Goal: Information Seeking & Learning: Learn about a topic

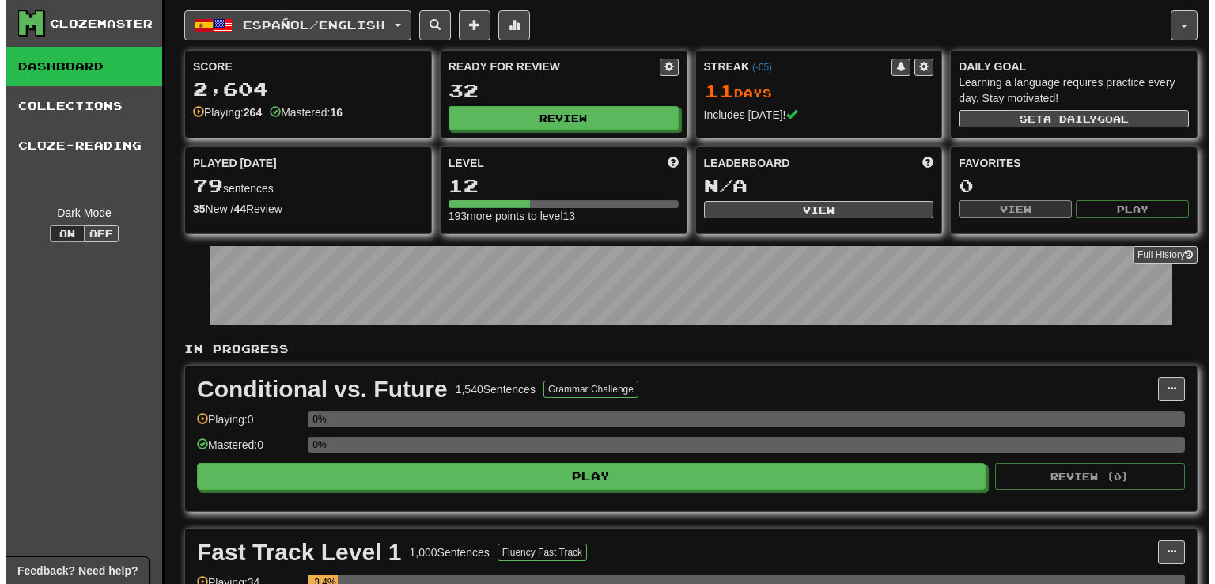
scroll to position [1305, 0]
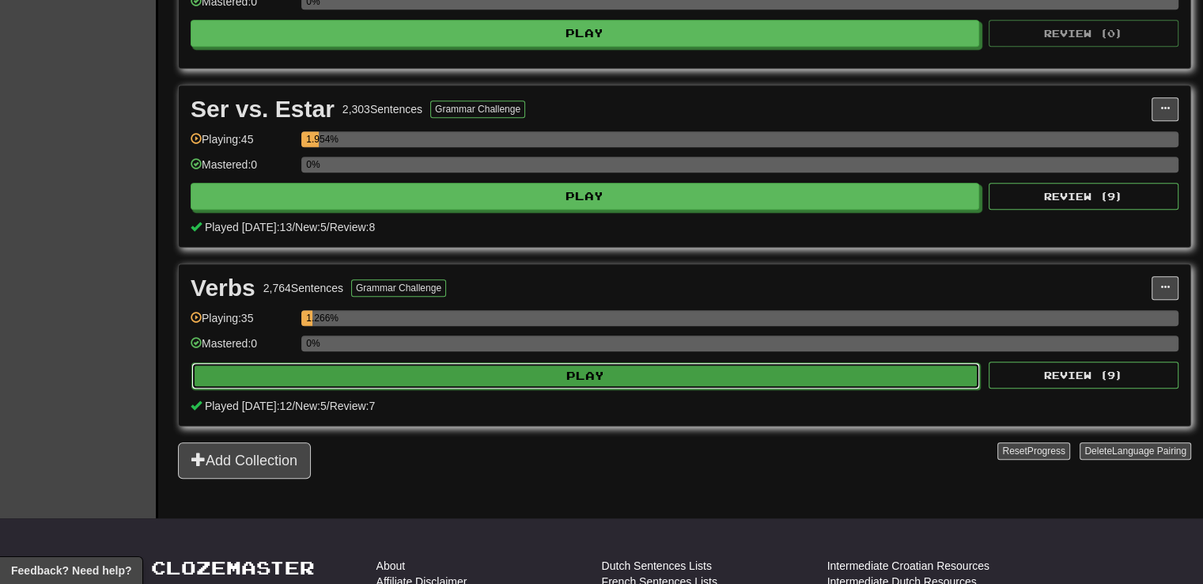
click at [392, 376] on button "Play" at bounding box center [585, 375] width 789 height 27
select select "**"
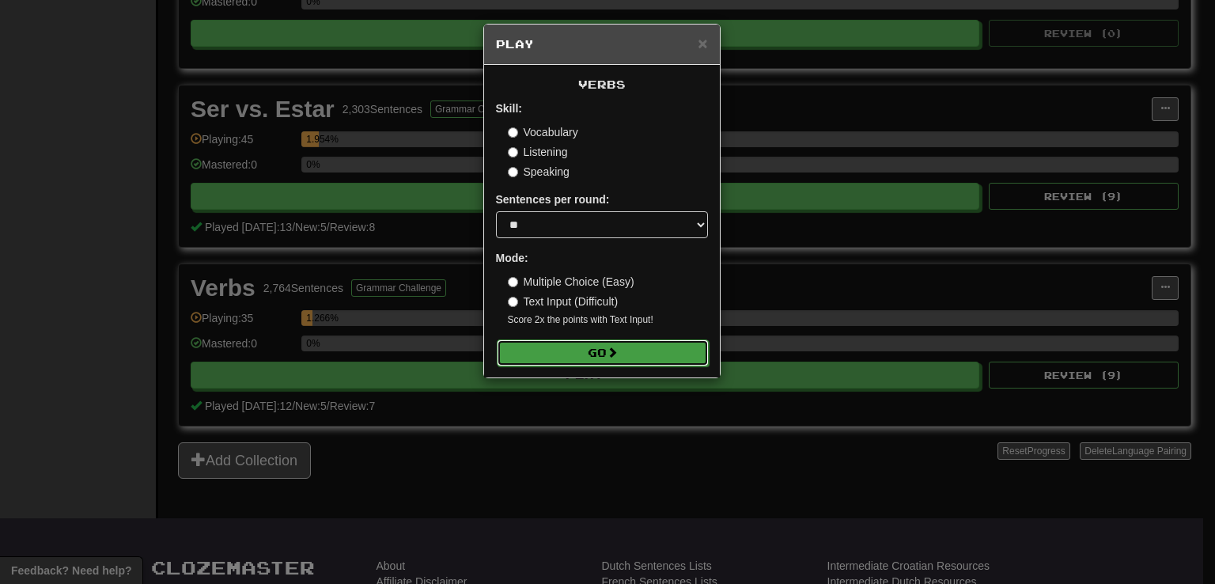
click at [535, 348] on button "Go" at bounding box center [603, 352] width 212 height 27
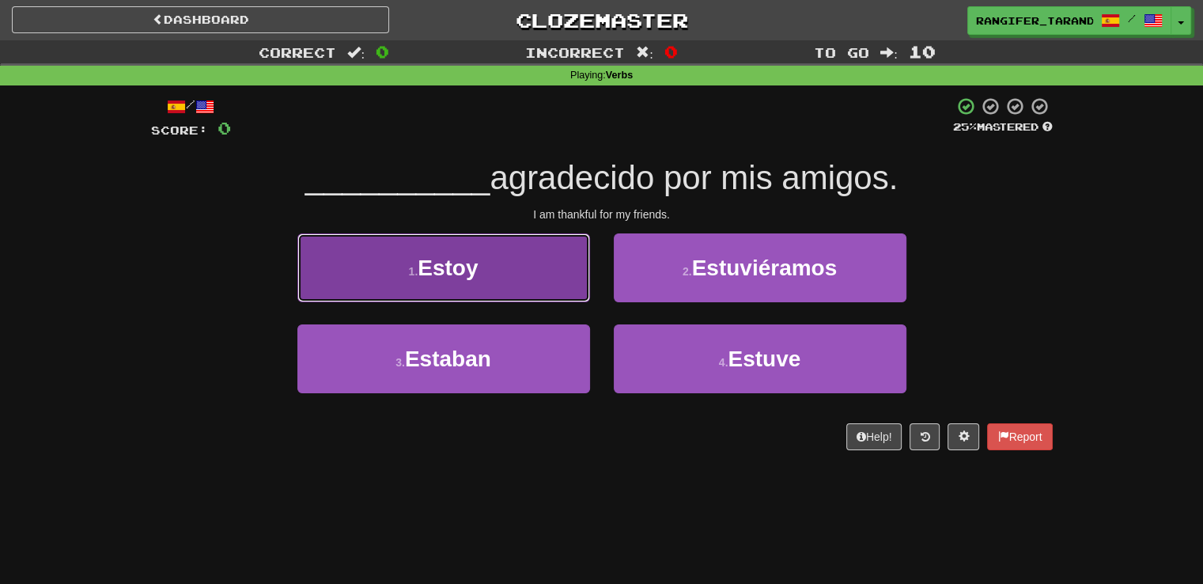
click at [526, 271] on button "1 . Estoy" at bounding box center [443, 267] width 293 height 69
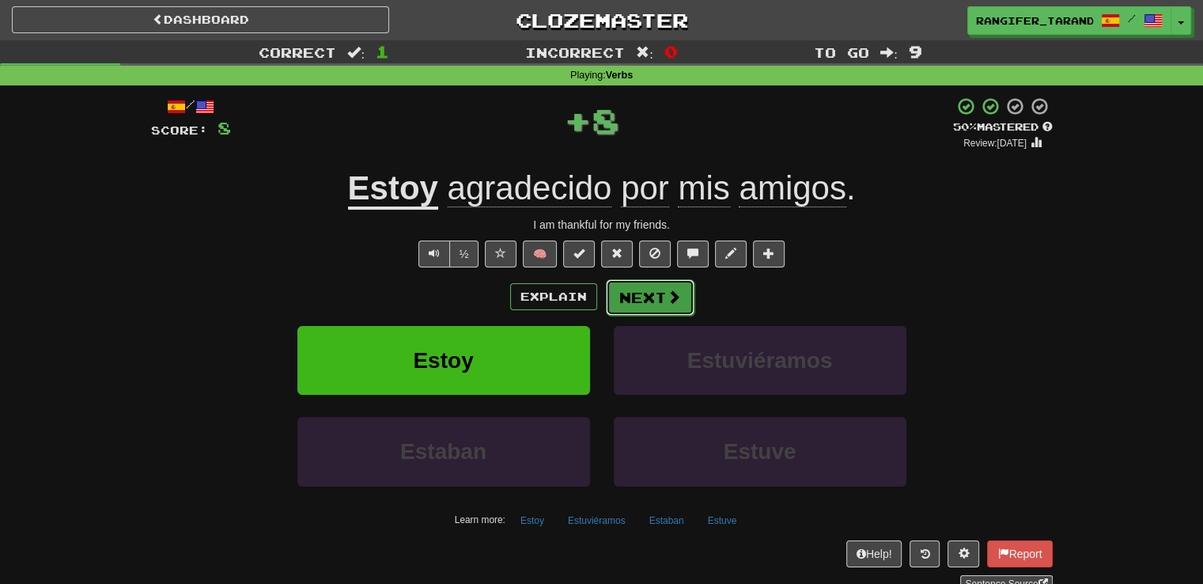
click at [646, 303] on button "Next" at bounding box center [650, 297] width 89 height 36
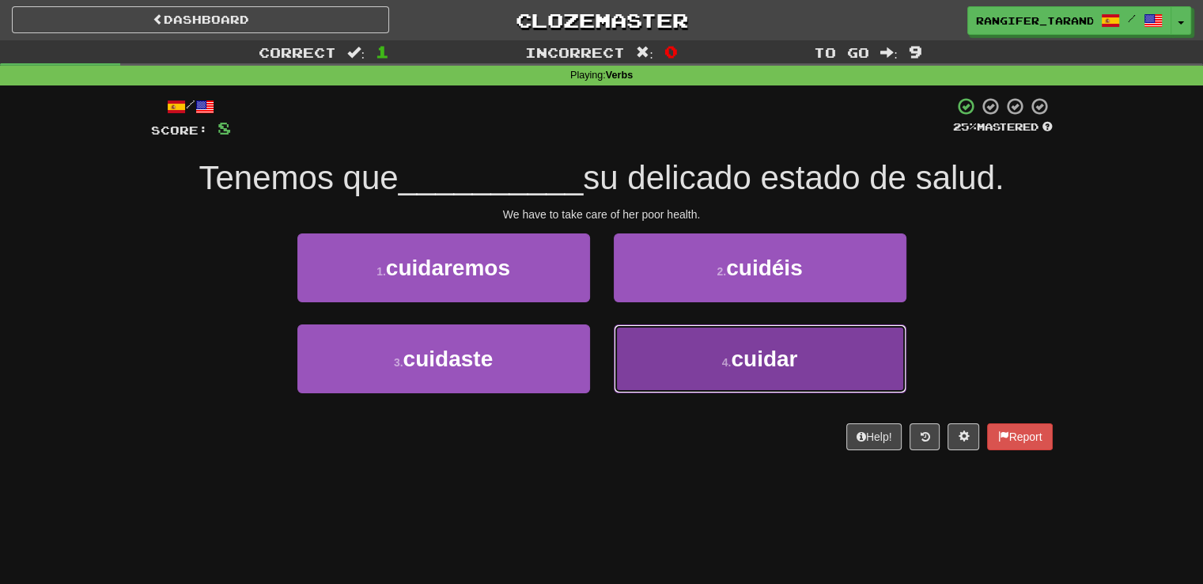
click at [646, 358] on button "4 . cuidar" at bounding box center [760, 358] width 293 height 69
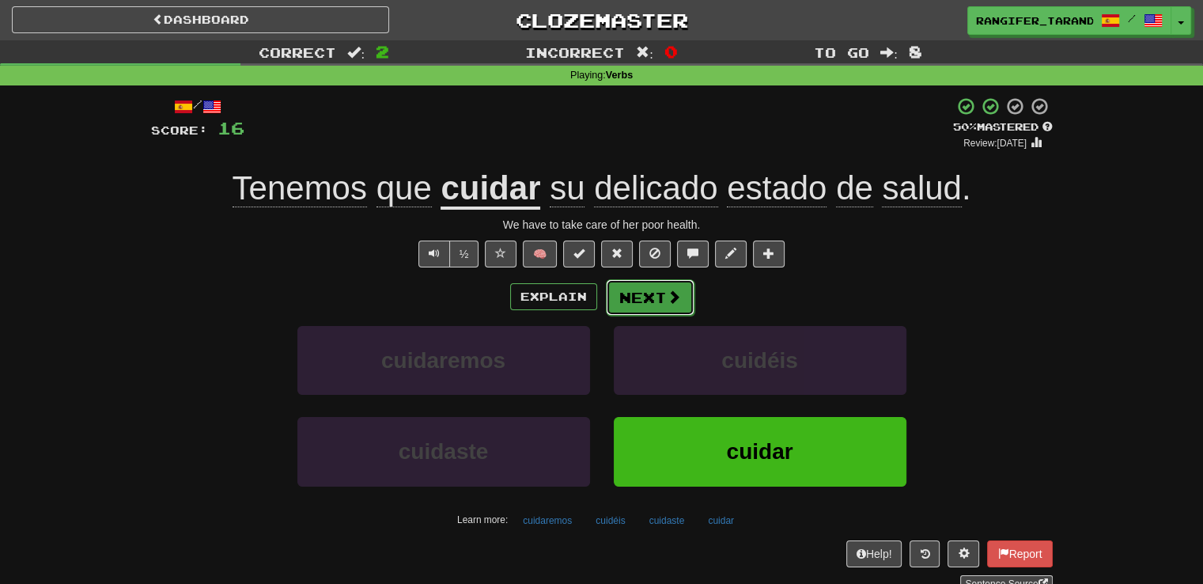
click at [651, 301] on button "Next" at bounding box center [650, 297] width 89 height 36
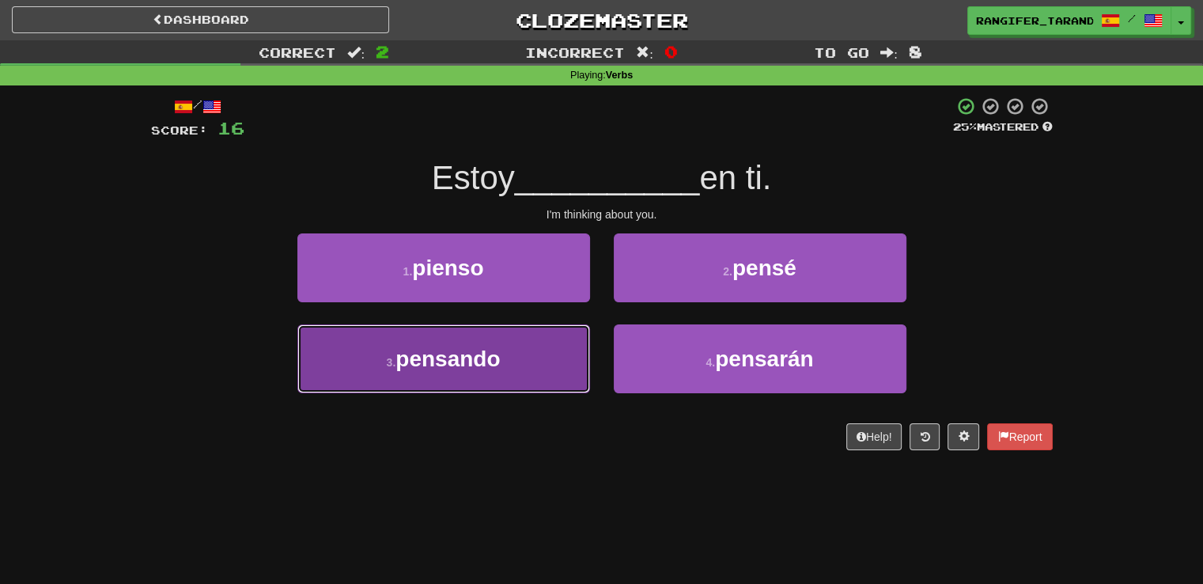
click at [449, 367] on span "pensando" at bounding box center [448, 358] width 104 height 25
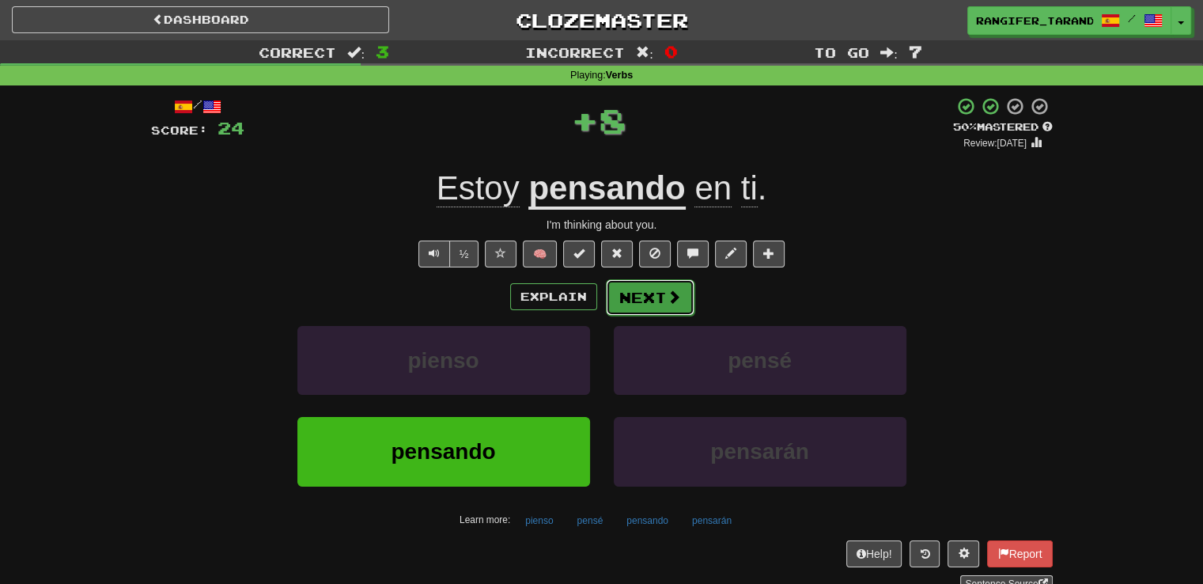
click at [651, 293] on button "Next" at bounding box center [650, 297] width 89 height 36
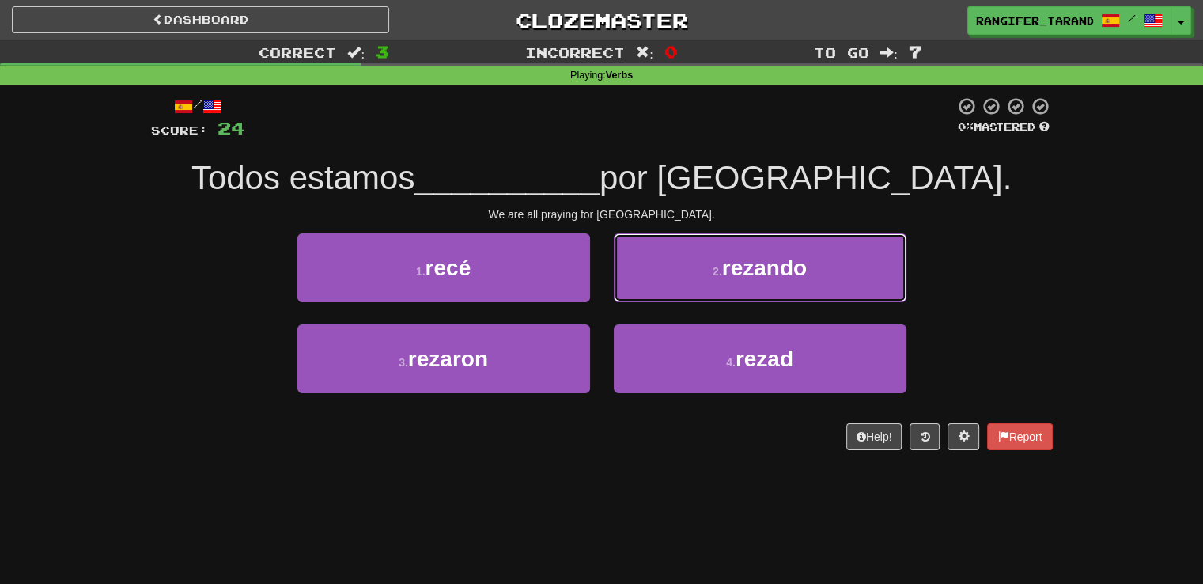
click at [652, 297] on button "2 . rezando" at bounding box center [760, 267] width 293 height 69
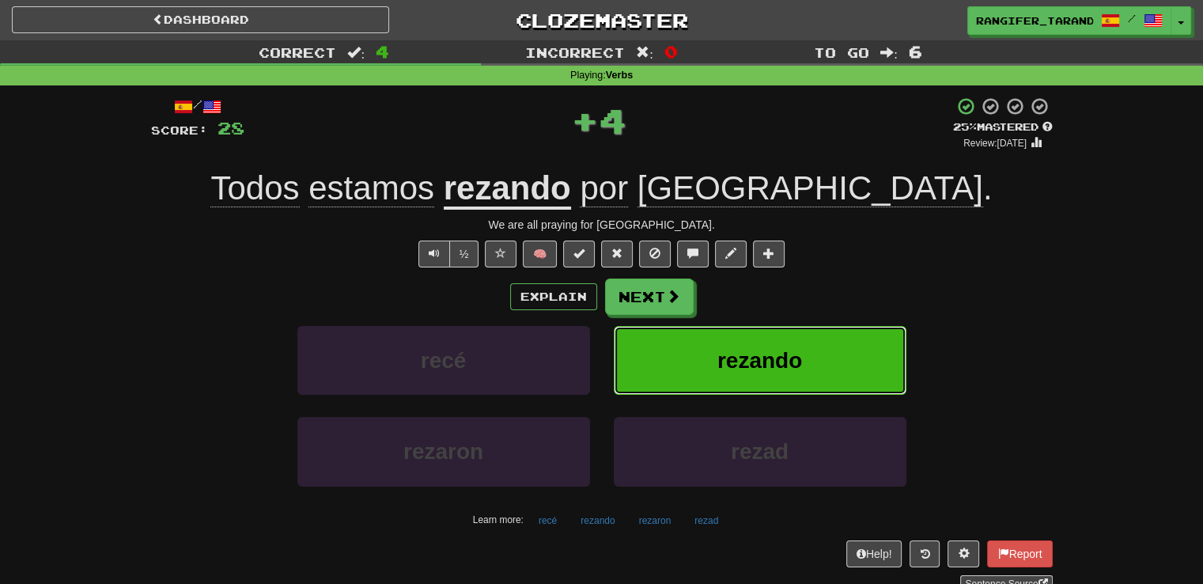
click at [681, 371] on button "rezando" at bounding box center [760, 360] width 293 height 69
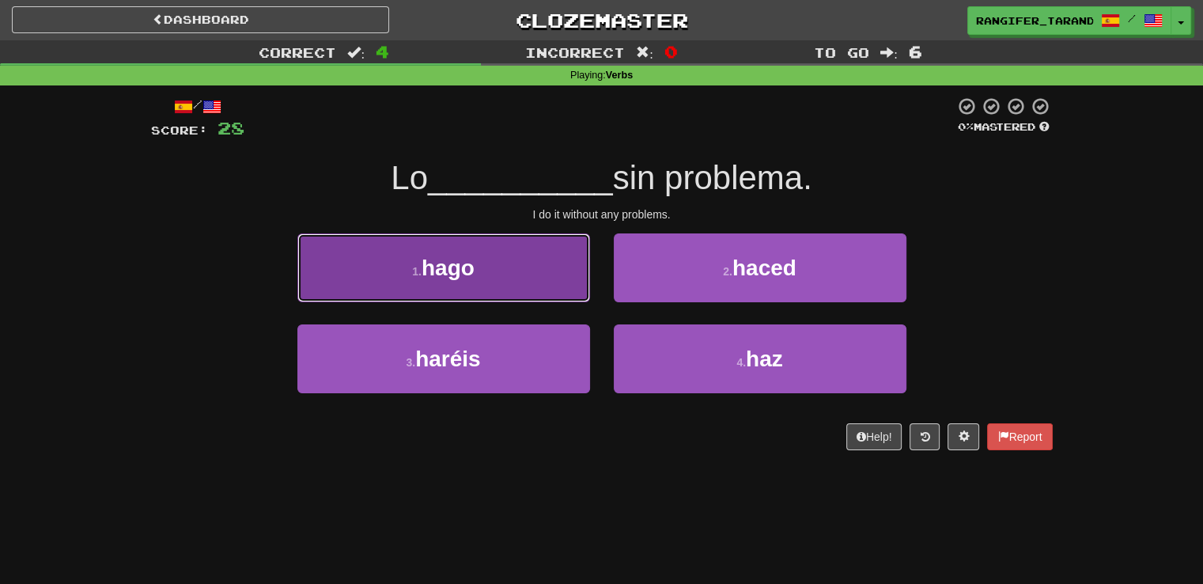
click at [478, 248] on button "1 . hago" at bounding box center [443, 267] width 293 height 69
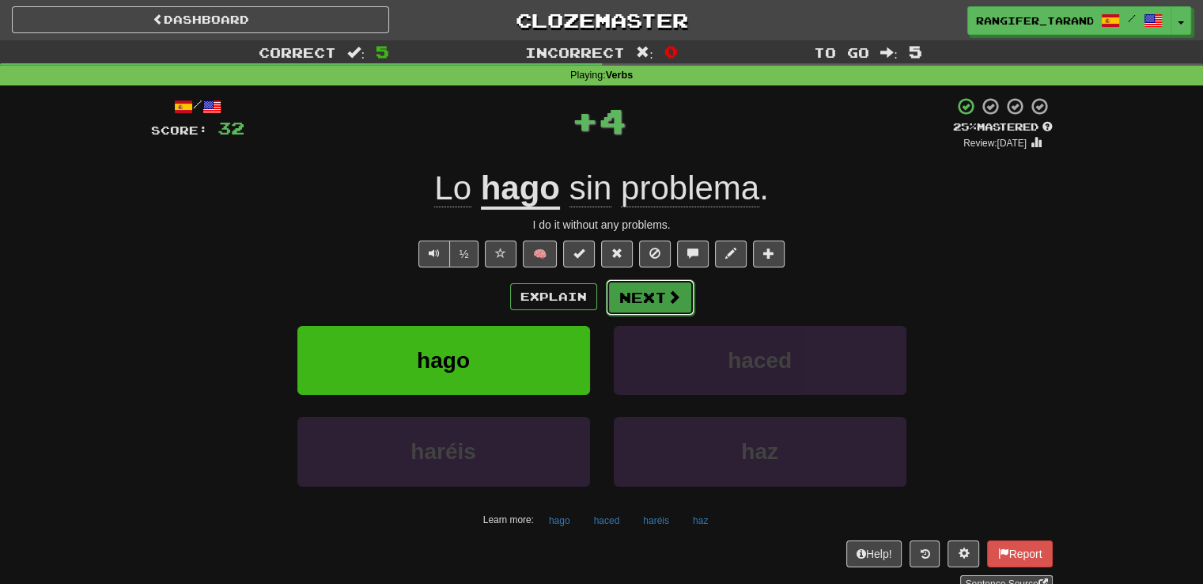
click at [663, 301] on button "Next" at bounding box center [650, 297] width 89 height 36
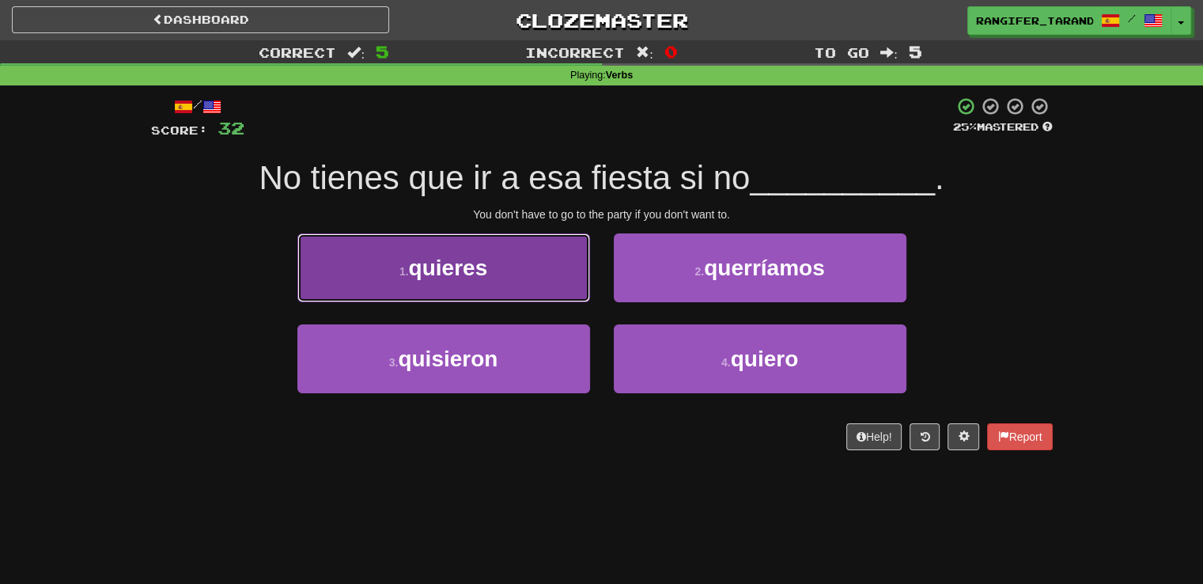
click at [403, 293] on button "1 . quieres" at bounding box center [443, 267] width 293 height 69
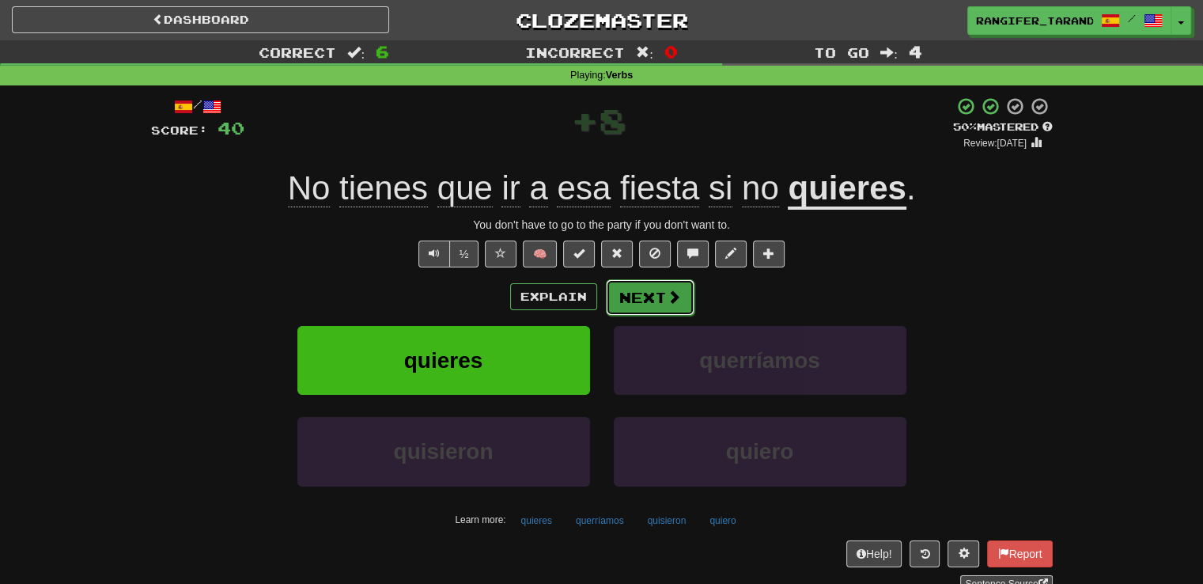
click at [639, 305] on button "Next" at bounding box center [650, 297] width 89 height 36
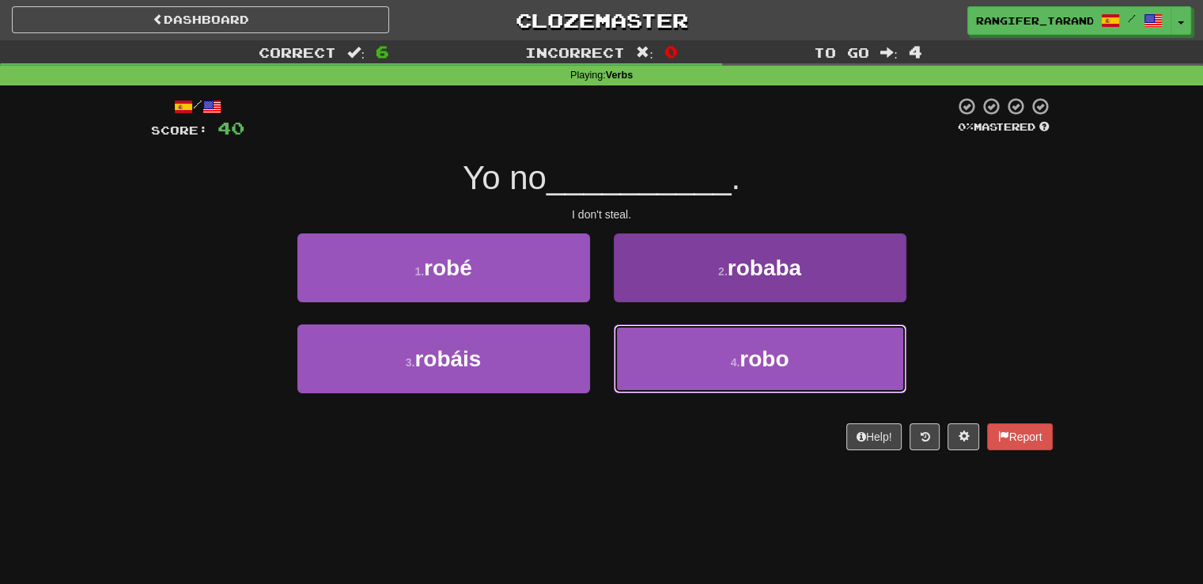
click at [674, 345] on button "4 . robo" at bounding box center [760, 358] width 293 height 69
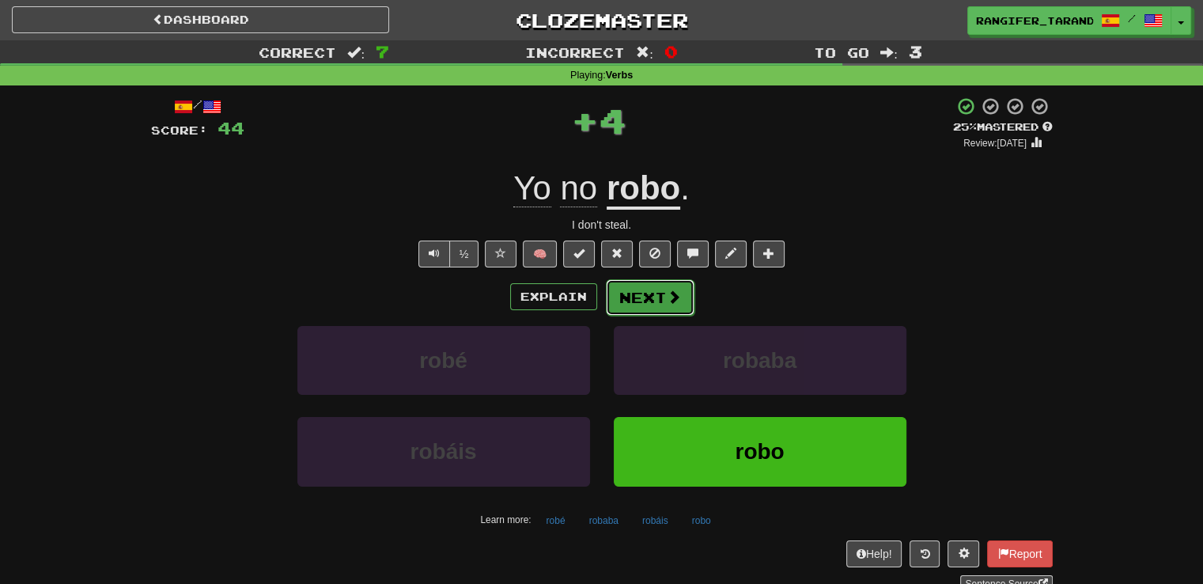
click at [661, 306] on button "Next" at bounding box center [650, 297] width 89 height 36
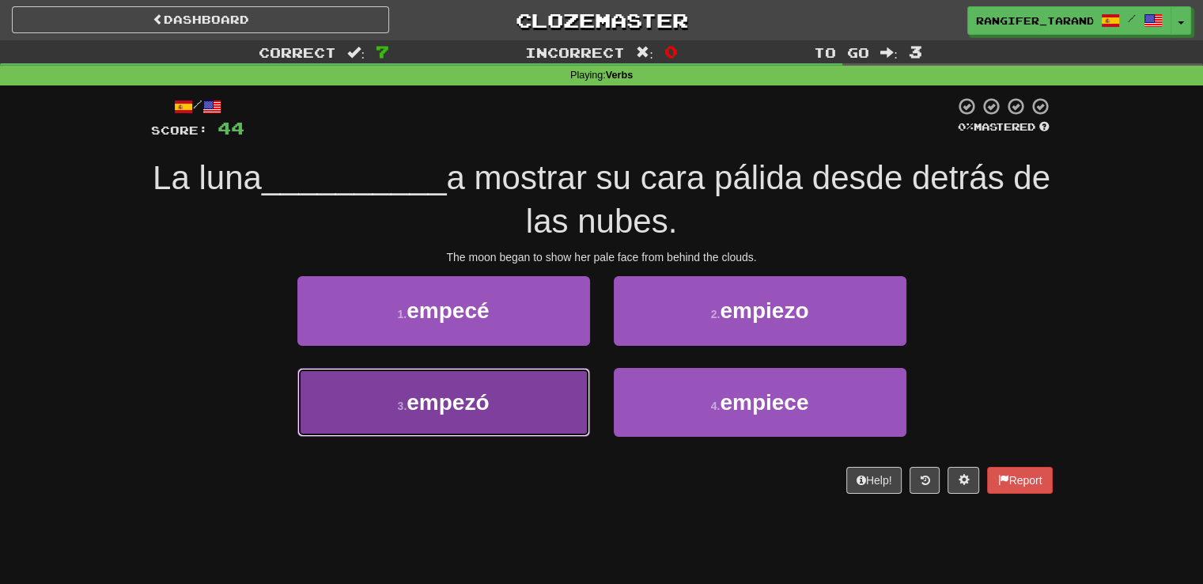
click at [551, 401] on button "3 . empezó" at bounding box center [443, 402] width 293 height 69
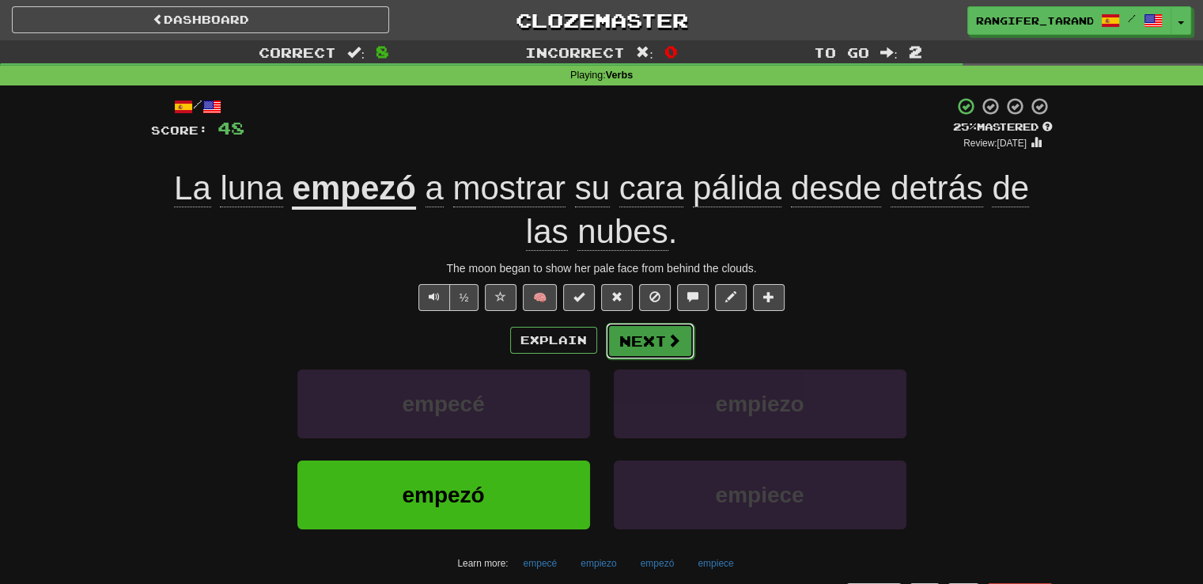
click at [651, 329] on button "Next" at bounding box center [650, 341] width 89 height 36
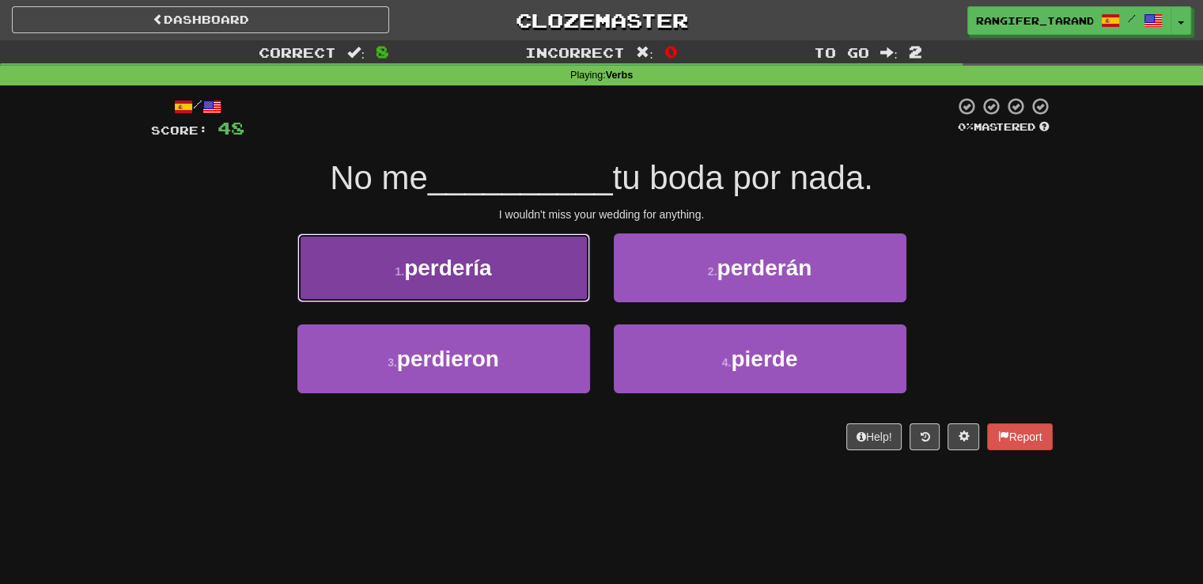
click at [525, 291] on button "1 . perdería" at bounding box center [443, 267] width 293 height 69
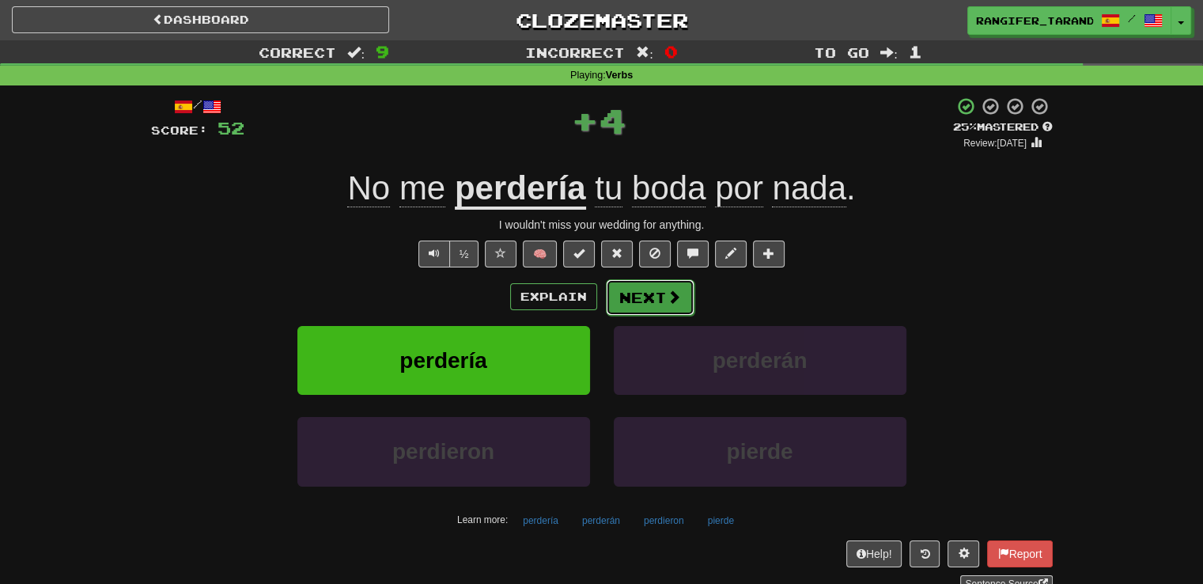
click at [636, 300] on button "Next" at bounding box center [650, 297] width 89 height 36
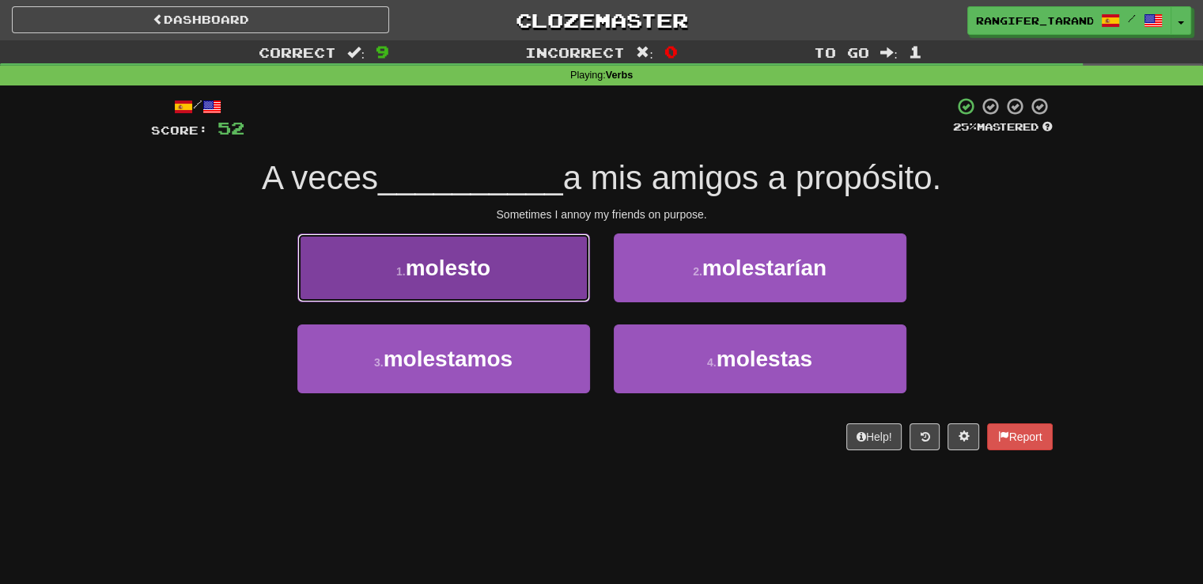
click at [506, 271] on button "1 . molesto" at bounding box center [443, 267] width 293 height 69
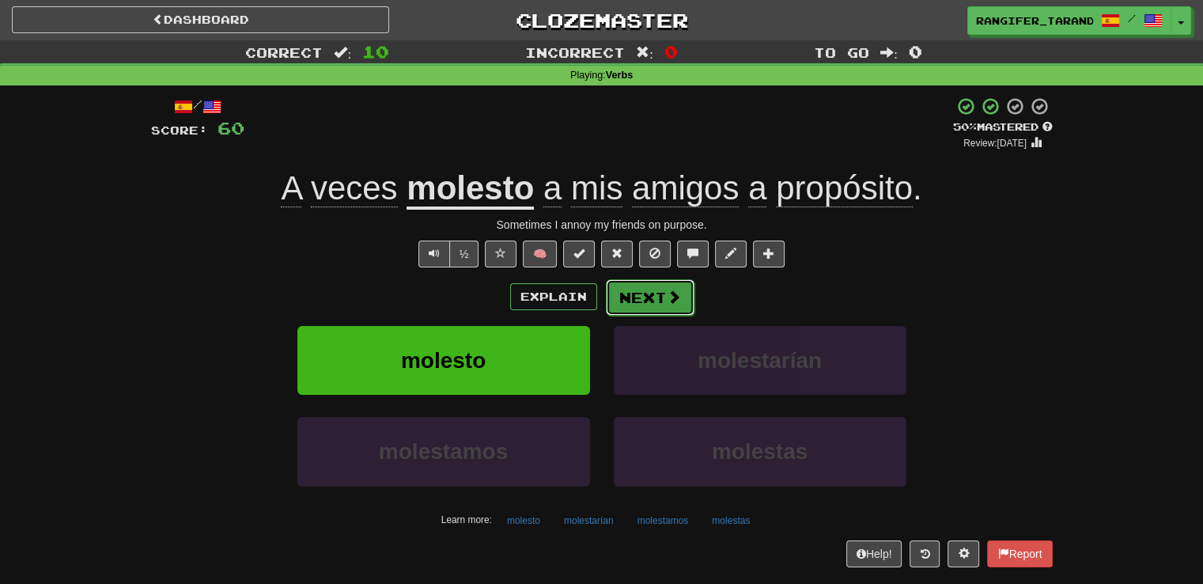
click at [651, 290] on button "Next" at bounding box center [650, 297] width 89 height 36
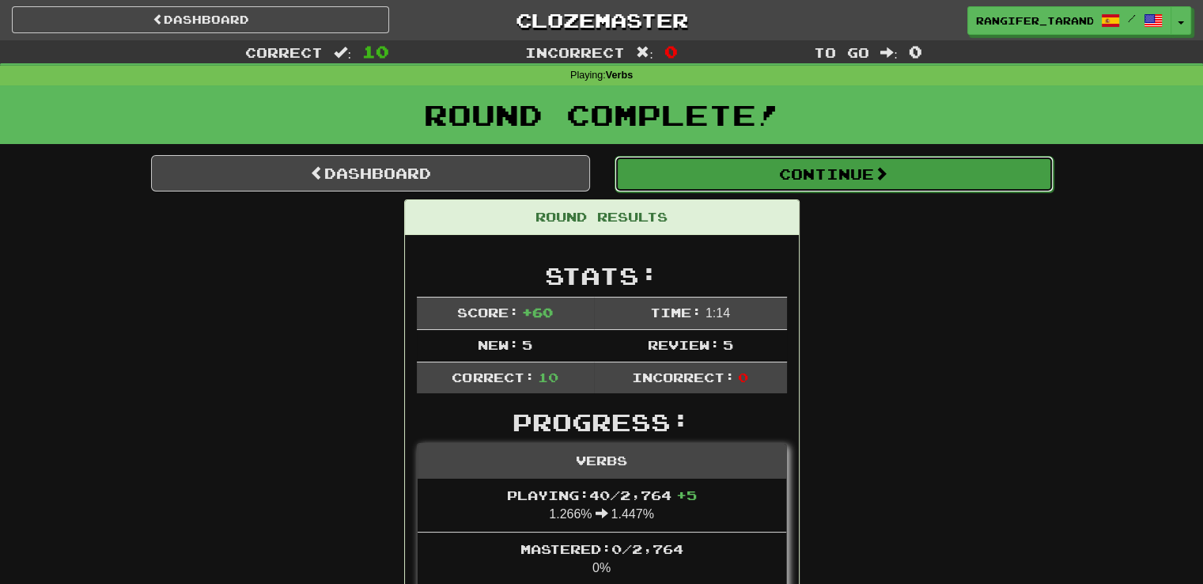
click at [731, 184] on button "Continue" at bounding box center [834, 174] width 439 height 36
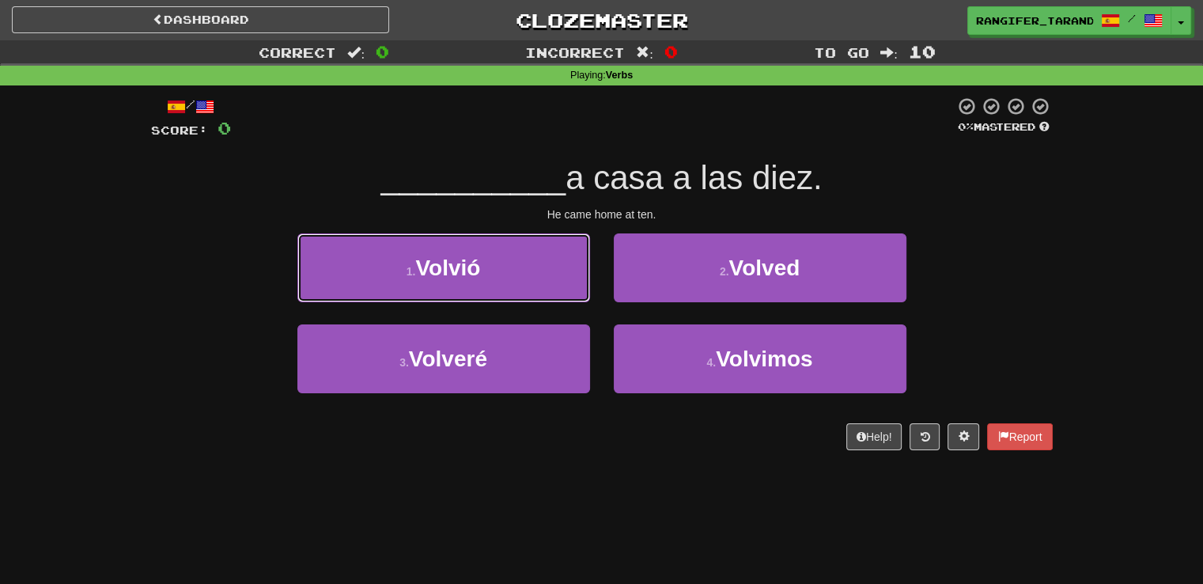
click at [554, 267] on button "1 . Volvió" at bounding box center [443, 267] width 293 height 69
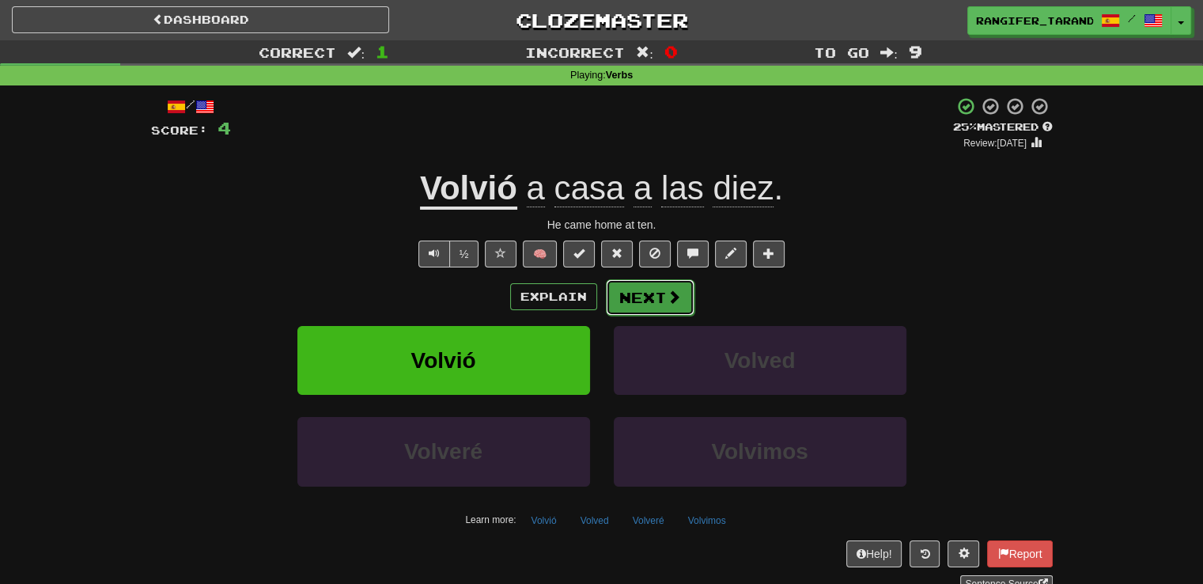
click at [674, 305] on button "Next" at bounding box center [650, 297] width 89 height 36
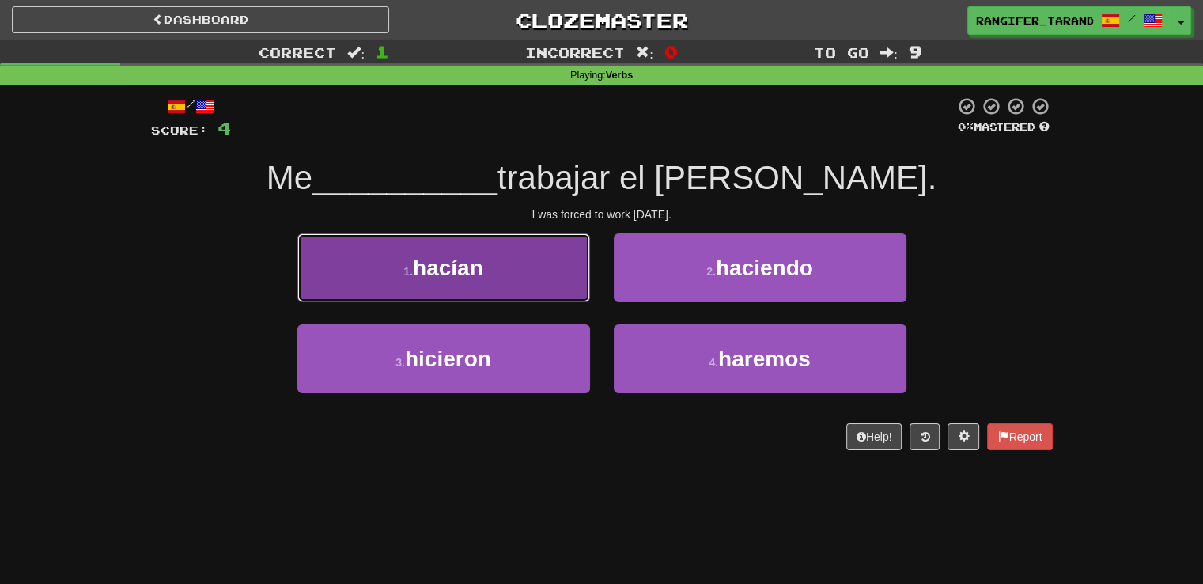
click at [525, 286] on button "1 . hacían" at bounding box center [443, 267] width 293 height 69
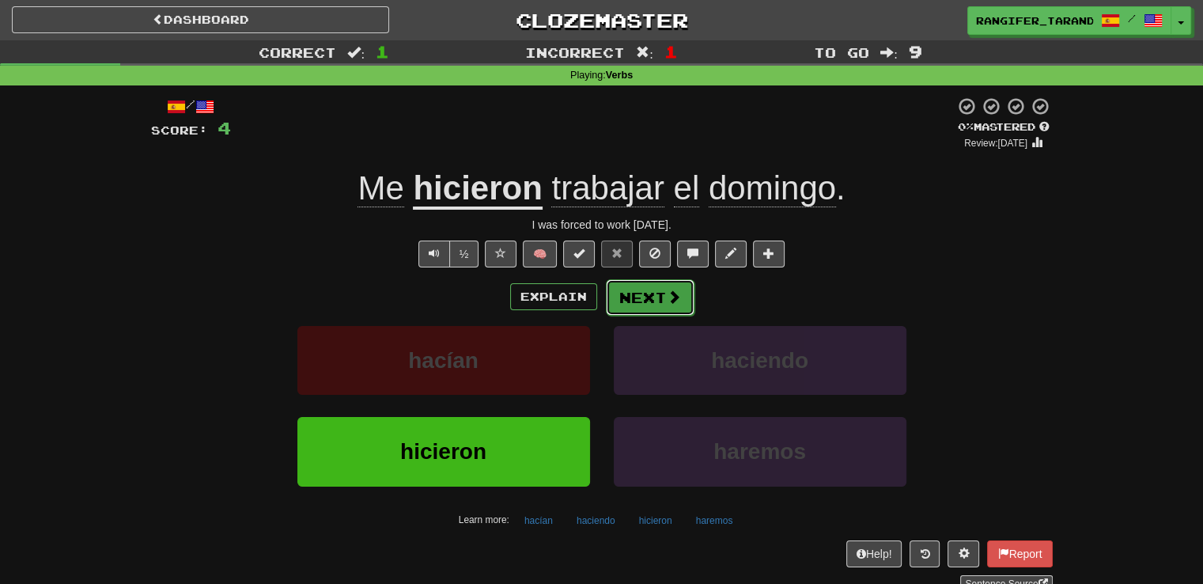
click at [653, 289] on button "Next" at bounding box center [650, 297] width 89 height 36
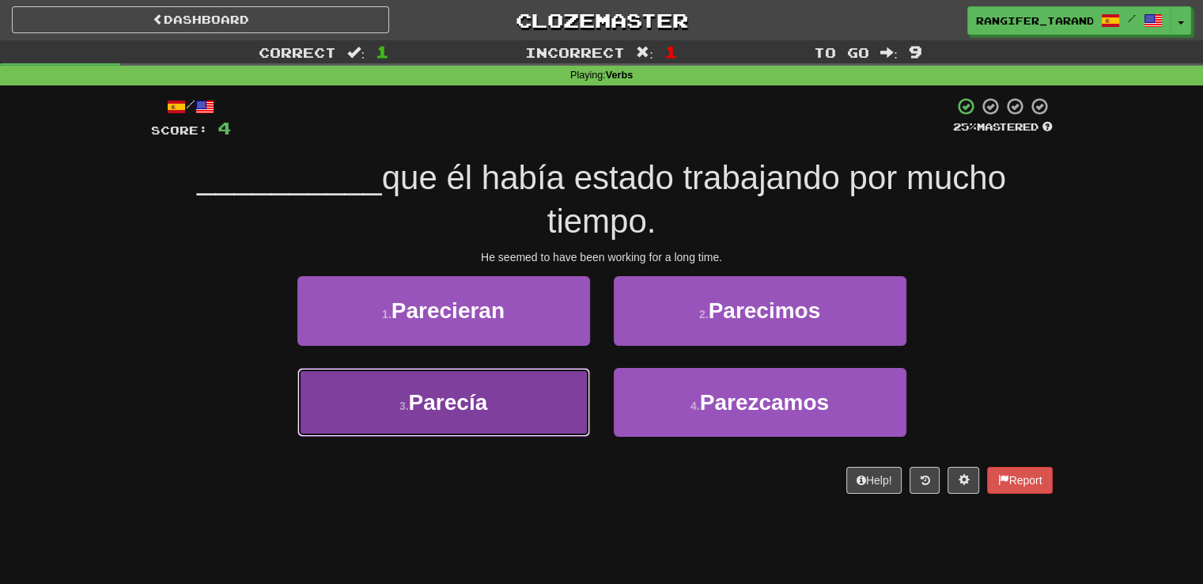
click at [418, 390] on span "Parecía" at bounding box center [448, 402] width 79 height 25
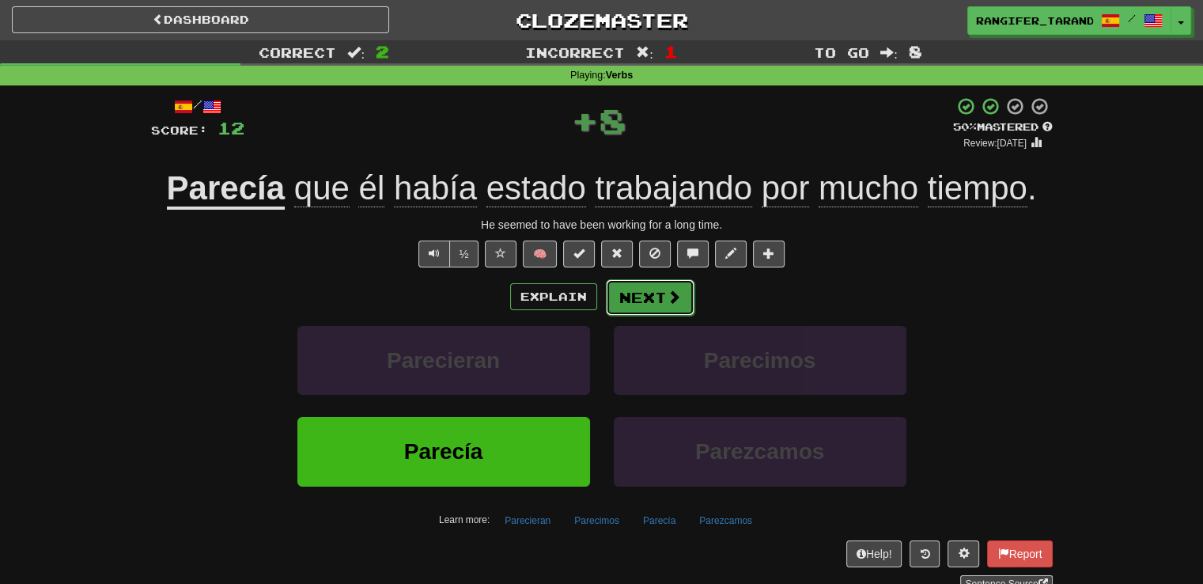
click at [639, 297] on button "Next" at bounding box center [650, 297] width 89 height 36
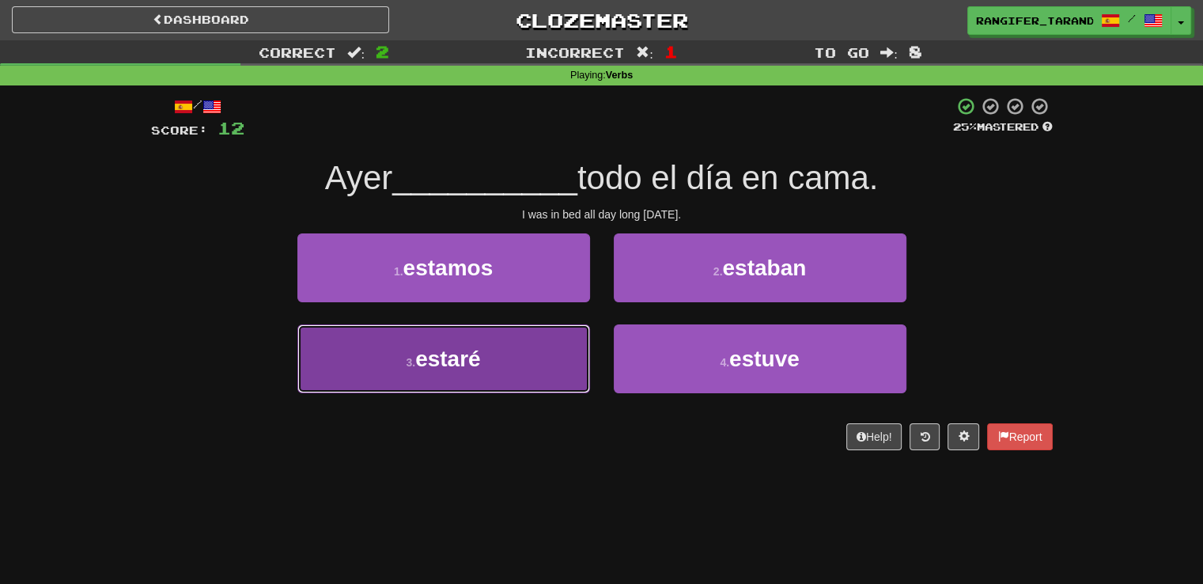
click at [545, 354] on button "3 . estaré" at bounding box center [443, 358] width 293 height 69
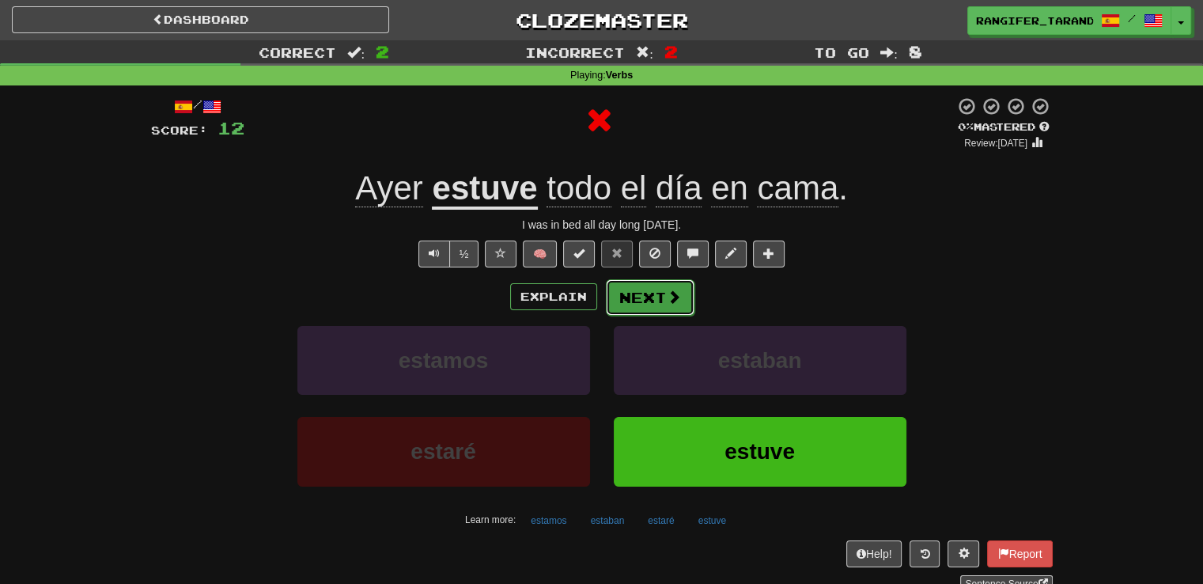
click at [624, 312] on button "Next" at bounding box center [650, 297] width 89 height 36
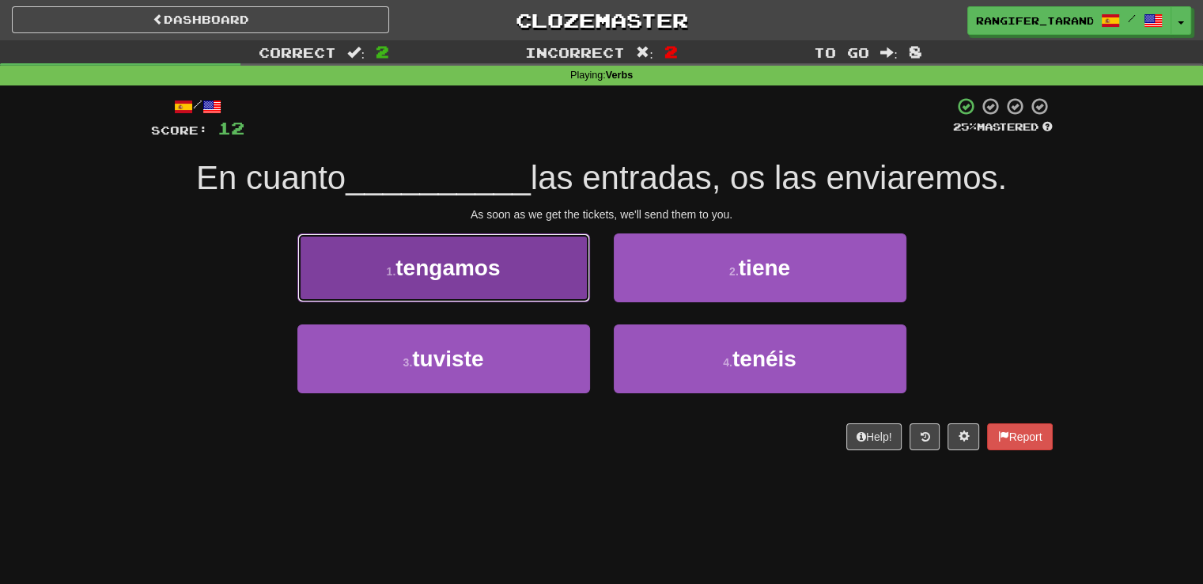
click at [502, 251] on button "1 . tengamos" at bounding box center [443, 267] width 293 height 69
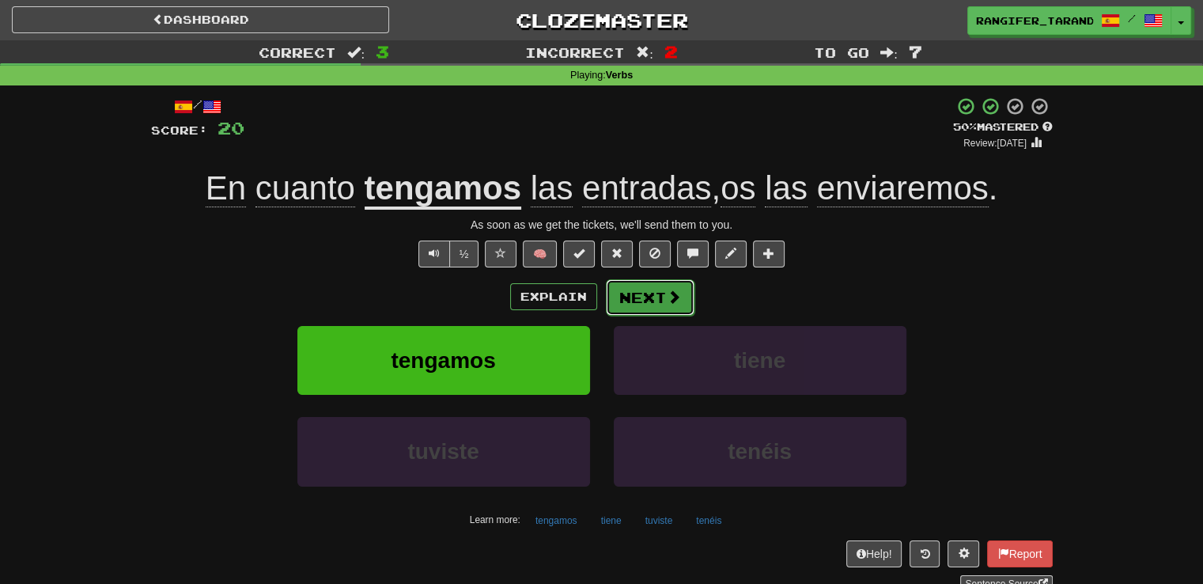
click at [668, 292] on span at bounding box center [674, 297] width 14 height 14
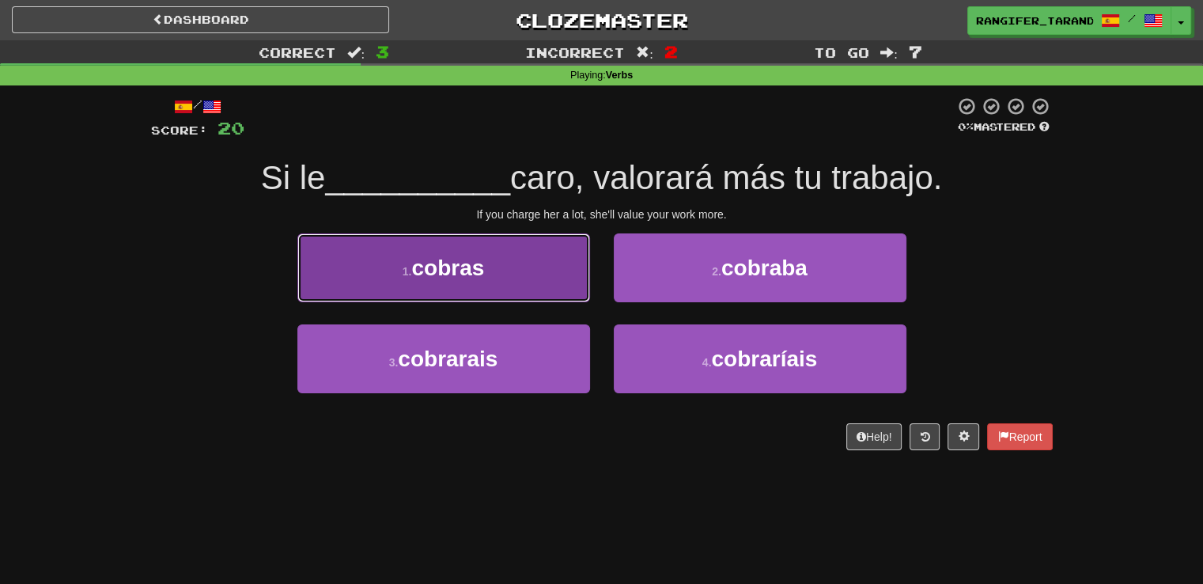
click at [532, 283] on button "1 . cobras" at bounding box center [443, 267] width 293 height 69
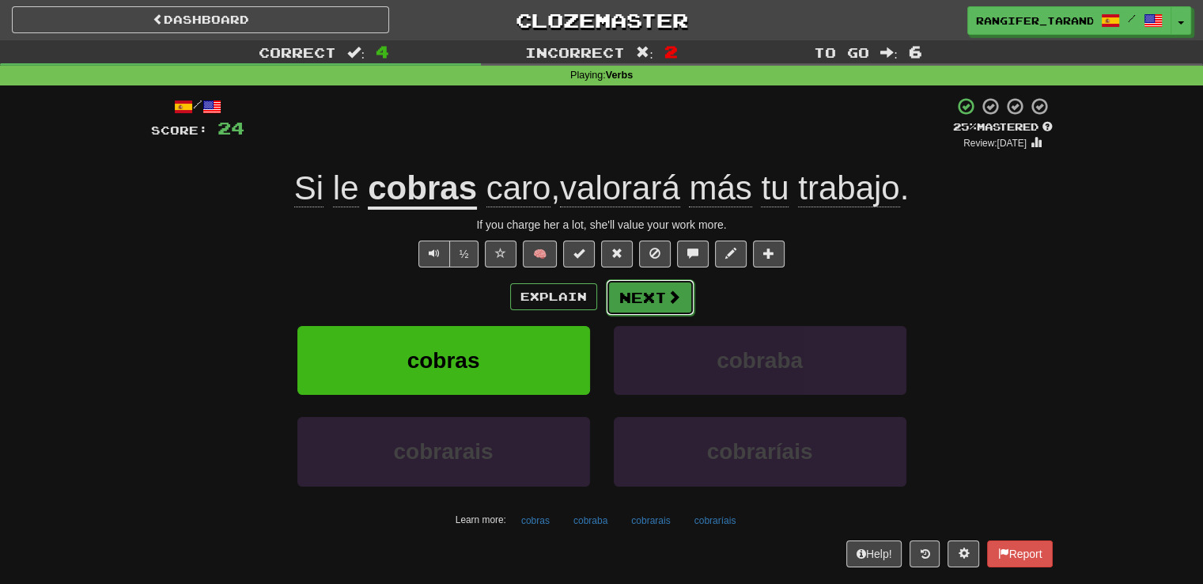
click at [642, 301] on button "Next" at bounding box center [650, 297] width 89 height 36
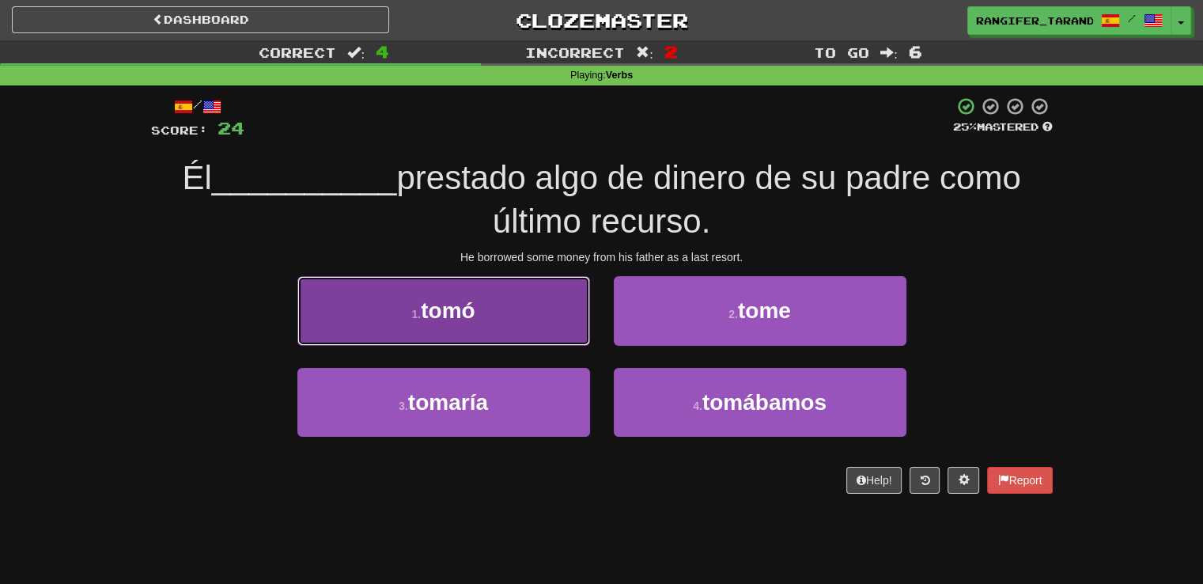
click at [354, 312] on button "1 . tomó" at bounding box center [443, 310] width 293 height 69
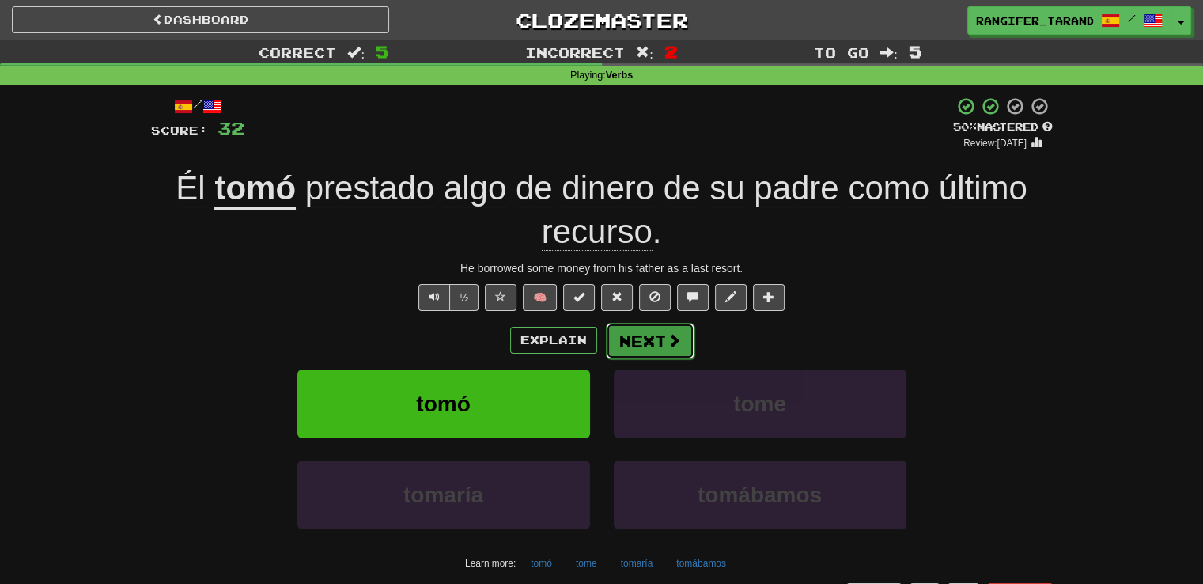
click at [665, 355] on button "Next" at bounding box center [650, 341] width 89 height 36
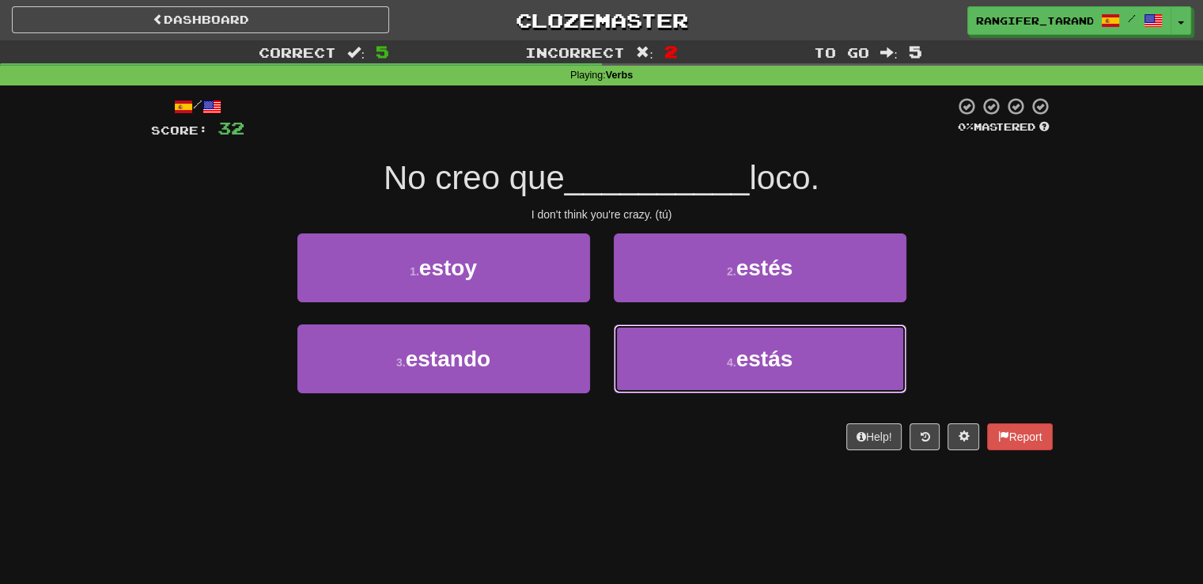
click at [665, 355] on button "4 . estás" at bounding box center [760, 358] width 293 height 69
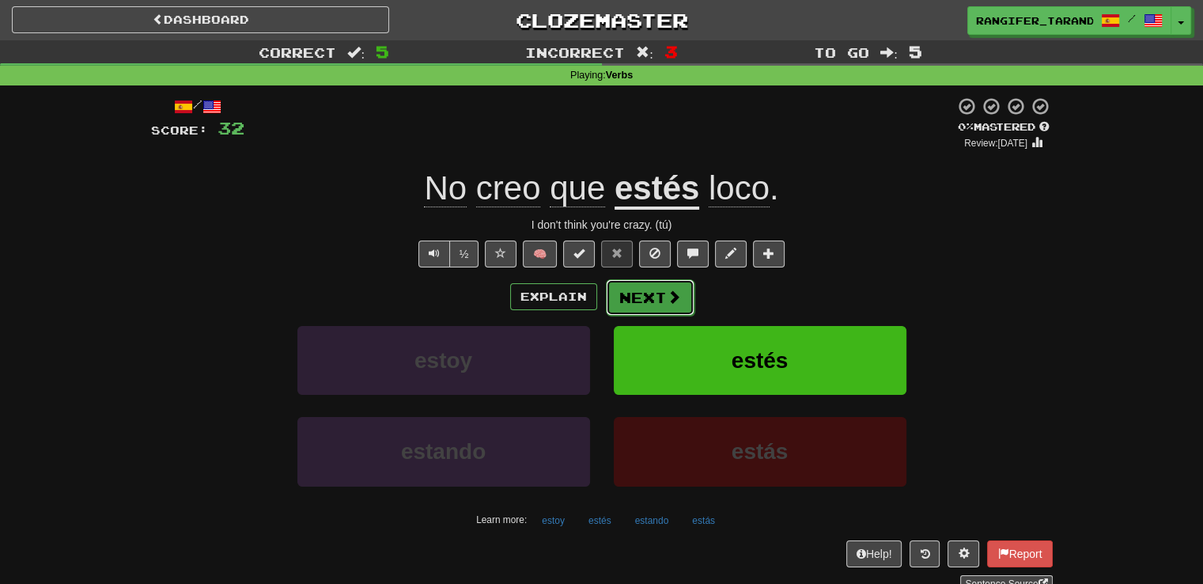
click at [653, 302] on button "Next" at bounding box center [650, 297] width 89 height 36
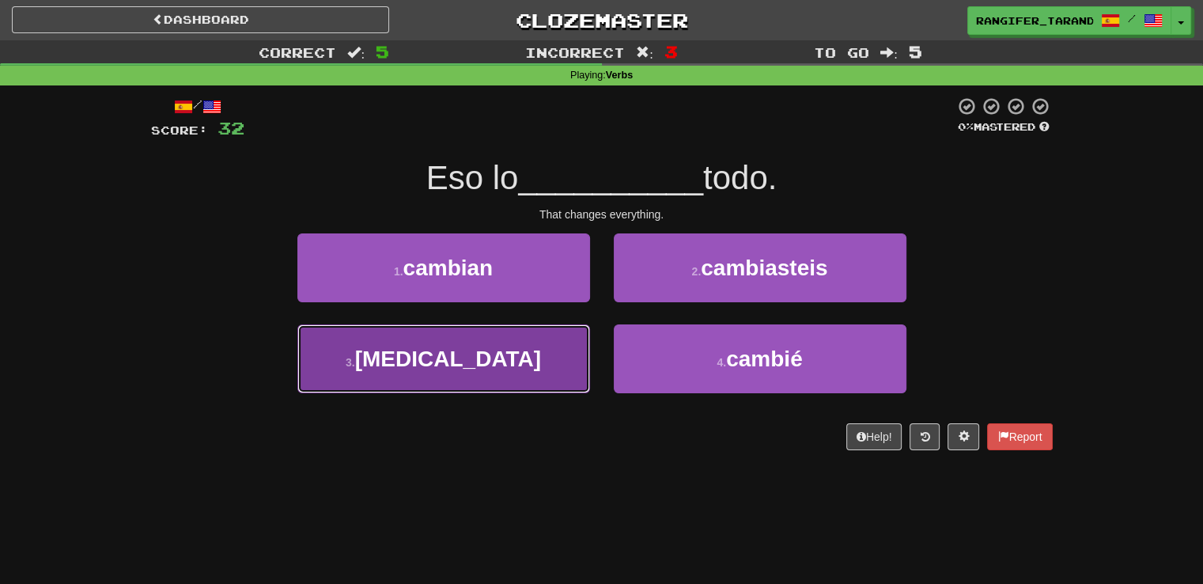
click at [531, 346] on button "3 . cambia" at bounding box center [443, 358] width 293 height 69
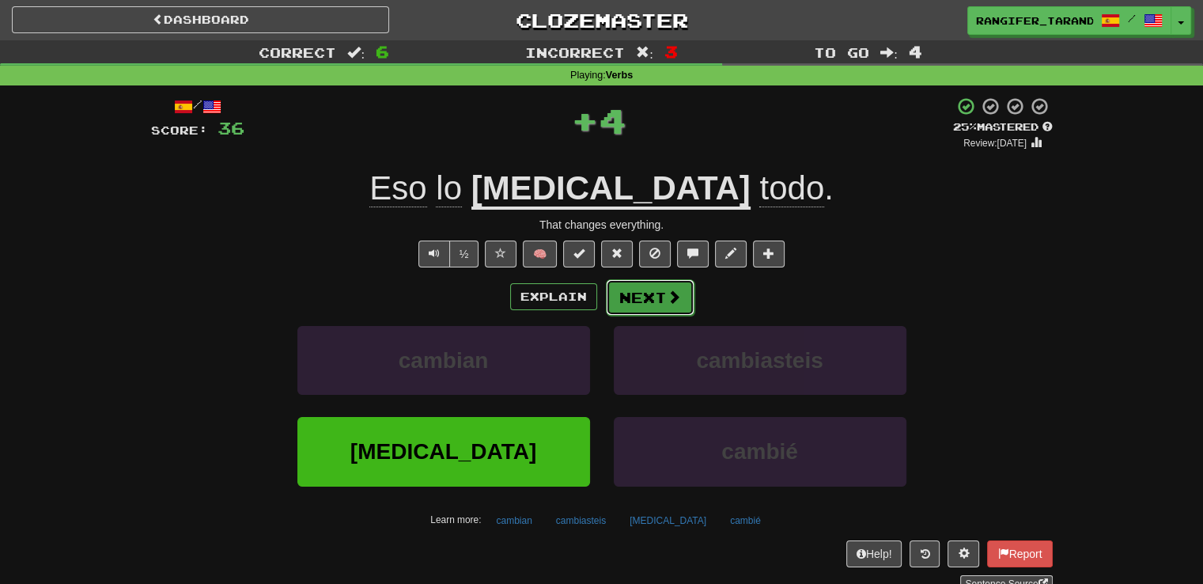
click at [629, 292] on button "Next" at bounding box center [650, 297] width 89 height 36
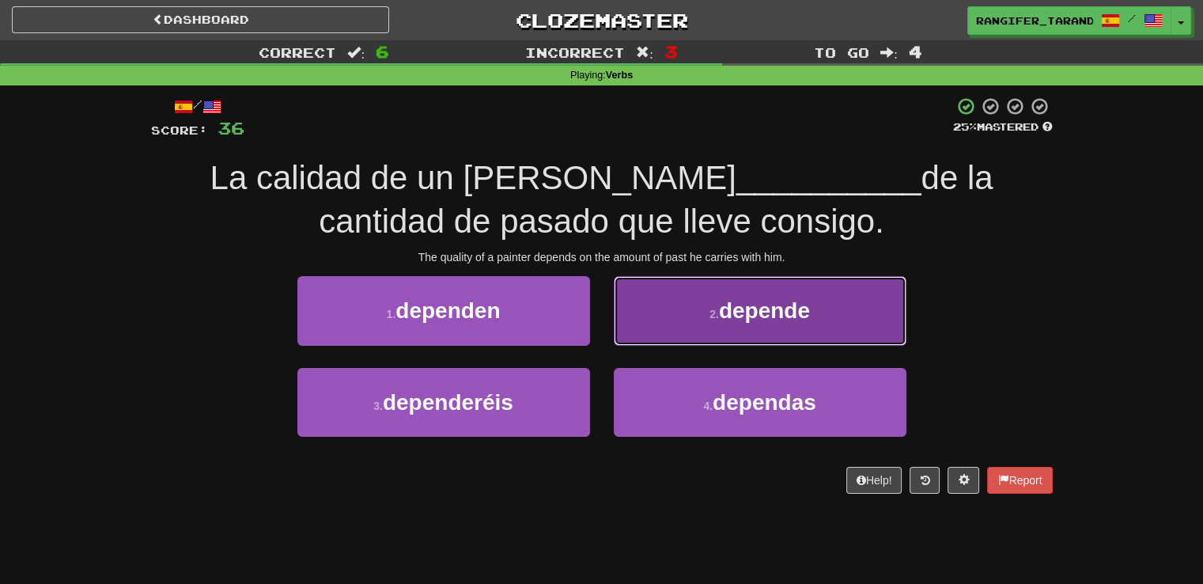
click at [658, 318] on button "2 . depende" at bounding box center [760, 310] width 293 height 69
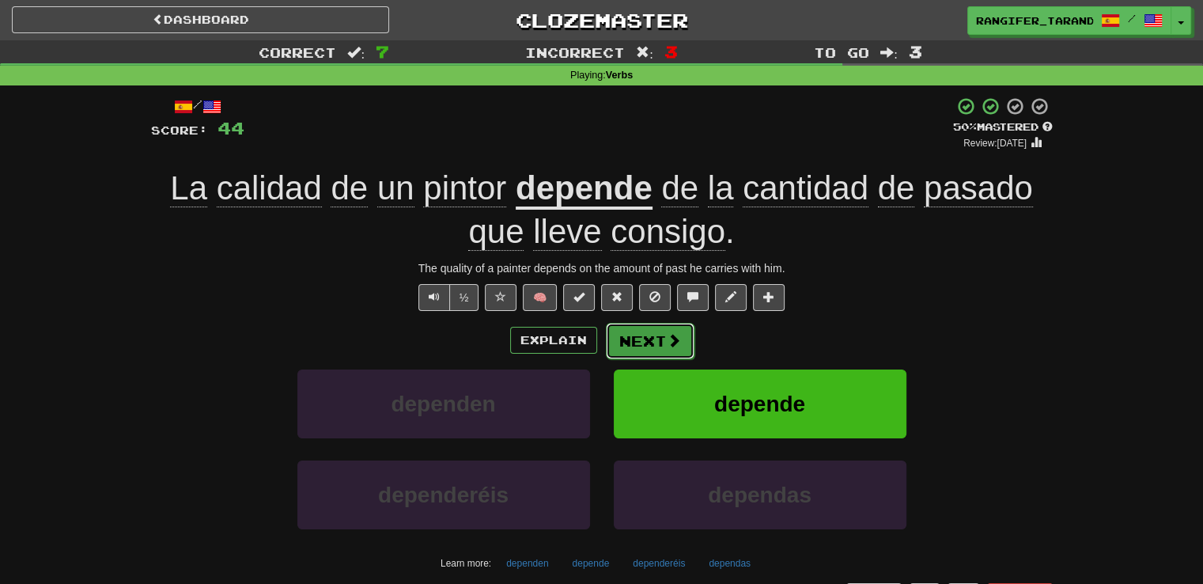
click at [656, 350] on button "Next" at bounding box center [650, 341] width 89 height 36
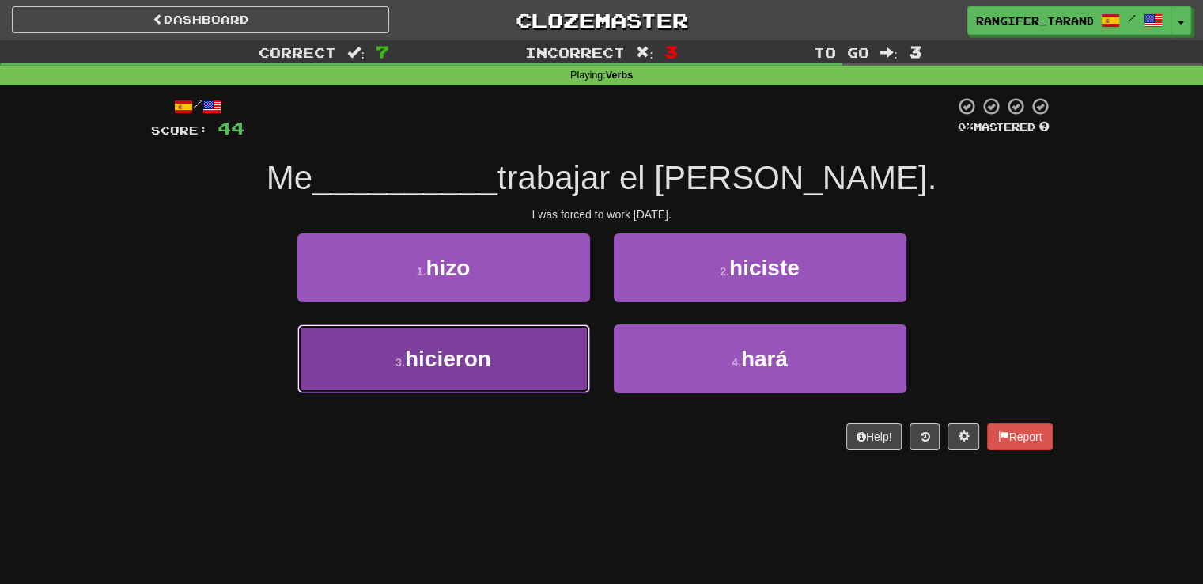
click at [570, 378] on button "3 . hicieron" at bounding box center [443, 358] width 293 height 69
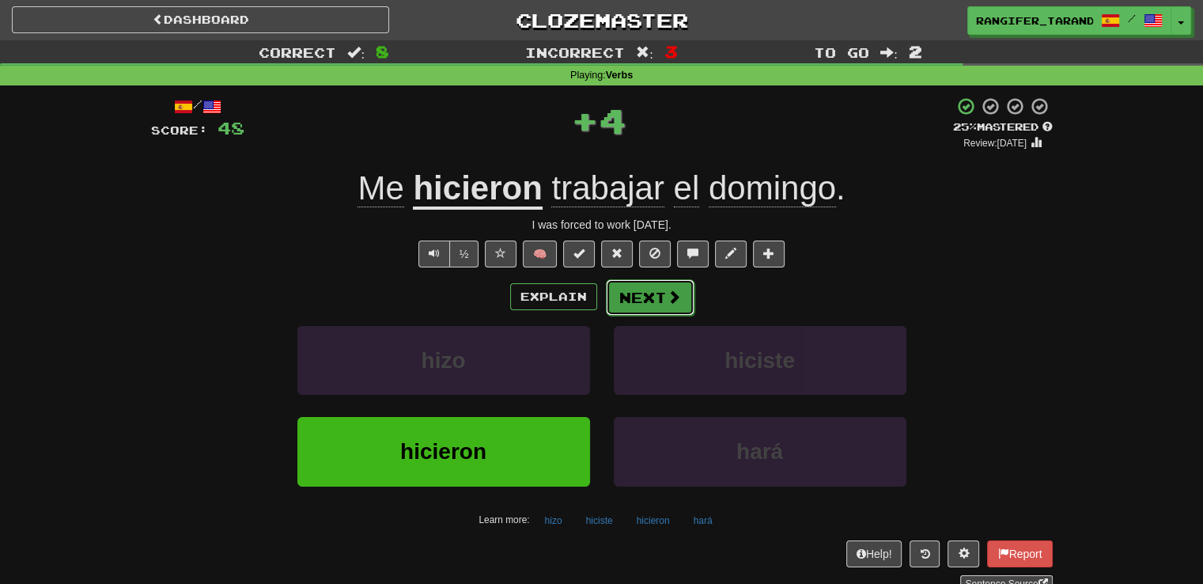
click at [655, 296] on button "Next" at bounding box center [650, 297] width 89 height 36
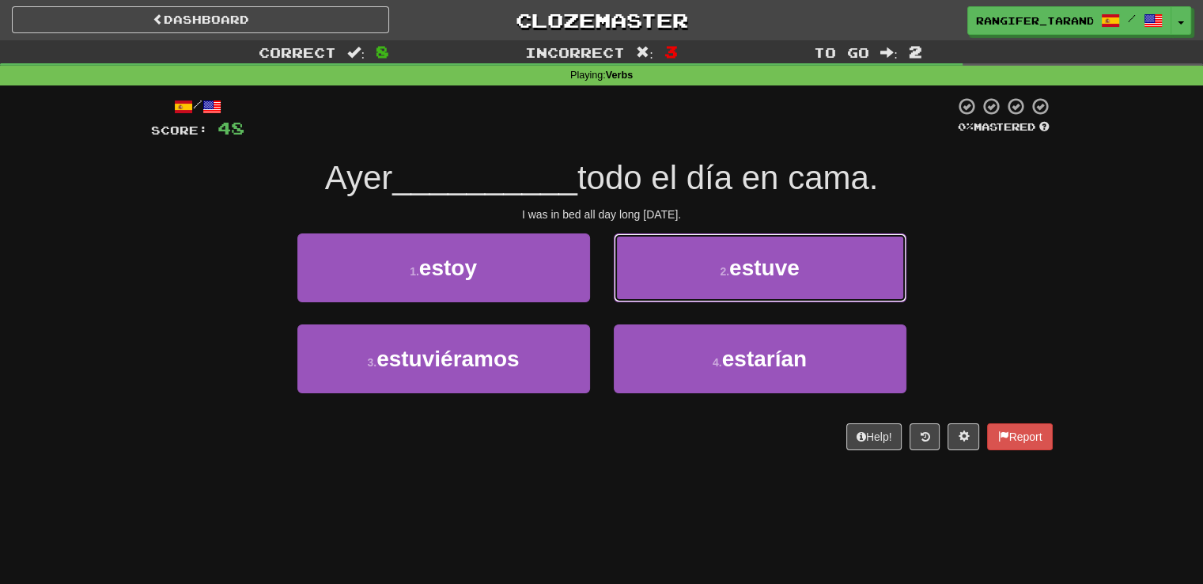
click at [655, 296] on button "2 . estuve" at bounding box center [760, 267] width 293 height 69
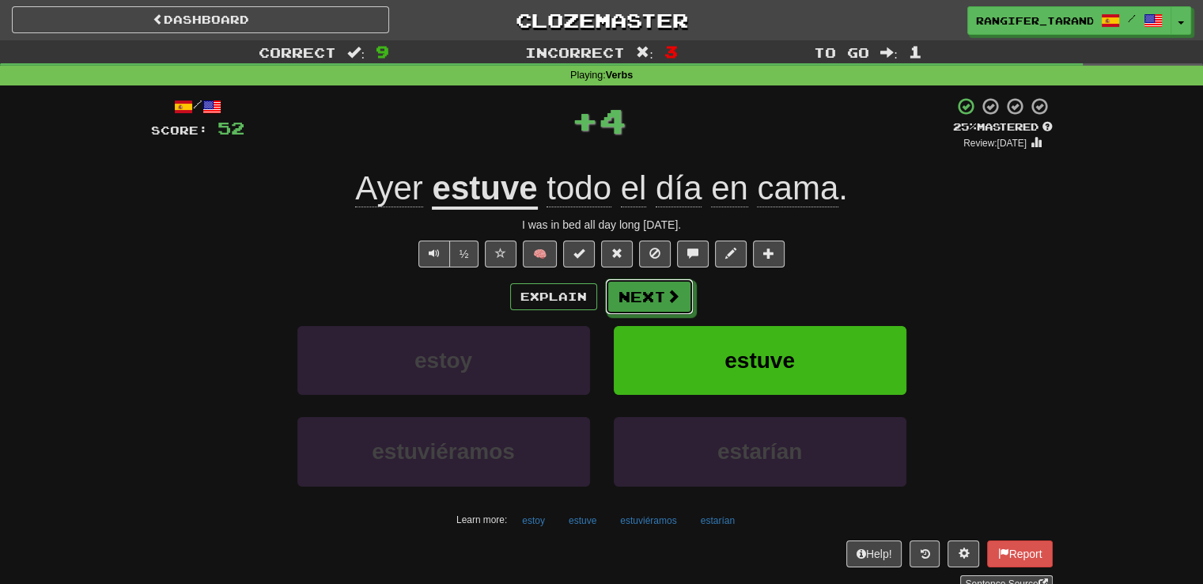
click at [655, 296] on button "Next" at bounding box center [649, 296] width 89 height 36
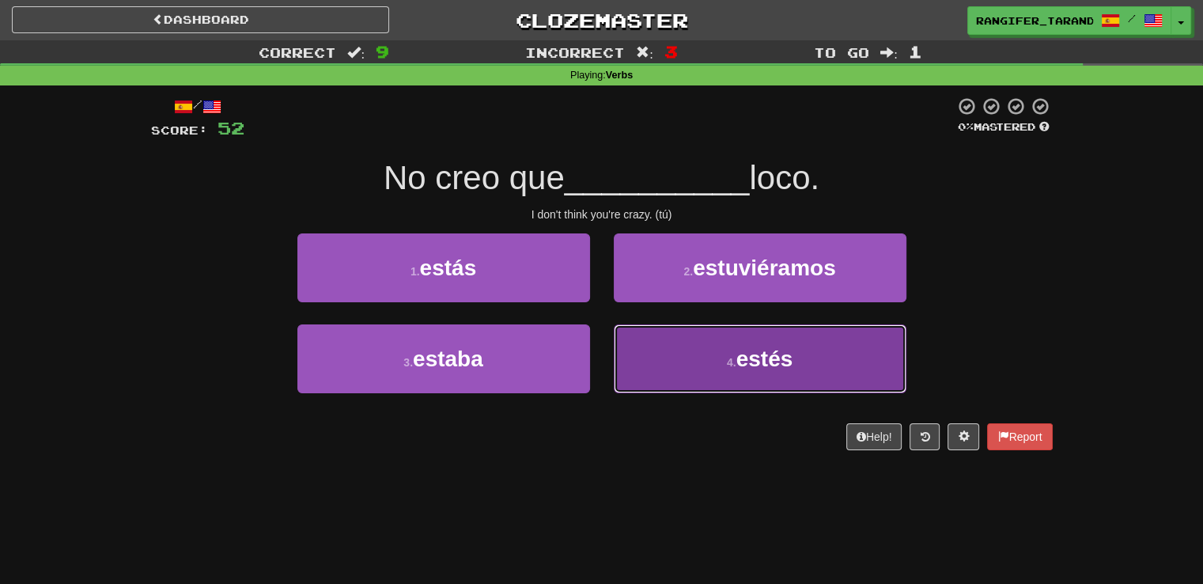
click at [695, 375] on button "4 . estés" at bounding box center [760, 358] width 293 height 69
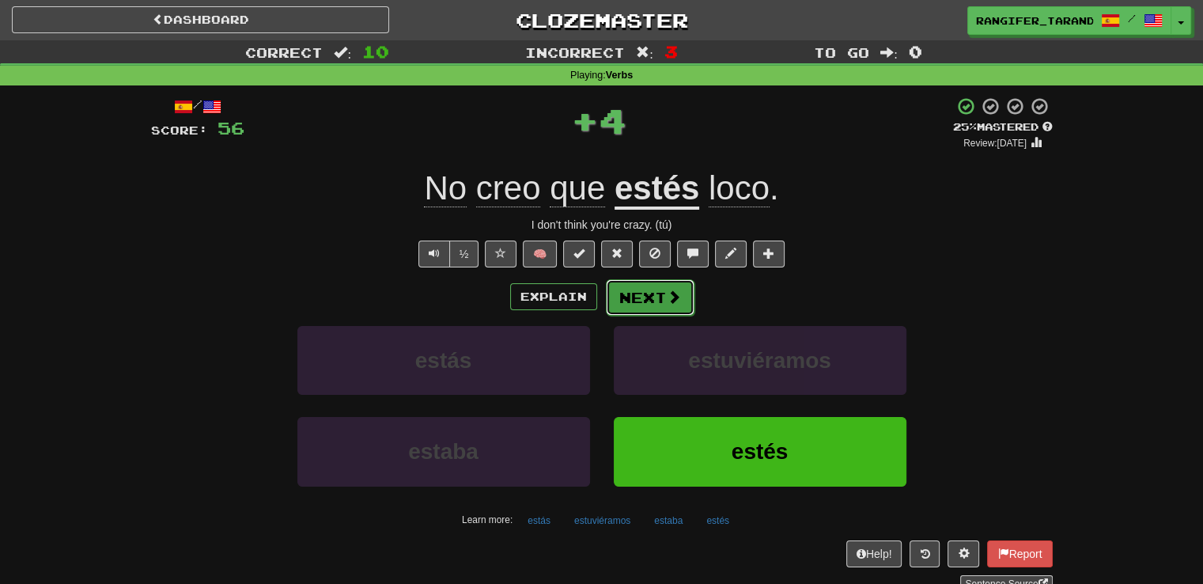
click at [642, 306] on button "Next" at bounding box center [650, 297] width 89 height 36
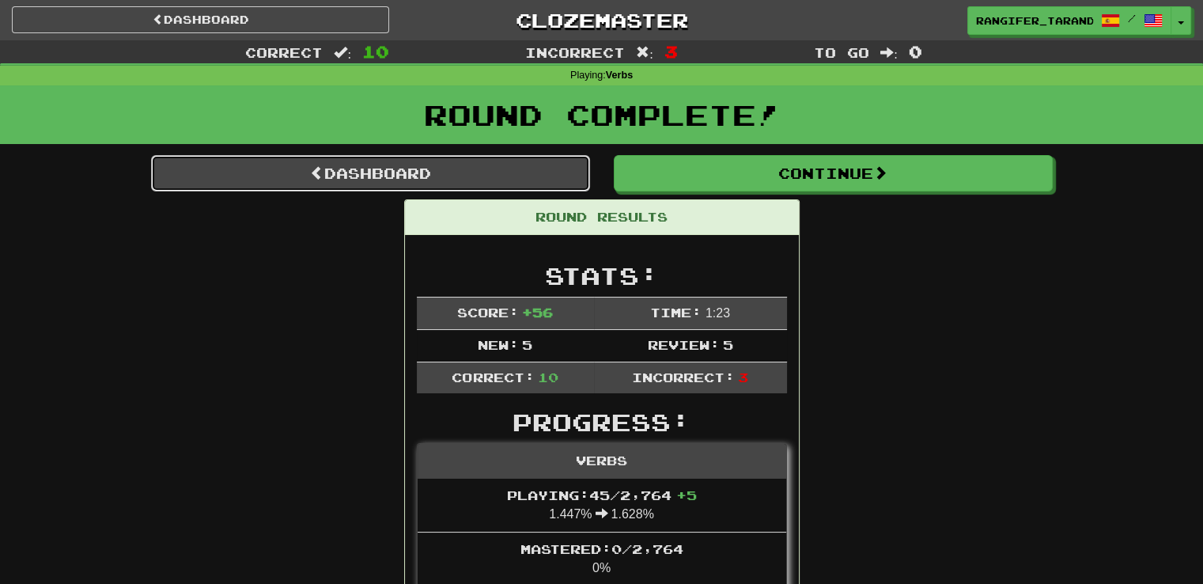
click at [538, 171] on link "Dashboard" at bounding box center [370, 173] width 439 height 36
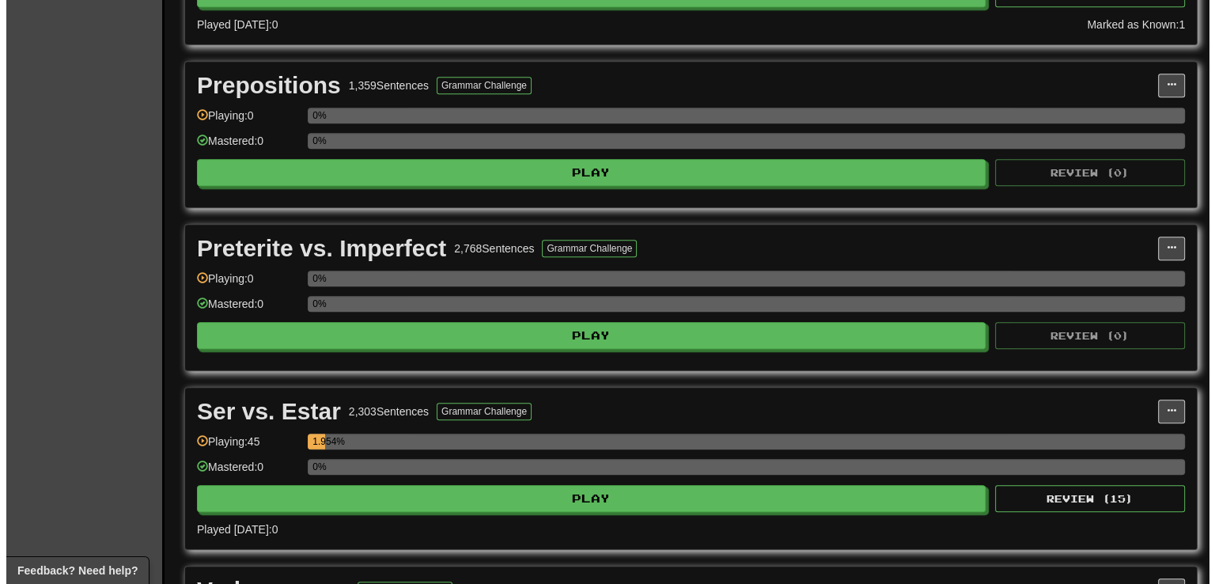
scroll to position [1011, 0]
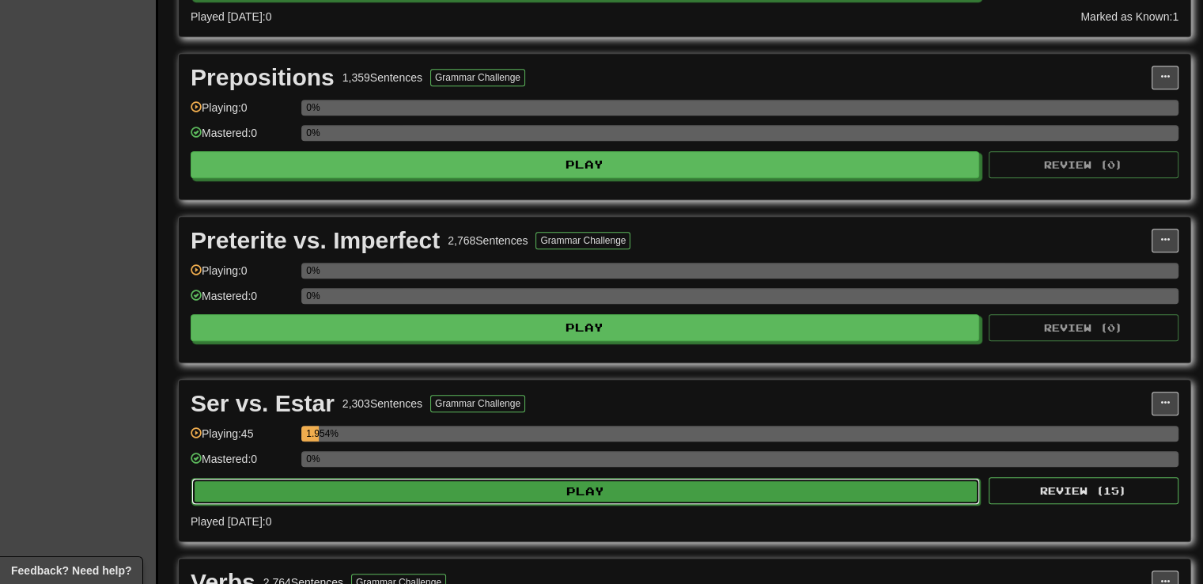
click at [570, 497] on button "Play" at bounding box center [585, 491] width 789 height 27
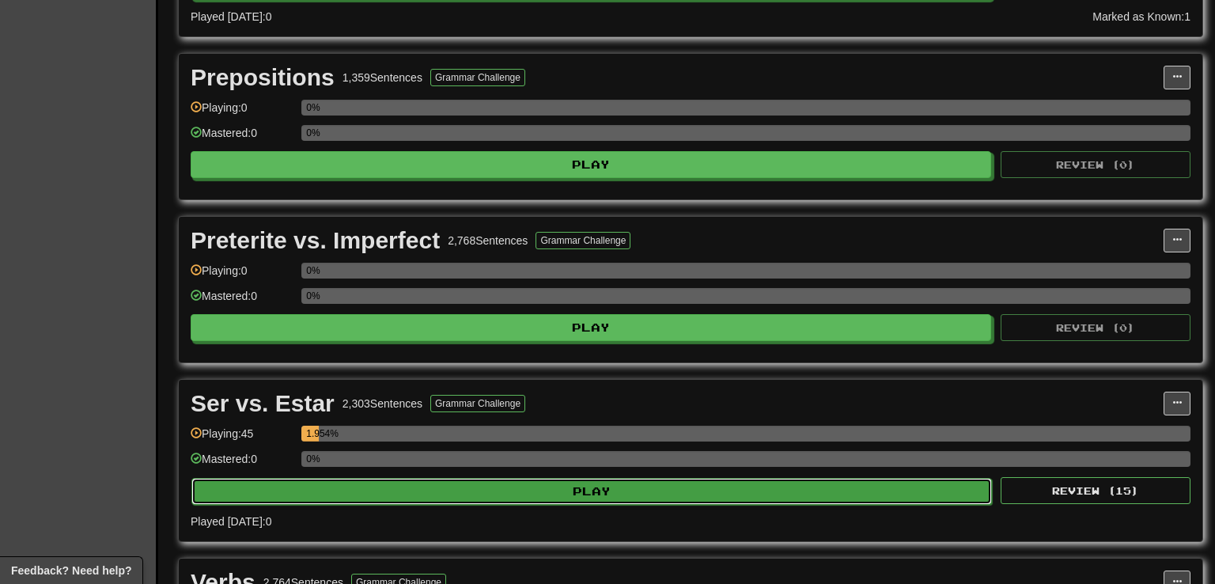
select select "**"
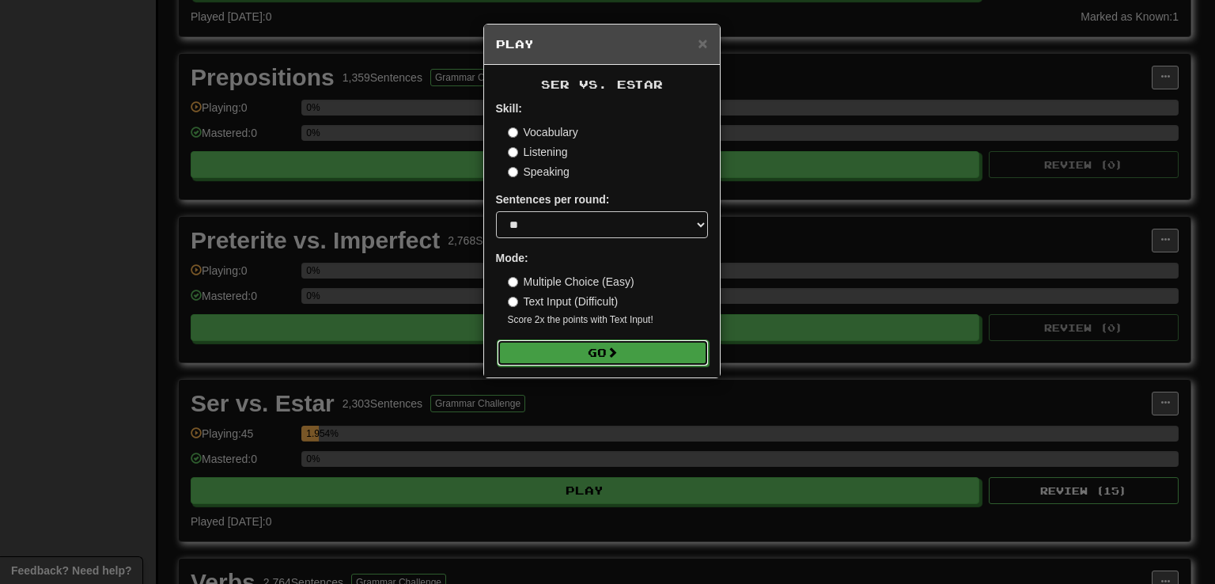
click at [567, 362] on button "Go" at bounding box center [603, 352] width 212 height 27
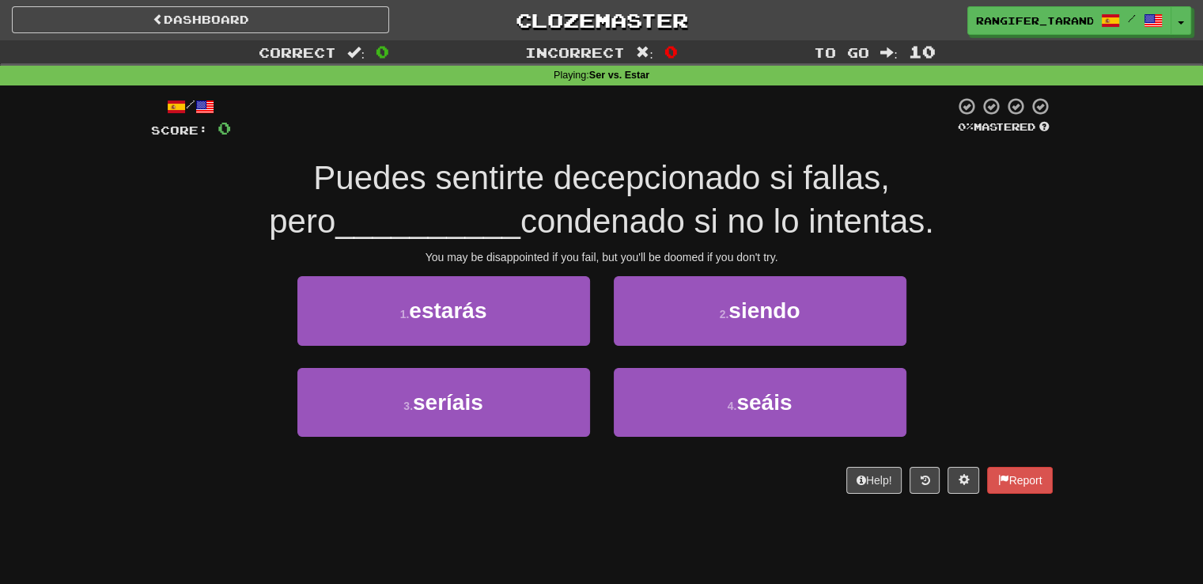
click at [210, 340] on div "1 . estarás 2 . siendo" at bounding box center [601, 321] width 949 height 91
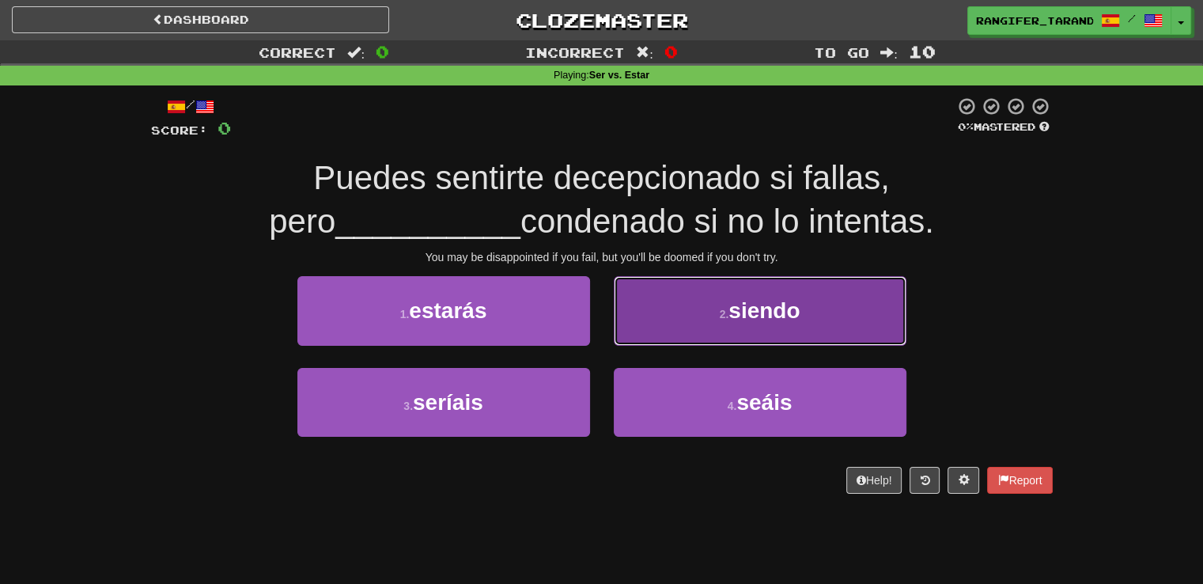
click at [636, 315] on button "2 . siendo" at bounding box center [760, 310] width 293 height 69
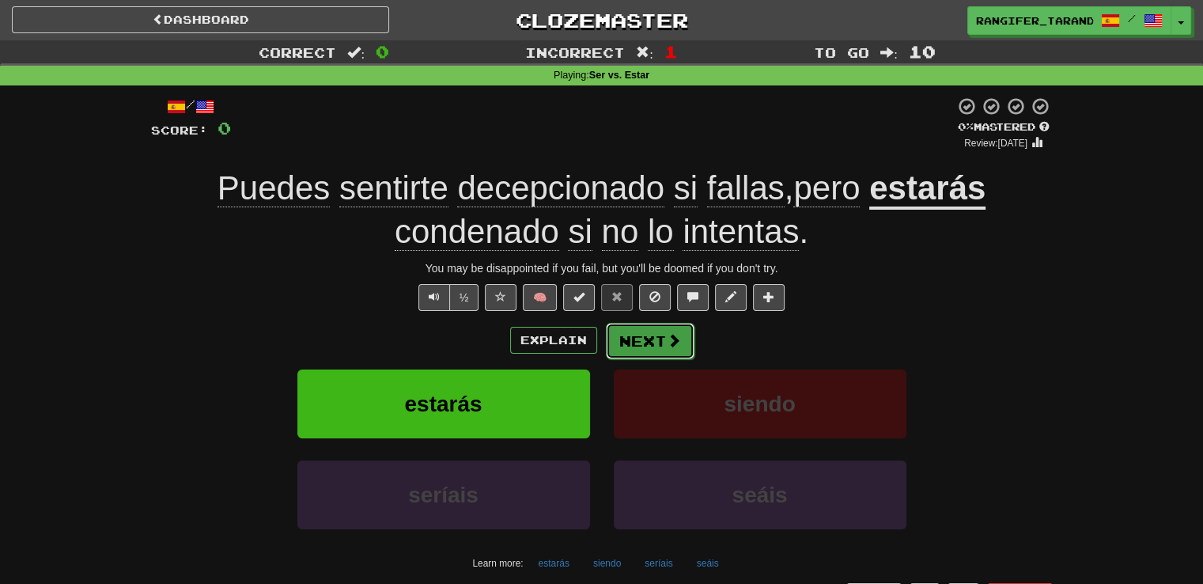
click at [638, 352] on button "Next" at bounding box center [650, 341] width 89 height 36
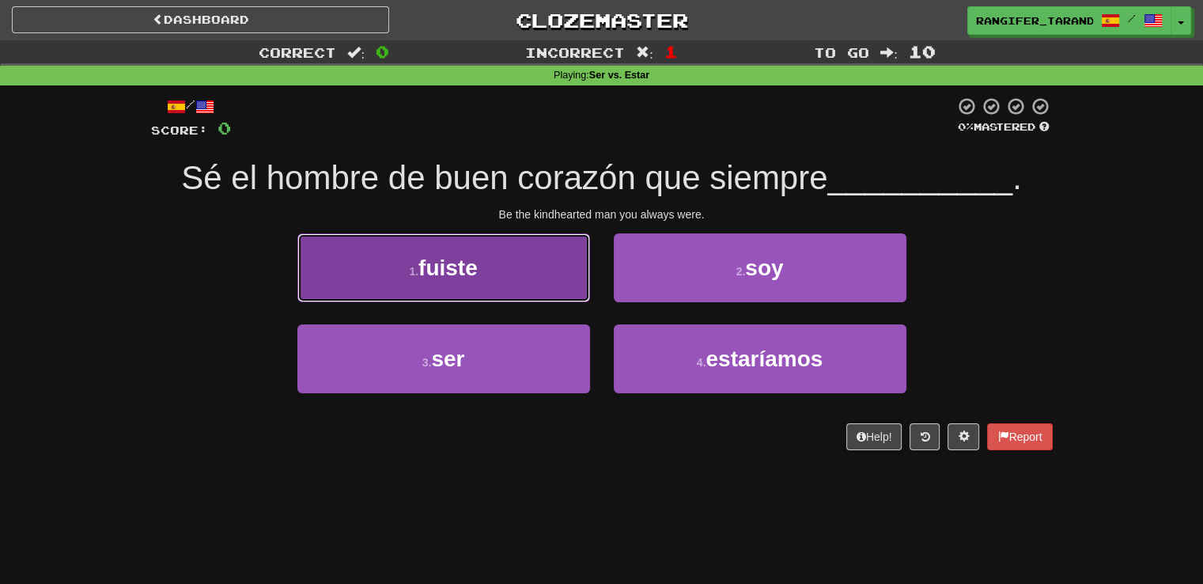
click at [517, 297] on button "1 . fuiste" at bounding box center [443, 267] width 293 height 69
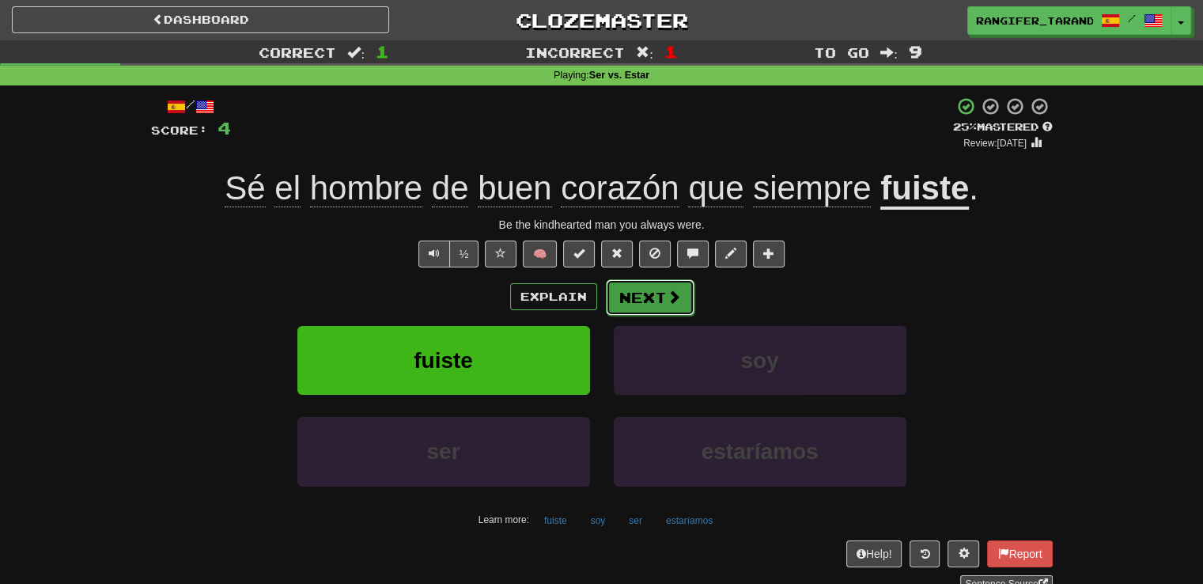
click at [614, 306] on button "Next" at bounding box center [650, 297] width 89 height 36
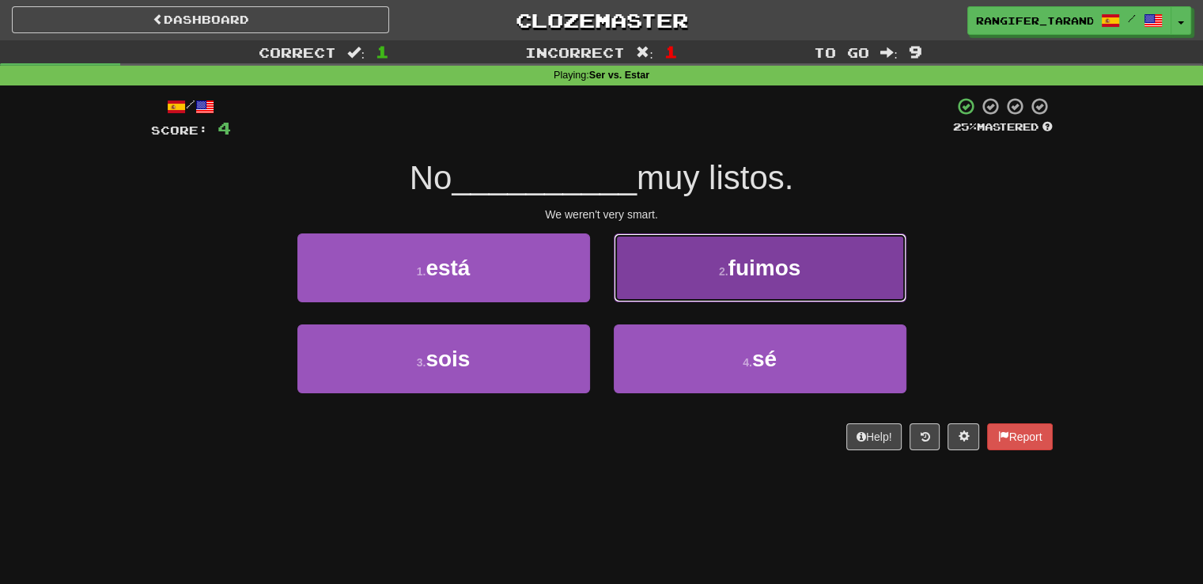
click at [665, 277] on button "2 . fuimos" at bounding box center [760, 267] width 293 height 69
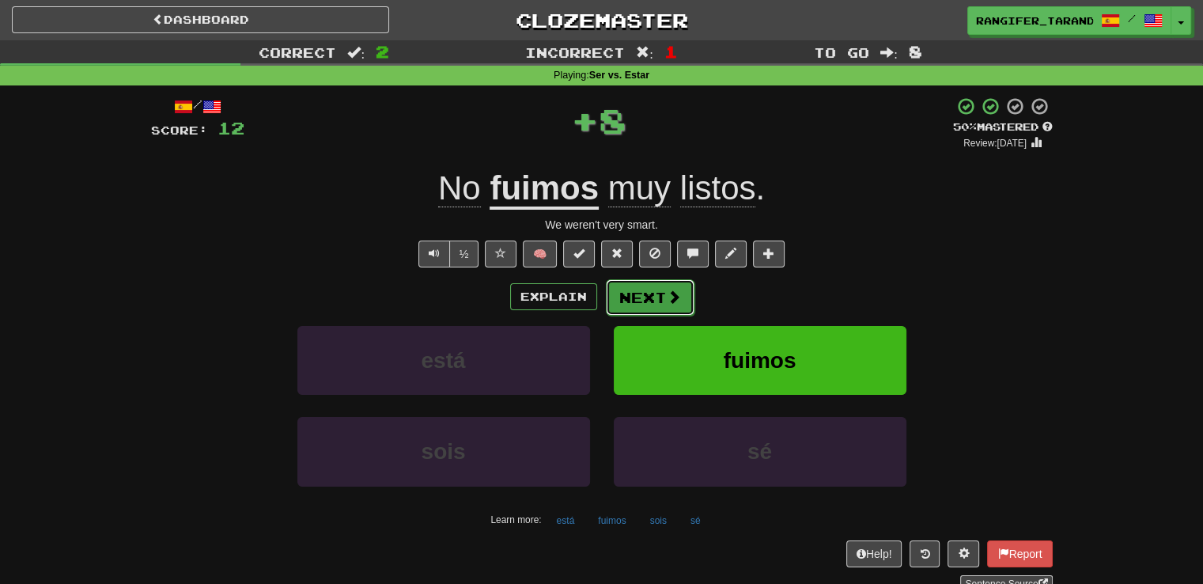
click at [663, 297] on button "Next" at bounding box center [650, 297] width 89 height 36
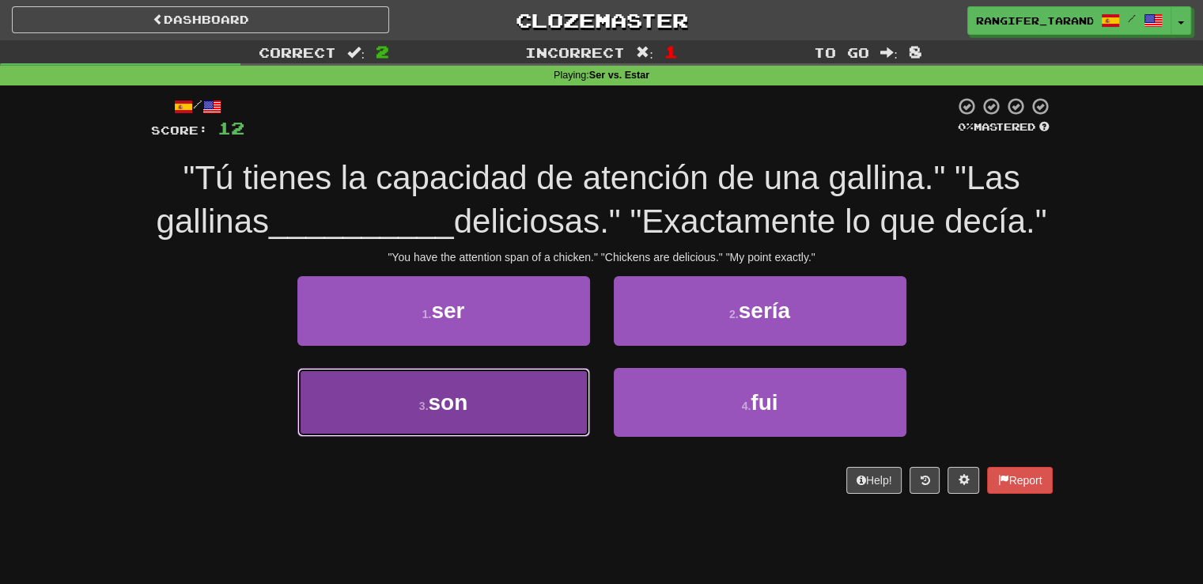
click at [385, 437] on button "3 . son" at bounding box center [443, 402] width 293 height 69
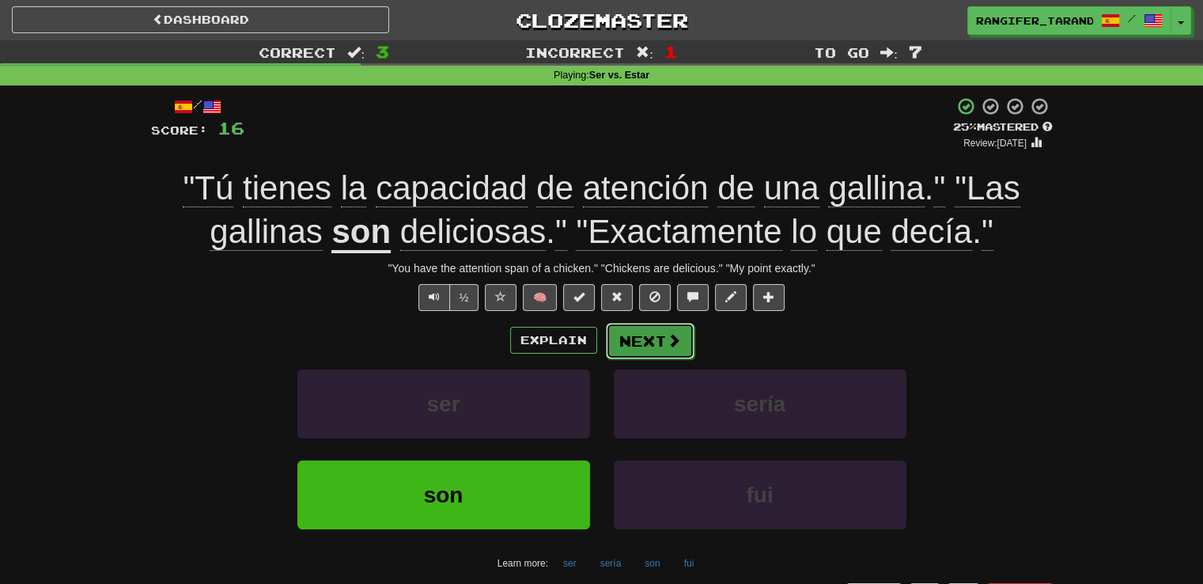
click at [646, 345] on button "Next" at bounding box center [650, 341] width 89 height 36
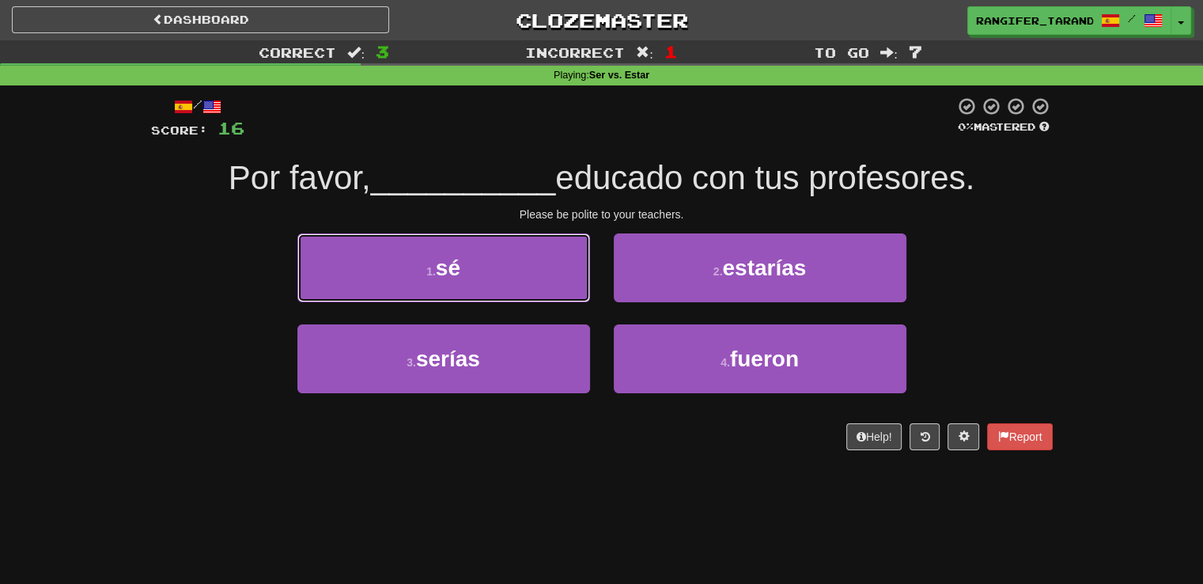
click at [540, 271] on button "1 . sé" at bounding box center [443, 267] width 293 height 69
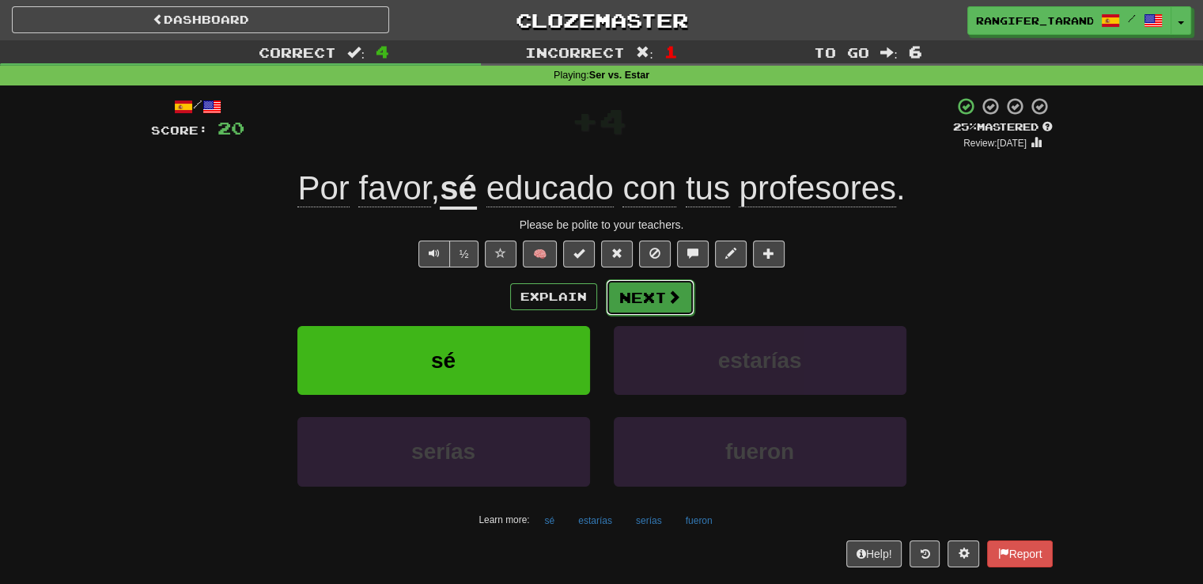
click at [655, 292] on button "Next" at bounding box center [650, 297] width 89 height 36
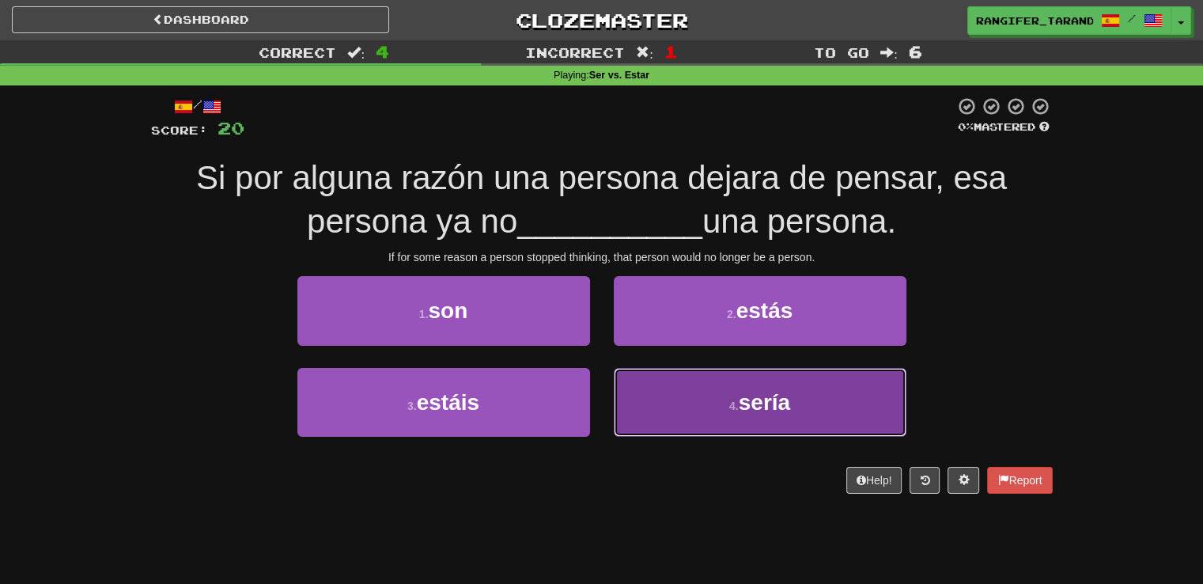
click at [699, 415] on button "4 . sería" at bounding box center [760, 402] width 293 height 69
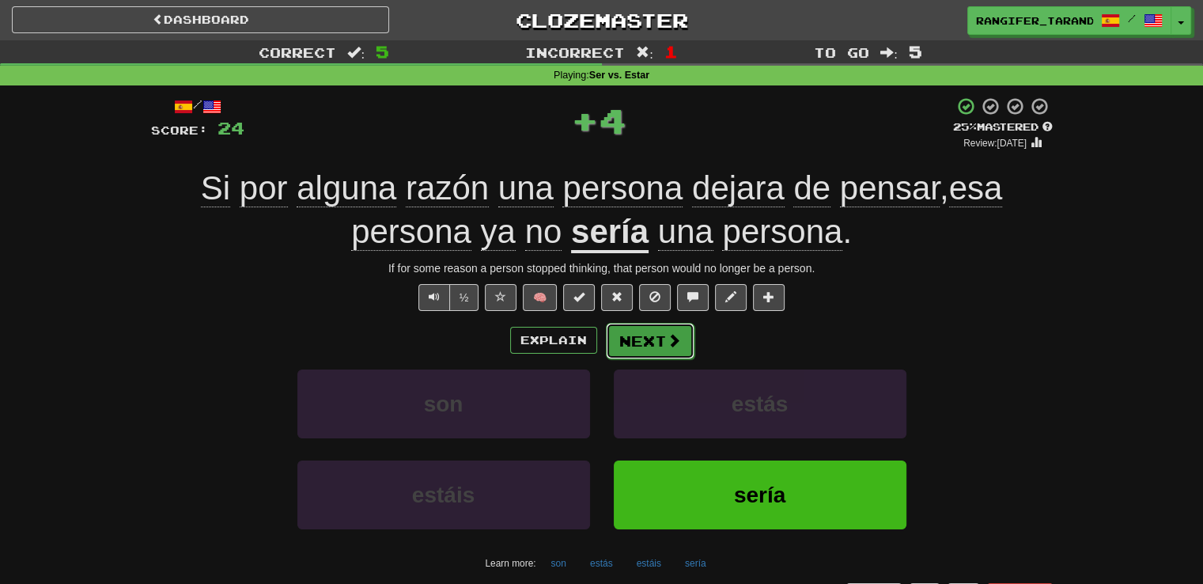
click at [630, 341] on button "Next" at bounding box center [650, 341] width 89 height 36
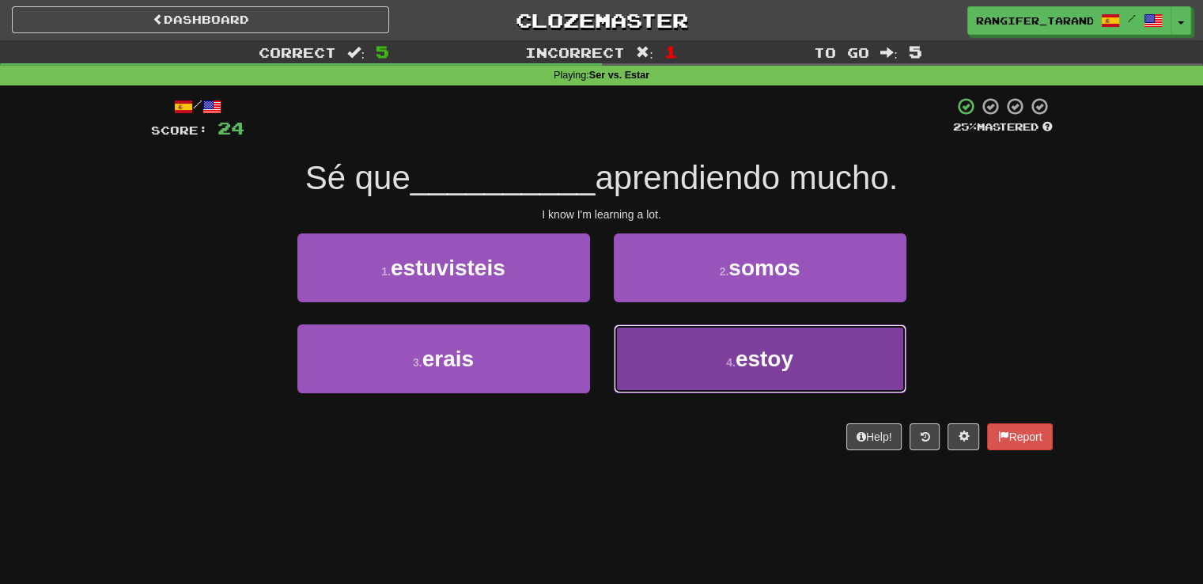
click at [740, 373] on button "4 . estoy" at bounding box center [760, 358] width 293 height 69
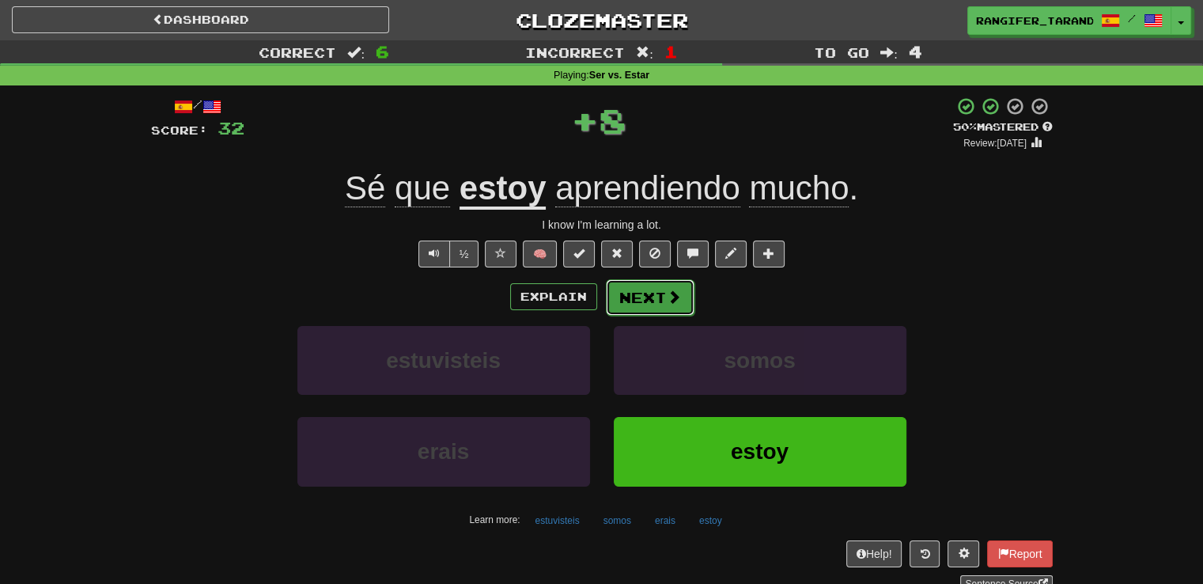
click at [630, 293] on button "Next" at bounding box center [650, 297] width 89 height 36
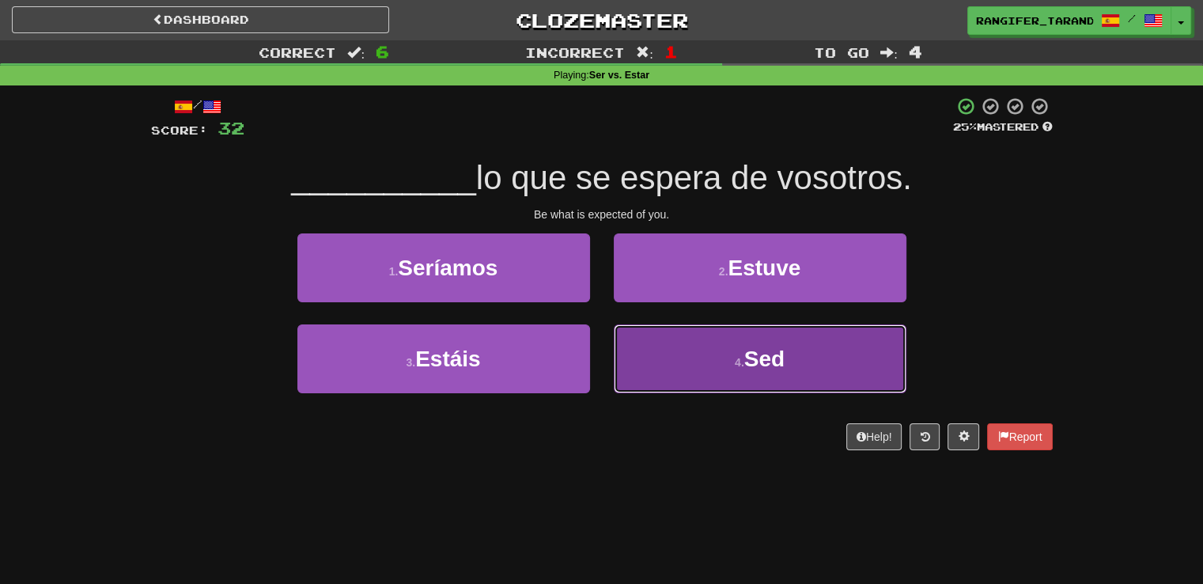
click at [709, 381] on button "4 . Sed" at bounding box center [760, 358] width 293 height 69
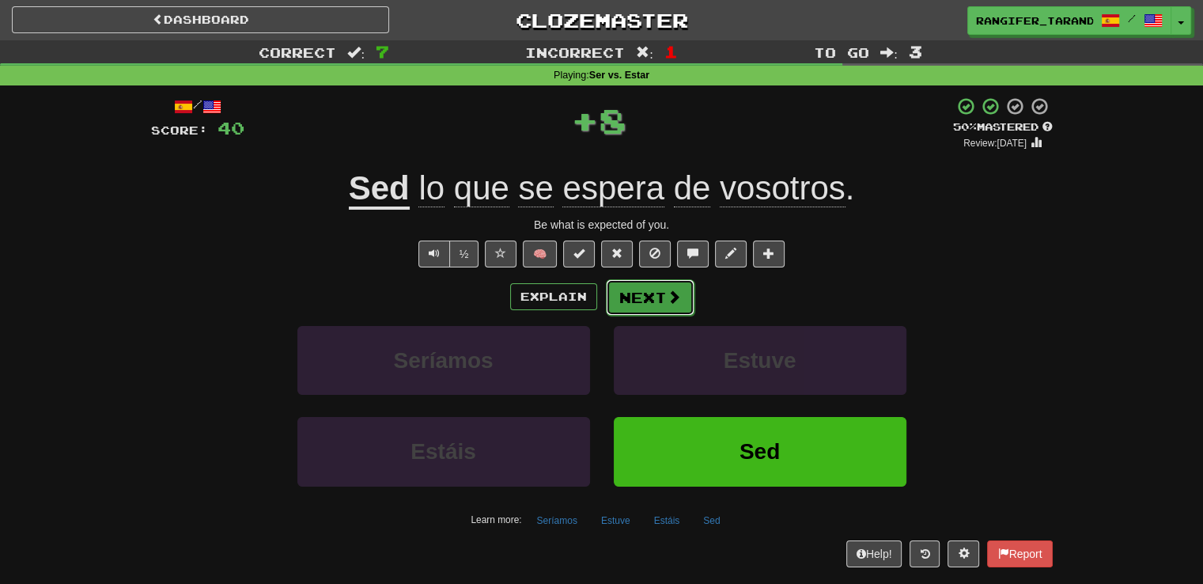
click at [646, 301] on button "Next" at bounding box center [650, 297] width 89 height 36
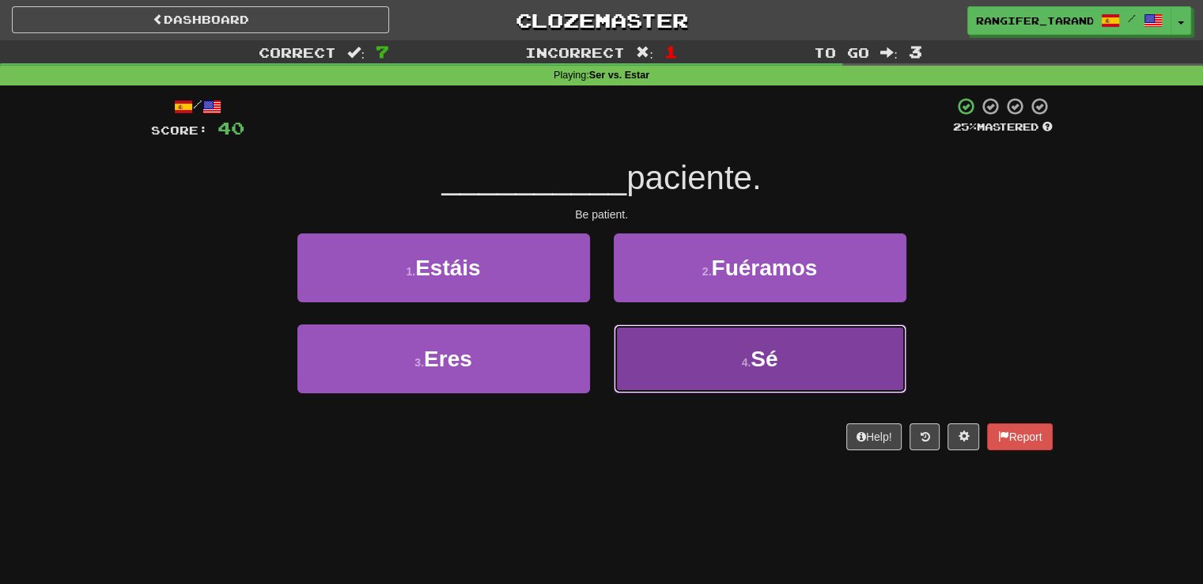
click at [724, 329] on button "4 . Sé" at bounding box center [760, 358] width 293 height 69
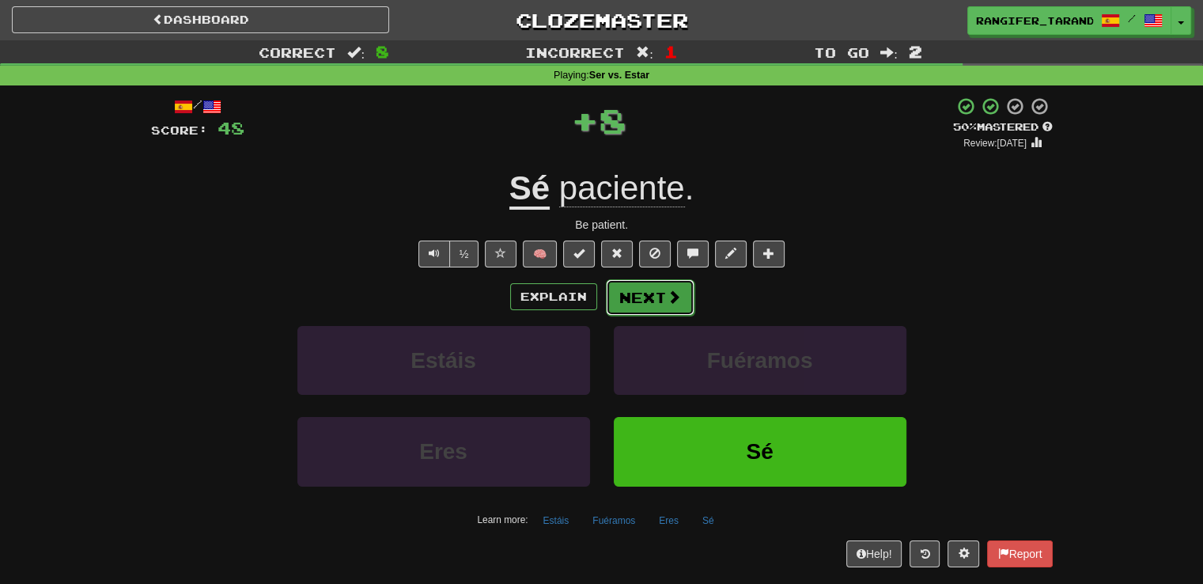
click at [642, 294] on button "Next" at bounding box center [650, 297] width 89 height 36
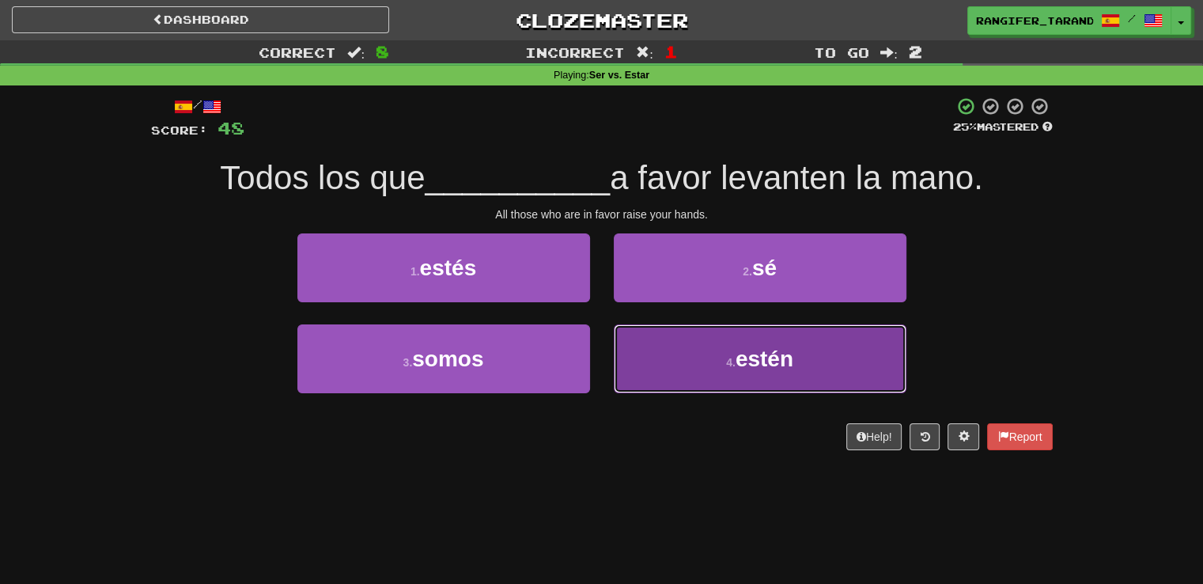
click at [646, 351] on button "4 . estén" at bounding box center [760, 358] width 293 height 69
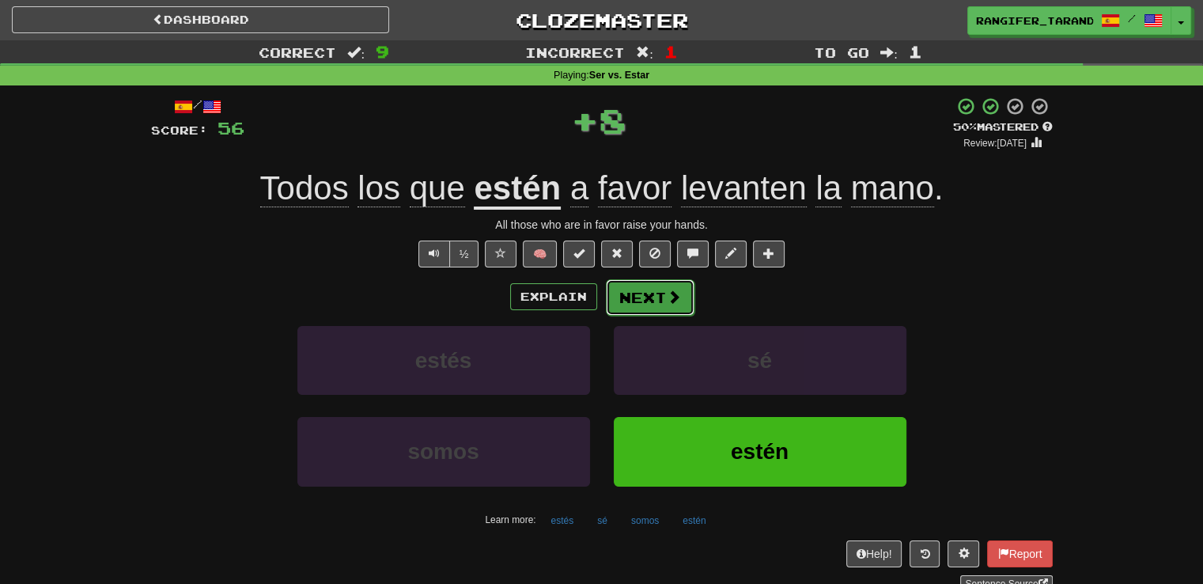
click at [646, 290] on button "Next" at bounding box center [650, 297] width 89 height 36
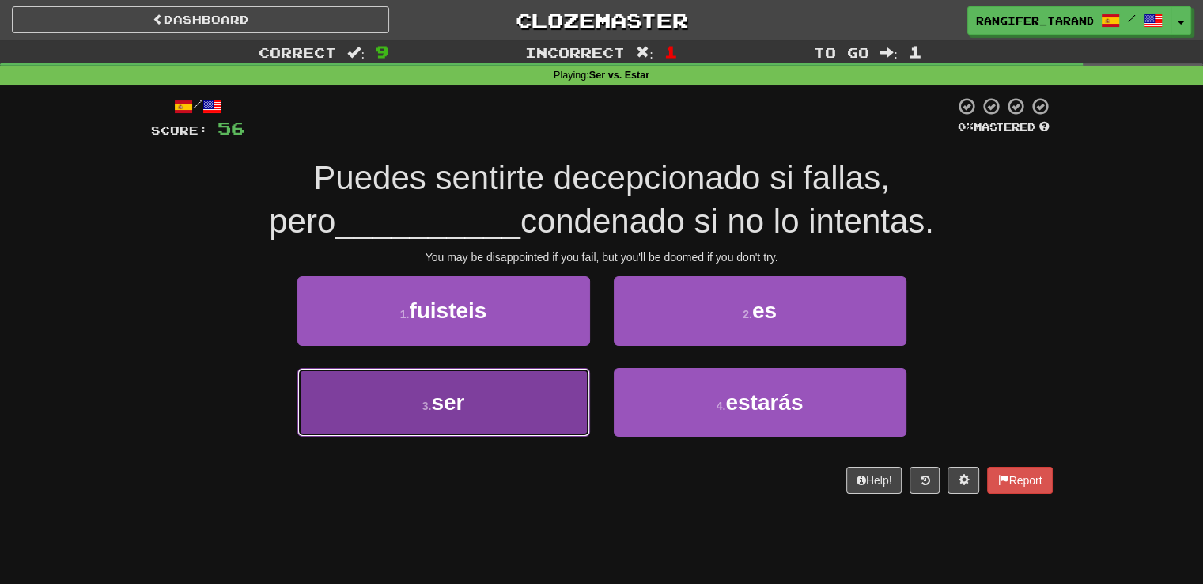
click at [547, 420] on button "3 . ser" at bounding box center [443, 402] width 293 height 69
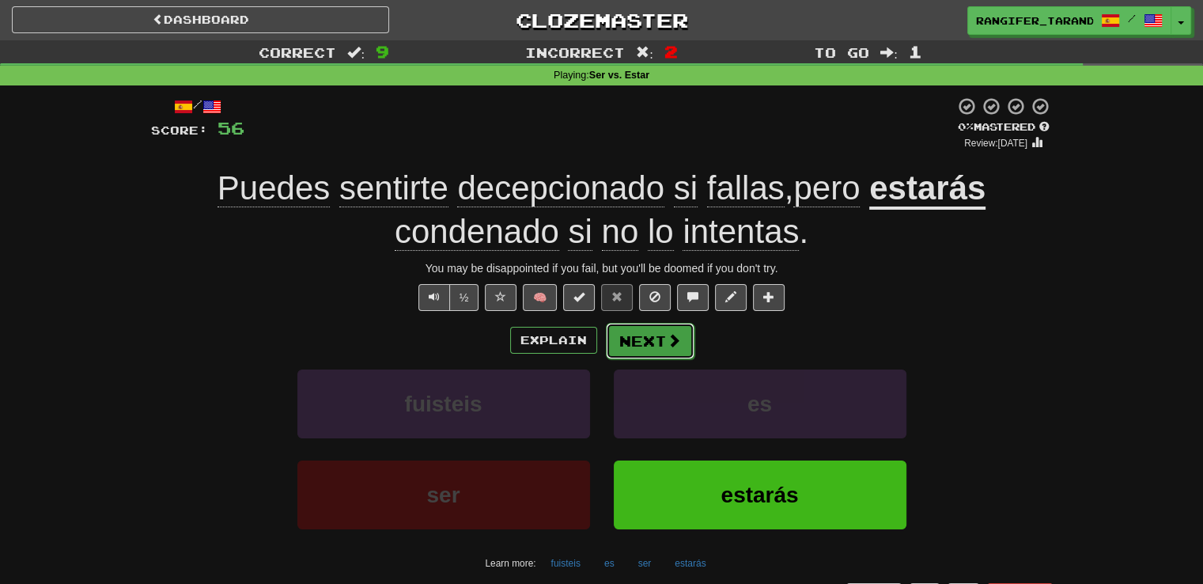
click at [665, 348] on button "Next" at bounding box center [650, 341] width 89 height 36
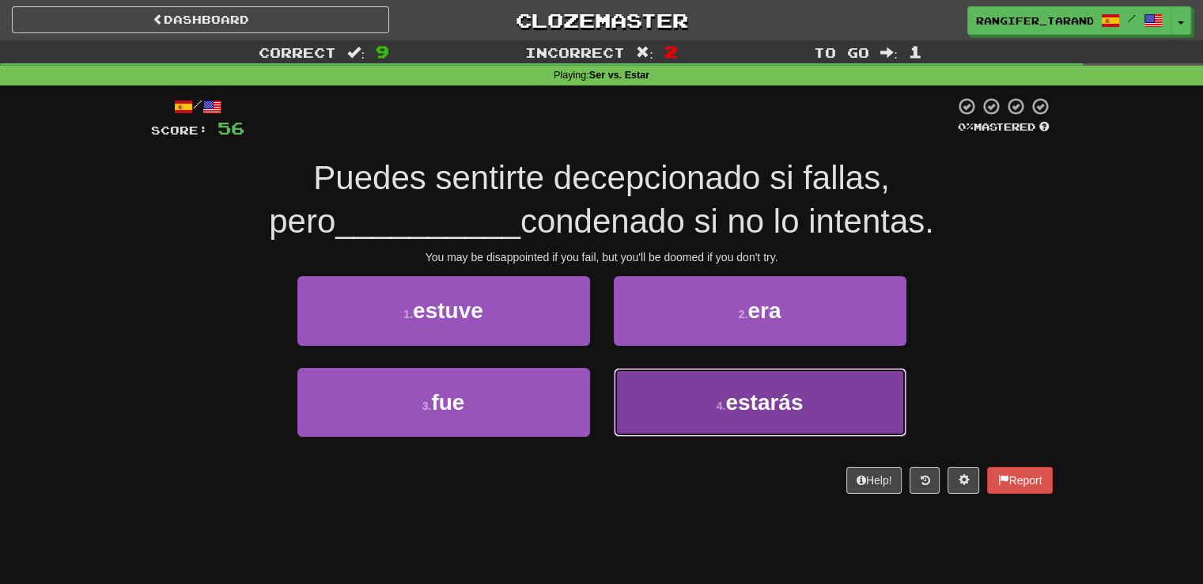
click at [729, 434] on button "4 . estarás" at bounding box center [760, 402] width 293 height 69
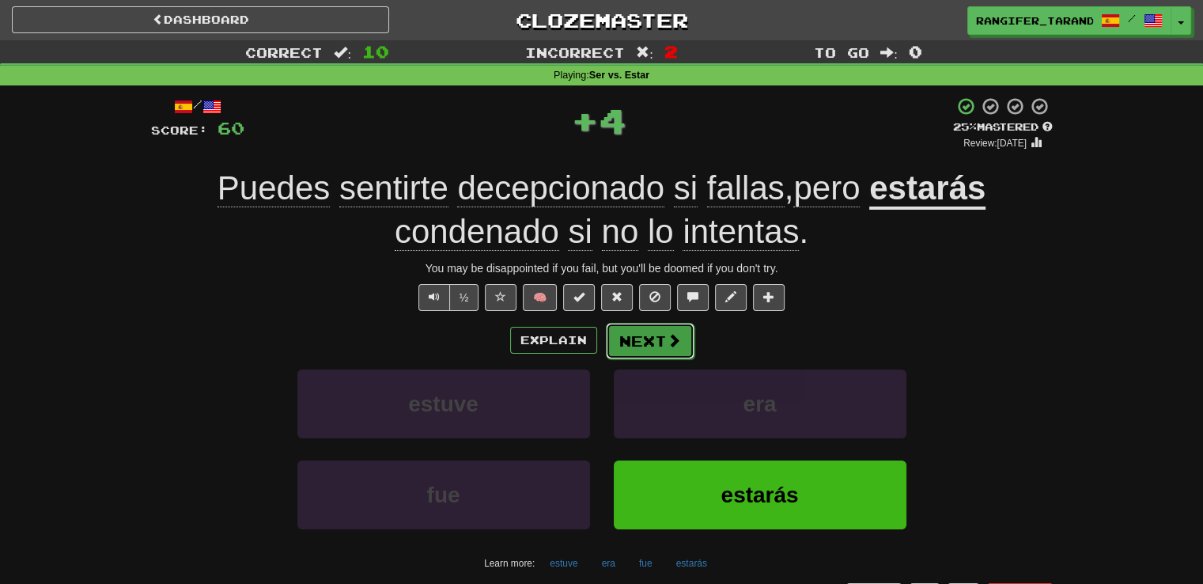
click at [634, 345] on button "Next" at bounding box center [650, 341] width 89 height 36
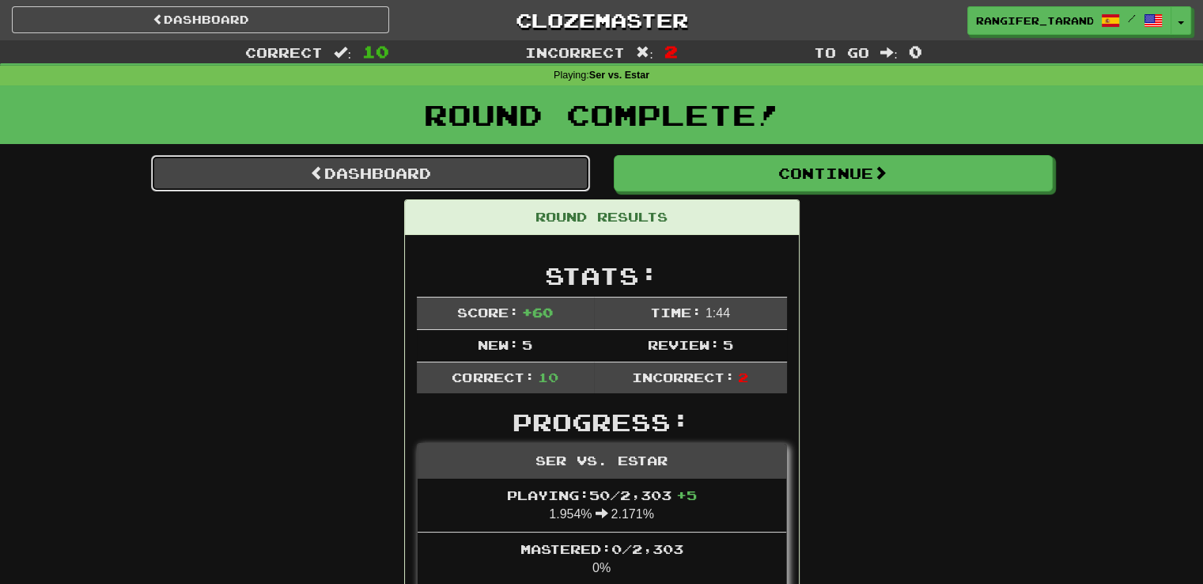
click at [465, 176] on link "Dashboard" at bounding box center [370, 173] width 439 height 36
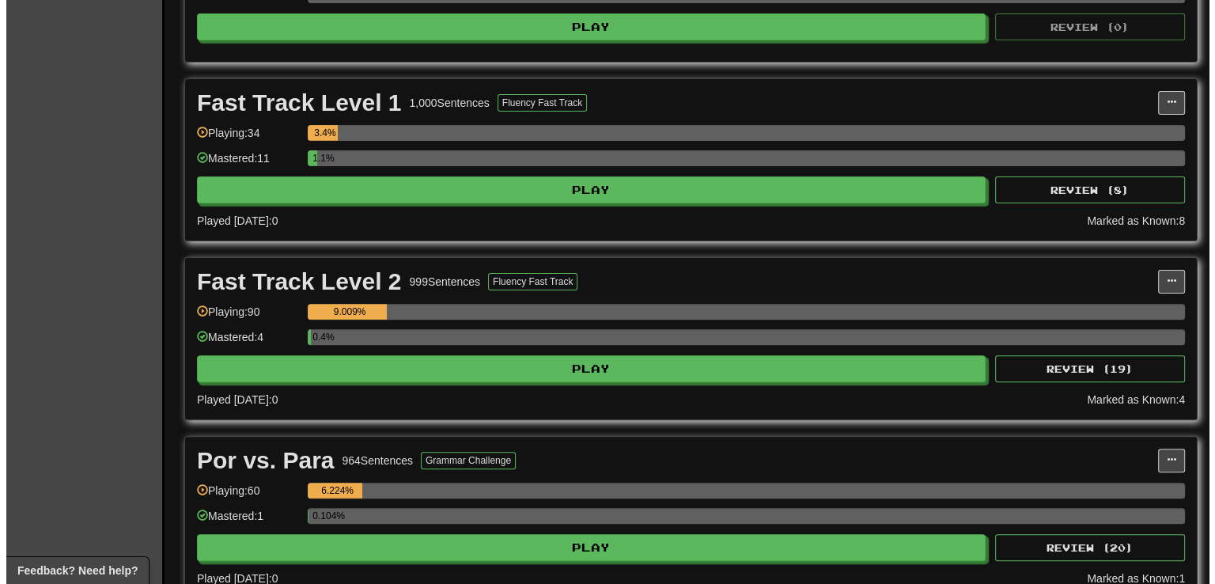
scroll to position [453, 0]
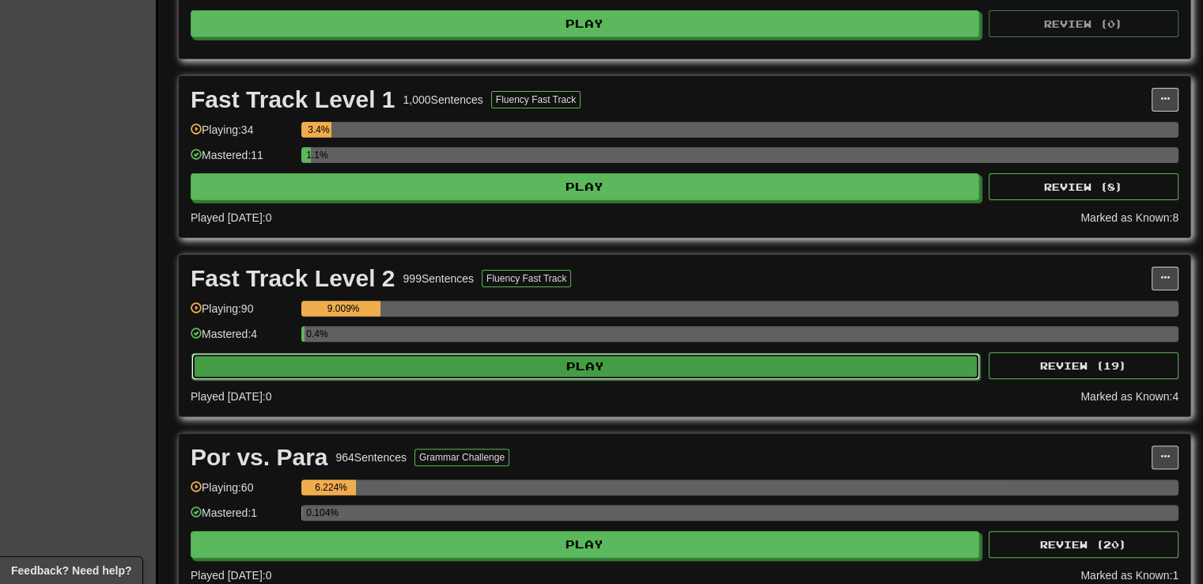
click at [573, 369] on button "Play" at bounding box center [585, 366] width 789 height 27
select select "**"
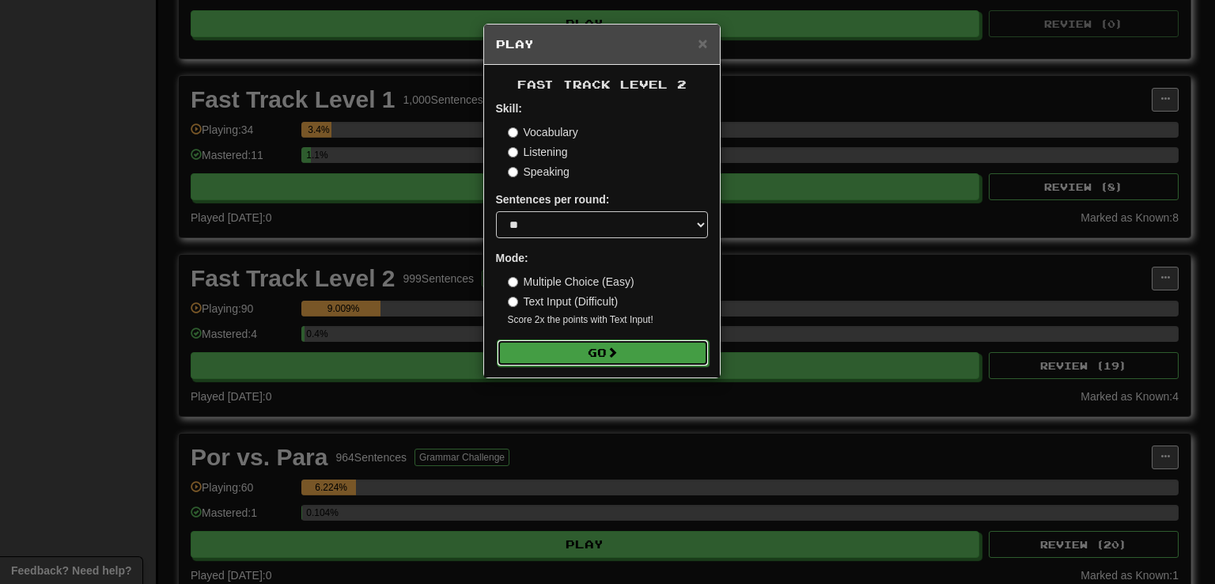
click at [579, 354] on button "Go" at bounding box center [603, 352] width 212 height 27
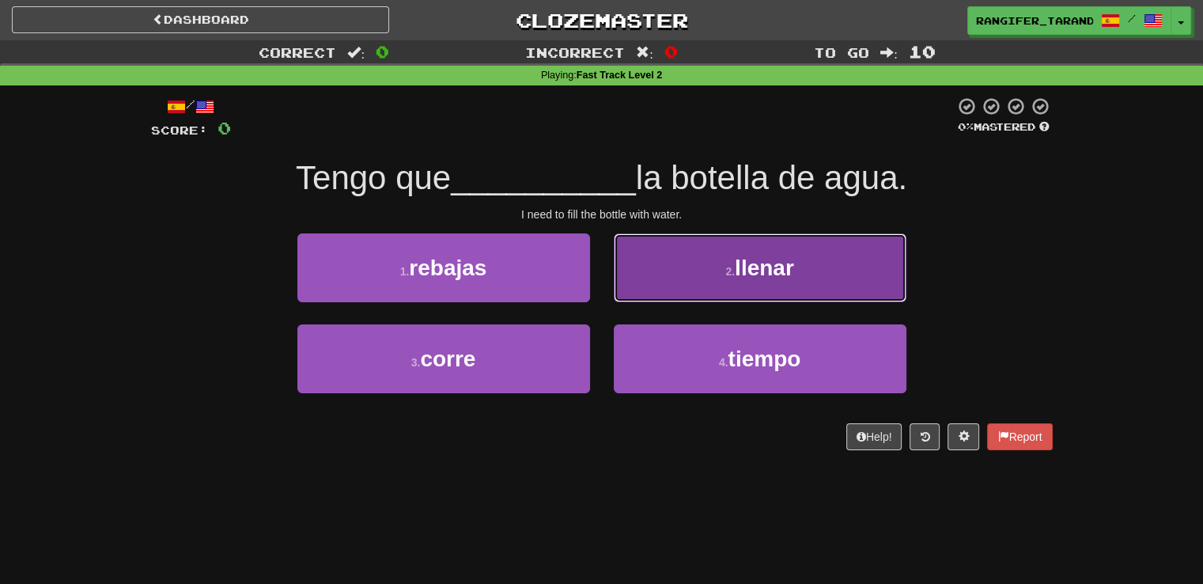
click at [635, 272] on button "2 . llenar" at bounding box center [760, 267] width 293 height 69
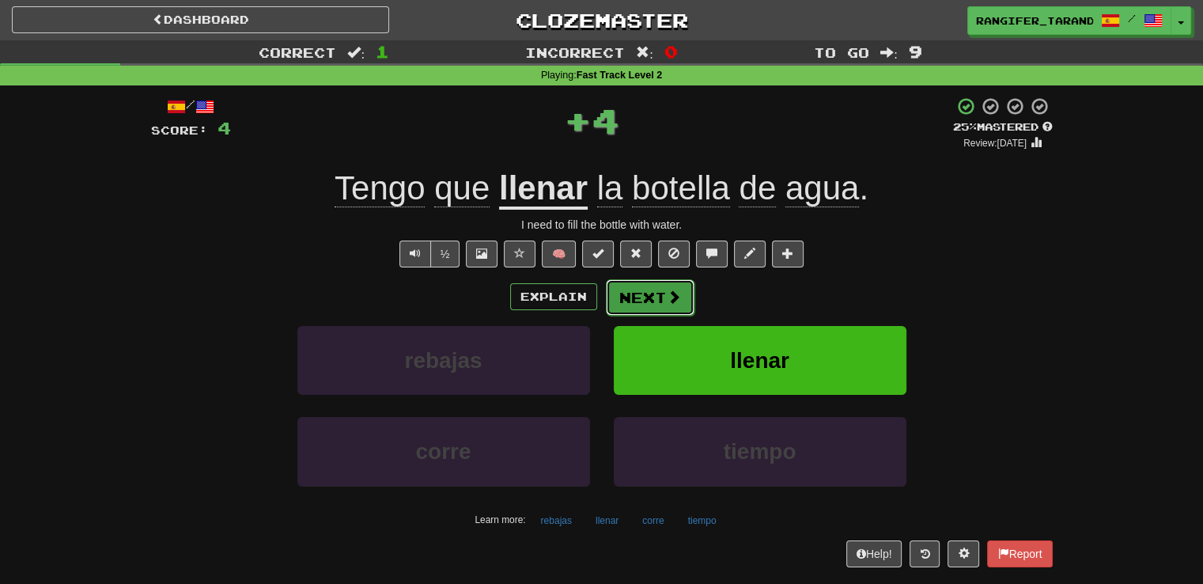
click at [636, 294] on button "Next" at bounding box center [650, 297] width 89 height 36
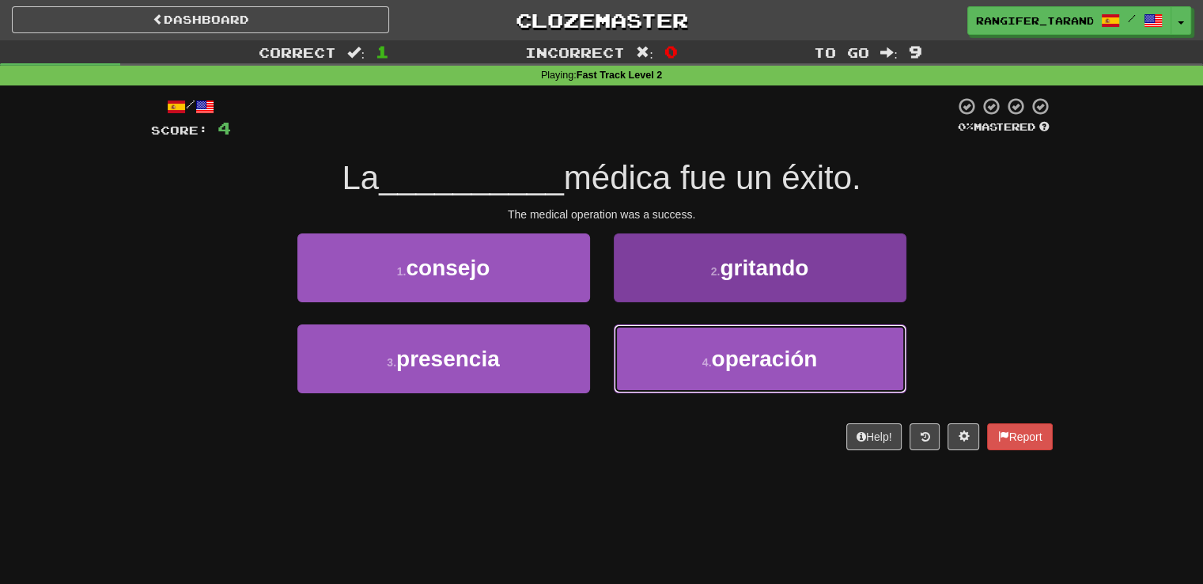
click at [661, 344] on button "4 . operación" at bounding box center [760, 358] width 293 height 69
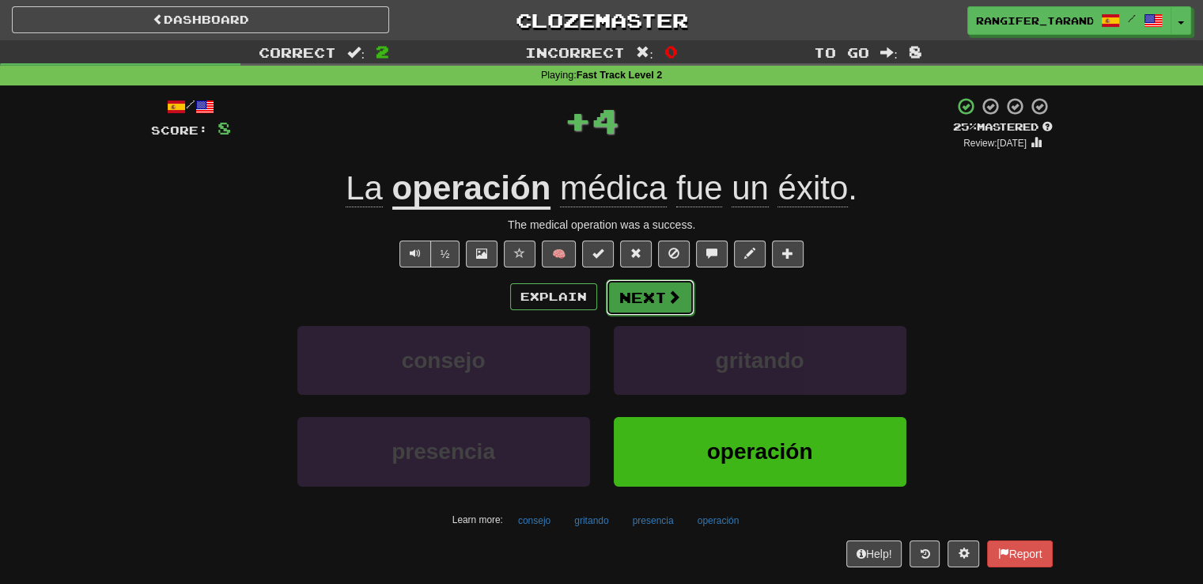
click at [649, 302] on button "Next" at bounding box center [650, 297] width 89 height 36
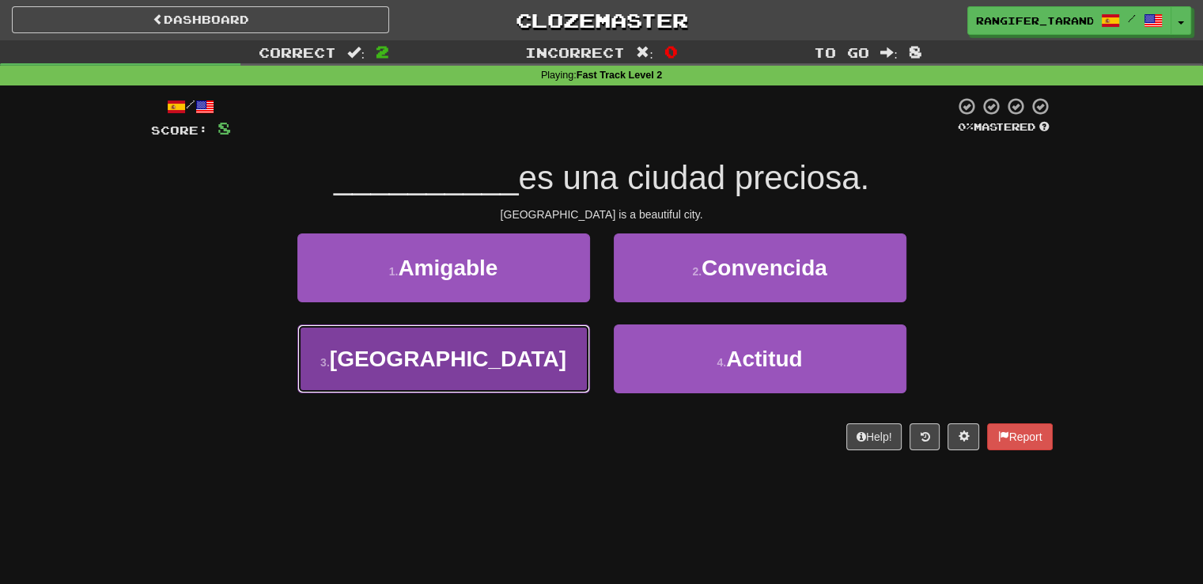
click at [572, 370] on button "3 . Roma" at bounding box center [443, 358] width 293 height 69
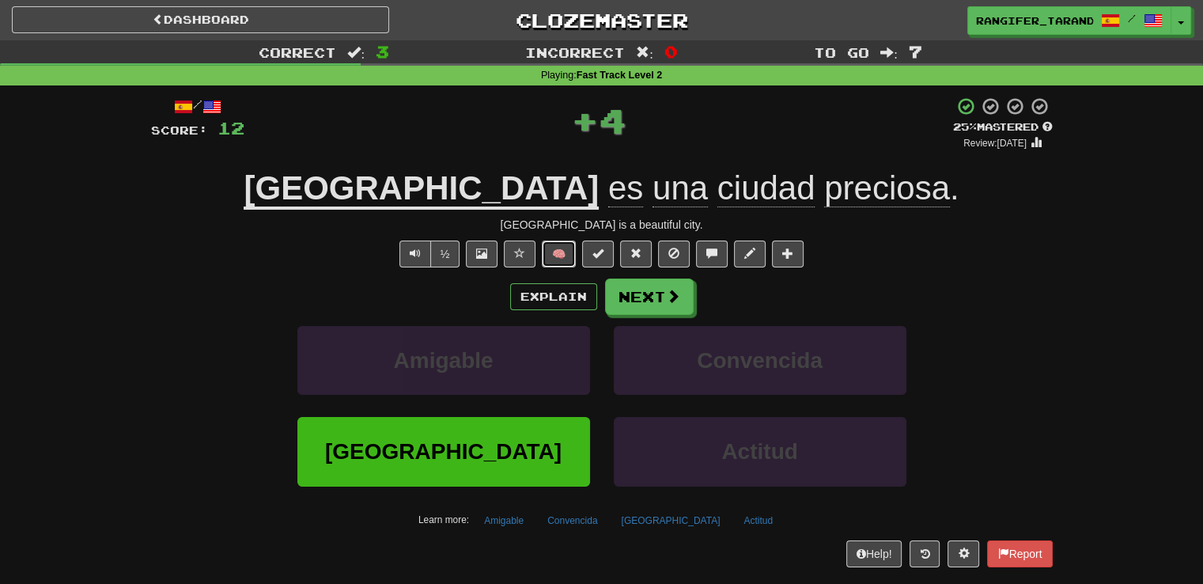
click at [569, 254] on button "🧠" at bounding box center [559, 253] width 34 height 27
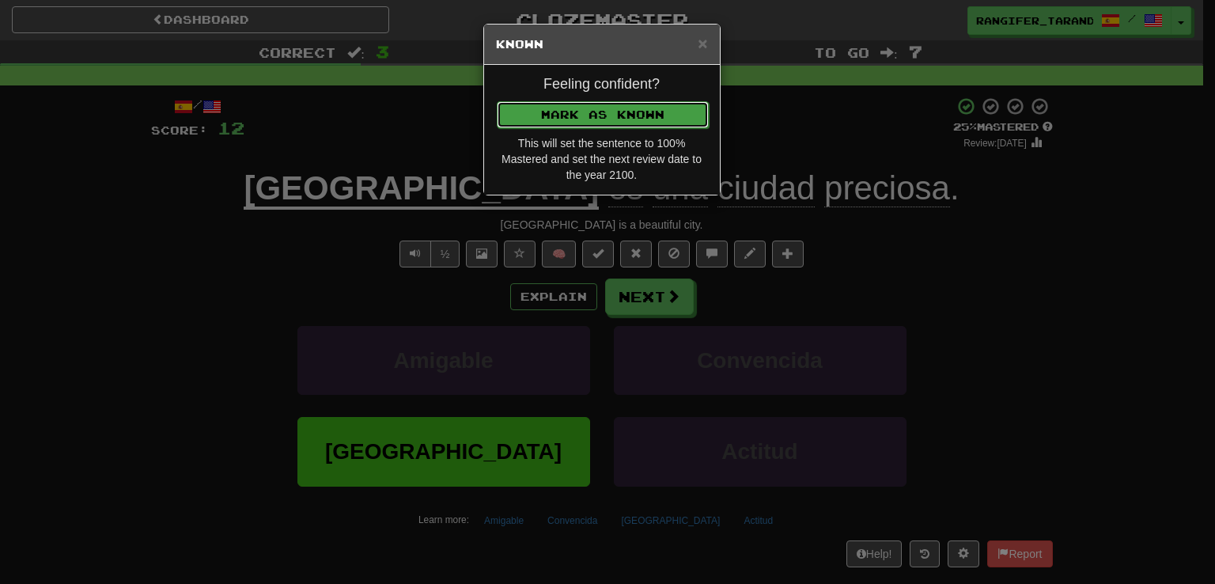
click at [593, 109] on button "Mark as Known" at bounding box center [603, 114] width 212 height 27
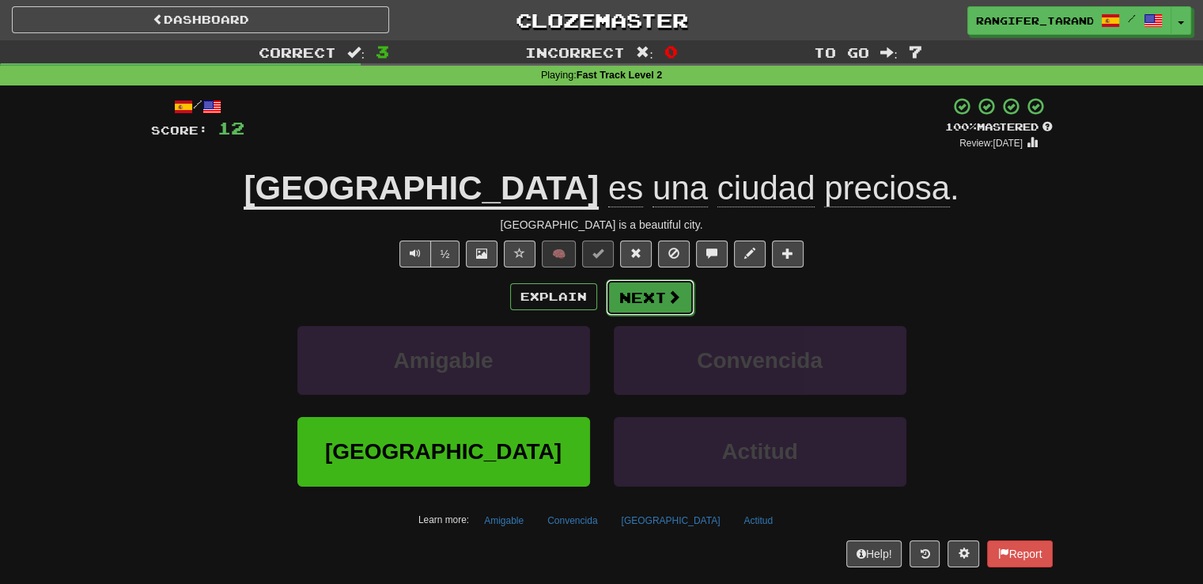
click at [642, 297] on button "Next" at bounding box center [650, 297] width 89 height 36
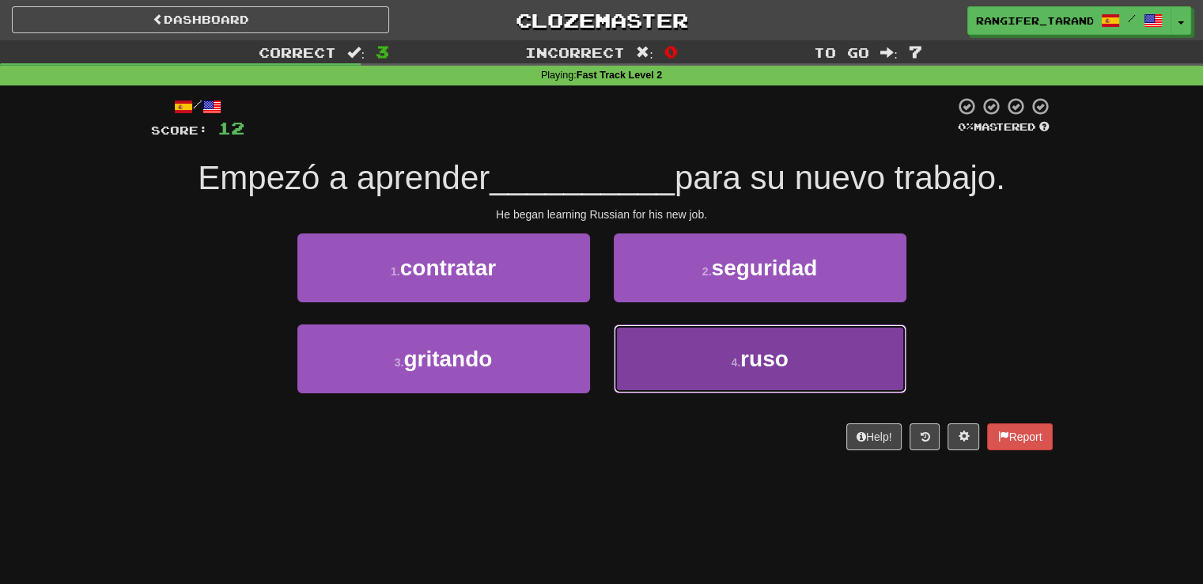
click at [702, 374] on button "4 . ruso" at bounding box center [760, 358] width 293 height 69
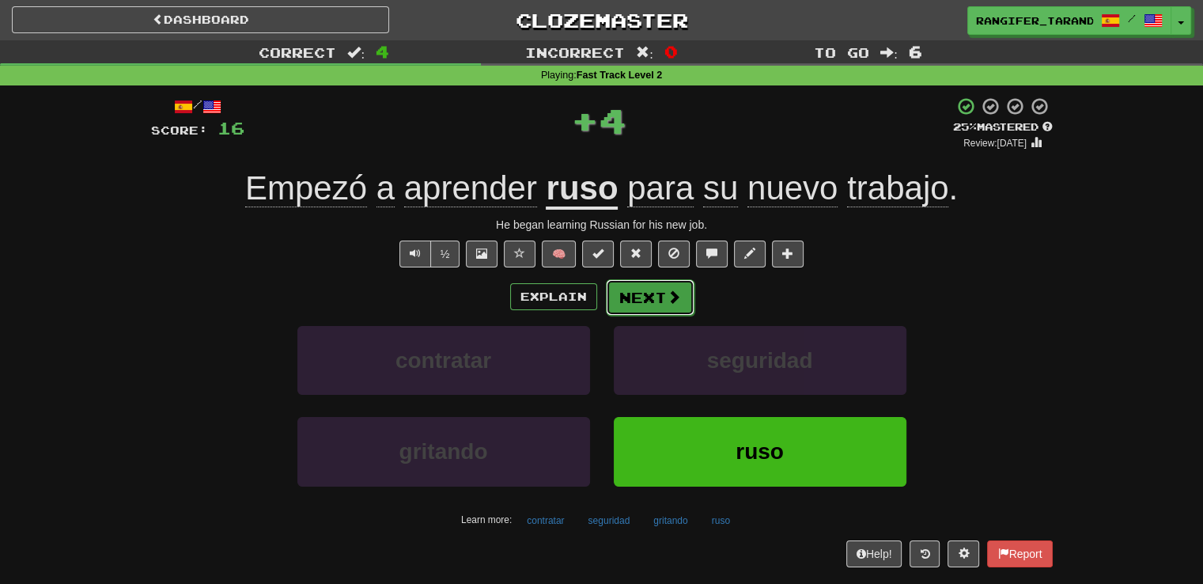
click at [667, 293] on span at bounding box center [674, 297] width 14 height 14
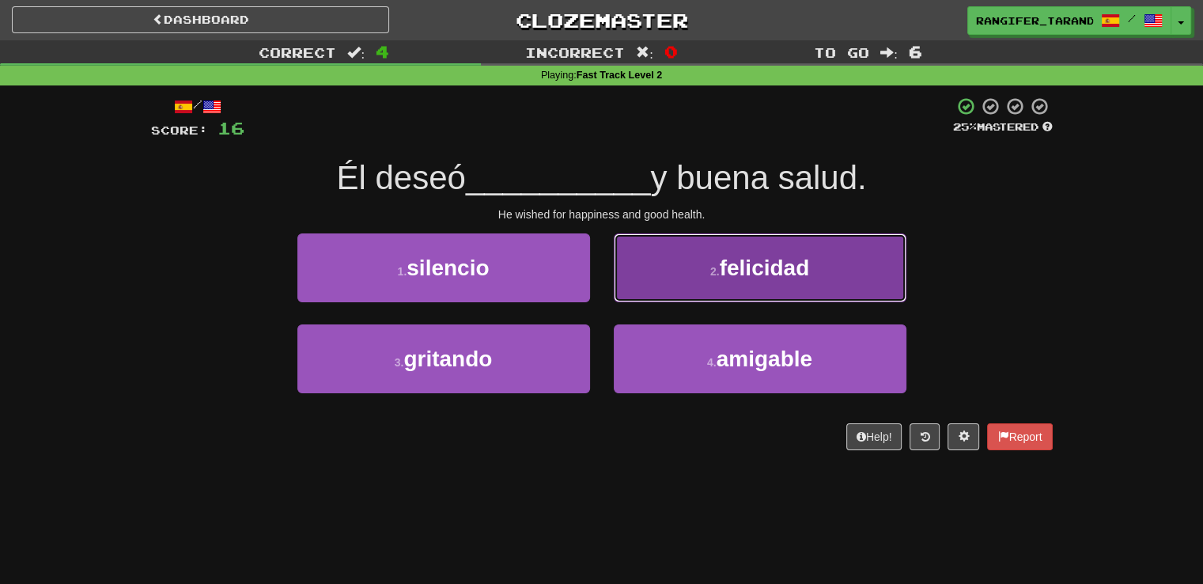
click at [703, 286] on button "2 . felicidad" at bounding box center [760, 267] width 293 height 69
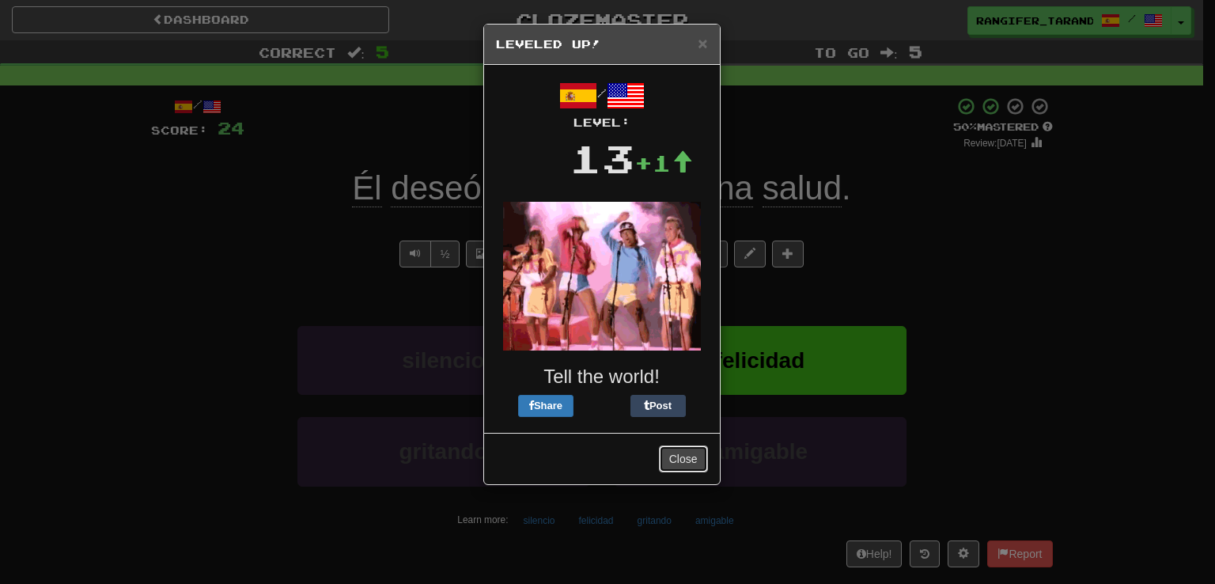
click at [685, 453] on button "Close" at bounding box center [683, 458] width 49 height 27
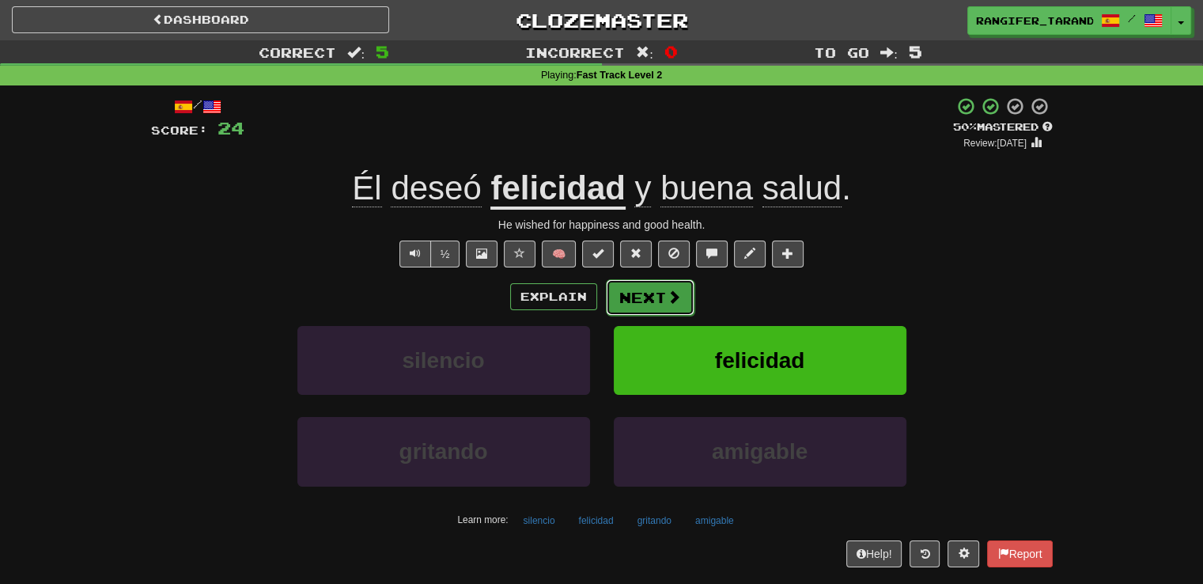
click at [649, 298] on button "Next" at bounding box center [650, 297] width 89 height 36
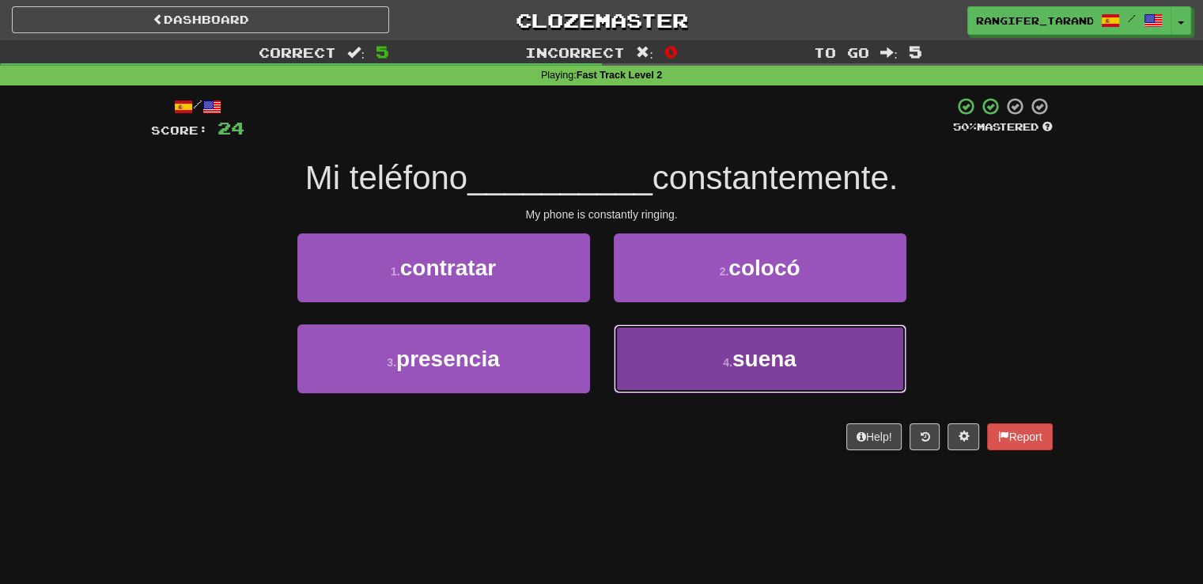
click at [666, 347] on button "4 . suena" at bounding box center [760, 358] width 293 height 69
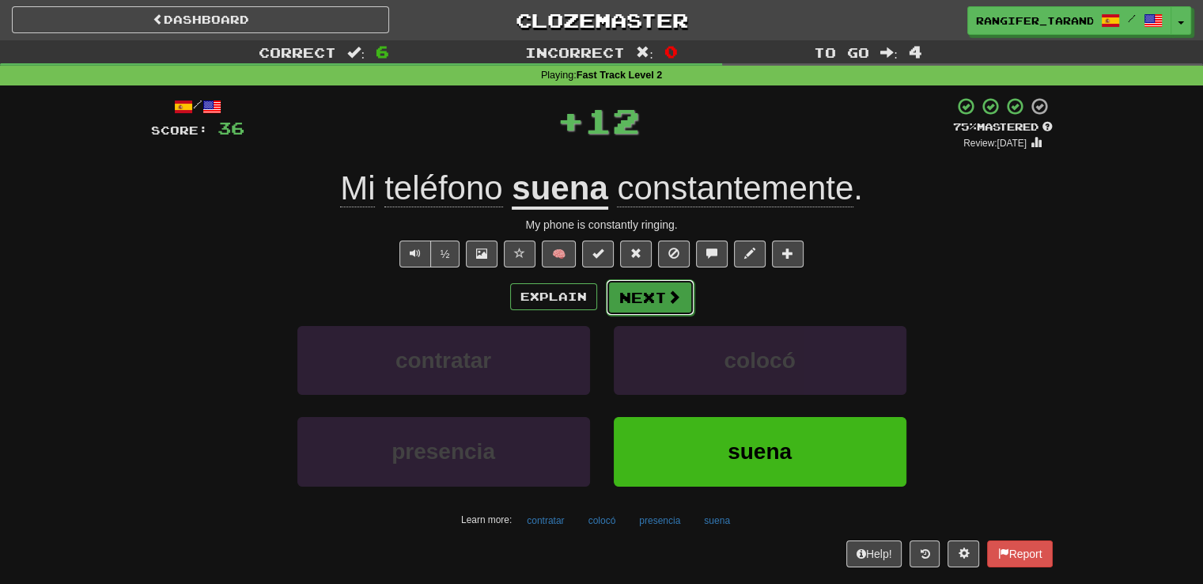
click at [644, 308] on button "Next" at bounding box center [650, 297] width 89 height 36
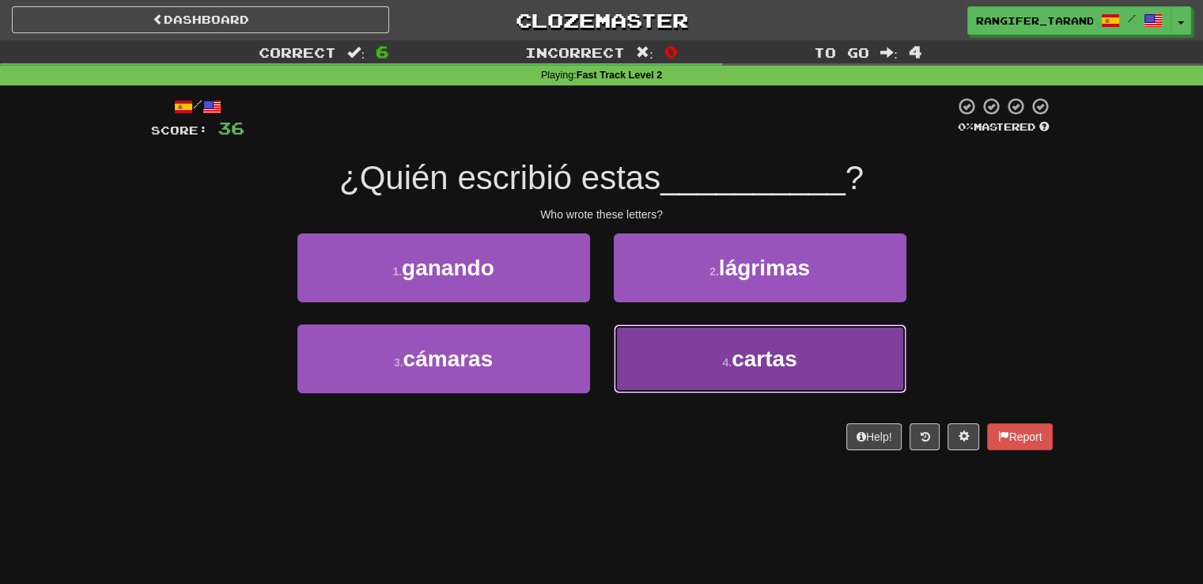
click at [670, 358] on button "4 . cartas" at bounding box center [760, 358] width 293 height 69
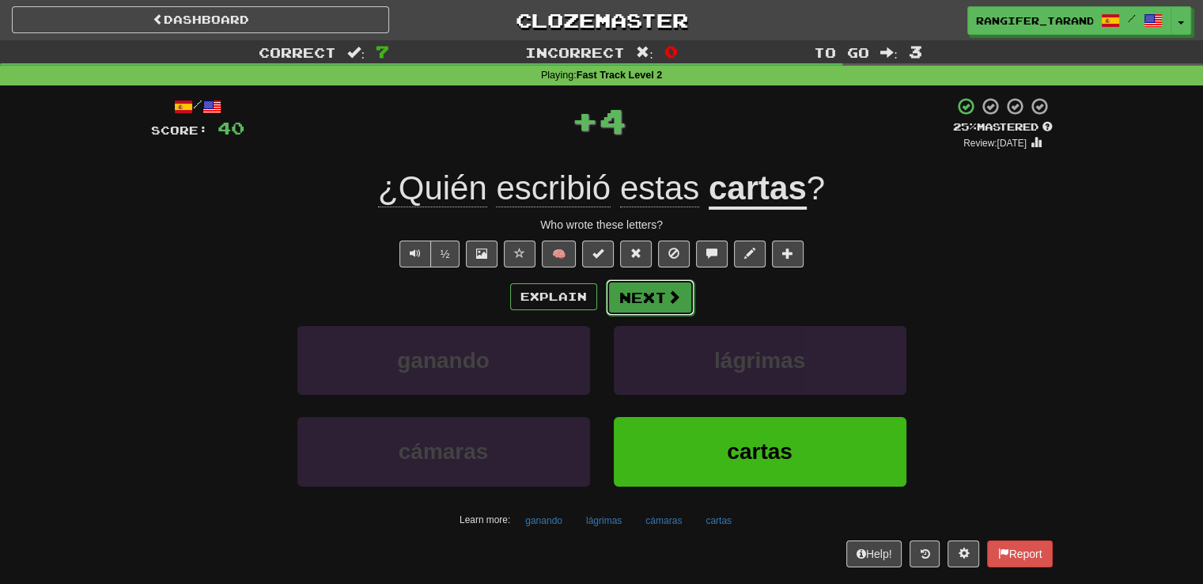
click at [630, 310] on button "Next" at bounding box center [650, 297] width 89 height 36
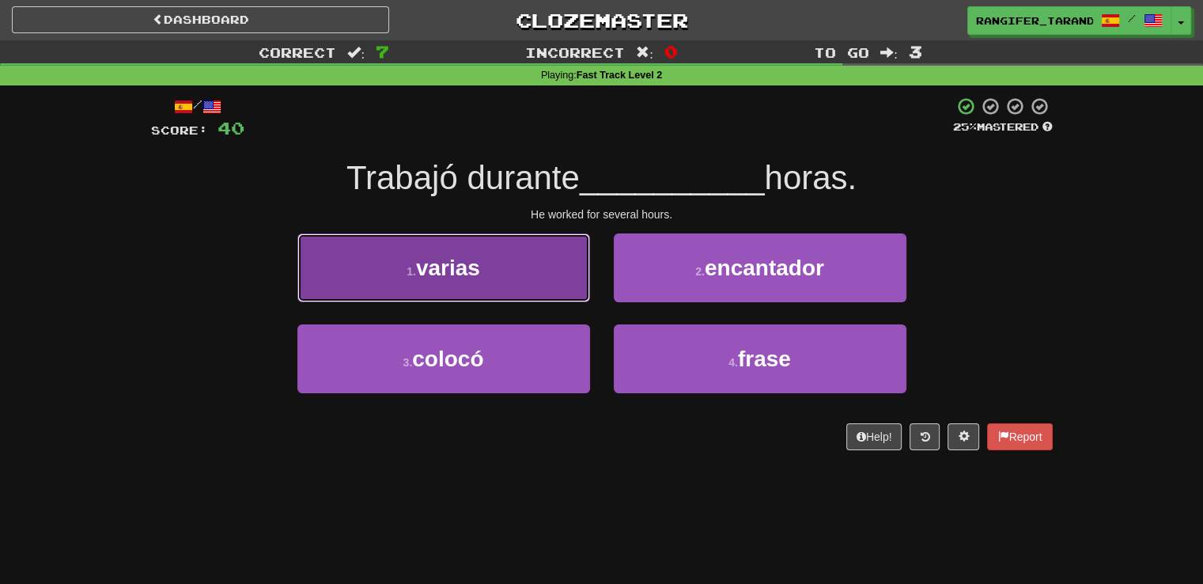
click at [494, 278] on button "1 . varias" at bounding box center [443, 267] width 293 height 69
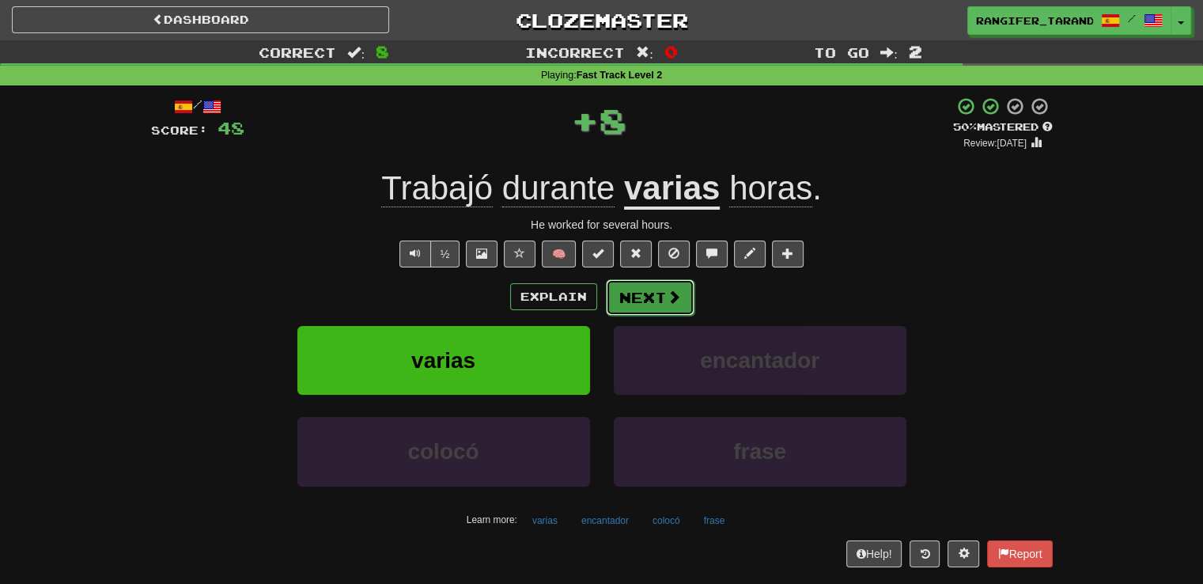
click at [663, 304] on button "Next" at bounding box center [650, 297] width 89 height 36
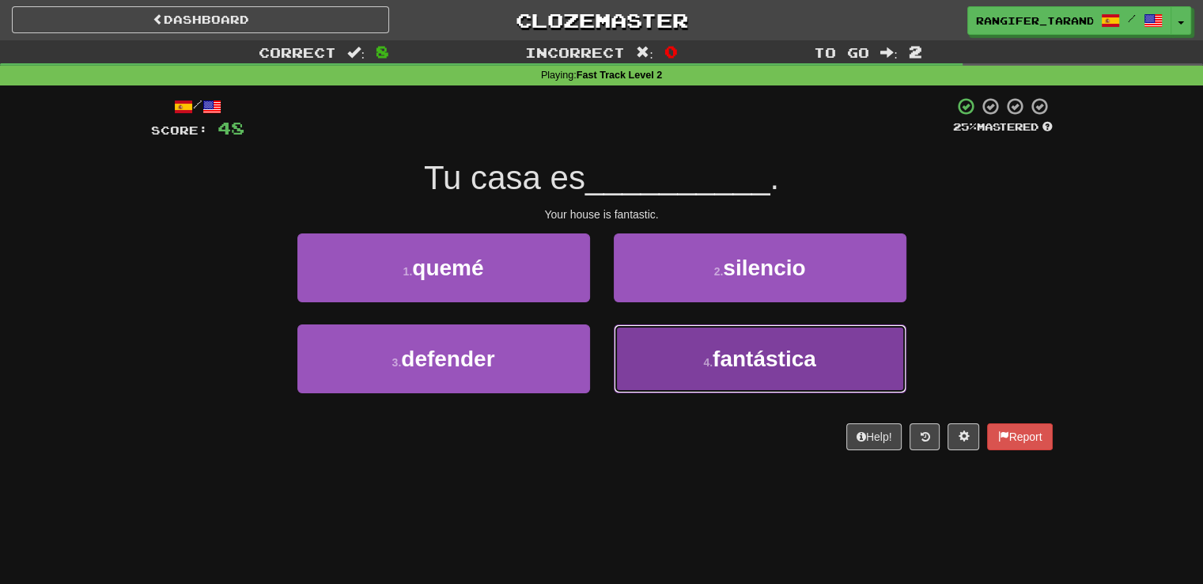
click at [653, 339] on button "4 . fantástica" at bounding box center [760, 358] width 293 height 69
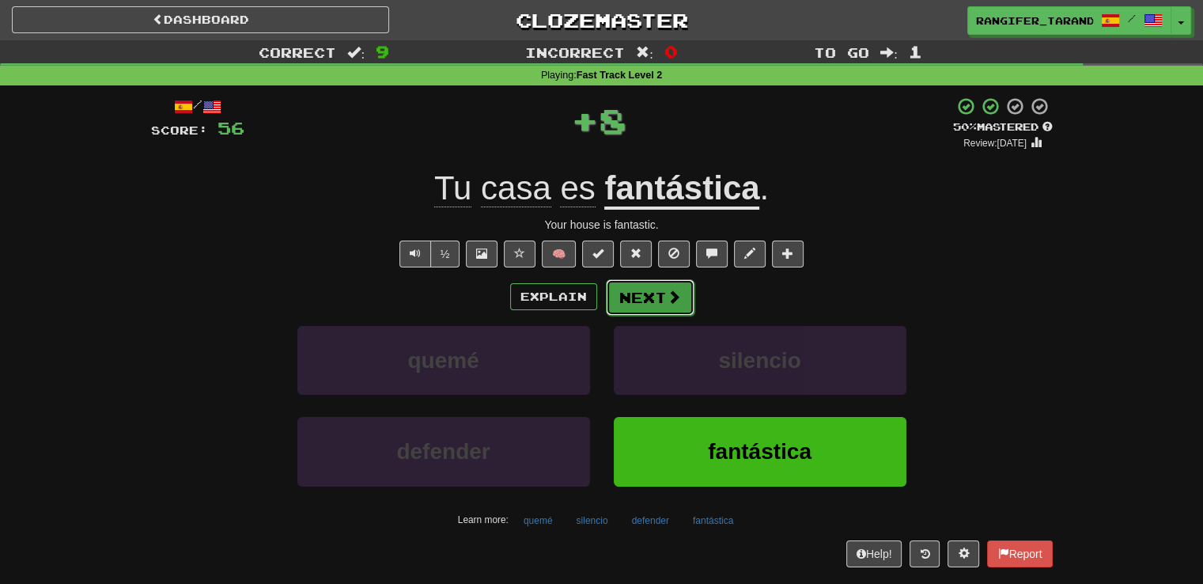
click at [646, 302] on button "Next" at bounding box center [650, 297] width 89 height 36
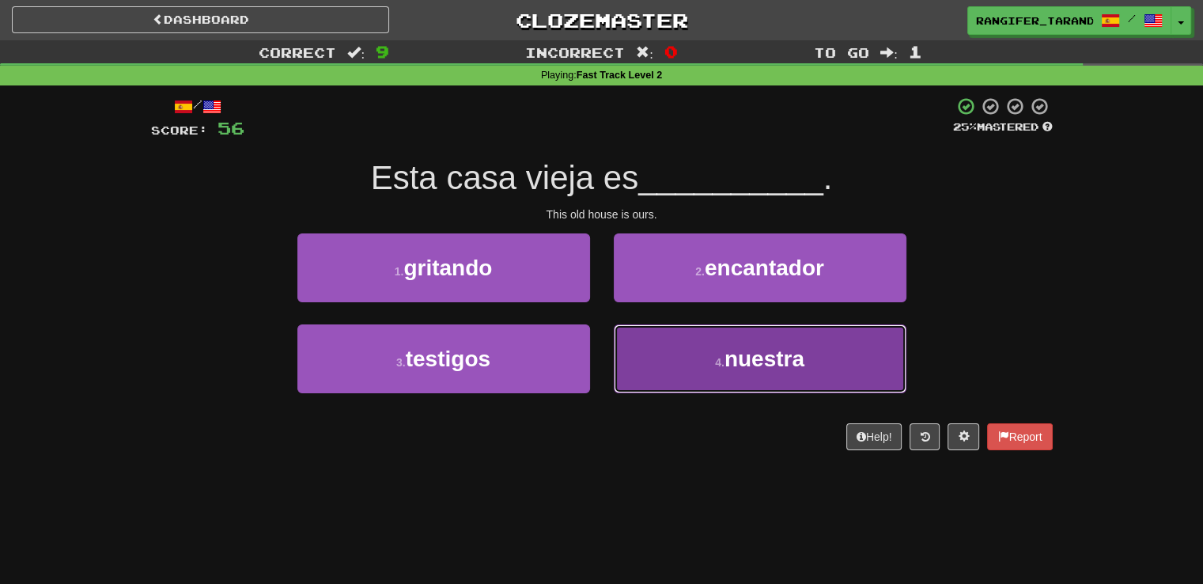
click at [665, 341] on button "4 . nuestra" at bounding box center [760, 358] width 293 height 69
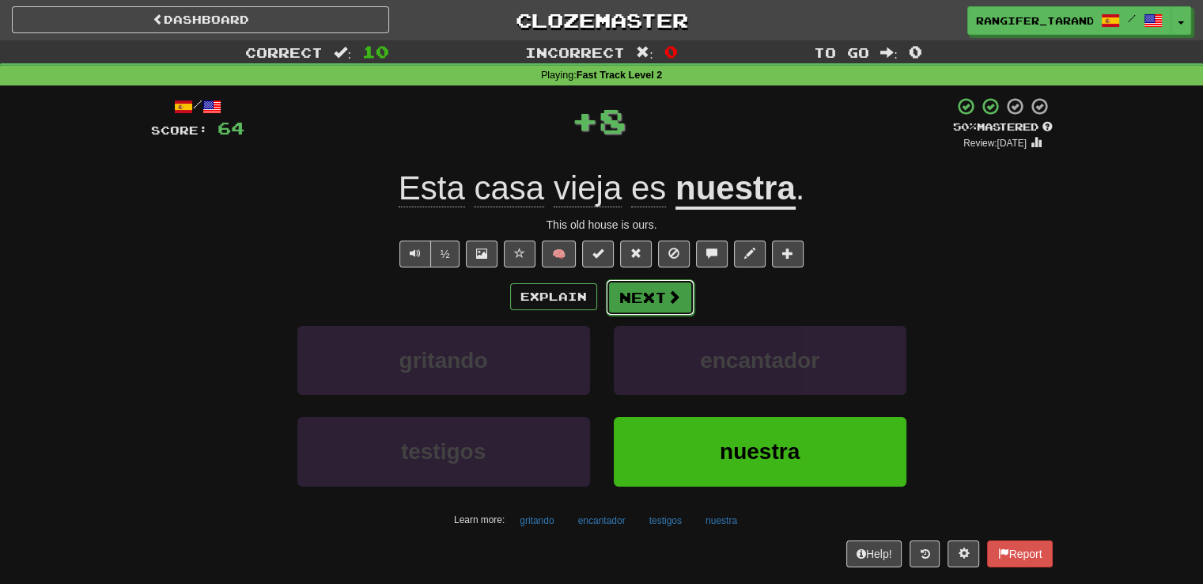
click at [653, 292] on button "Next" at bounding box center [650, 297] width 89 height 36
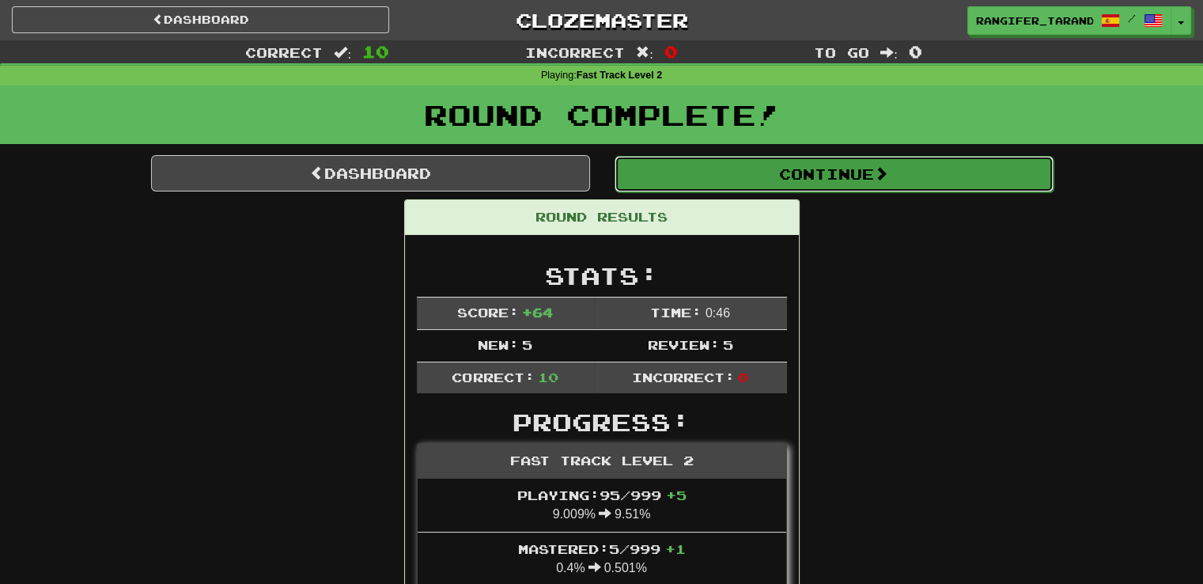
click at [729, 175] on button "Continue" at bounding box center [834, 174] width 439 height 36
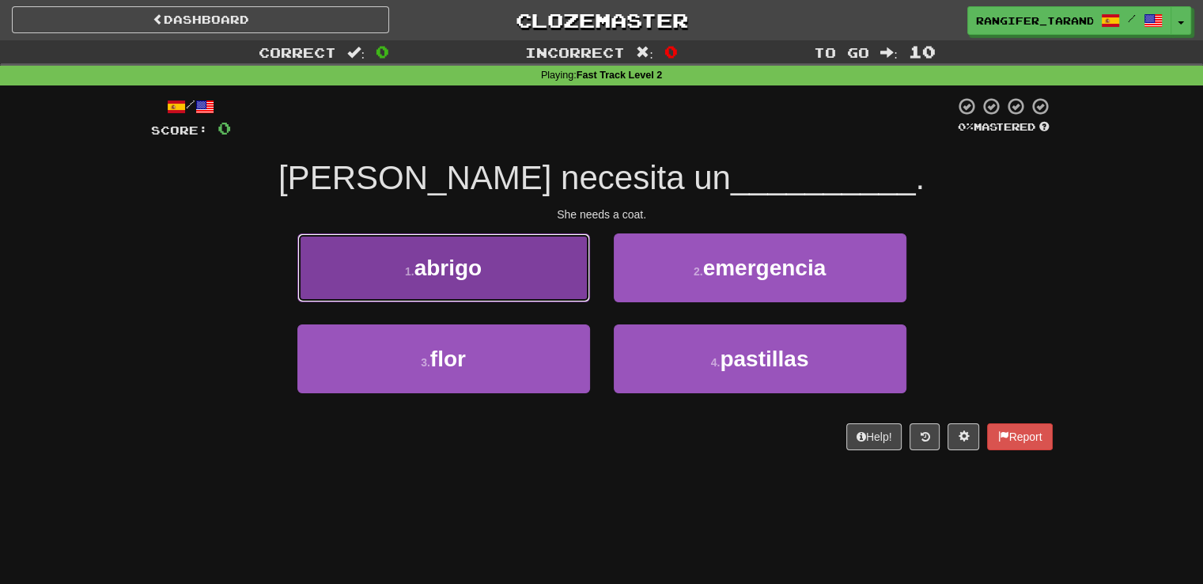
click at [493, 278] on button "1 . abrigo" at bounding box center [443, 267] width 293 height 69
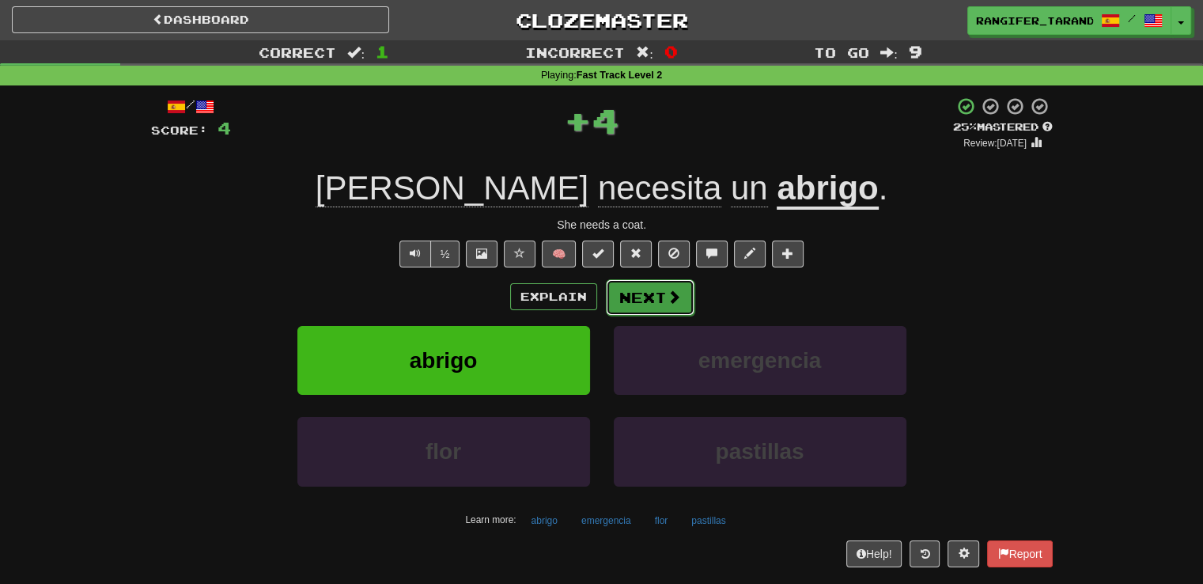
click at [630, 301] on button "Next" at bounding box center [650, 297] width 89 height 36
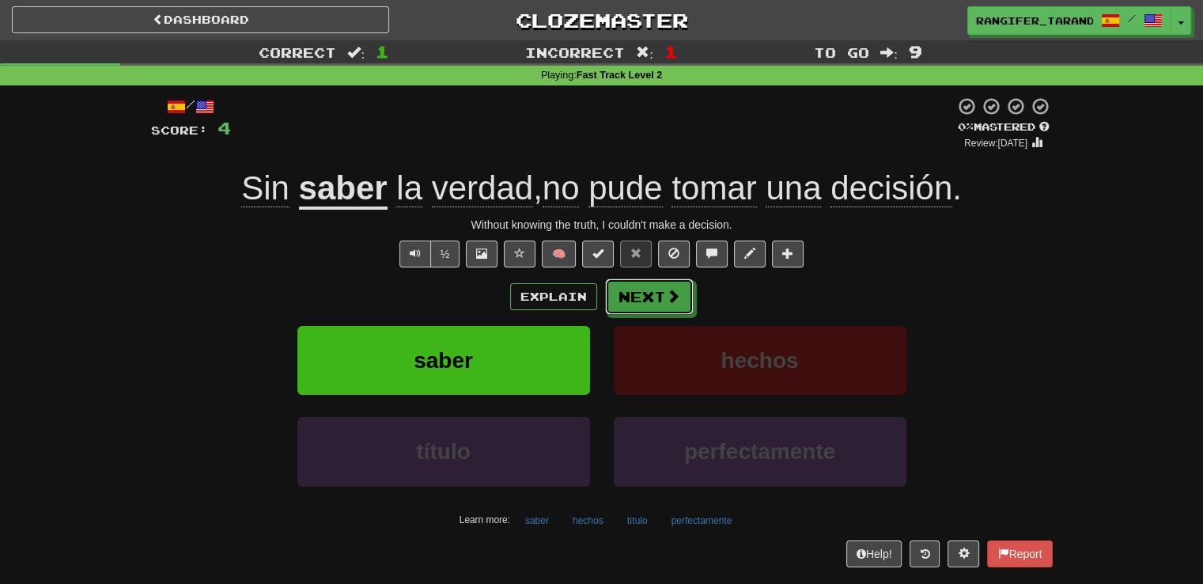
click at [630, 301] on button "Next" at bounding box center [649, 296] width 89 height 36
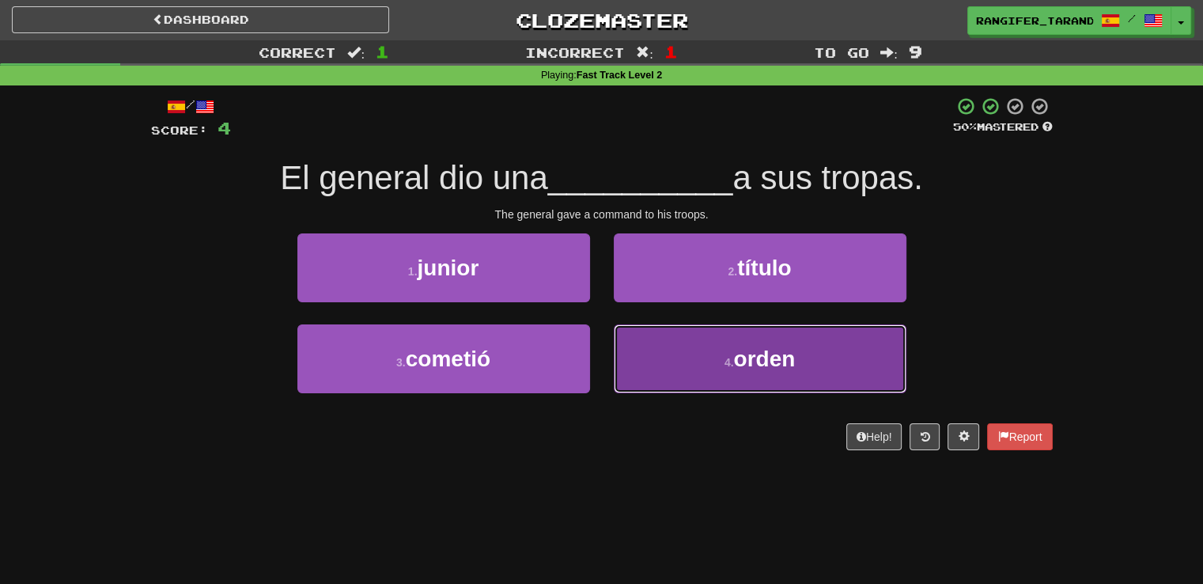
click at [718, 363] on button "4 . orden" at bounding box center [760, 358] width 293 height 69
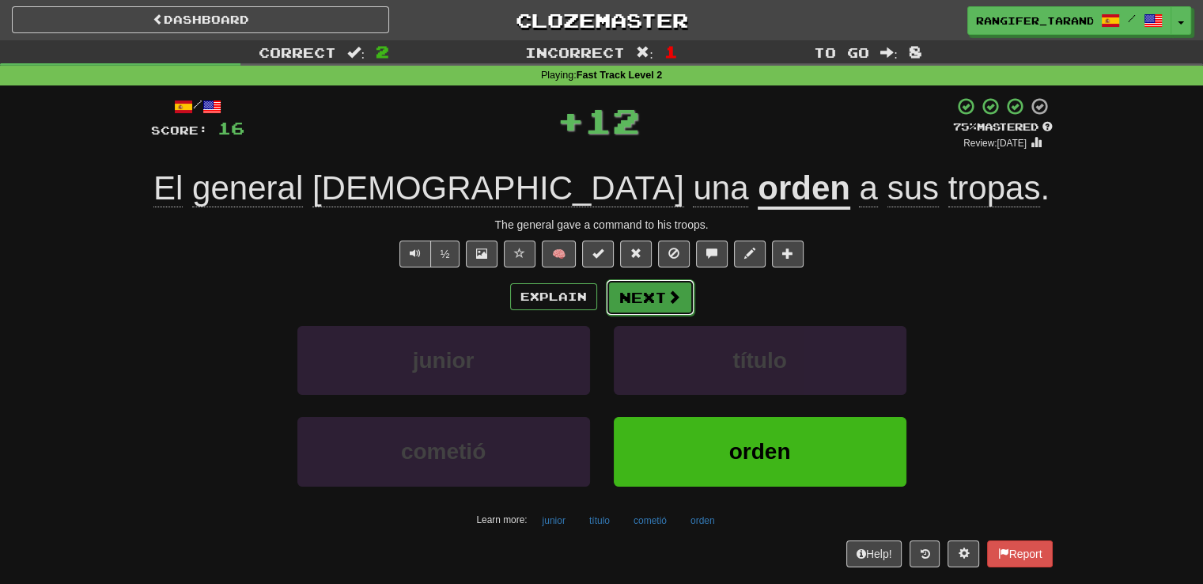
click at [651, 300] on button "Next" at bounding box center [650, 297] width 89 height 36
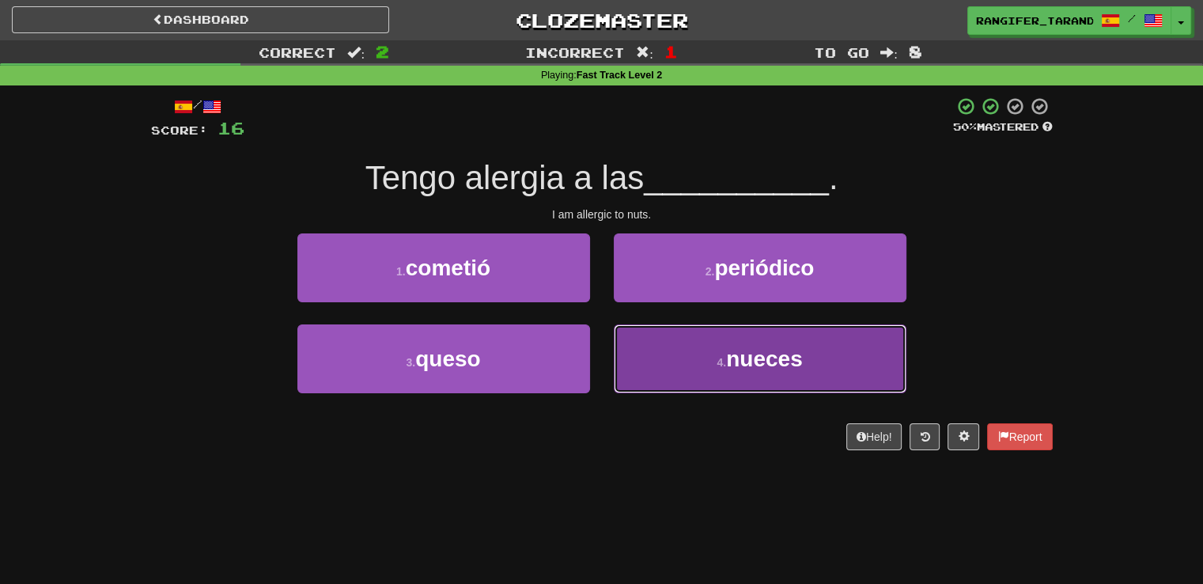
click at [778, 349] on span "nueces" at bounding box center [764, 358] width 77 height 25
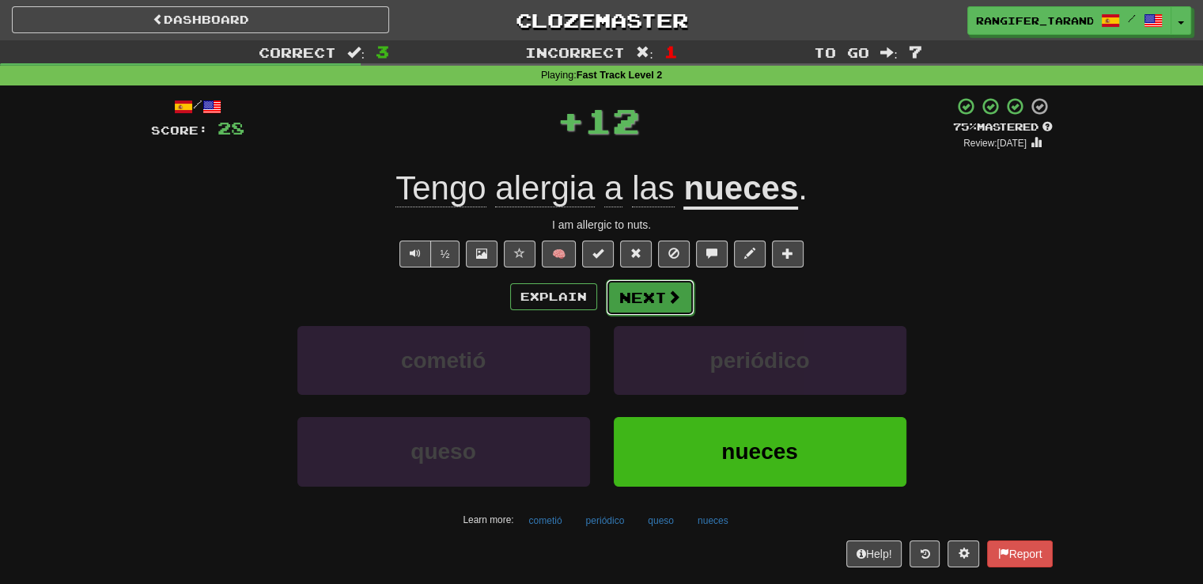
click at [651, 301] on button "Next" at bounding box center [650, 297] width 89 height 36
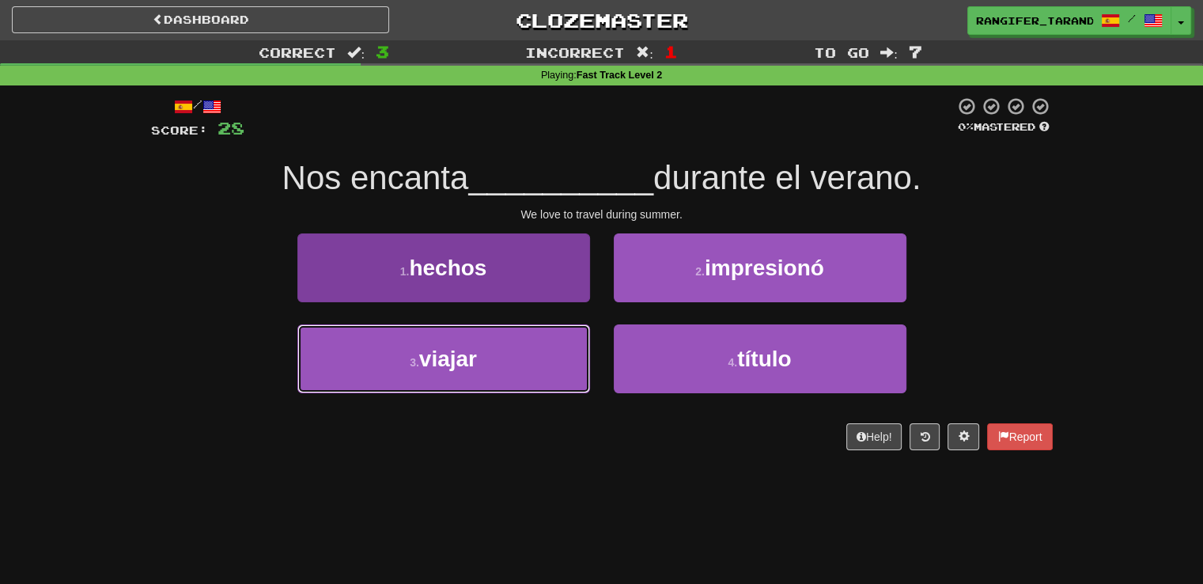
click at [504, 387] on button "3 . viajar" at bounding box center [443, 358] width 293 height 69
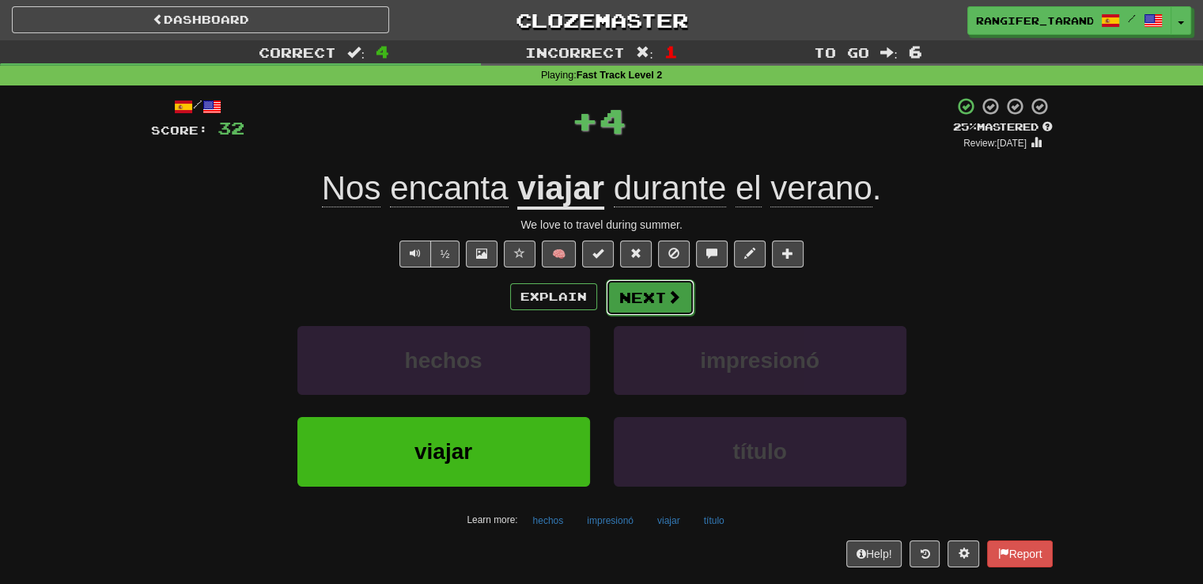
click at [645, 301] on button "Next" at bounding box center [650, 297] width 89 height 36
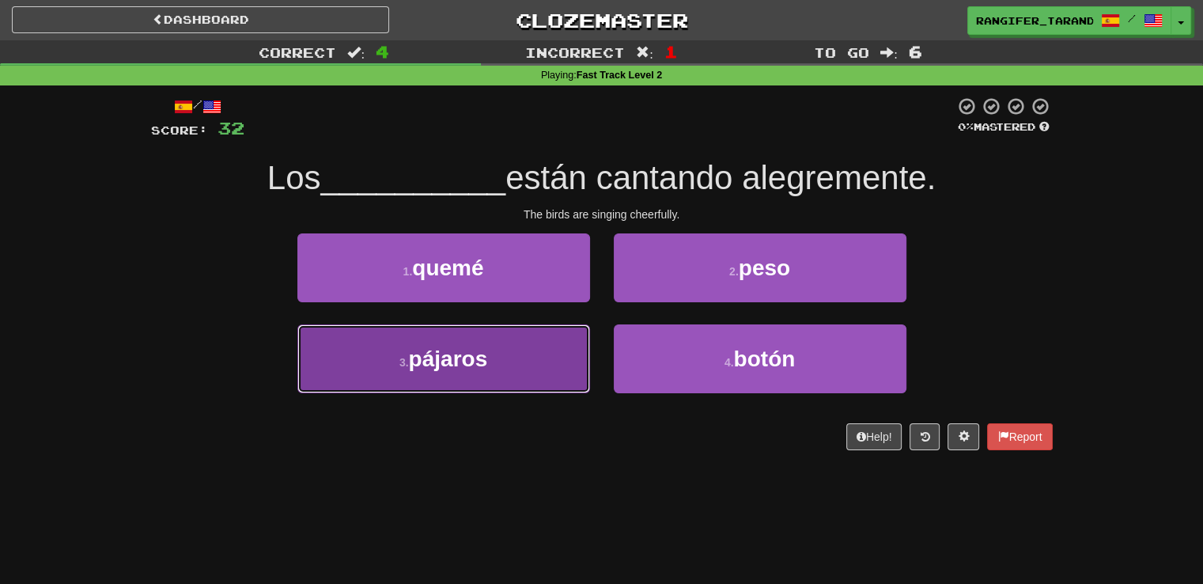
click at [547, 387] on button "3 . pájaros" at bounding box center [443, 358] width 293 height 69
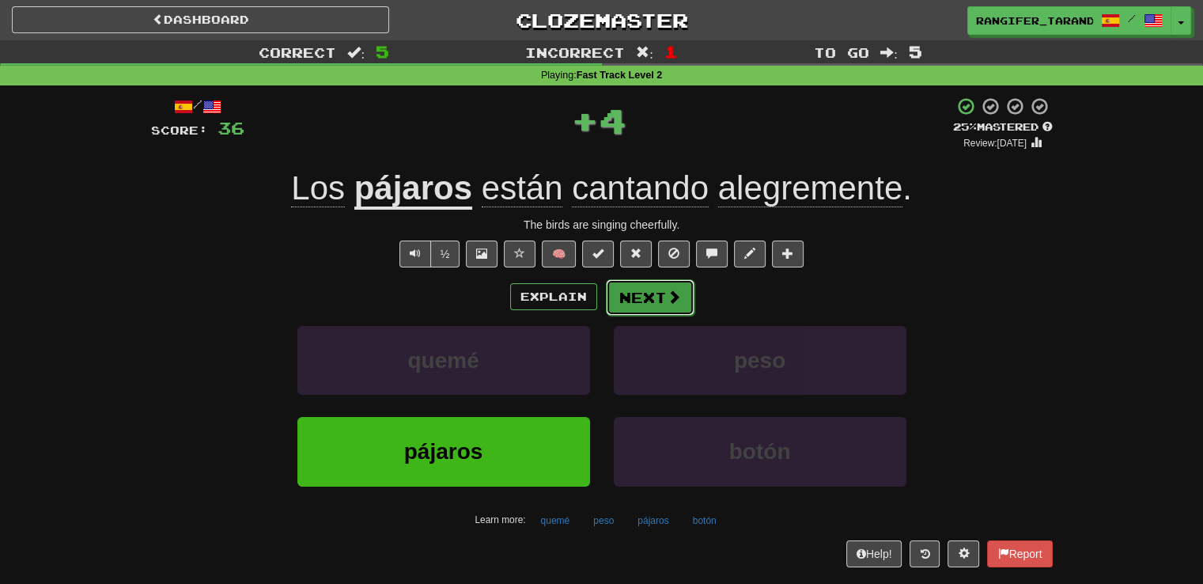
click at [676, 295] on span at bounding box center [674, 297] width 14 height 14
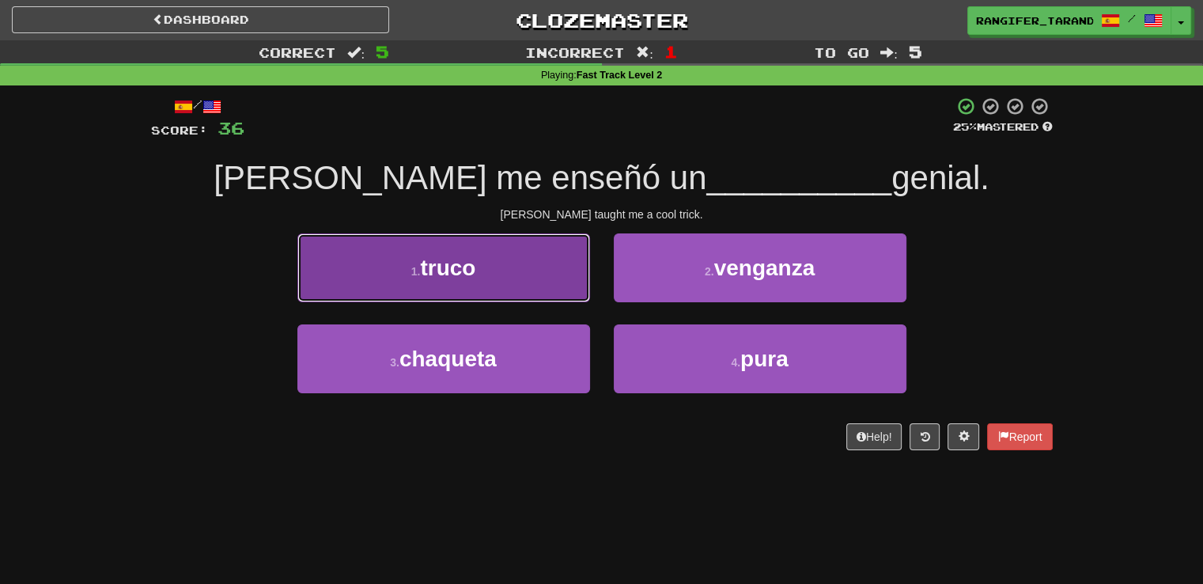
click at [508, 279] on button "1 . truco" at bounding box center [443, 267] width 293 height 69
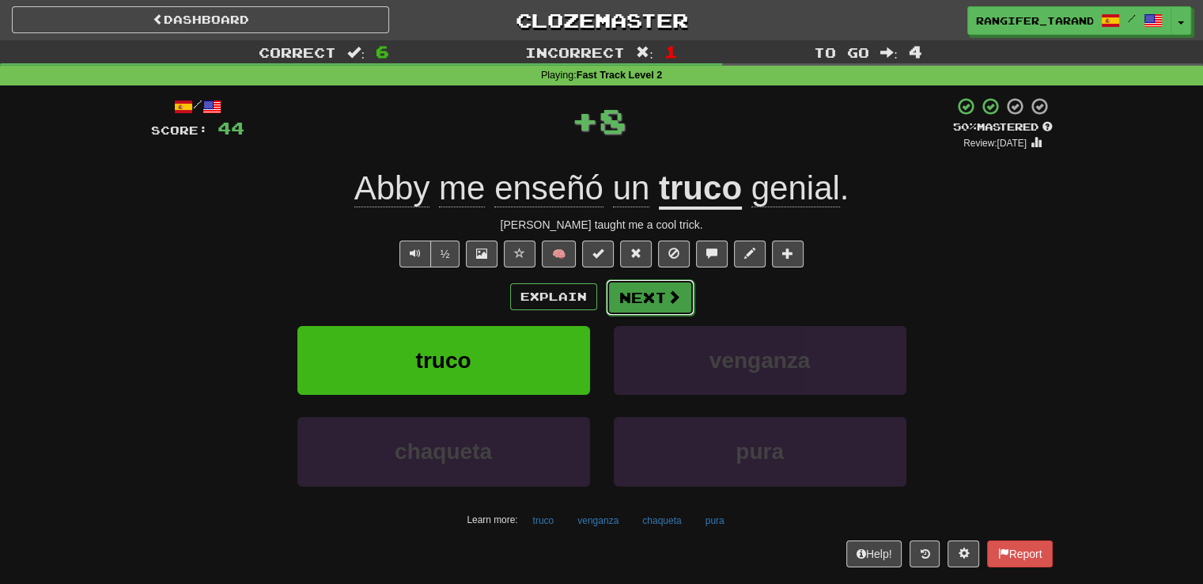
click at [668, 304] on span at bounding box center [674, 297] width 14 height 14
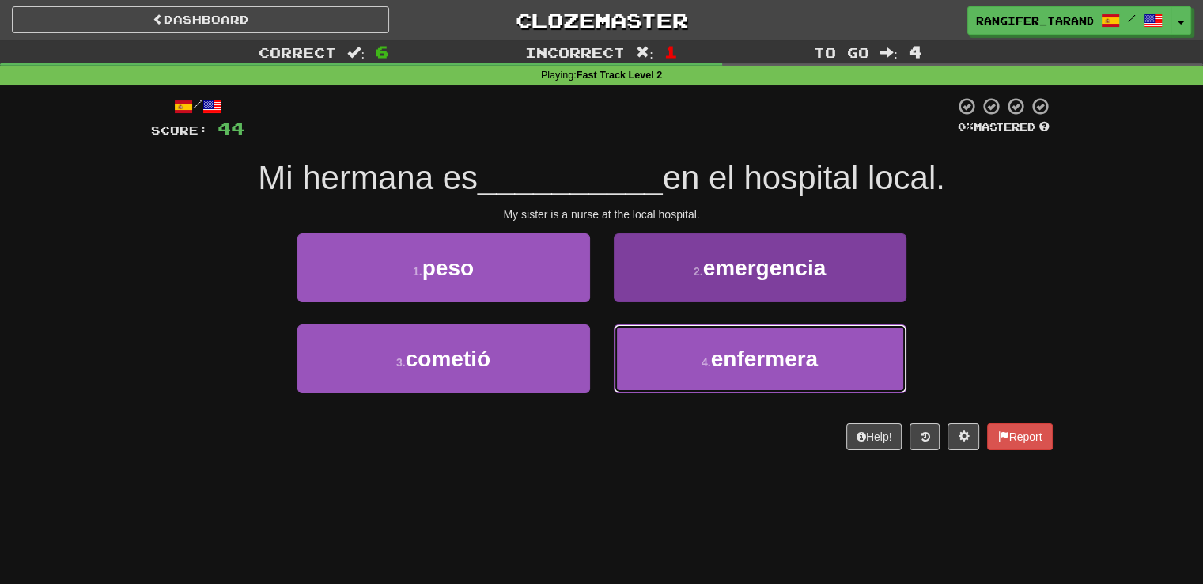
click at [680, 358] on button "4 . enfermera" at bounding box center [760, 358] width 293 height 69
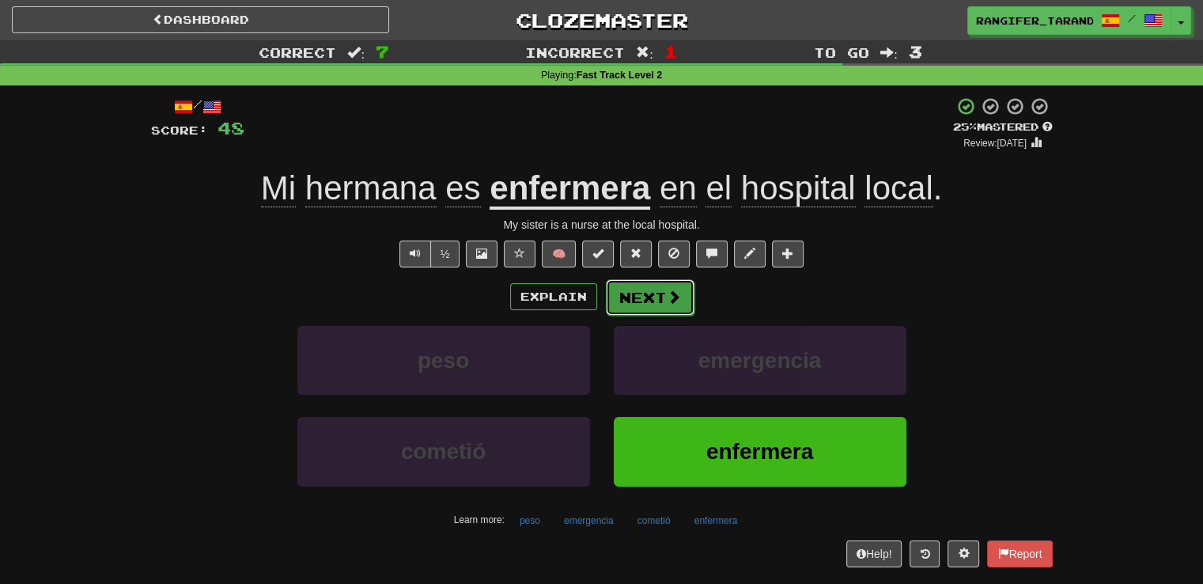
click at [655, 303] on button "Next" at bounding box center [650, 297] width 89 height 36
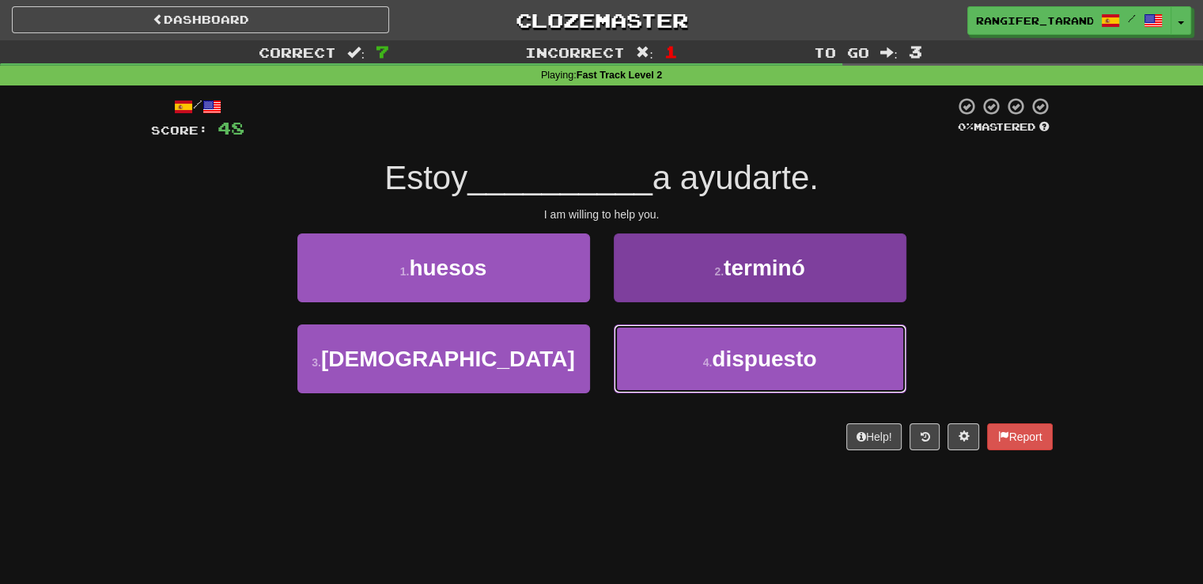
click at [680, 354] on button "4 . dispuesto" at bounding box center [760, 358] width 293 height 69
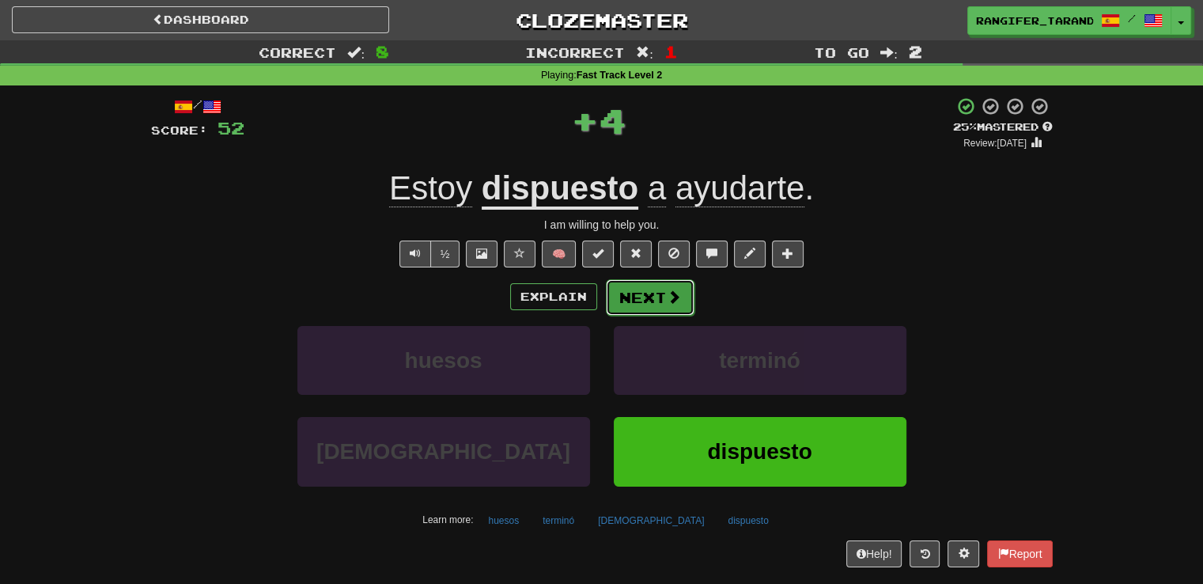
click at [624, 301] on button "Next" at bounding box center [650, 297] width 89 height 36
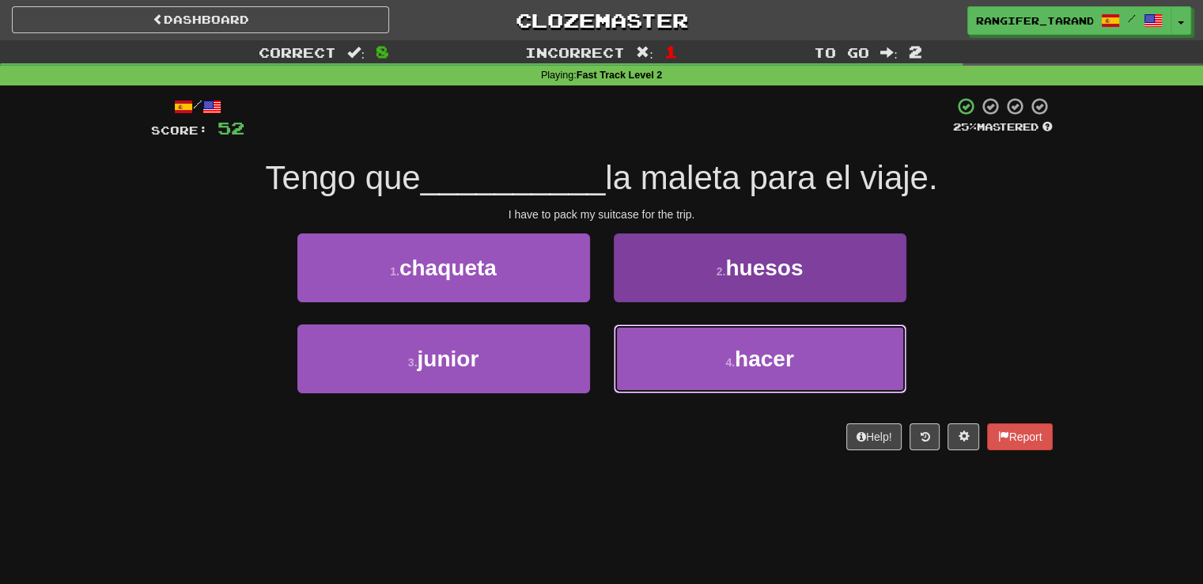
click at [668, 374] on button "4 . hacer" at bounding box center [760, 358] width 293 height 69
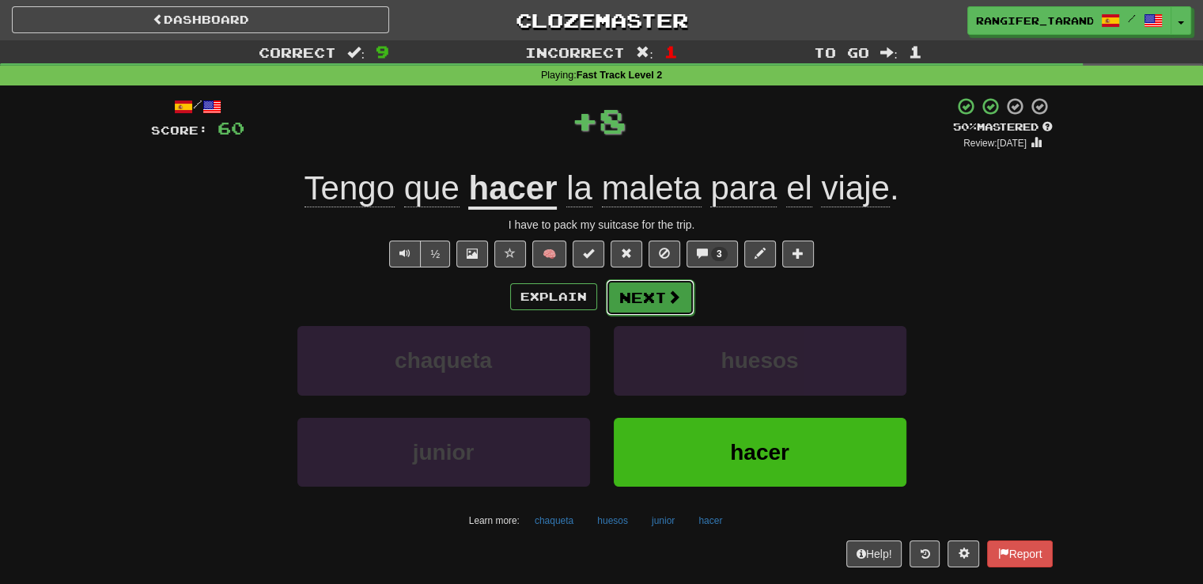
click at [643, 291] on button "Next" at bounding box center [650, 297] width 89 height 36
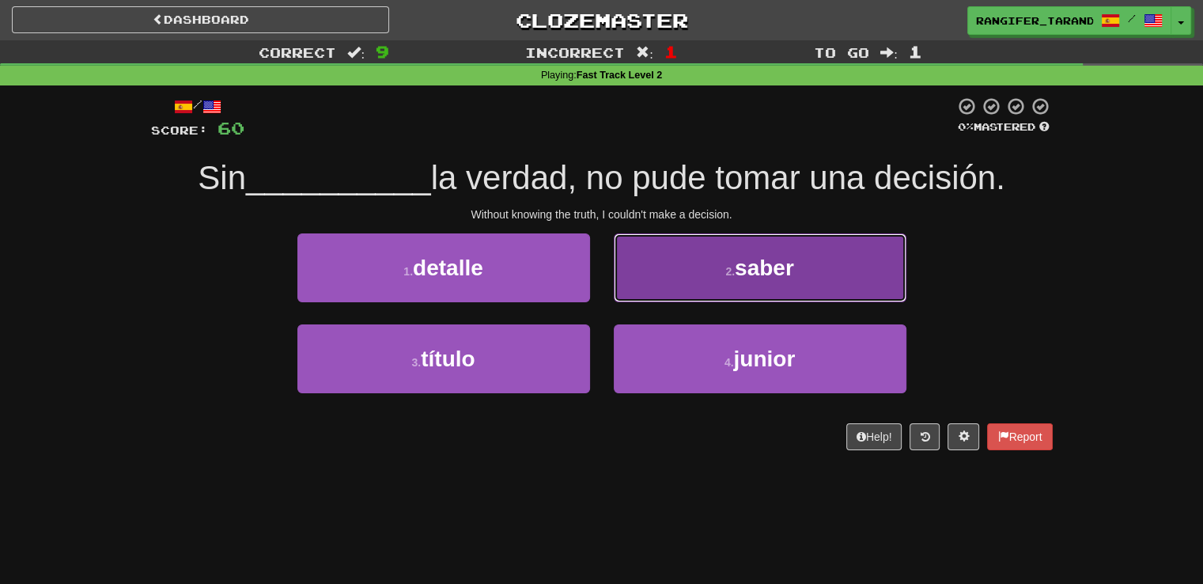
click at [643, 293] on button "2 . saber" at bounding box center [760, 267] width 293 height 69
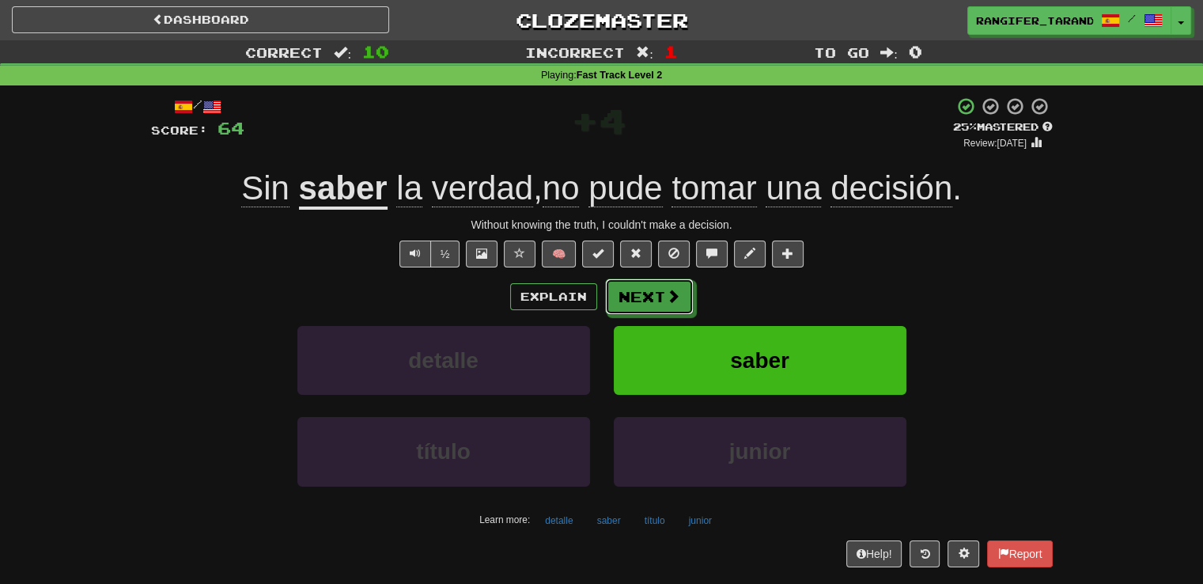
click at [643, 293] on button "Next" at bounding box center [649, 296] width 89 height 36
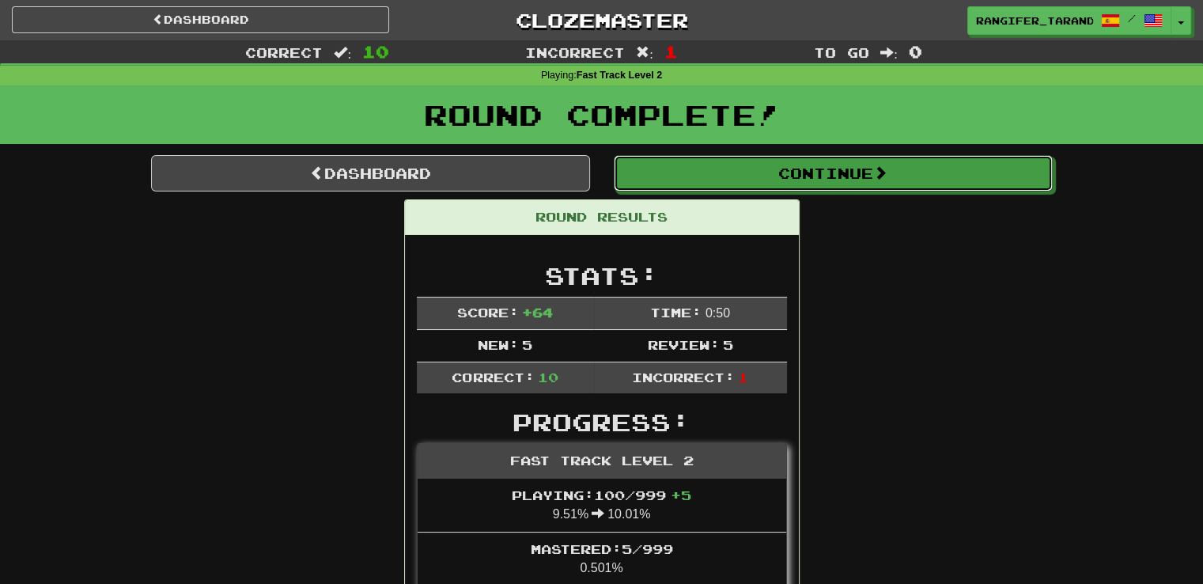
click at [662, 178] on button "Continue" at bounding box center [833, 173] width 439 height 36
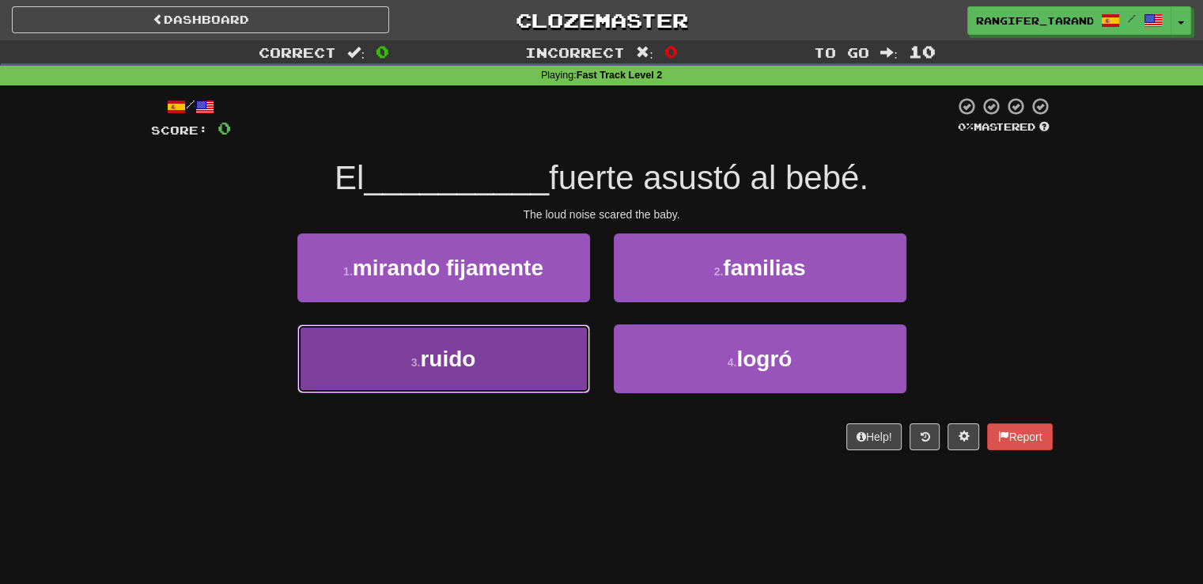
click at [545, 368] on button "3 . ruido" at bounding box center [443, 358] width 293 height 69
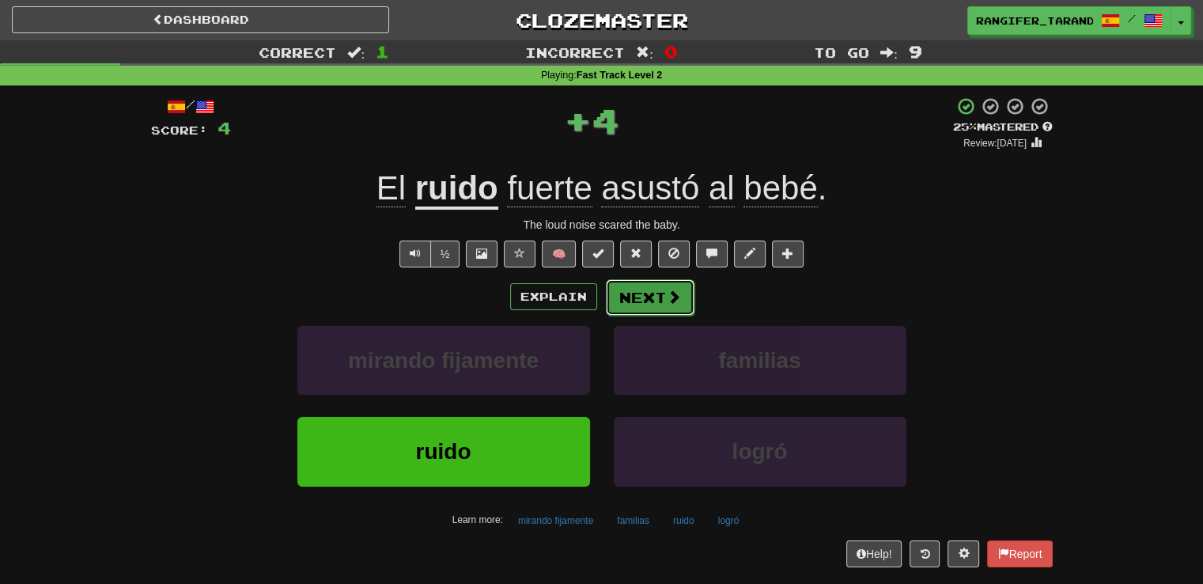
click at [646, 311] on button "Next" at bounding box center [650, 297] width 89 height 36
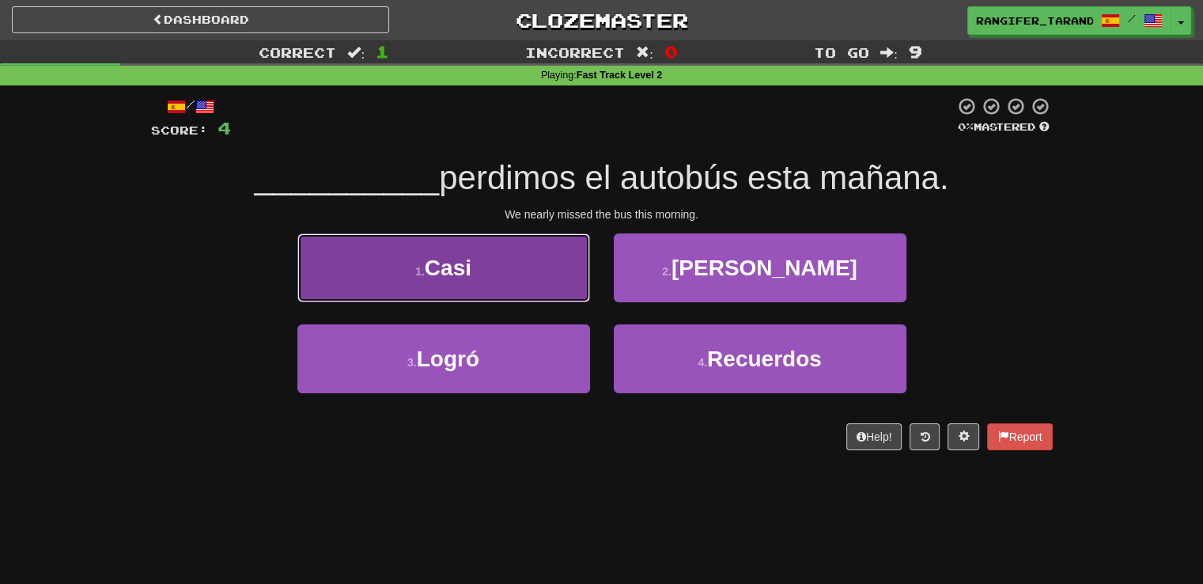
click at [483, 294] on button "1 . Casi" at bounding box center [443, 267] width 293 height 69
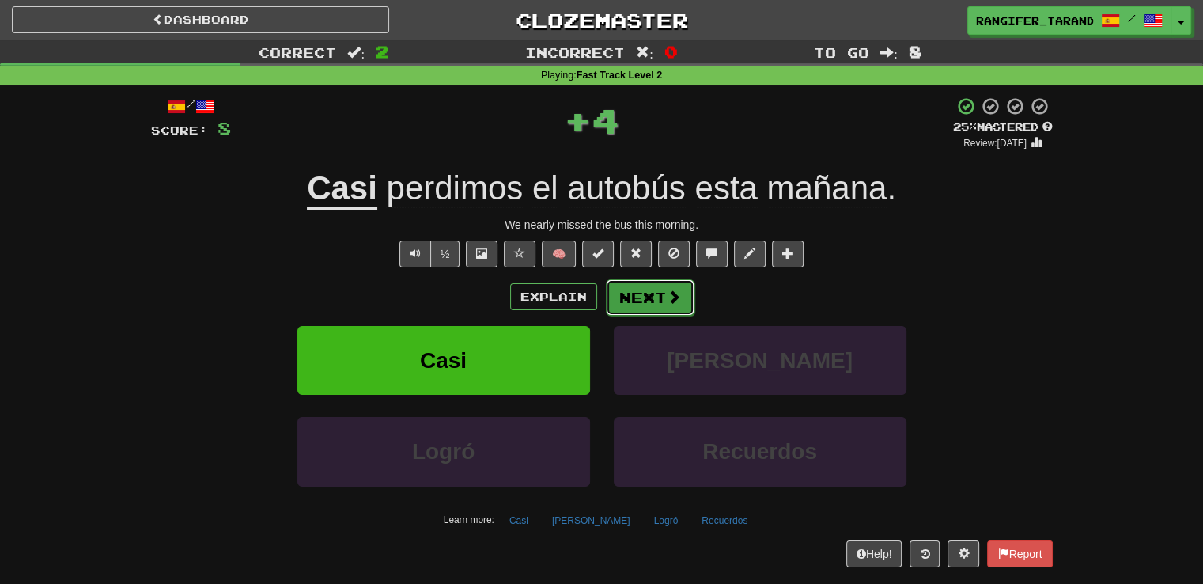
click at [671, 304] on span at bounding box center [674, 297] width 14 height 14
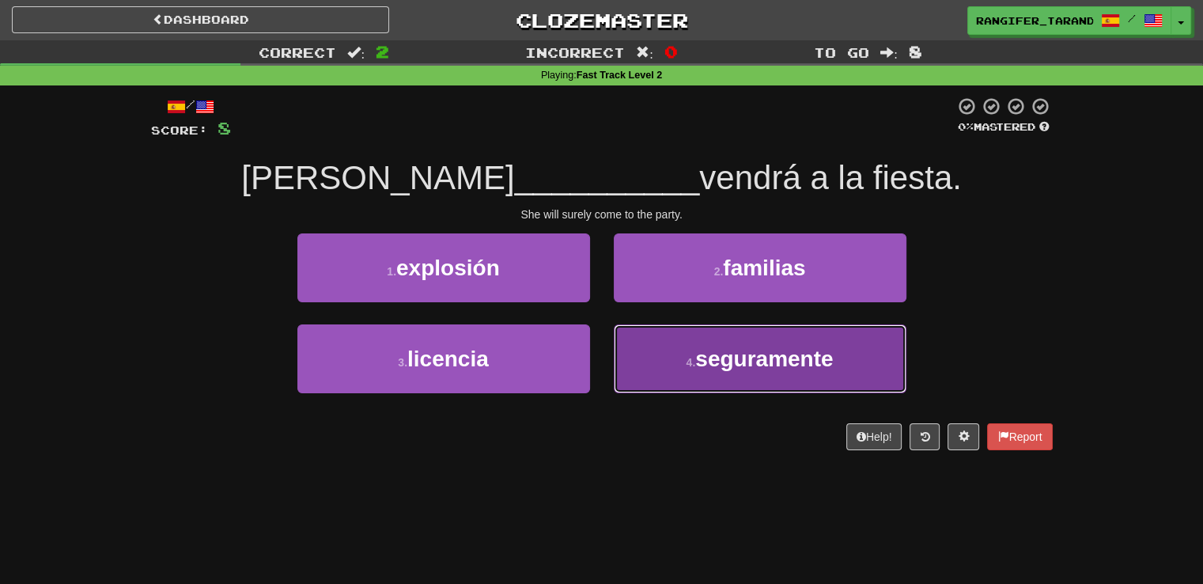
click at [699, 359] on span "seguramente" at bounding box center [764, 358] width 138 height 25
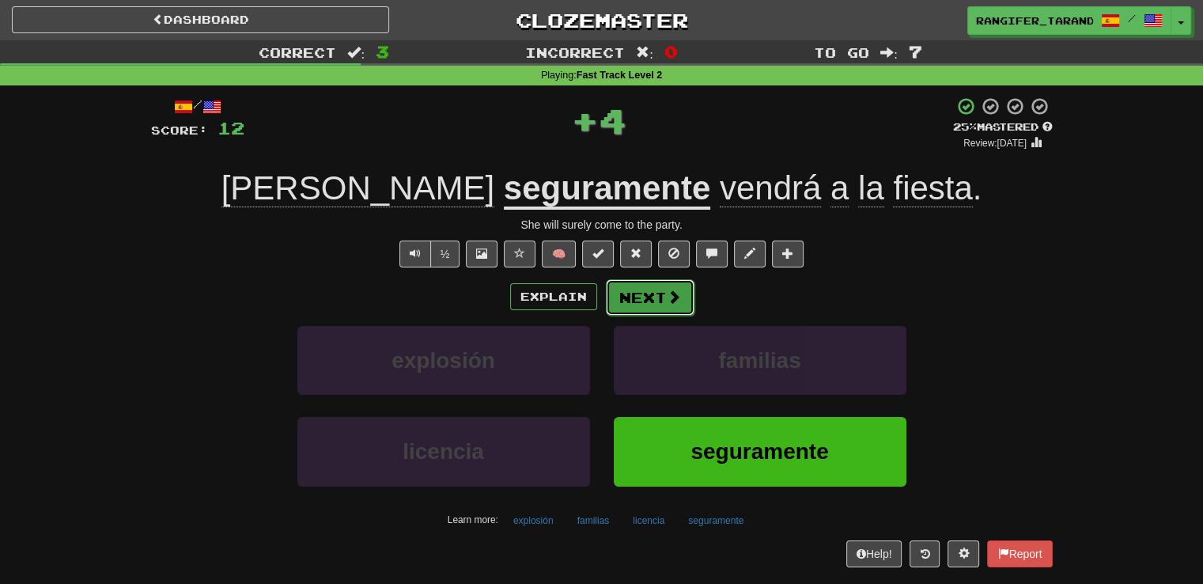
click at [643, 298] on button "Next" at bounding box center [650, 297] width 89 height 36
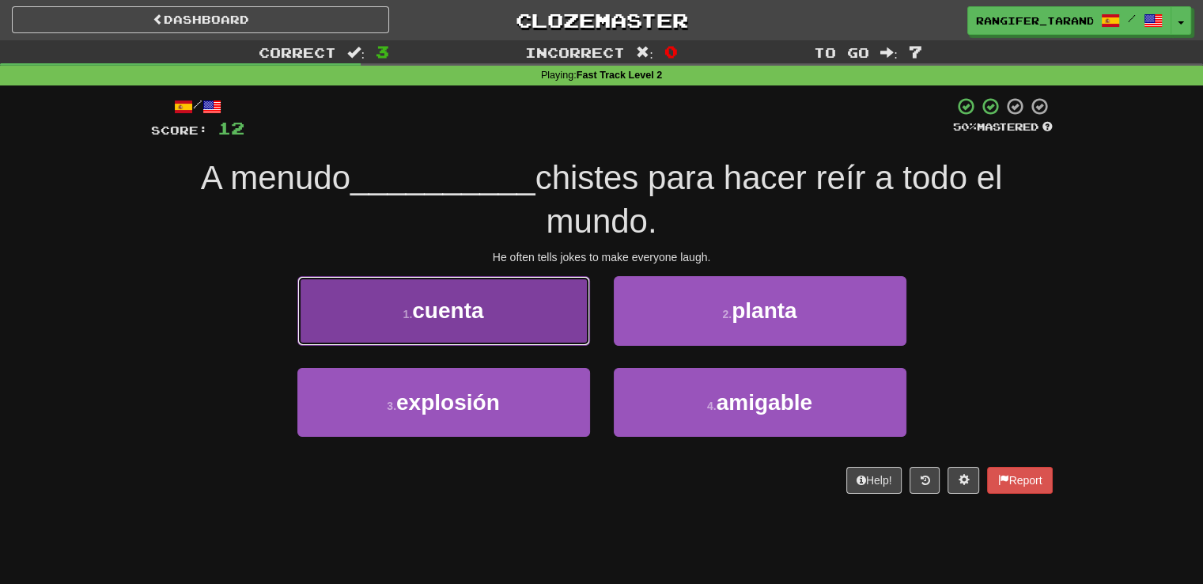
click at [510, 331] on button "1 . cuenta" at bounding box center [443, 310] width 293 height 69
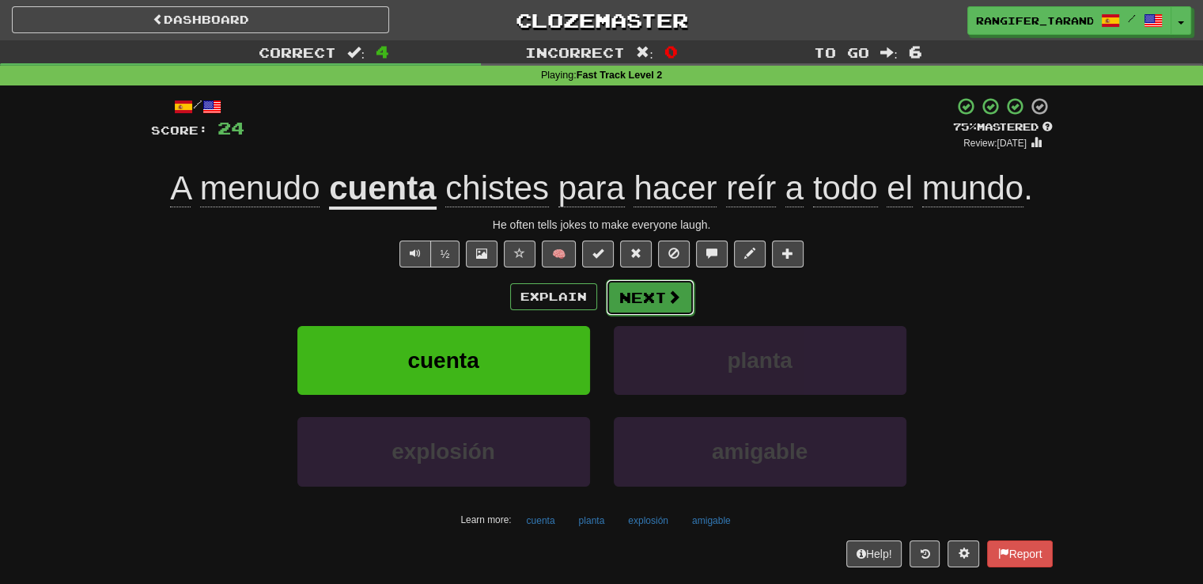
click at [642, 294] on button "Next" at bounding box center [650, 297] width 89 height 36
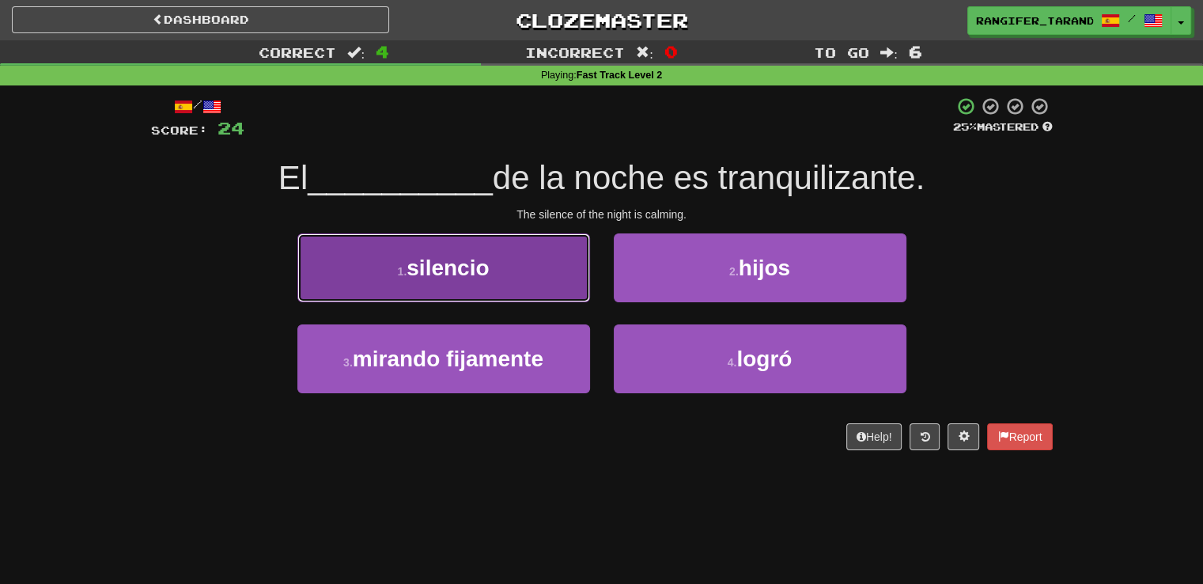
click at [494, 289] on button "1 . silencio" at bounding box center [443, 267] width 293 height 69
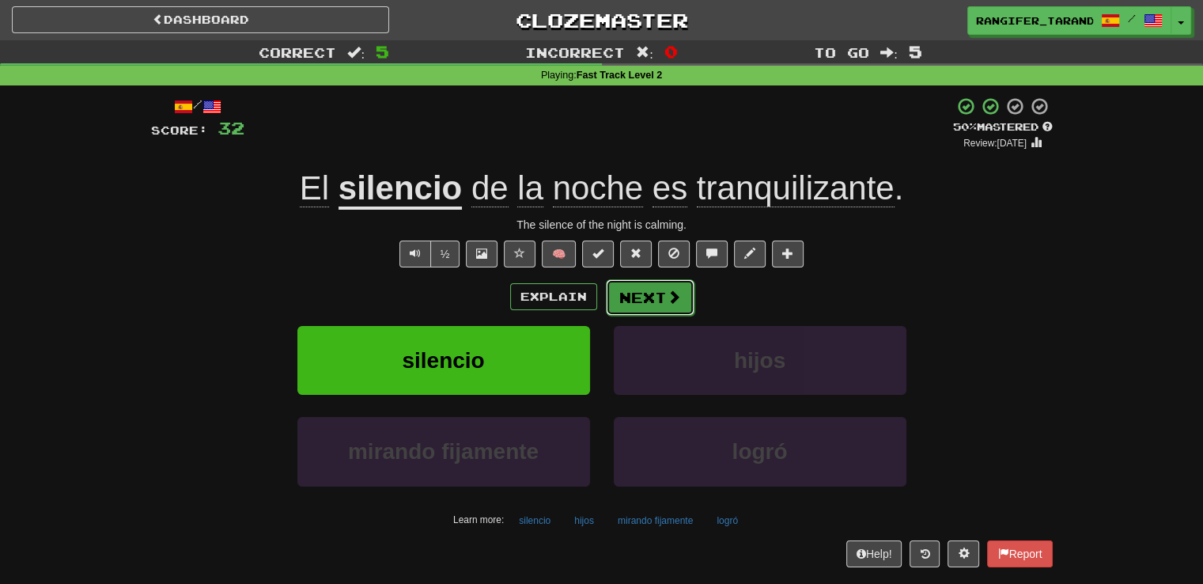
click at [648, 294] on button "Next" at bounding box center [650, 297] width 89 height 36
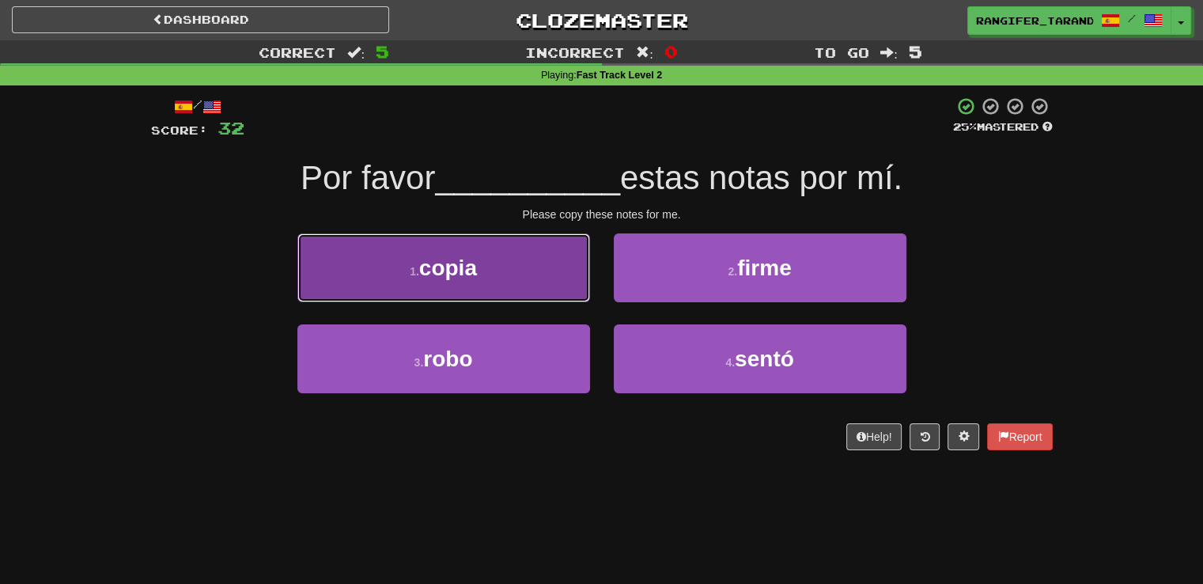
click at [532, 282] on button "1 . copia" at bounding box center [443, 267] width 293 height 69
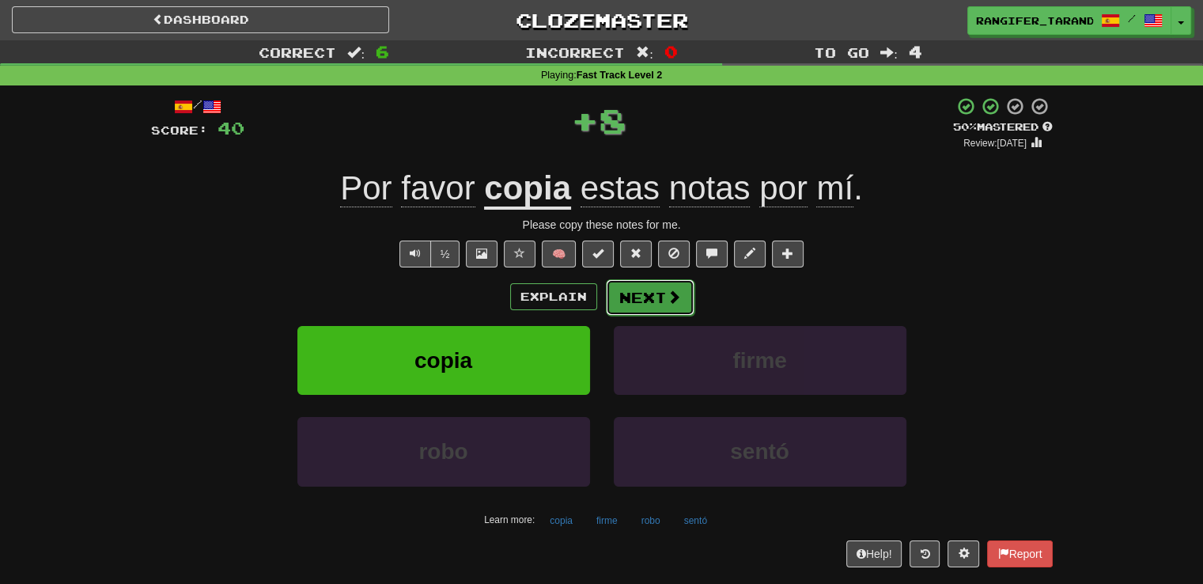
click at [655, 289] on button "Next" at bounding box center [650, 297] width 89 height 36
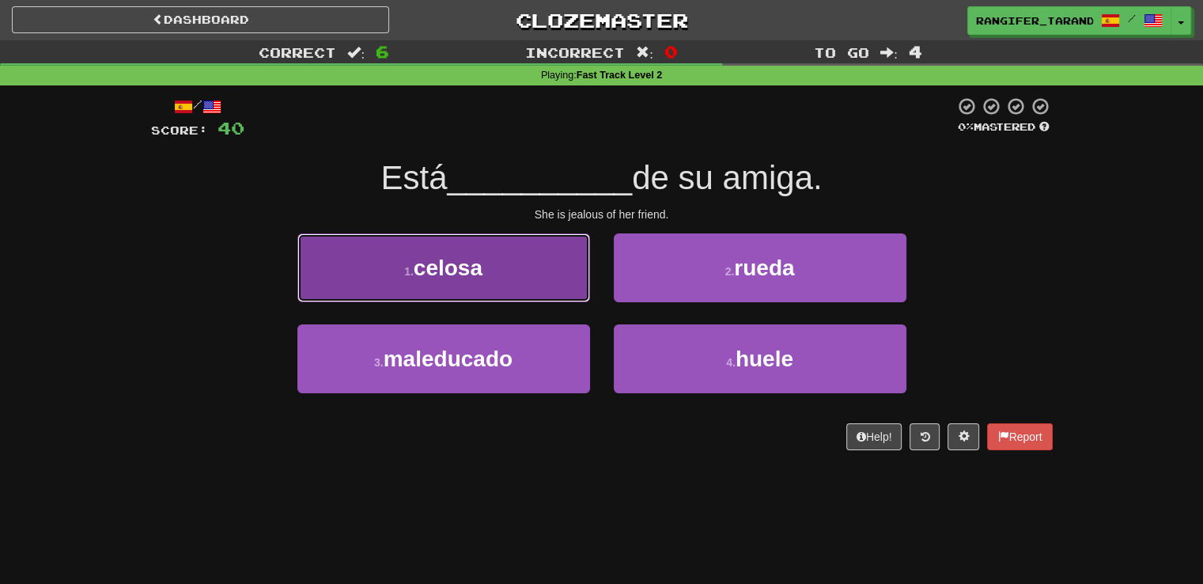
click at [515, 289] on button "1 . celosa" at bounding box center [443, 267] width 293 height 69
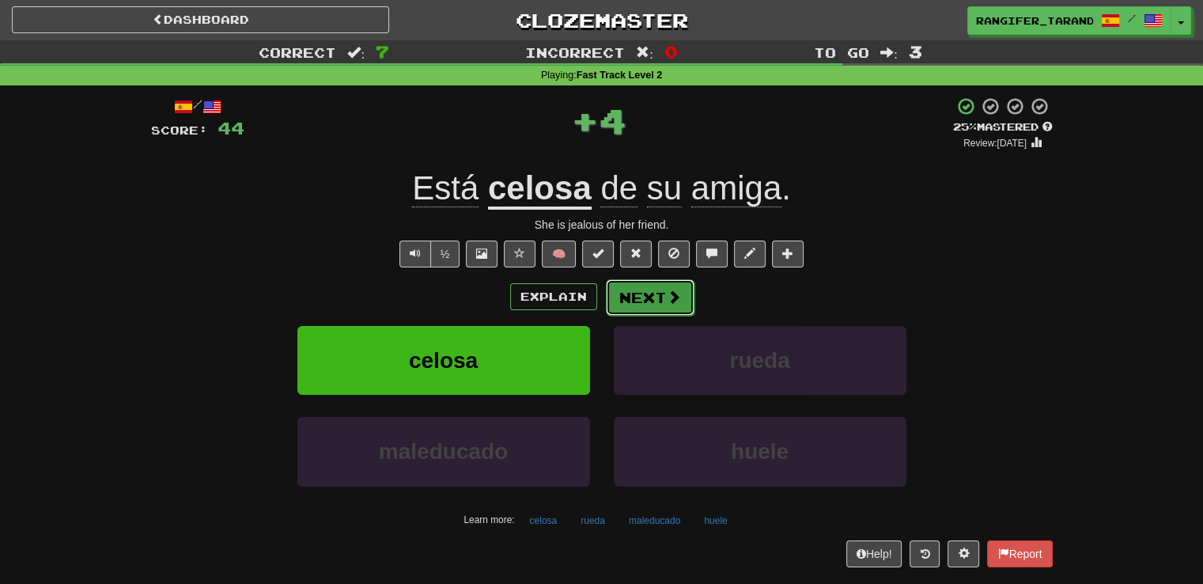
click at [652, 286] on button "Next" at bounding box center [650, 297] width 89 height 36
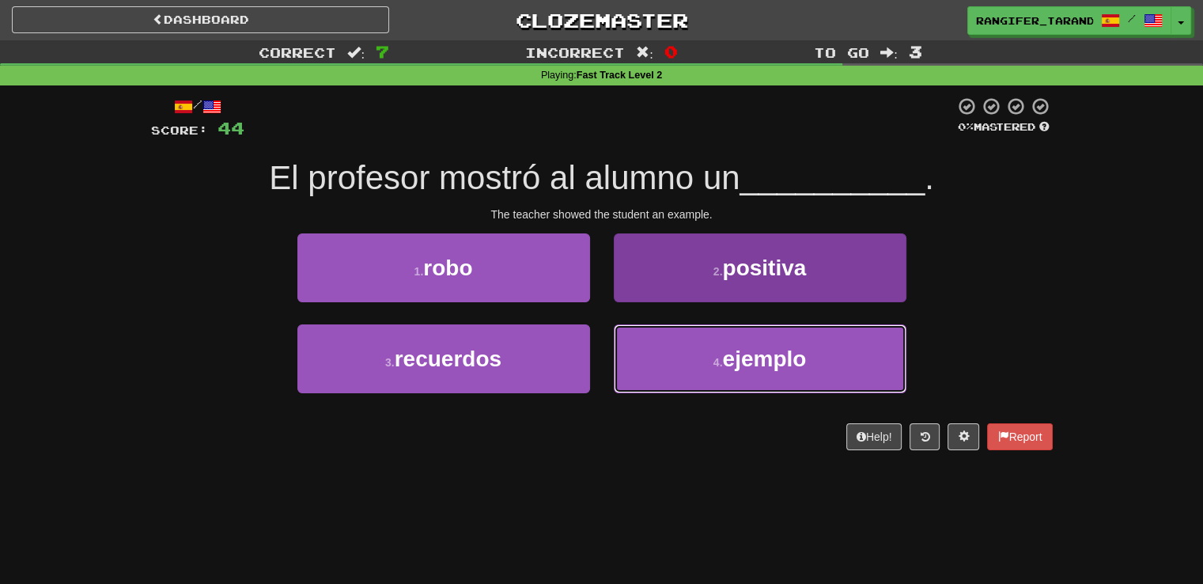
click at [648, 362] on button "4 . ejemplo" at bounding box center [760, 358] width 293 height 69
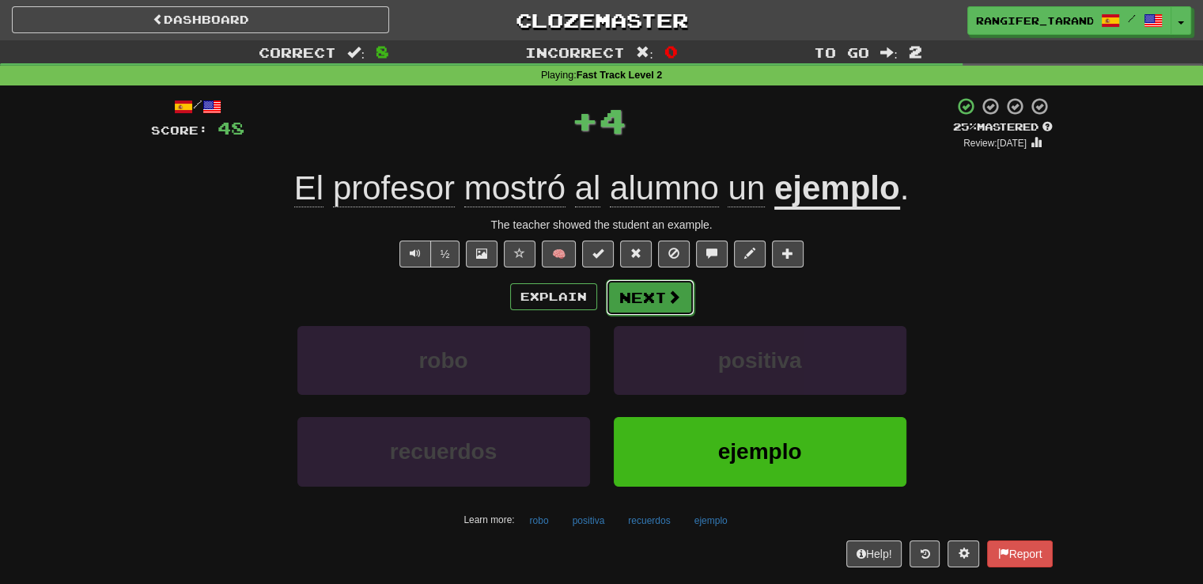
click at [633, 287] on button "Next" at bounding box center [650, 297] width 89 height 36
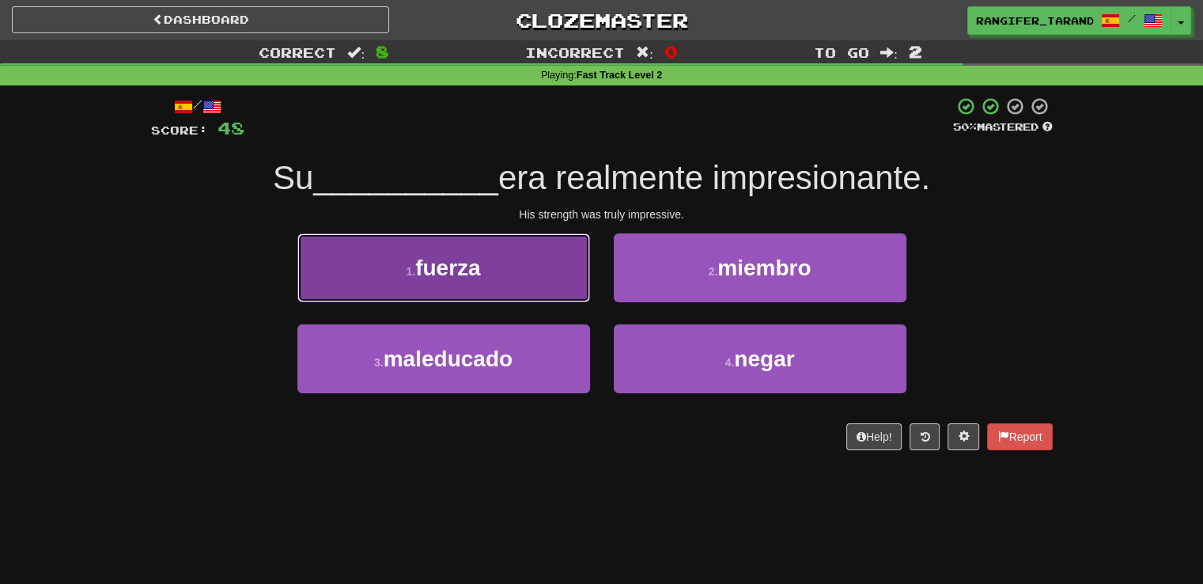
click at [546, 289] on button "1 . fuerza" at bounding box center [443, 267] width 293 height 69
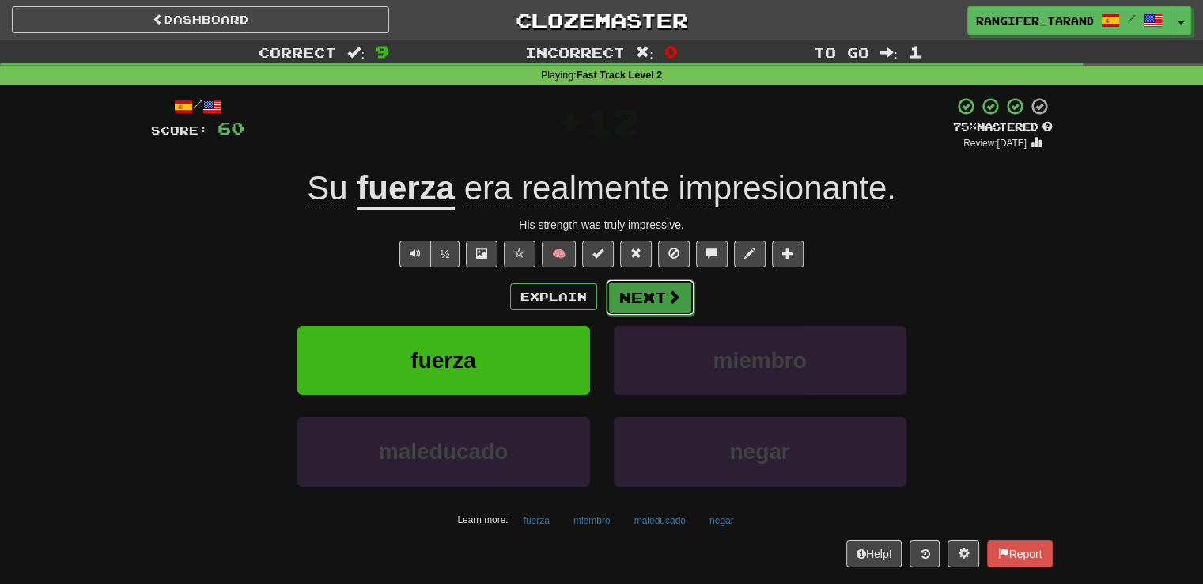
click at [630, 294] on button "Next" at bounding box center [650, 297] width 89 height 36
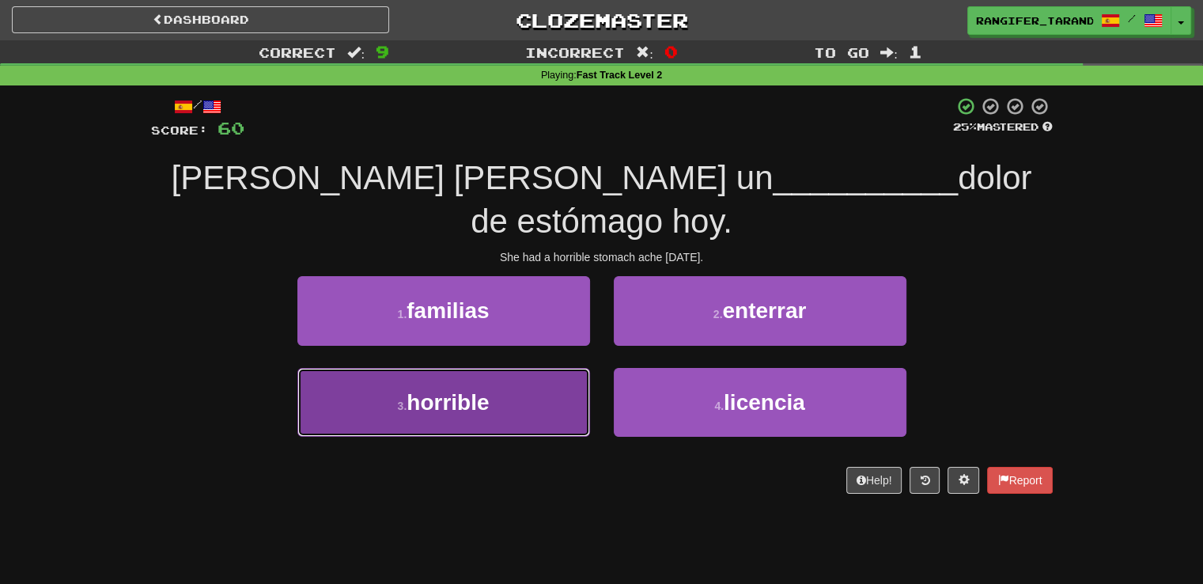
click at [359, 368] on button "3 . horrible" at bounding box center [443, 402] width 293 height 69
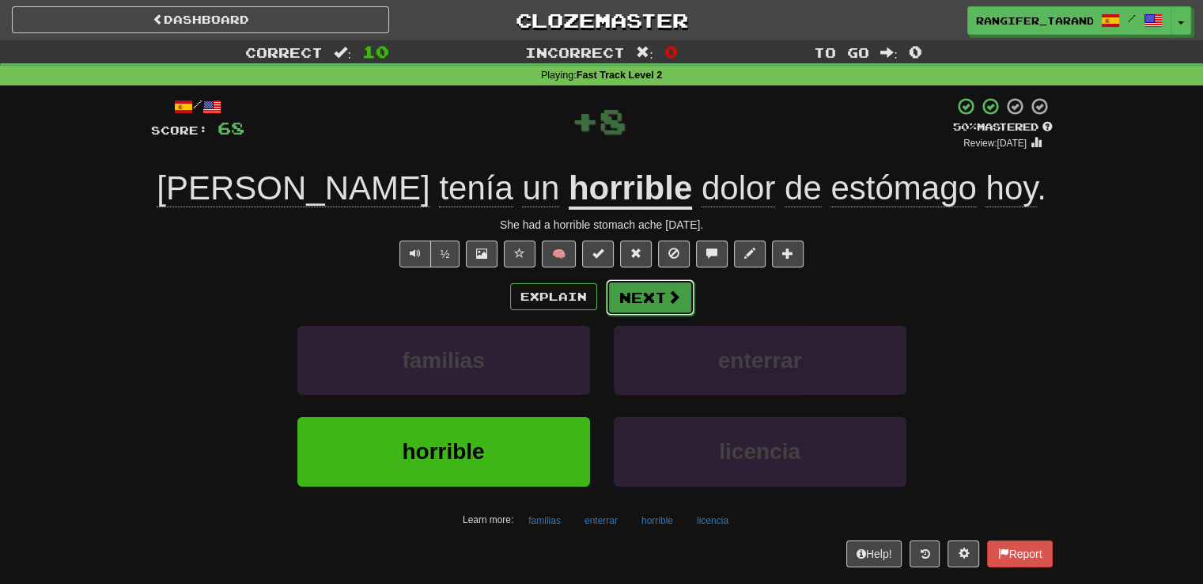
click at [672, 297] on span at bounding box center [674, 297] width 14 height 14
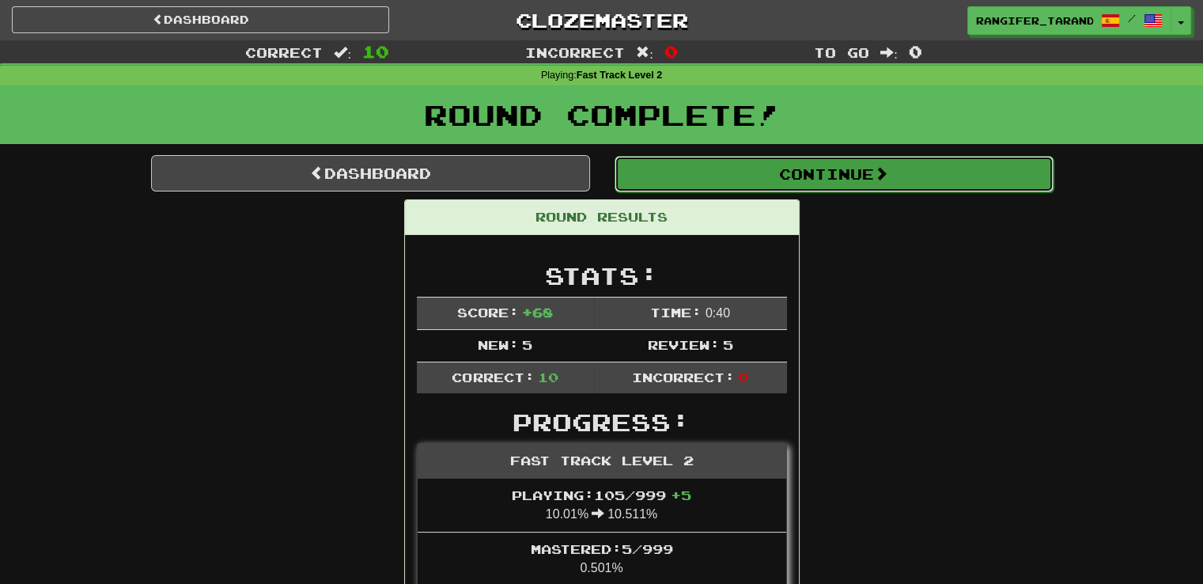
click at [708, 175] on button "Continue" at bounding box center [834, 174] width 439 height 36
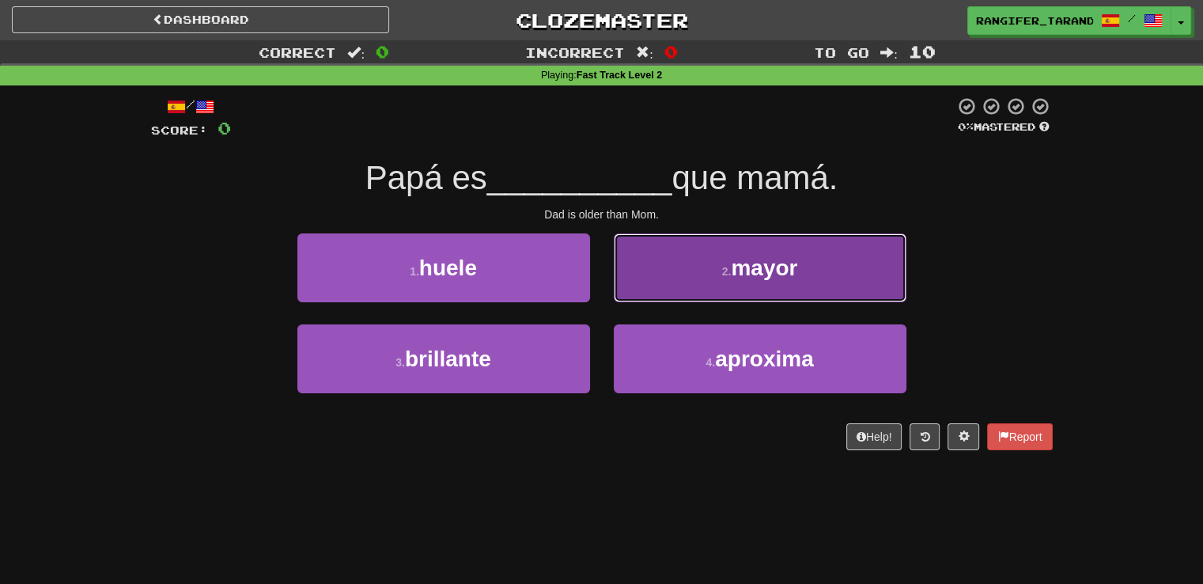
click at [672, 276] on button "2 . mayor" at bounding box center [760, 267] width 293 height 69
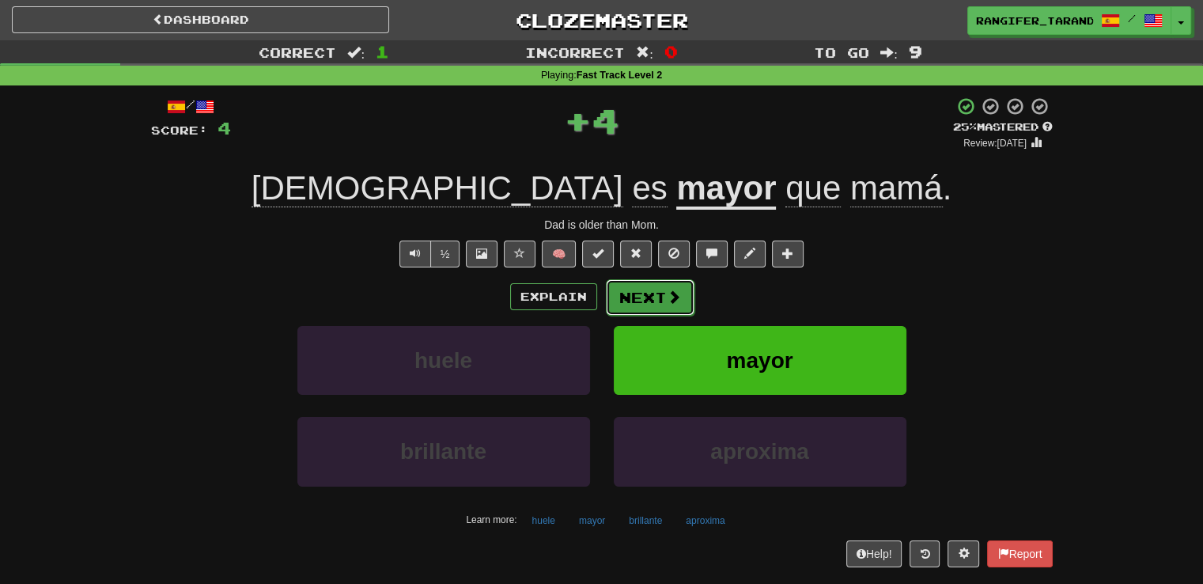
click at [667, 297] on span at bounding box center [674, 297] width 14 height 14
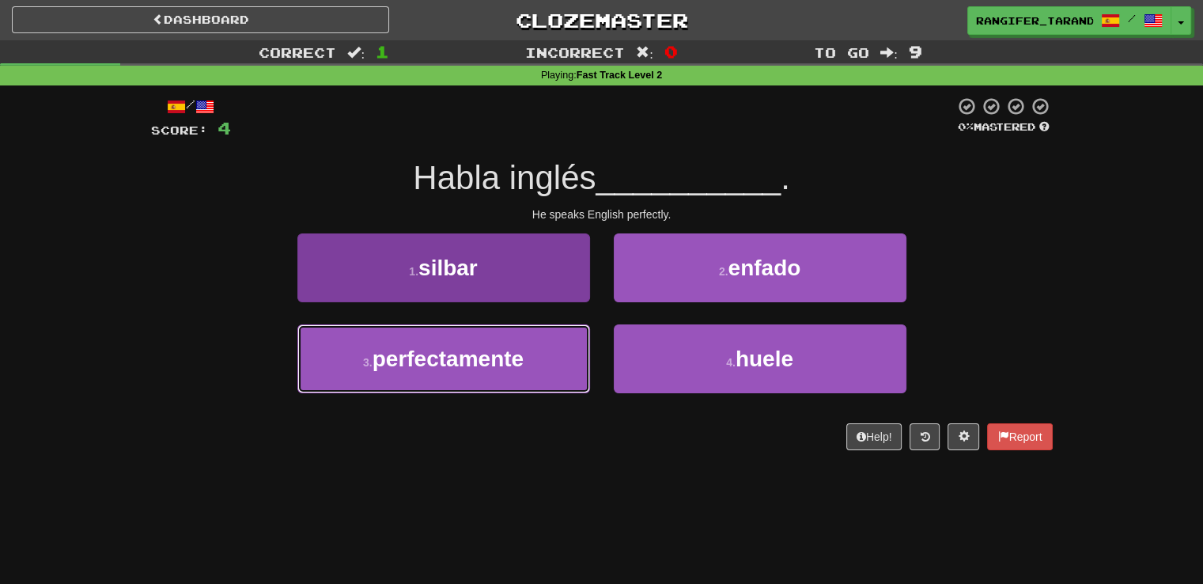
click at [504, 371] on button "3 . perfectamente" at bounding box center [443, 358] width 293 height 69
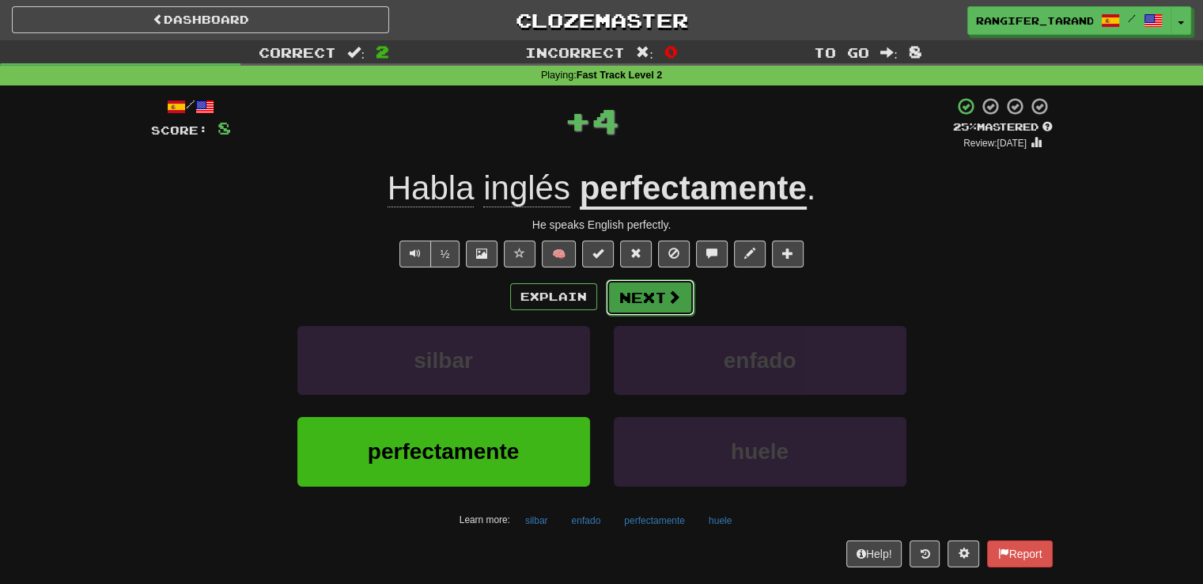
click at [622, 305] on button "Next" at bounding box center [650, 297] width 89 height 36
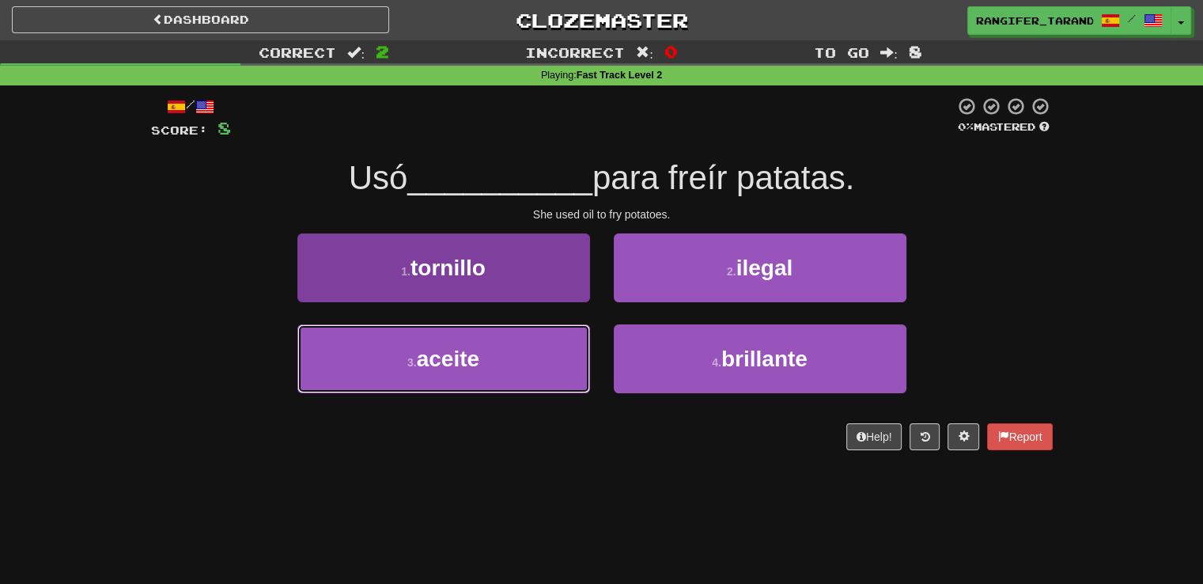
click at [585, 362] on button "3 . aceite" at bounding box center [443, 358] width 293 height 69
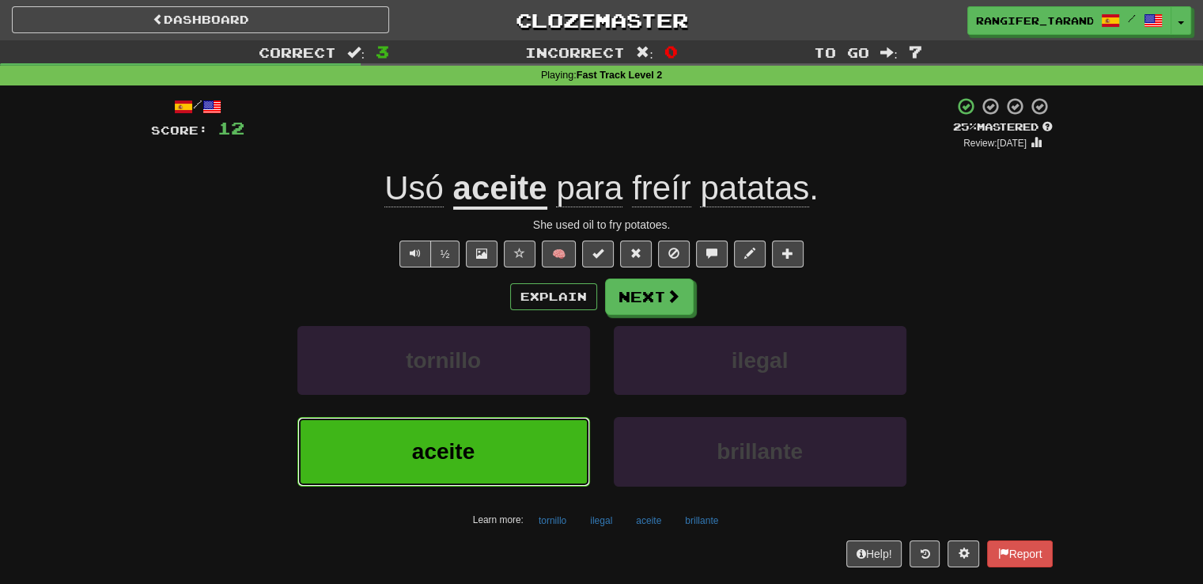
click at [559, 429] on button "aceite" at bounding box center [443, 451] width 293 height 69
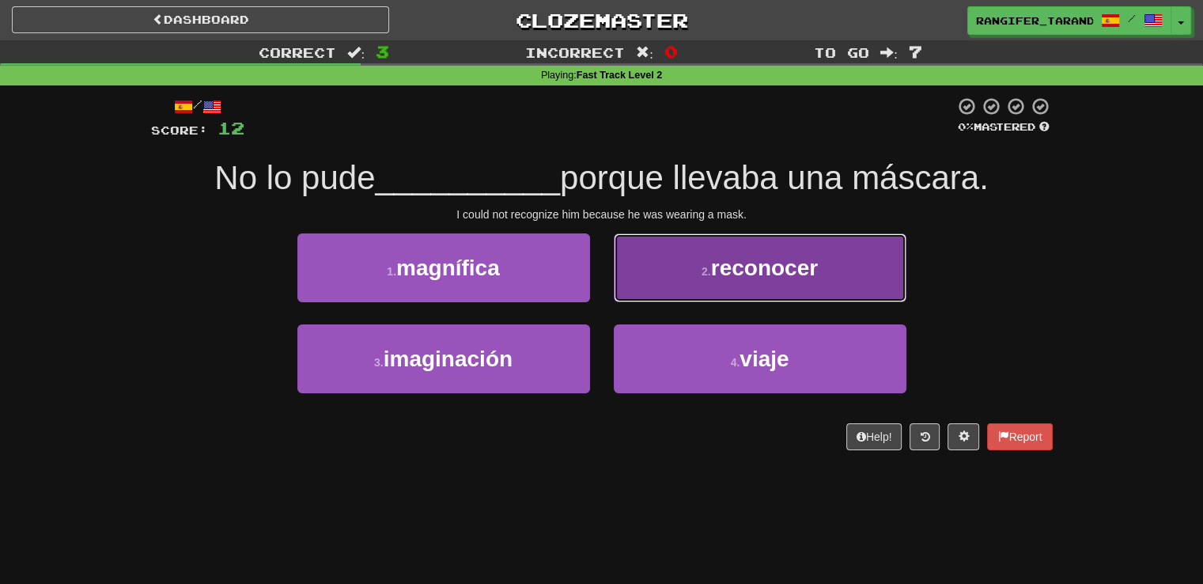
click at [664, 287] on button "2 . reconocer" at bounding box center [760, 267] width 293 height 69
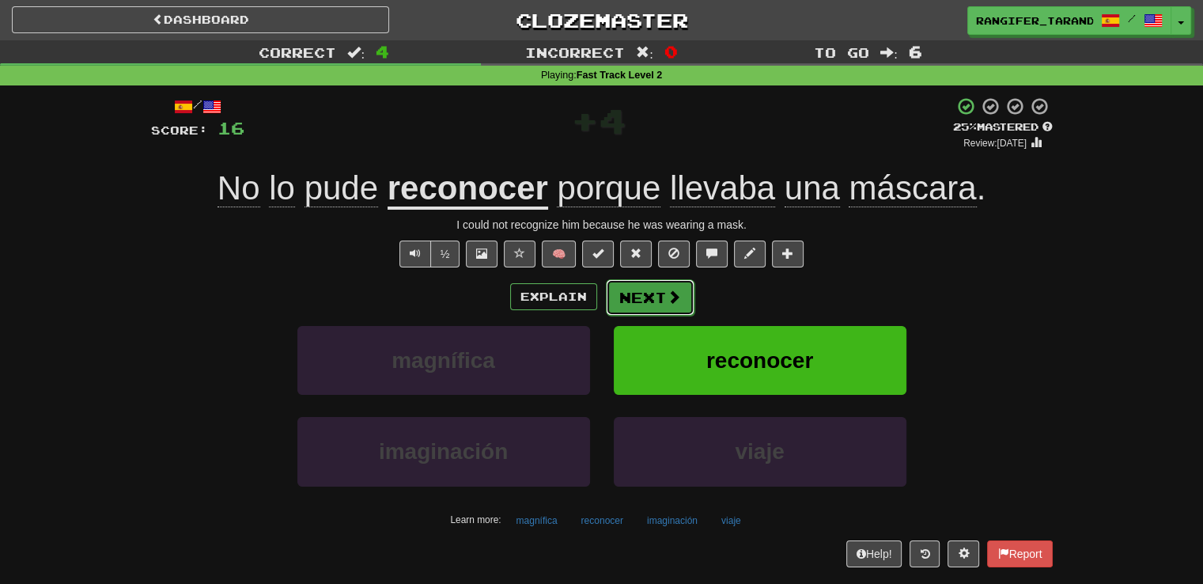
click at [664, 291] on button "Next" at bounding box center [650, 297] width 89 height 36
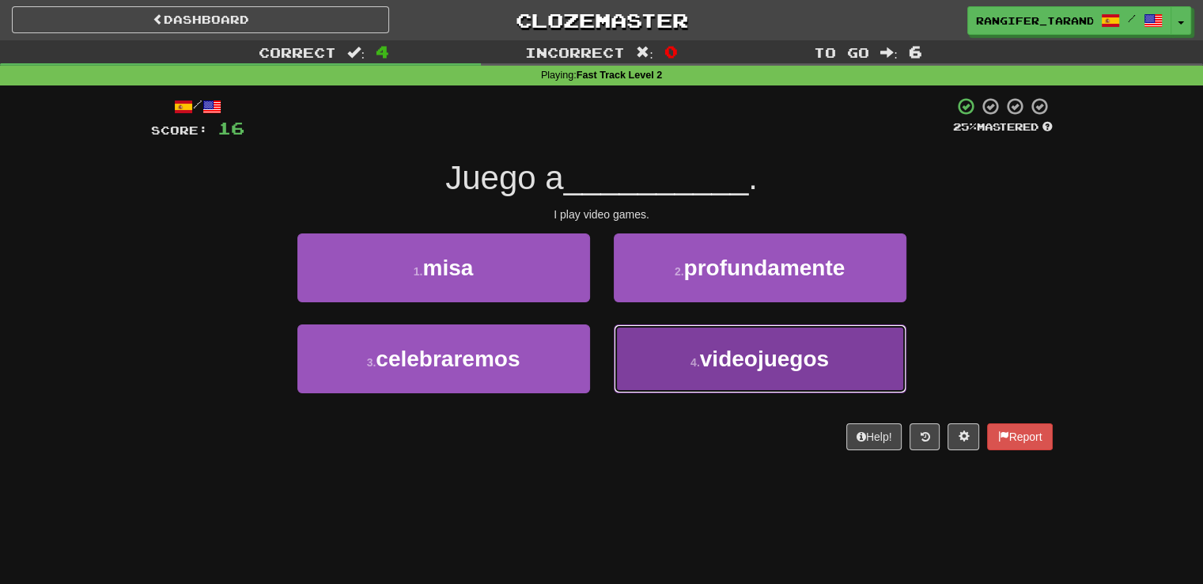
click at [677, 371] on button "4 . videojuegos" at bounding box center [760, 358] width 293 height 69
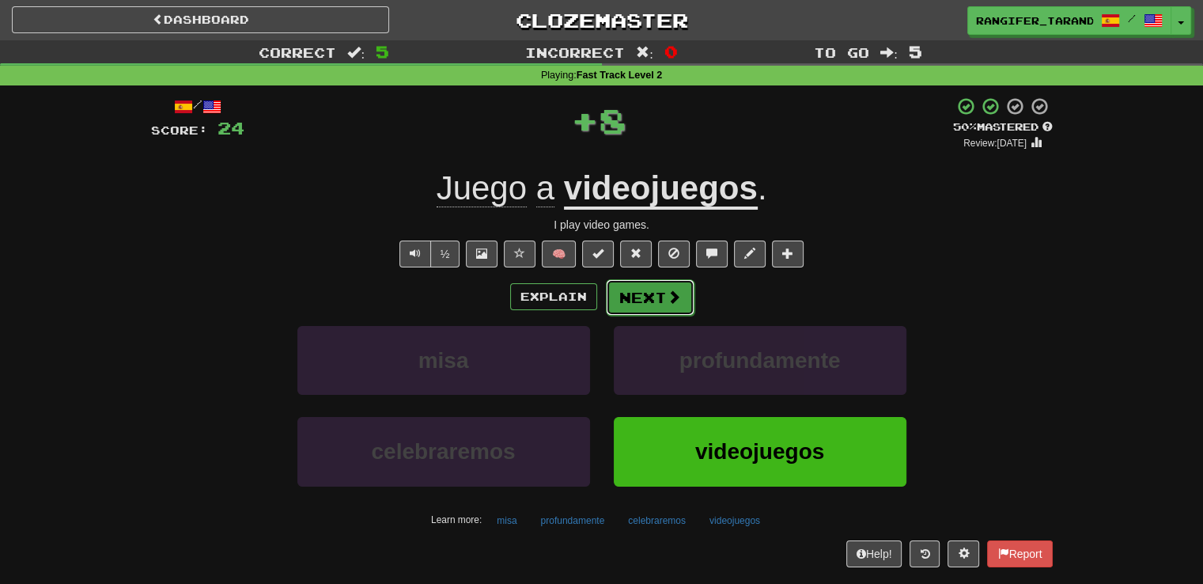
click at [639, 295] on button "Next" at bounding box center [650, 297] width 89 height 36
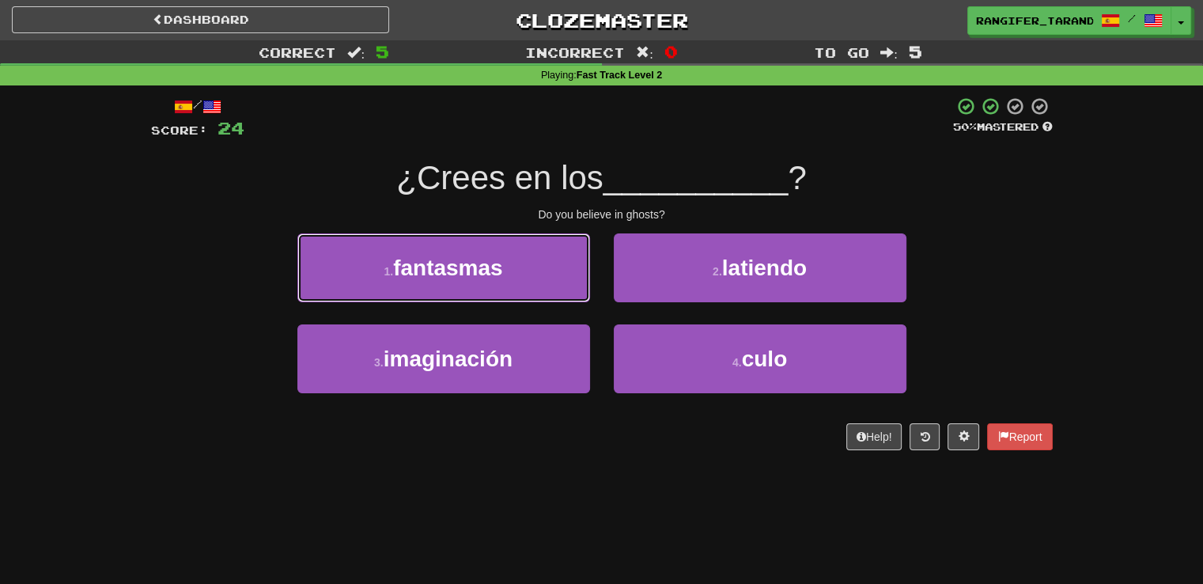
click at [516, 275] on button "1 . fantasmas" at bounding box center [443, 267] width 293 height 69
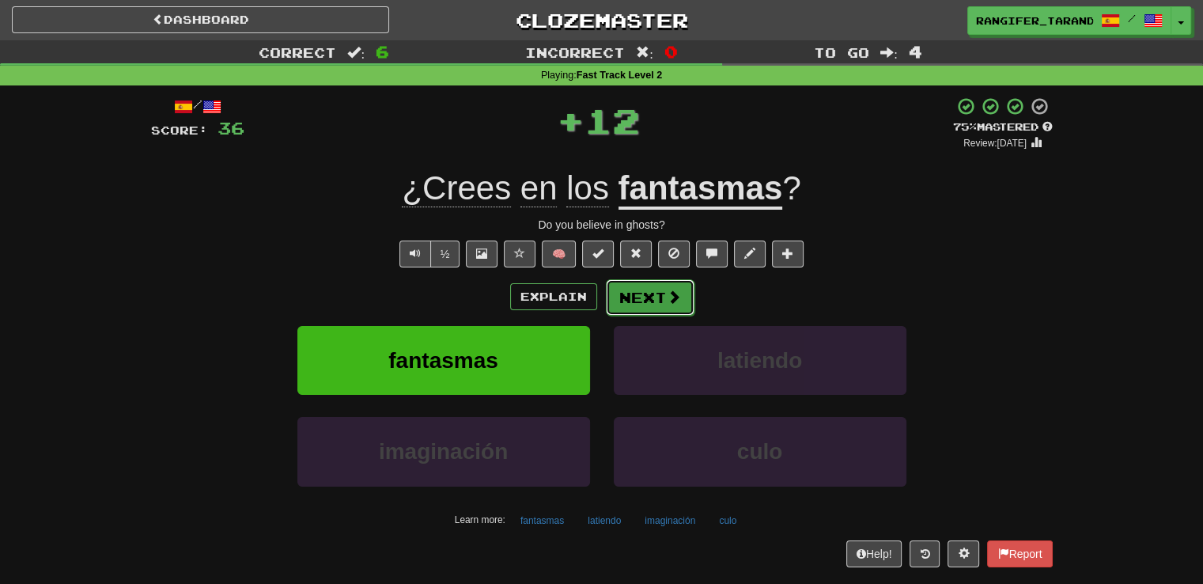
click at [664, 295] on button "Next" at bounding box center [650, 297] width 89 height 36
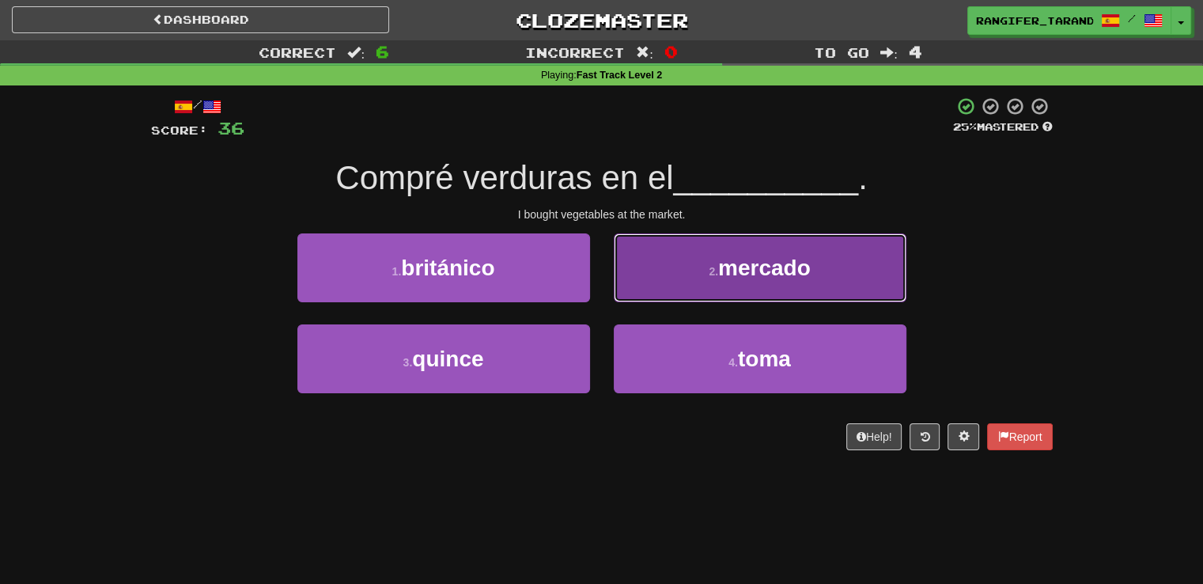
click at [664, 293] on button "2 . mercado" at bounding box center [760, 267] width 293 height 69
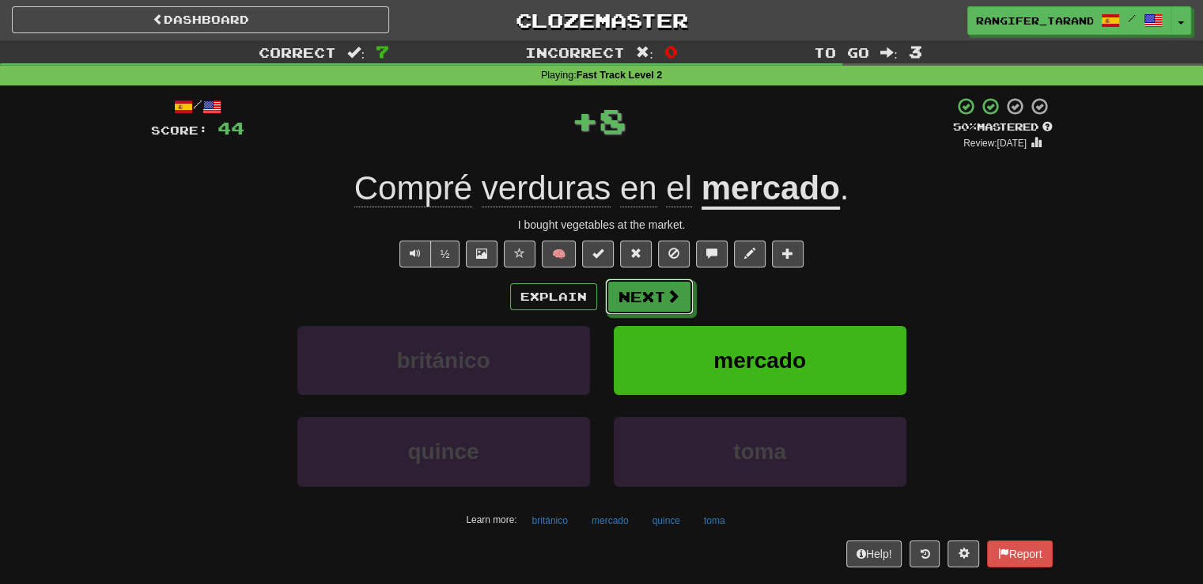
click at [664, 293] on button "Next" at bounding box center [649, 296] width 89 height 36
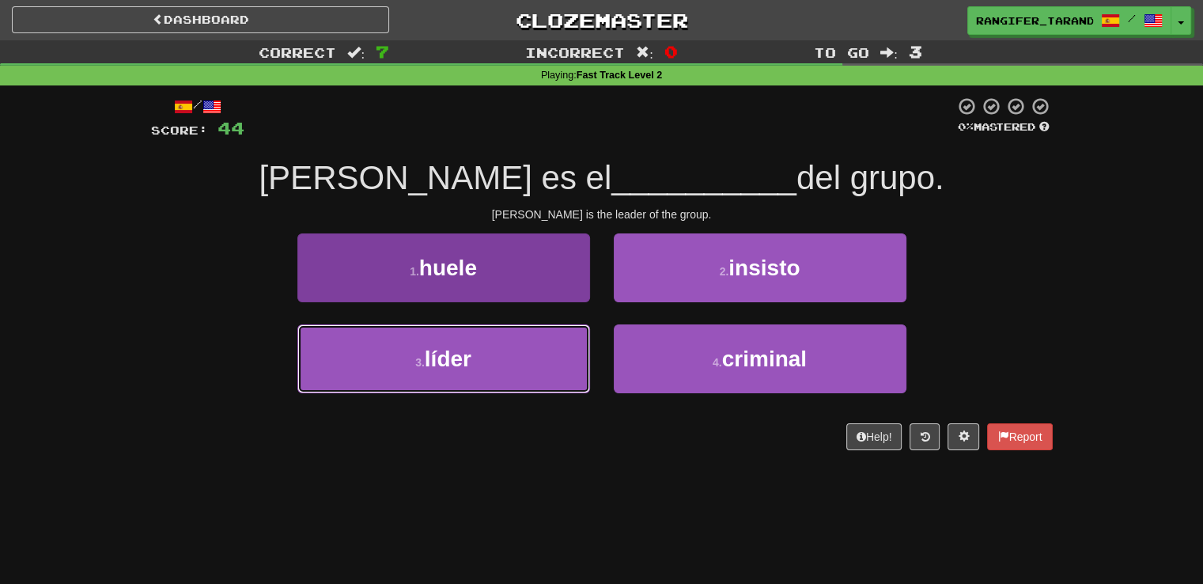
click at [581, 362] on button "3 . líder" at bounding box center [443, 358] width 293 height 69
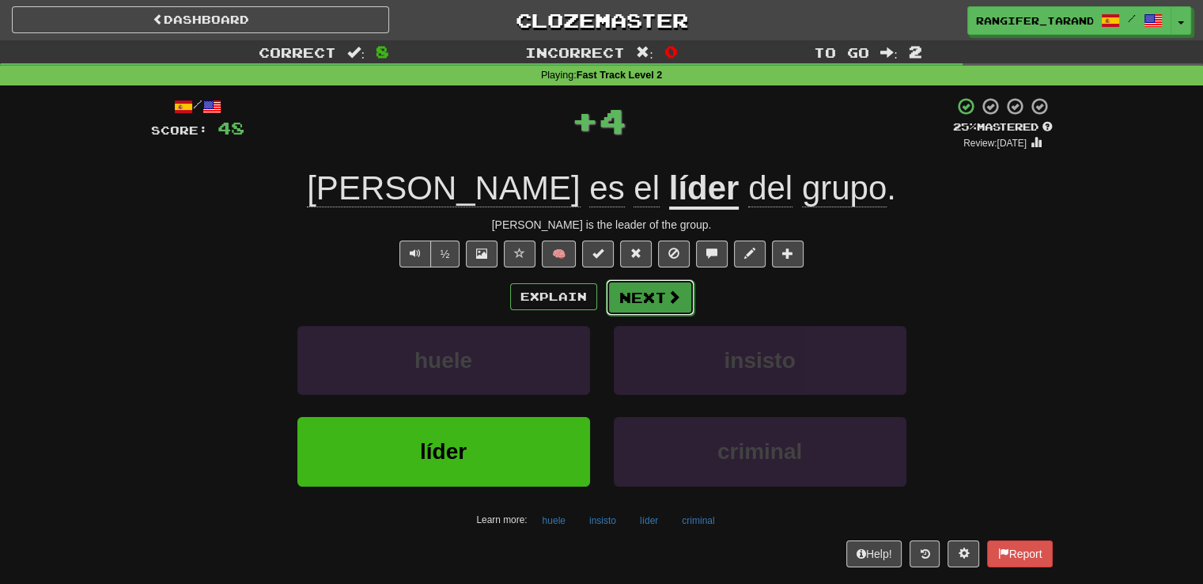
click at [653, 286] on button "Next" at bounding box center [650, 297] width 89 height 36
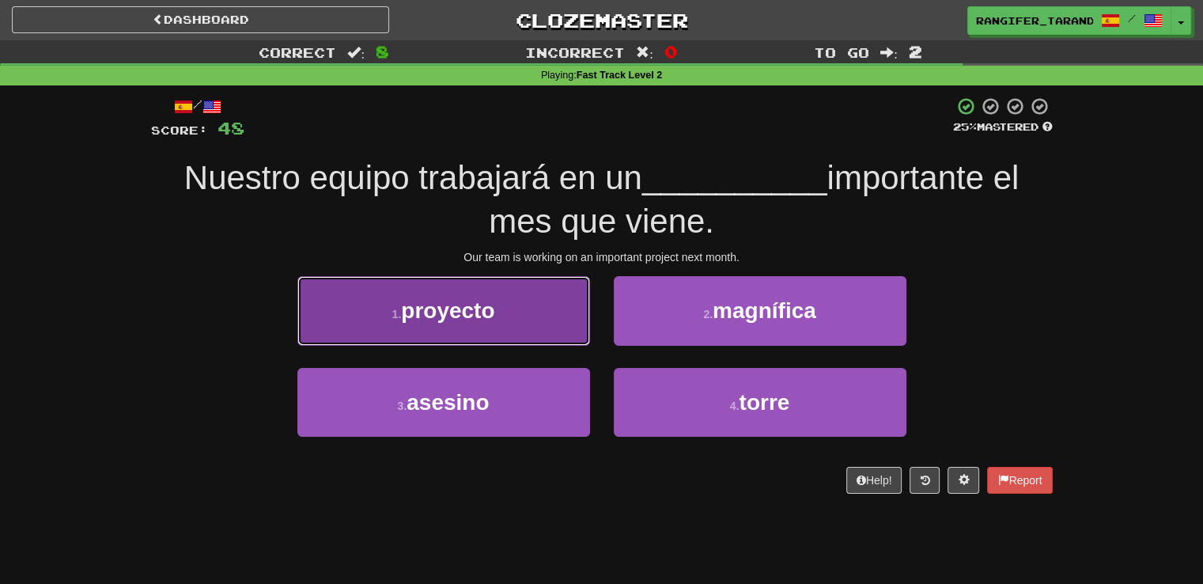
click at [498, 303] on button "1 . proyecto" at bounding box center [443, 310] width 293 height 69
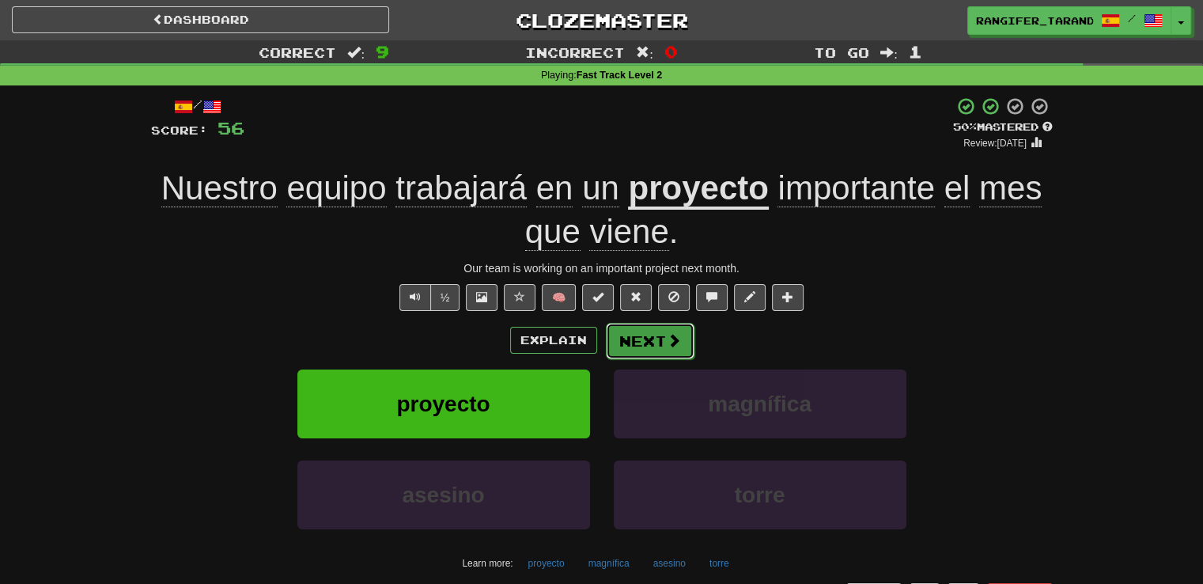
click at [646, 331] on button "Next" at bounding box center [650, 341] width 89 height 36
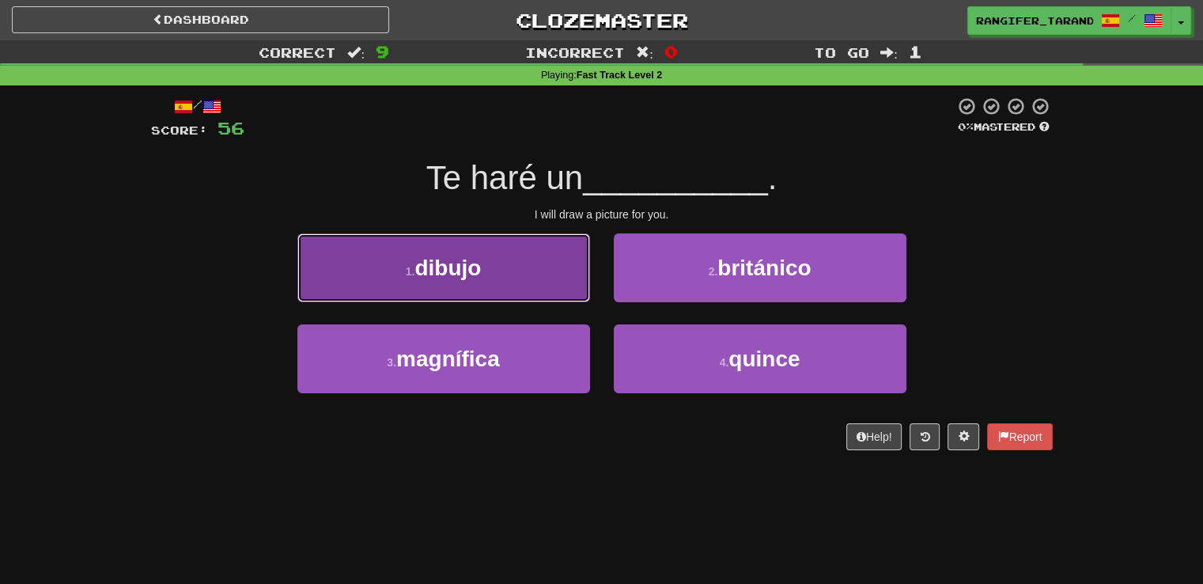
click at [530, 285] on button "1 . dibujo" at bounding box center [443, 267] width 293 height 69
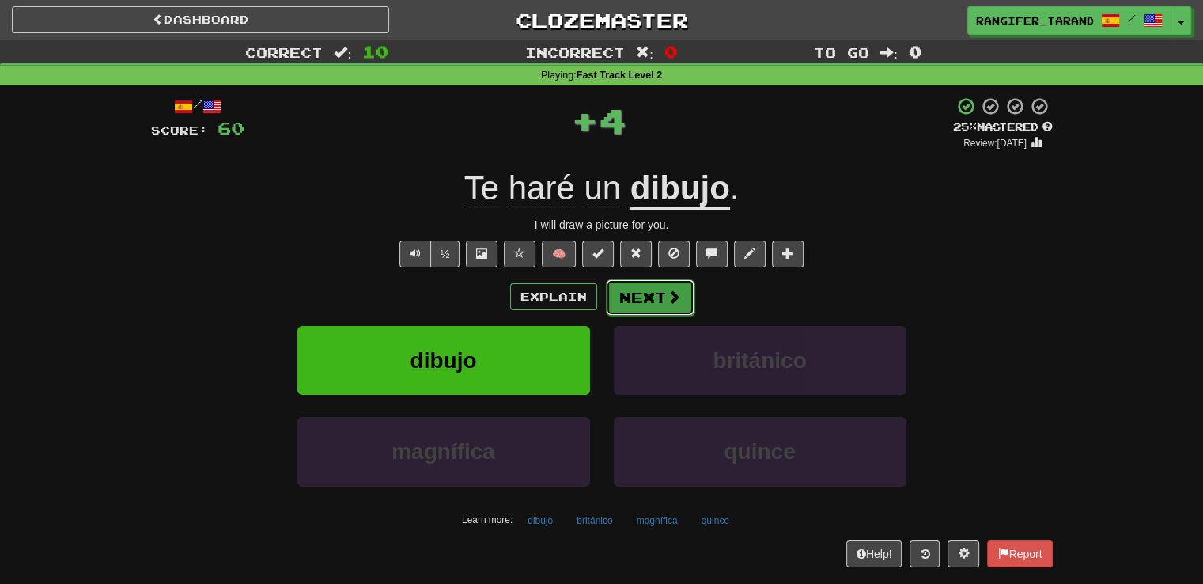
click at [646, 295] on button "Next" at bounding box center [650, 297] width 89 height 36
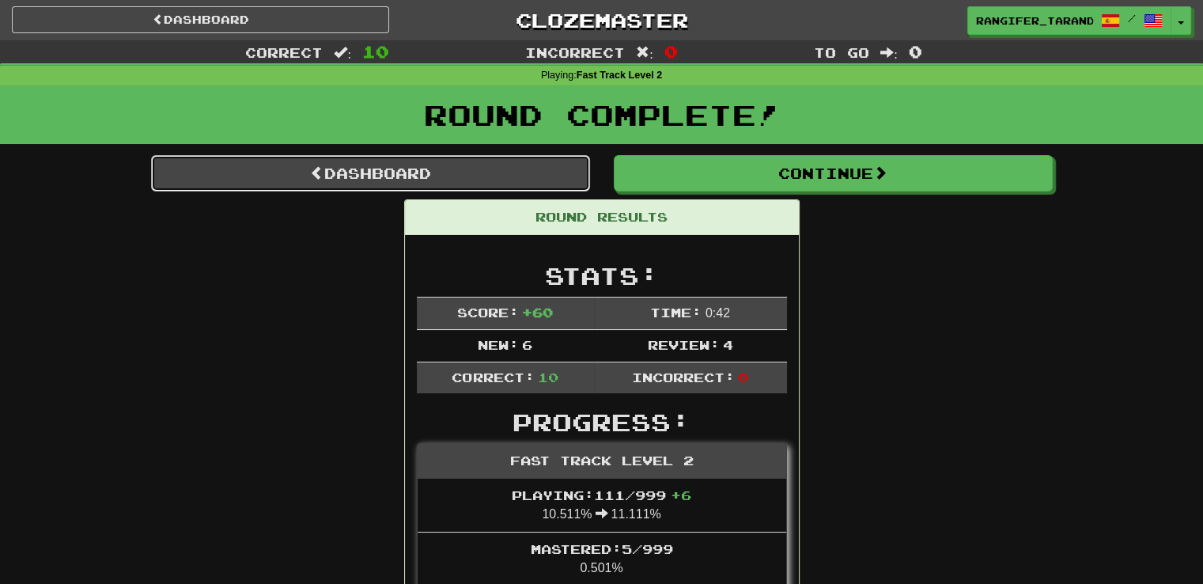
click at [496, 168] on link "Dashboard" at bounding box center [370, 173] width 439 height 36
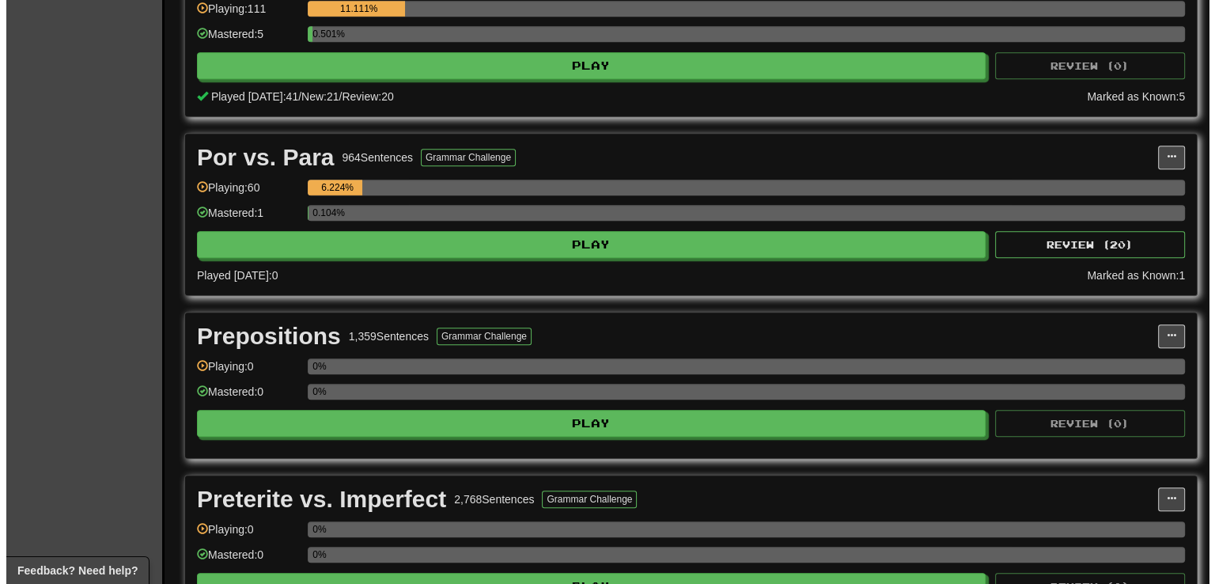
scroll to position [787, 0]
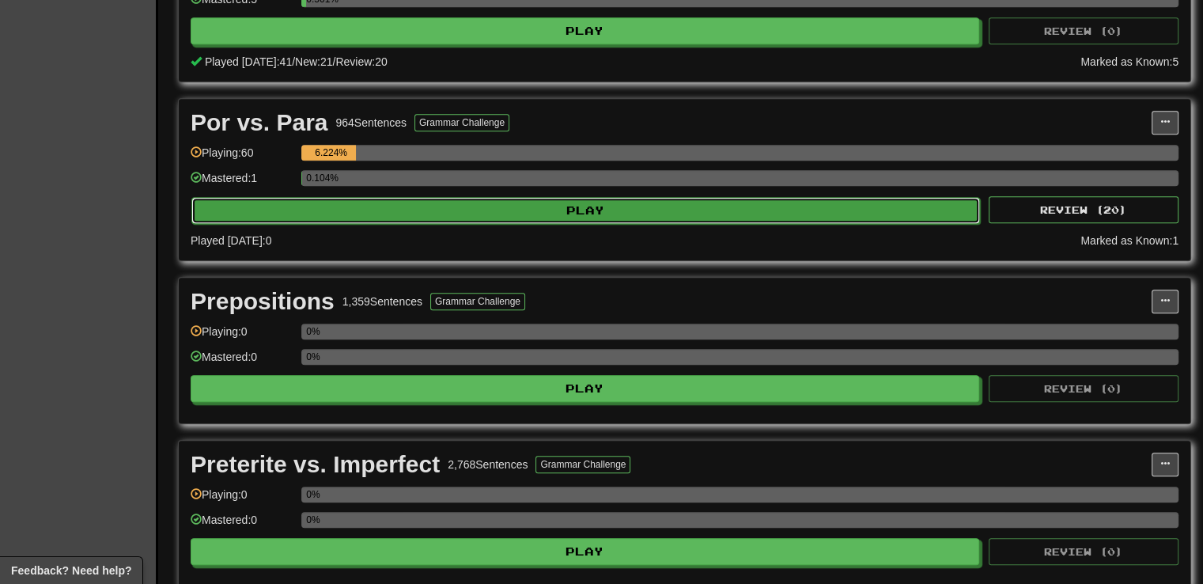
click at [643, 208] on button "Play" at bounding box center [585, 210] width 789 height 27
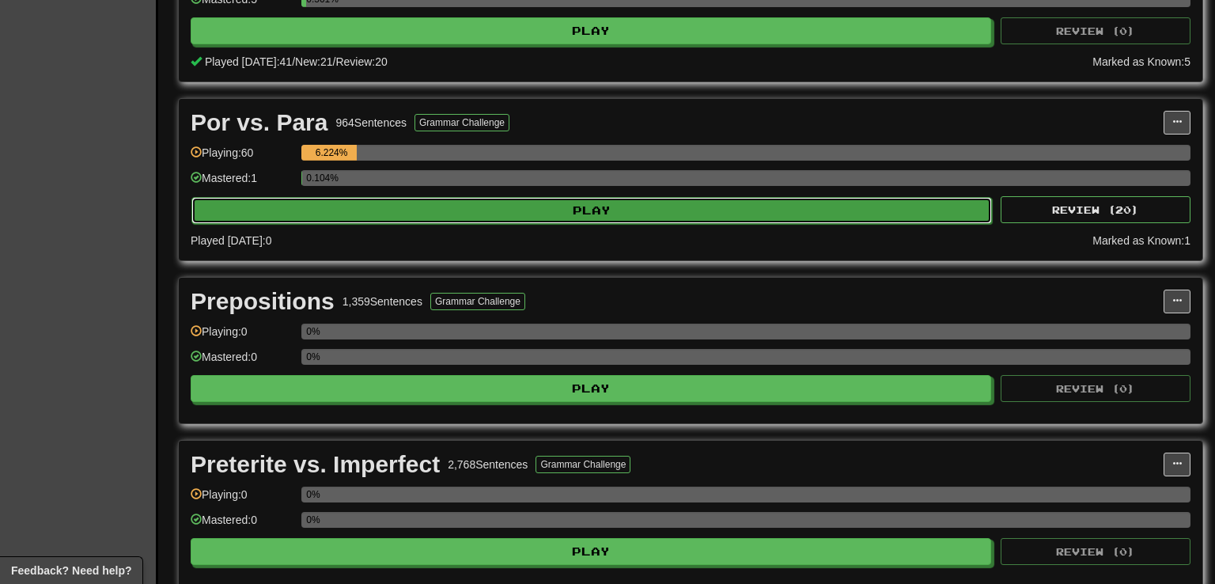
select select "**"
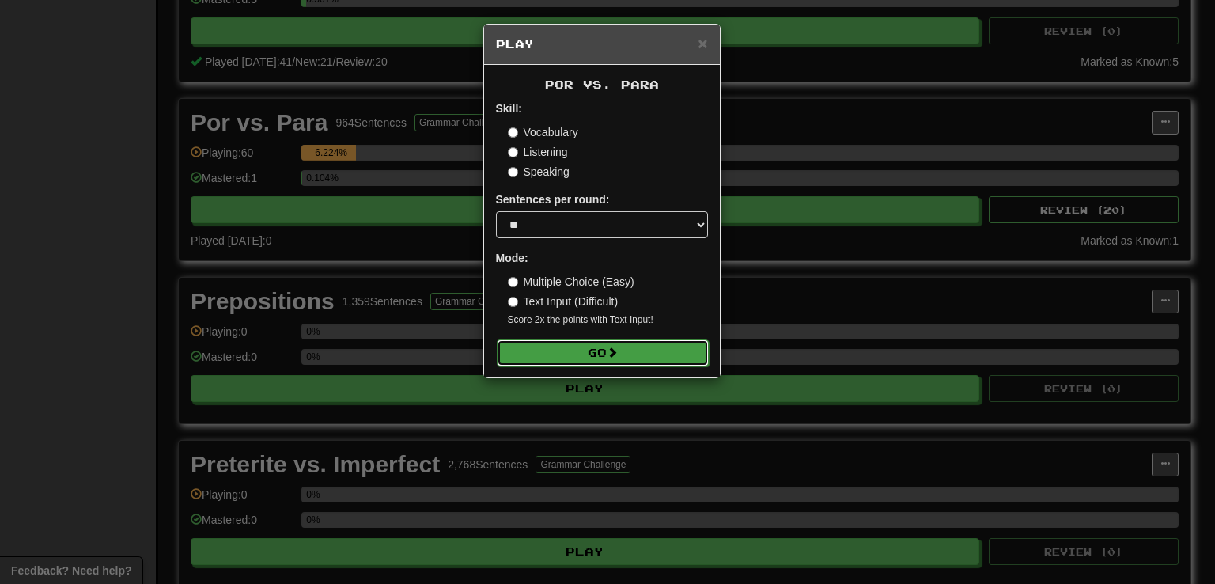
click at [639, 355] on button "Go" at bounding box center [603, 352] width 212 height 27
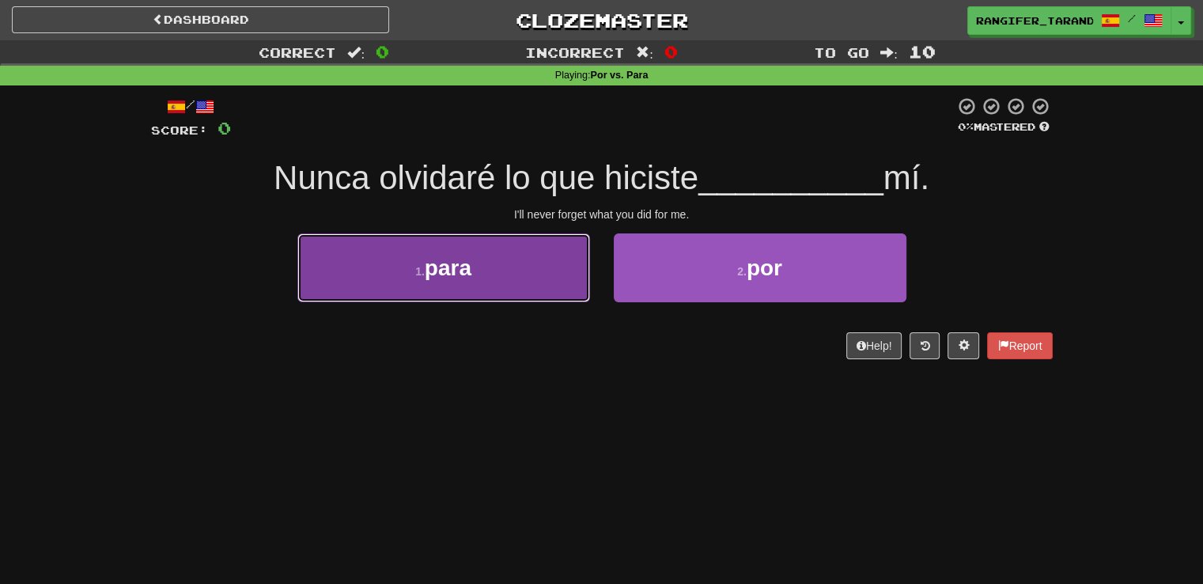
click at [535, 290] on button "1 . para" at bounding box center [443, 267] width 293 height 69
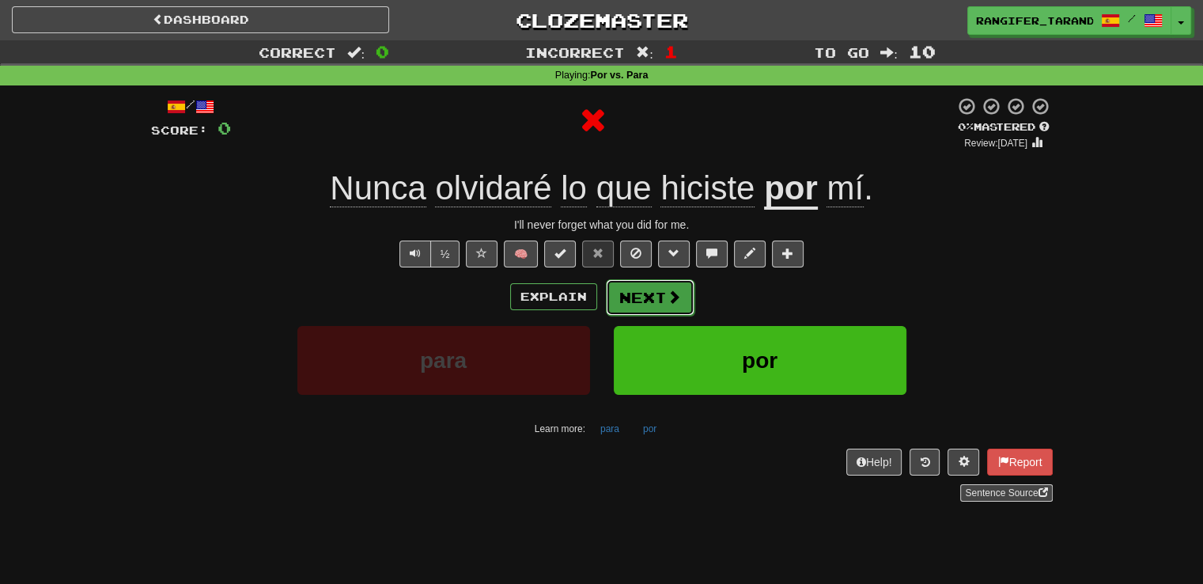
click at [646, 296] on button "Next" at bounding box center [650, 297] width 89 height 36
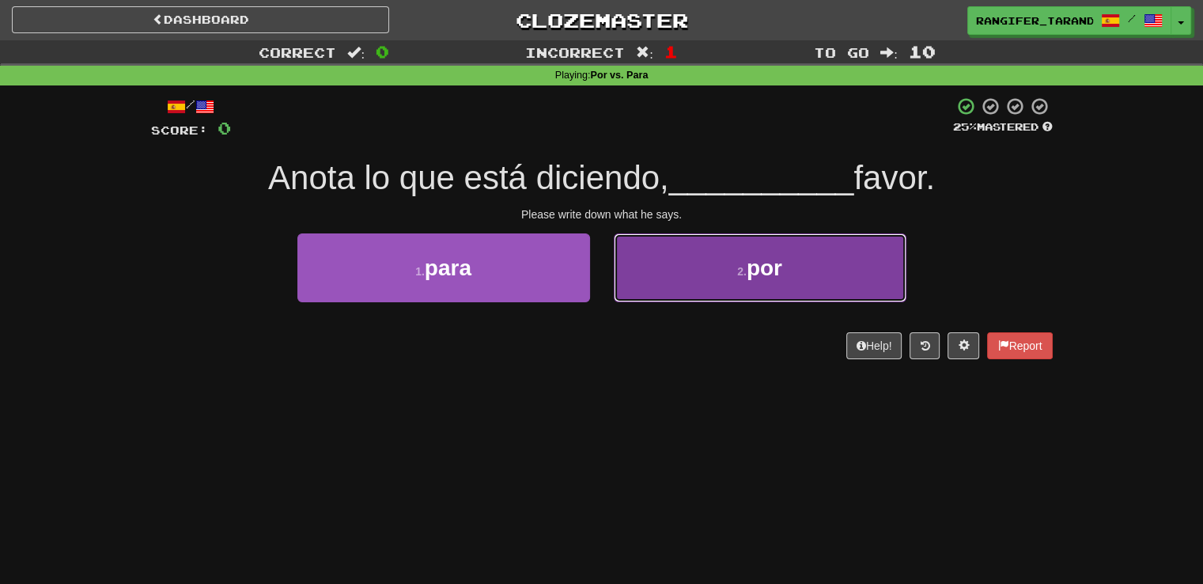
click at [649, 299] on button "2 . por" at bounding box center [760, 267] width 293 height 69
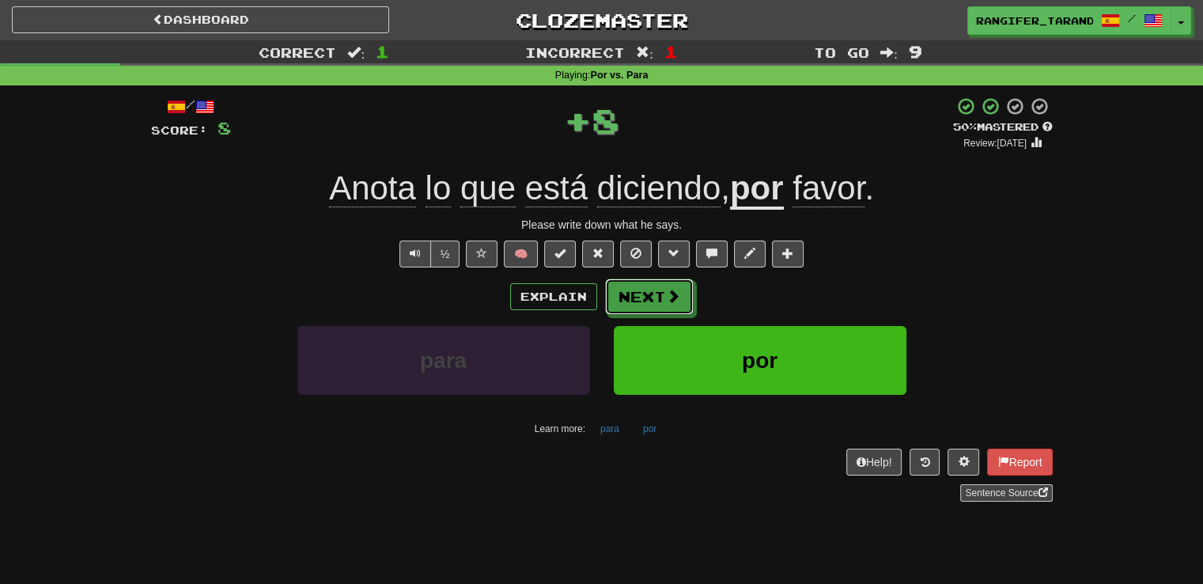
click at [649, 299] on button "Next" at bounding box center [649, 296] width 89 height 36
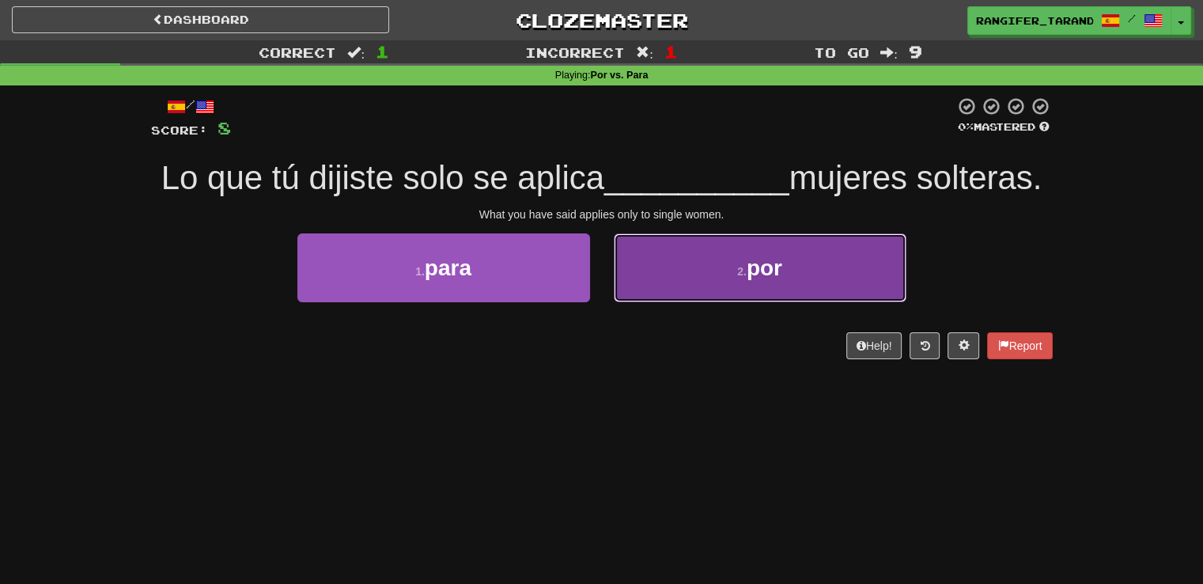
click at [649, 300] on button "2 . por" at bounding box center [760, 267] width 293 height 69
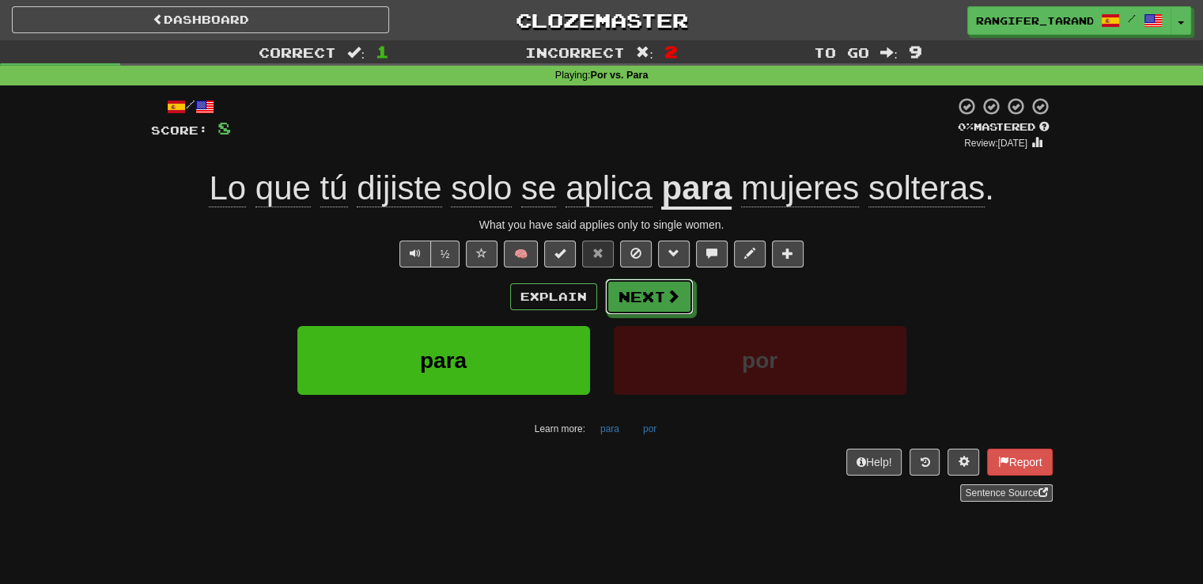
click at [649, 300] on button "Next" at bounding box center [649, 296] width 89 height 36
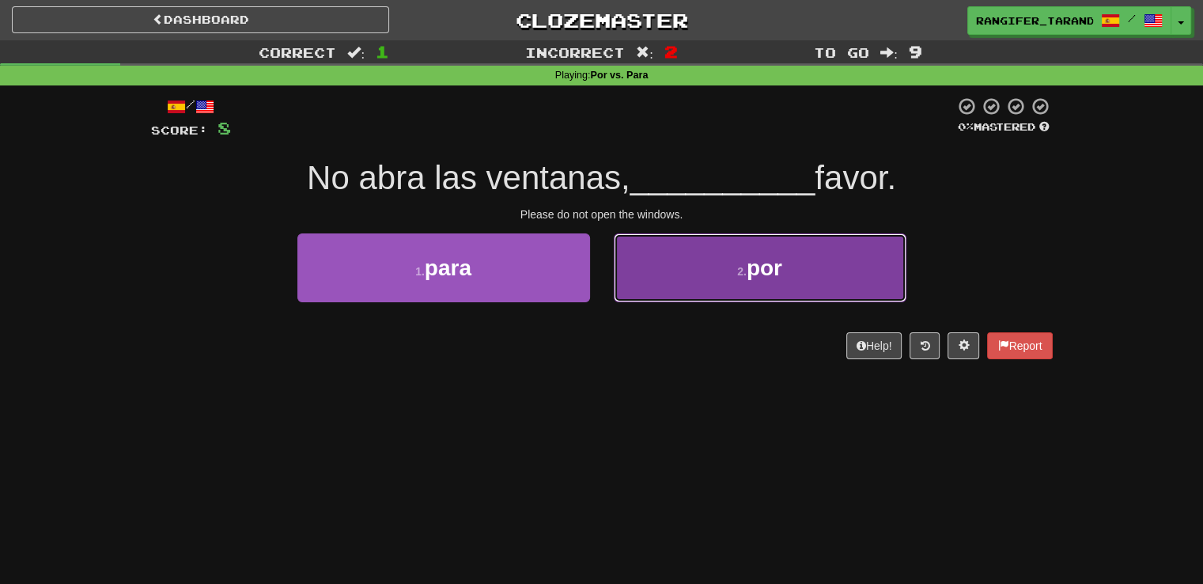
click at [649, 300] on button "2 . por" at bounding box center [760, 267] width 293 height 69
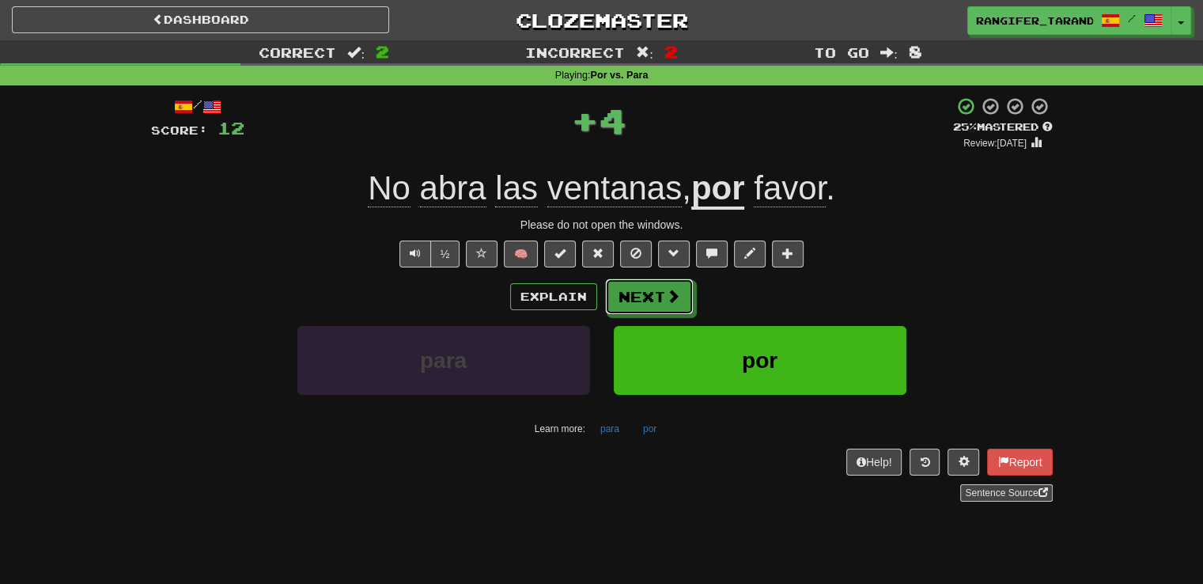
click at [649, 300] on button "Next" at bounding box center [649, 296] width 89 height 36
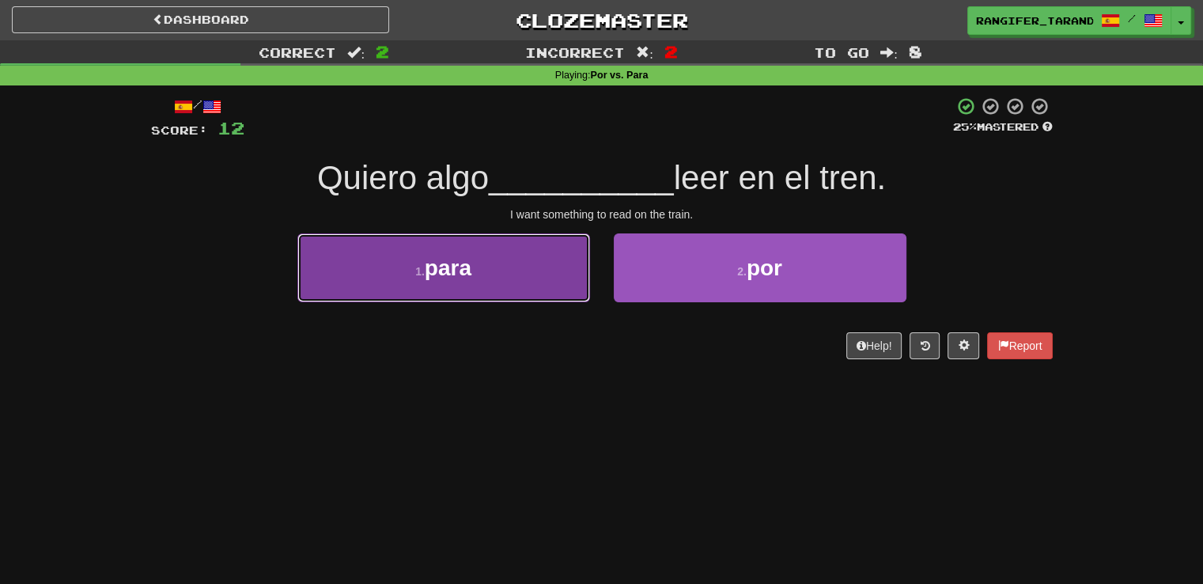
click at [566, 282] on button "1 . para" at bounding box center [443, 267] width 293 height 69
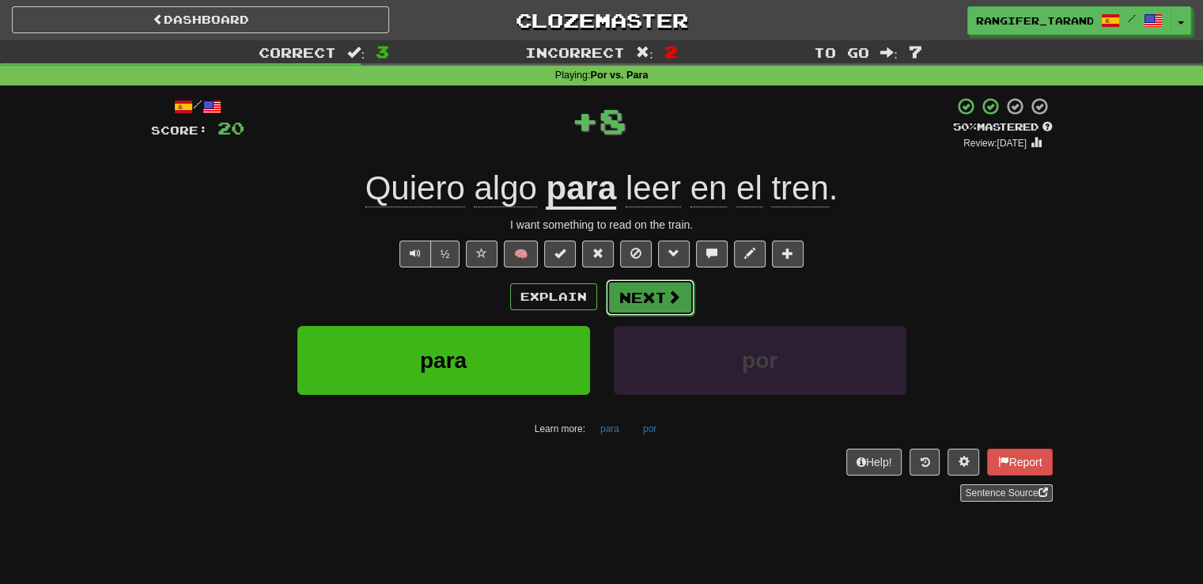
click at [672, 286] on button "Next" at bounding box center [650, 297] width 89 height 36
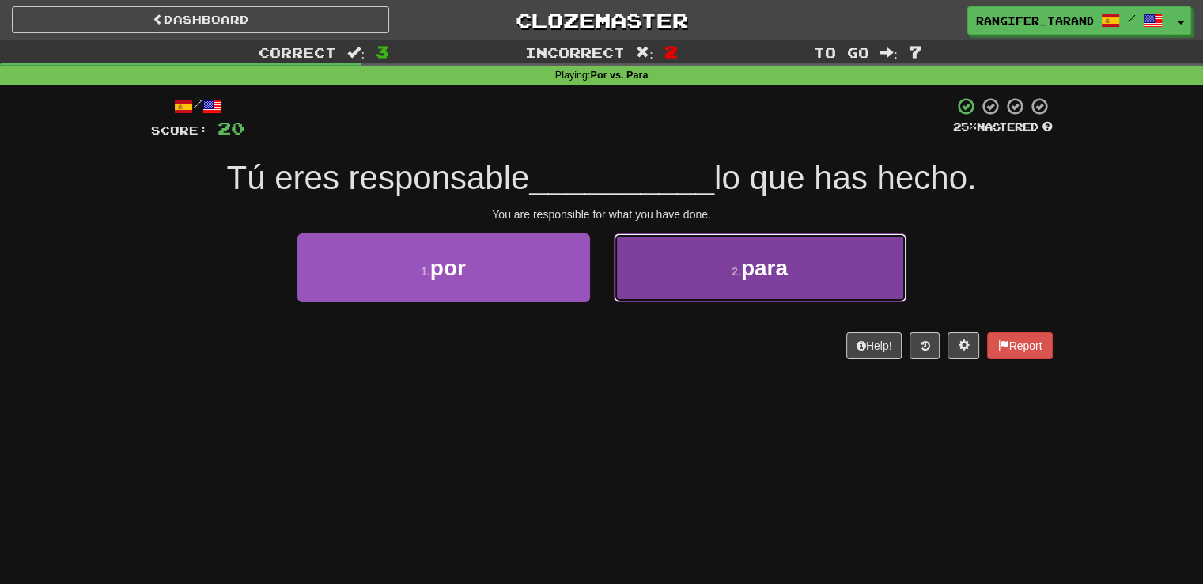
click at [672, 285] on button "2 . para" at bounding box center [760, 267] width 293 height 69
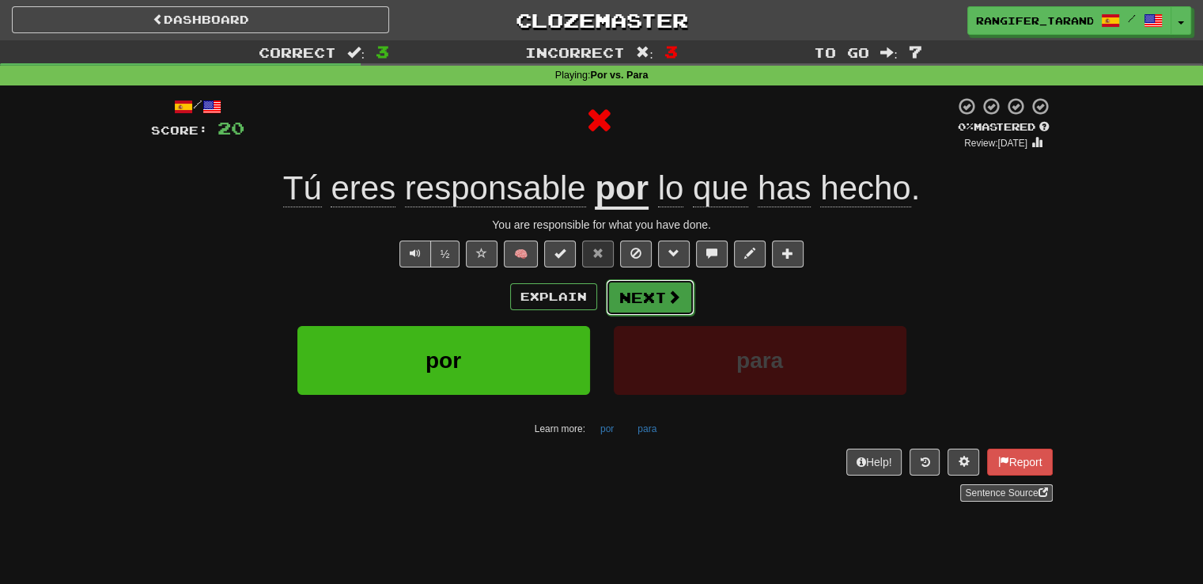
click at [663, 305] on button "Next" at bounding box center [650, 297] width 89 height 36
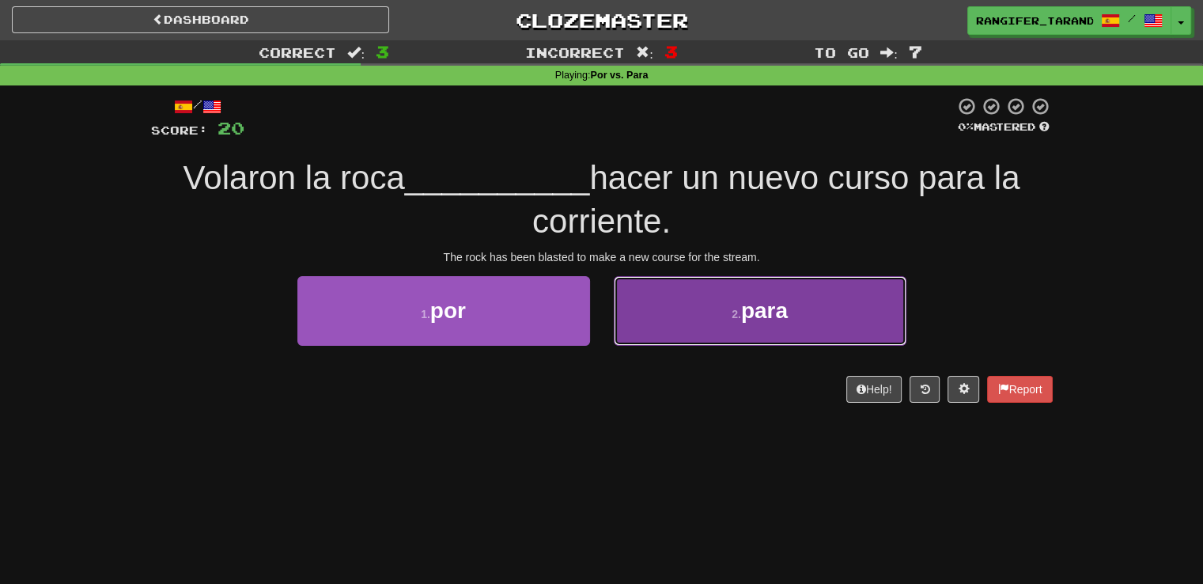
click at [674, 304] on button "2 . para" at bounding box center [760, 310] width 293 height 69
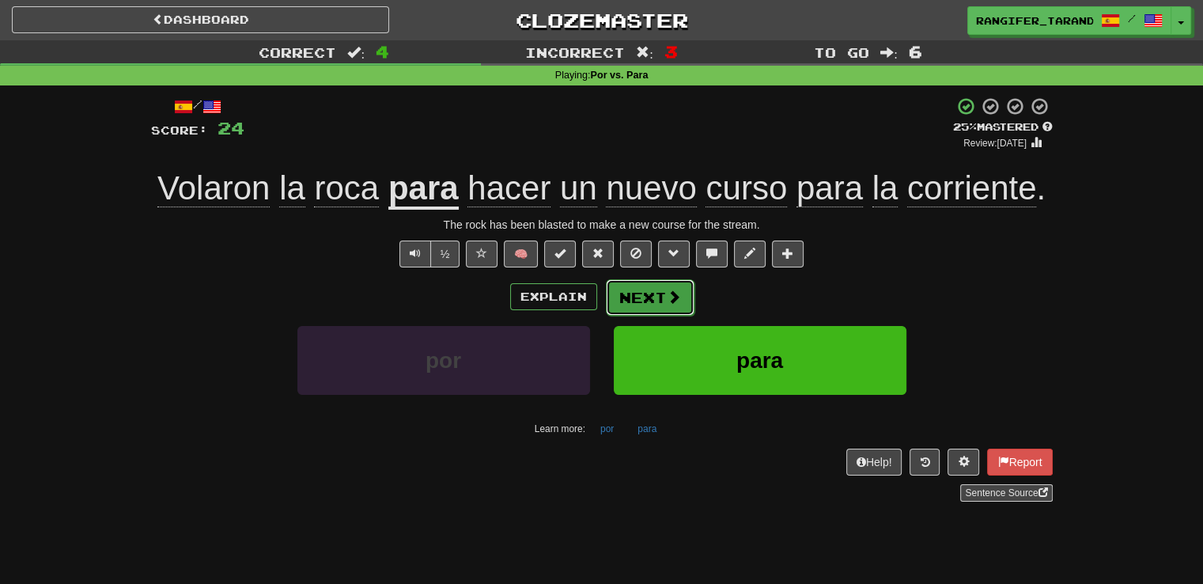
click at [676, 307] on button "Next" at bounding box center [650, 297] width 89 height 36
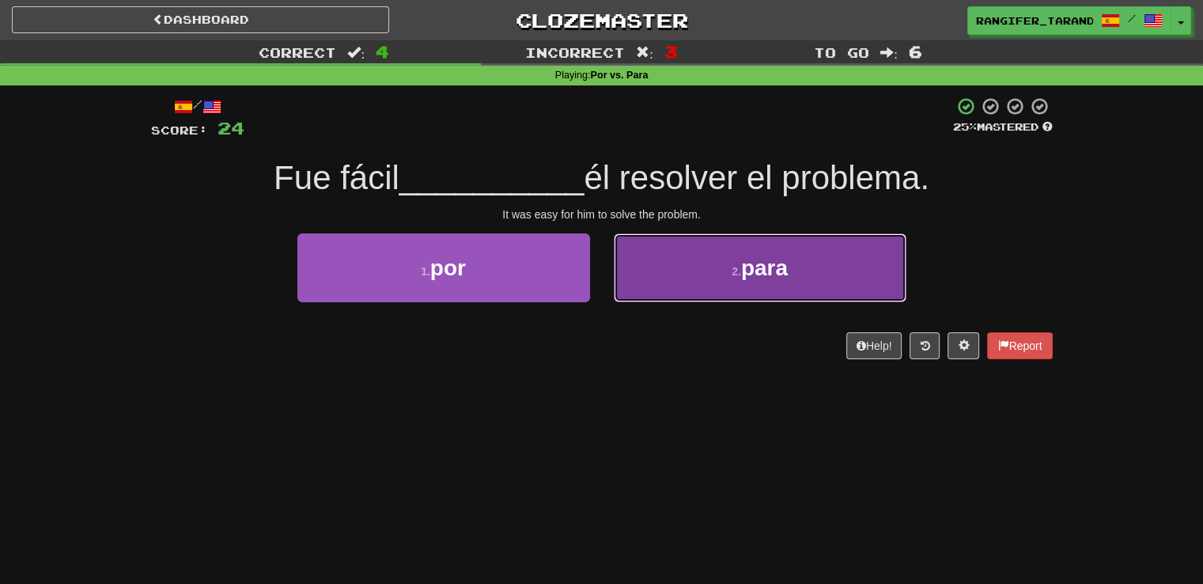
click at [686, 273] on button "2 . para" at bounding box center [760, 267] width 293 height 69
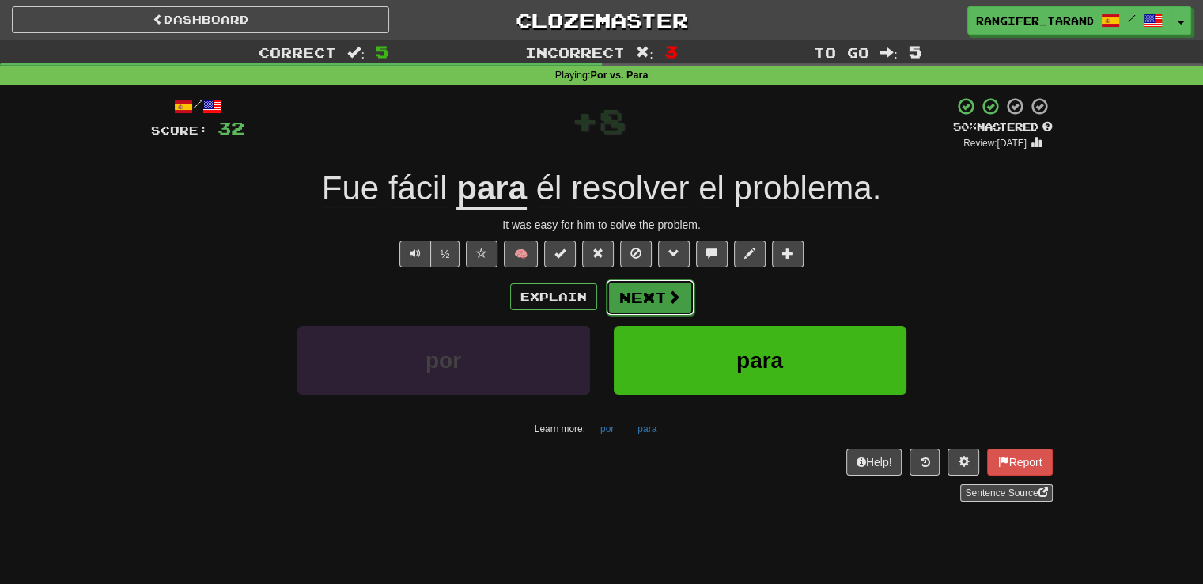
click at [656, 292] on button "Next" at bounding box center [650, 297] width 89 height 36
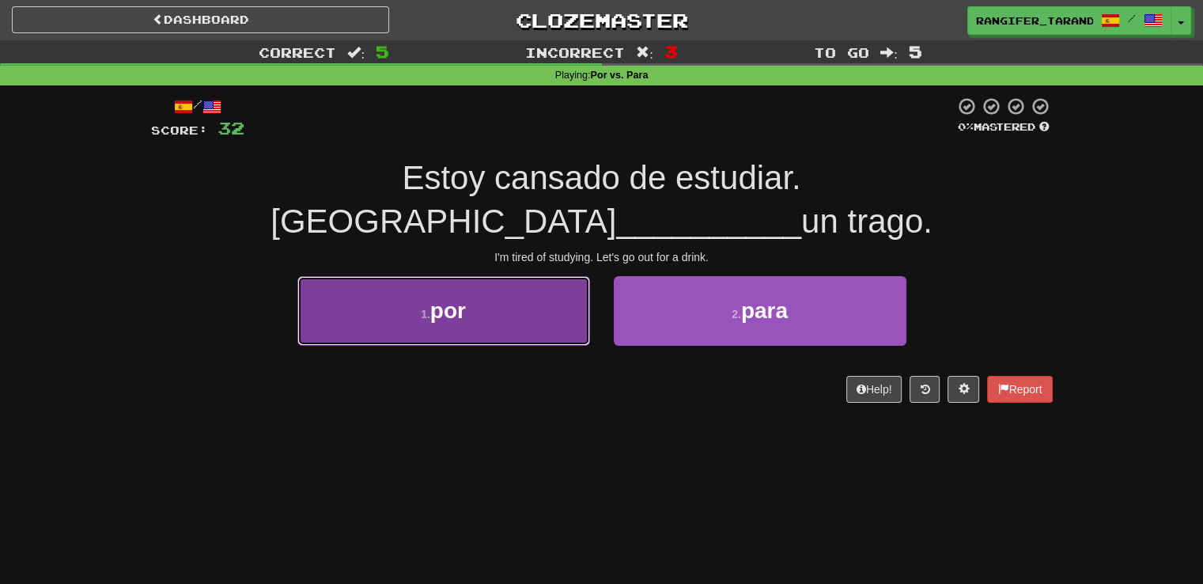
click at [541, 294] on button "1 . por" at bounding box center [443, 310] width 293 height 69
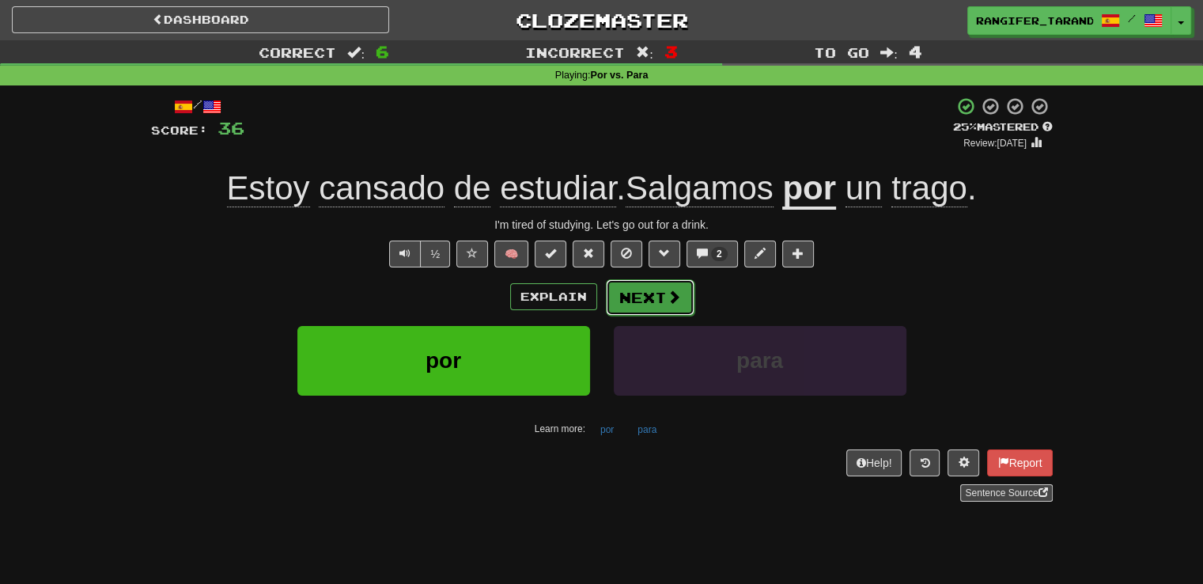
click at [653, 290] on button "Next" at bounding box center [650, 297] width 89 height 36
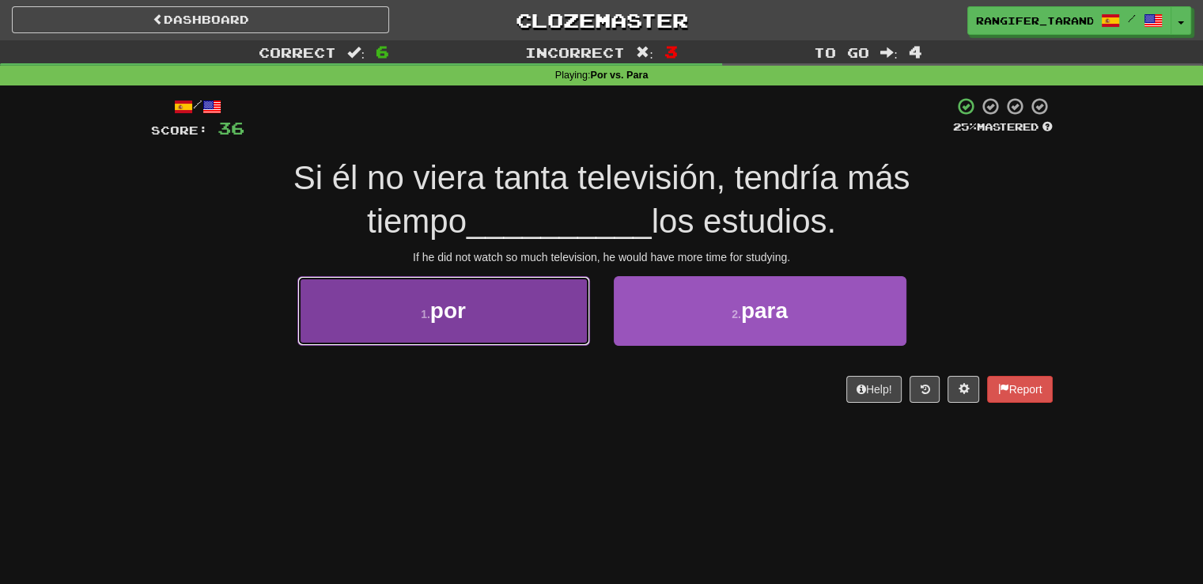
click at [484, 290] on button "1 . por" at bounding box center [443, 310] width 293 height 69
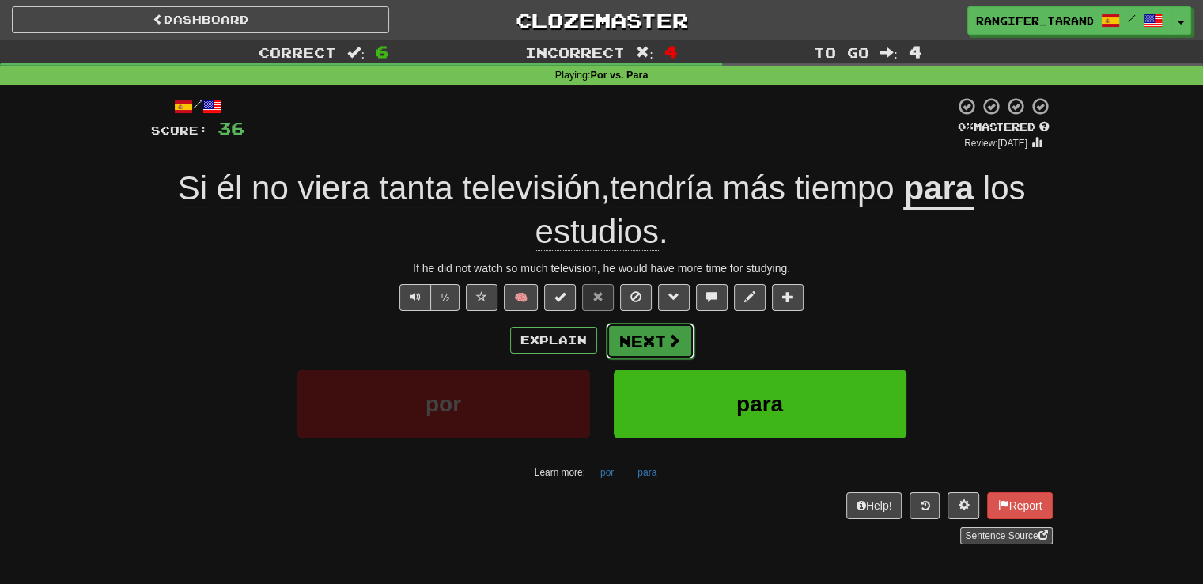
click at [658, 346] on button "Next" at bounding box center [650, 341] width 89 height 36
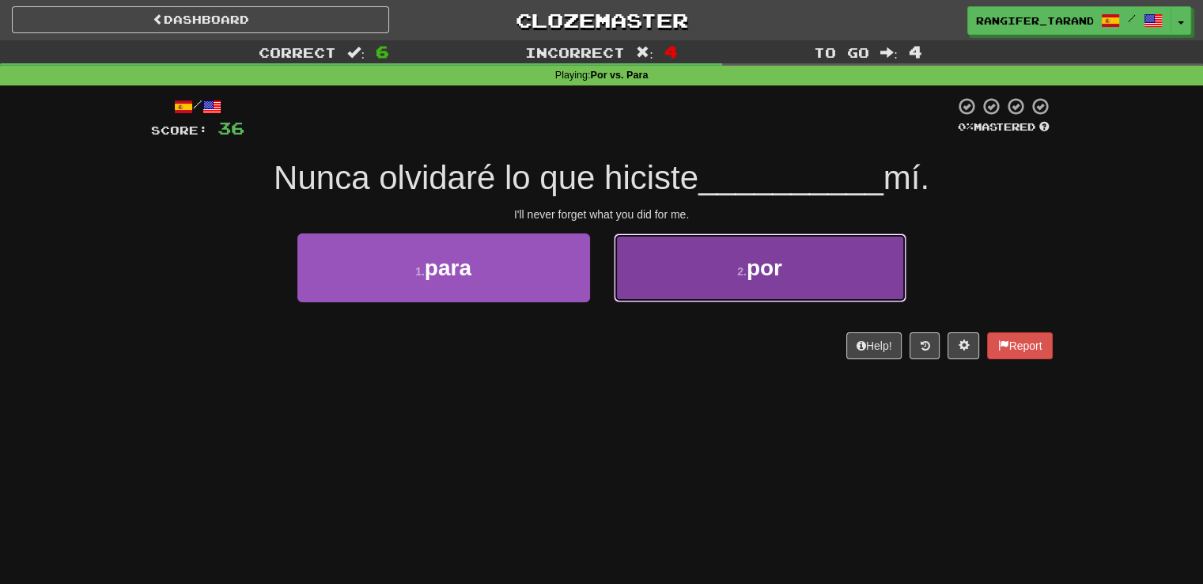
click at [633, 244] on button "2 . por" at bounding box center [760, 267] width 293 height 69
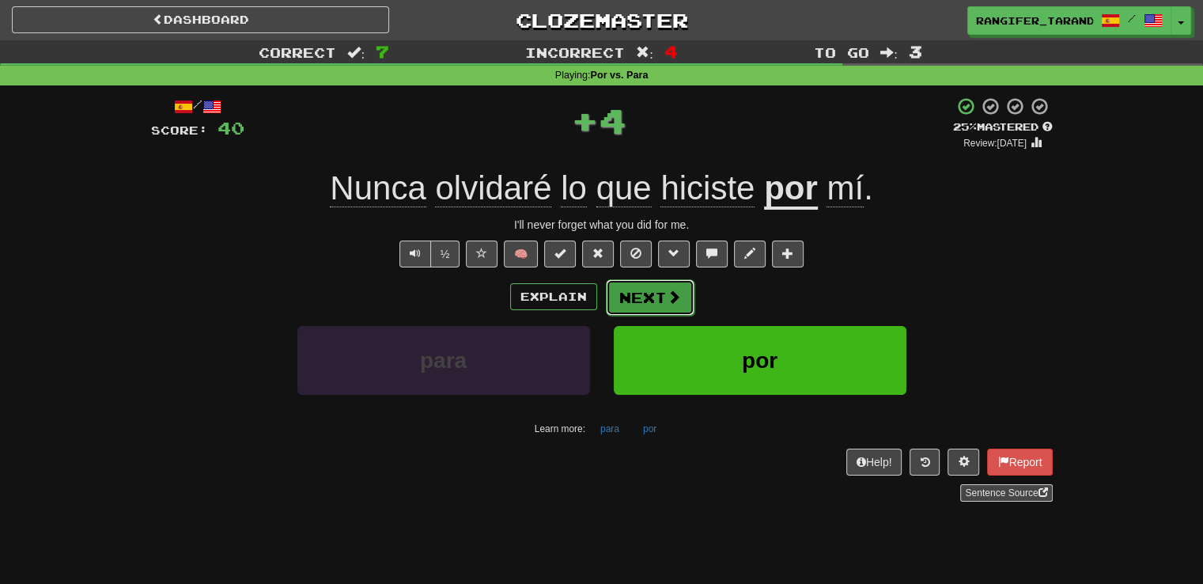
click at [646, 293] on button "Next" at bounding box center [650, 297] width 89 height 36
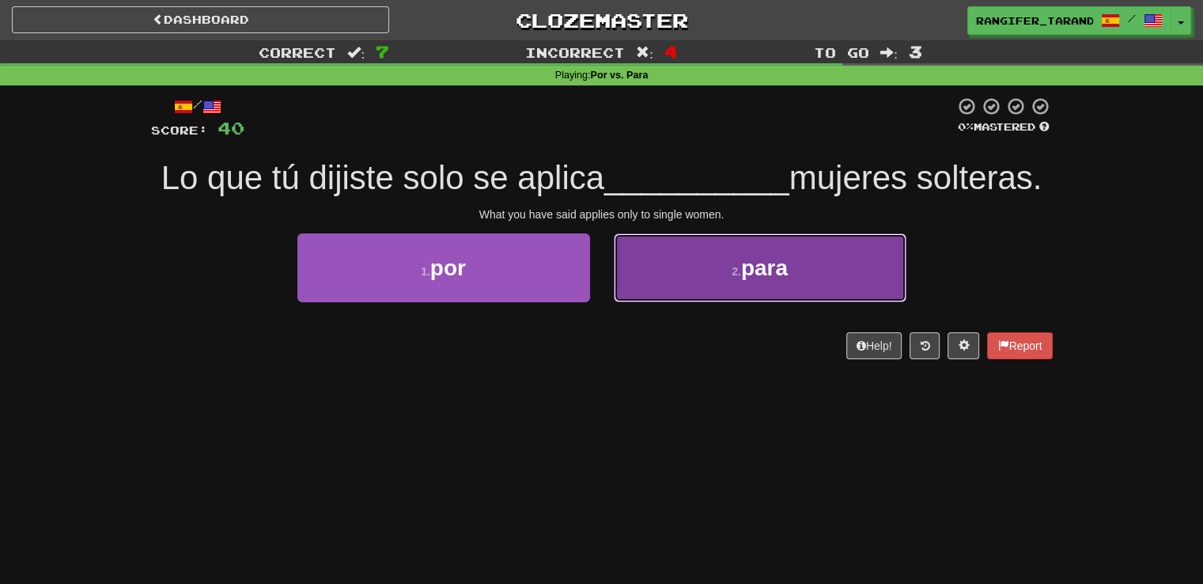
click at [636, 288] on button "2 . para" at bounding box center [760, 267] width 293 height 69
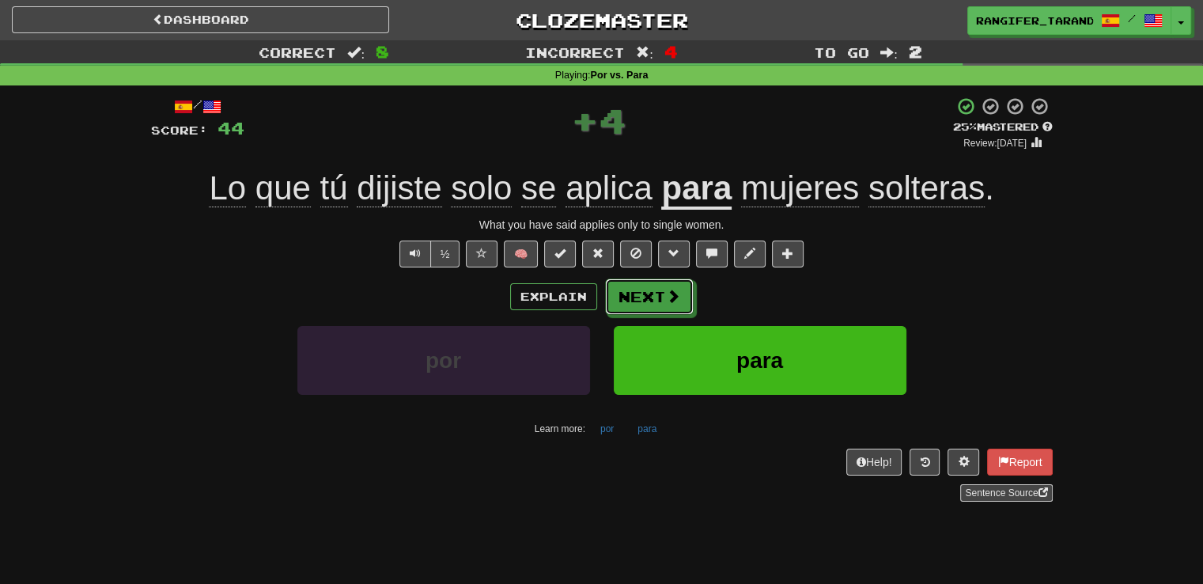
click at [636, 288] on button "Next" at bounding box center [649, 296] width 89 height 36
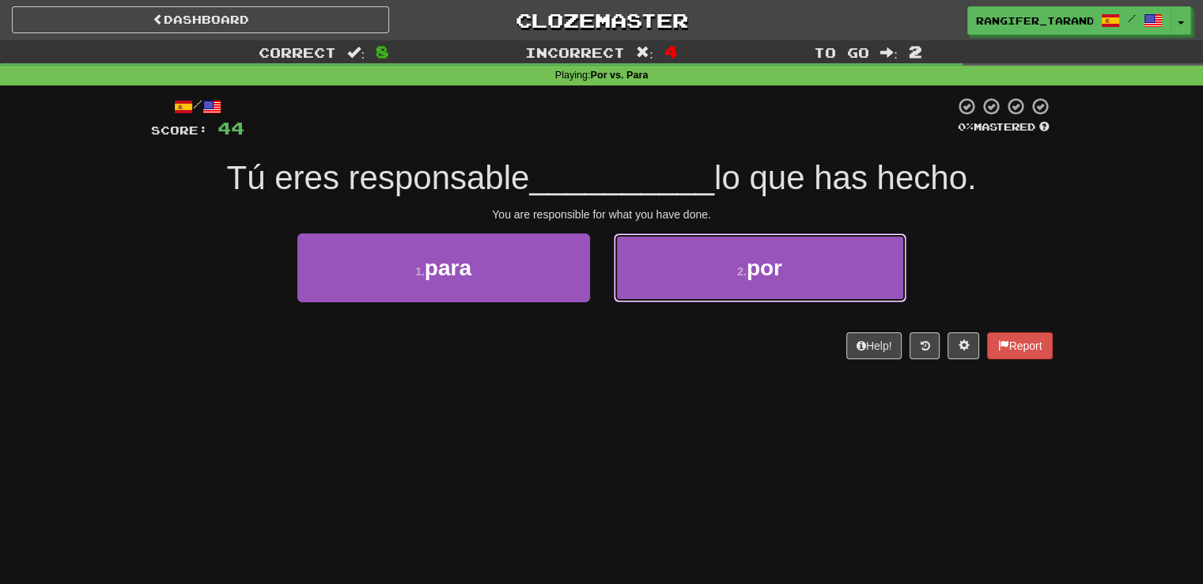
click at [636, 288] on button "2 . por" at bounding box center [760, 267] width 293 height 69
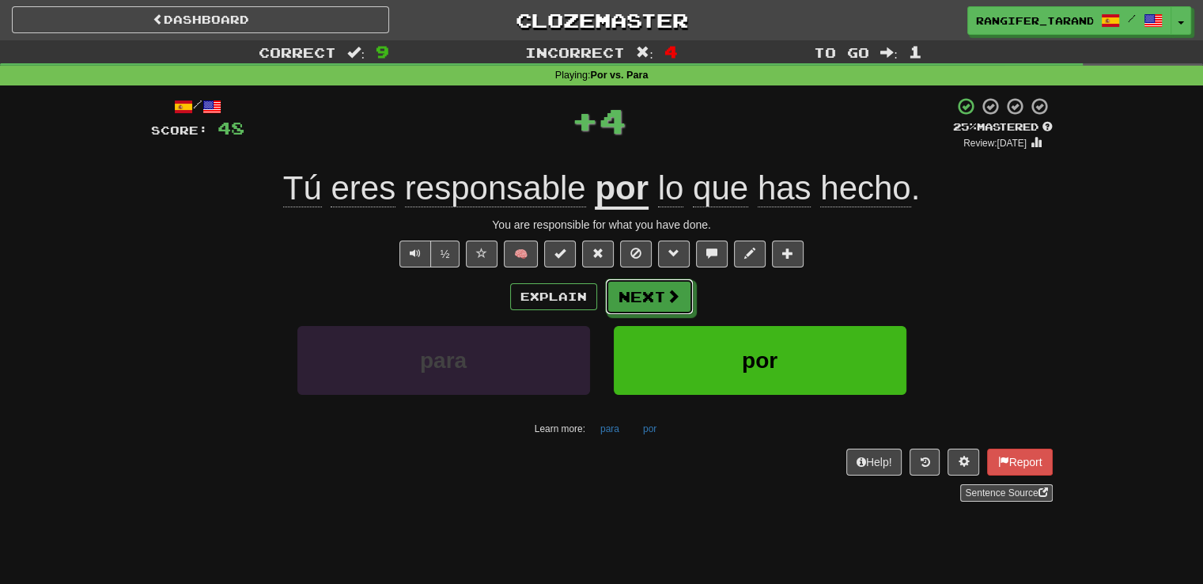
click at [636, 288] on button "Next" at bounding box center [649, 296] width 89 height 36
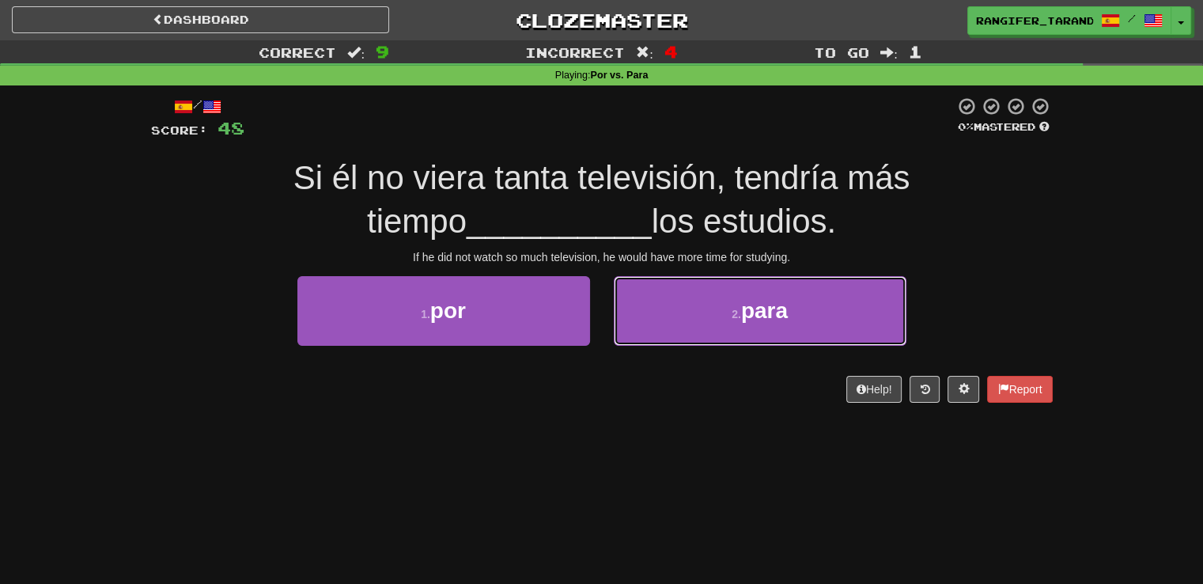
click at [636, 288] on button "2 . para" at bounding box center [760, 310] width 293 height 69
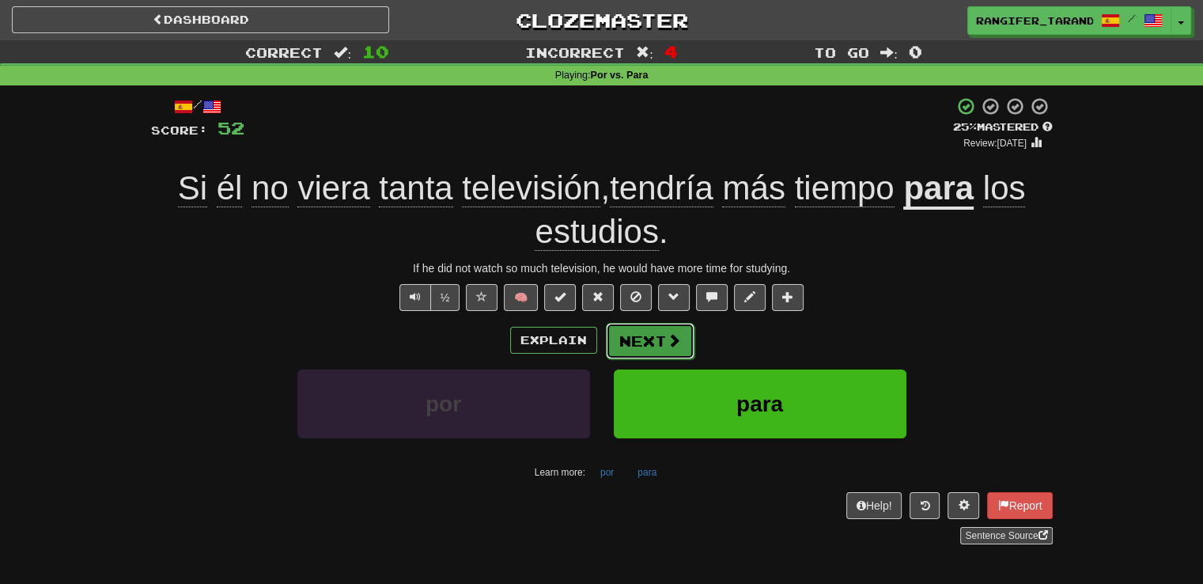
click at [642, 336] on button "Next" at bounding box center [650, 341] width 89 height 36
